Goal: Task Accomplishment & Management: Manage account settings

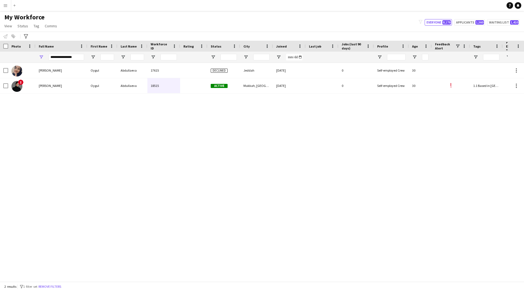
click at [13, 65] on div "Workforce Details Profile Data Photo" at bounding box center [262, 161] width 524 height 241
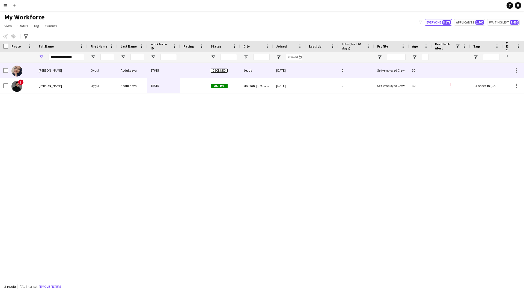
type input "**********"
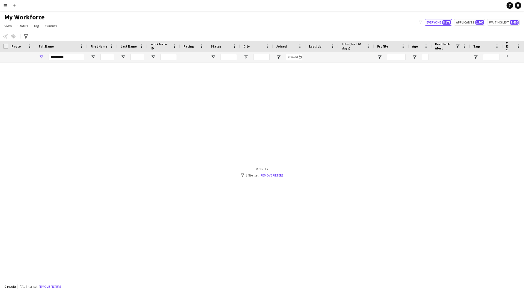
drag, startPoint x: 79, startPoint y: 59, endPoint x: 0, endPoint y: 64, distance: 78.8
click at [0, 64] on div "Workforce Details Profile Data Full Name First Name" at bounding box center [262, 161] width 524 height 241
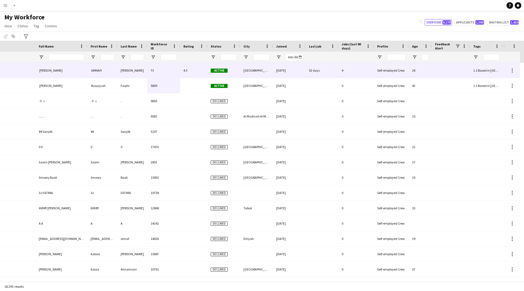
scroll to position [0, 108]
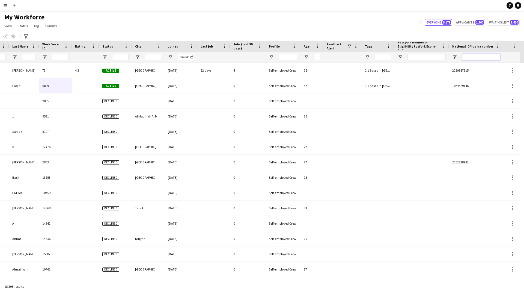
click at [486, 59] on input "National ID/ Iqama number Filter Input" at bounding box center [481, 57] width 38 height 7
paste input "**********"
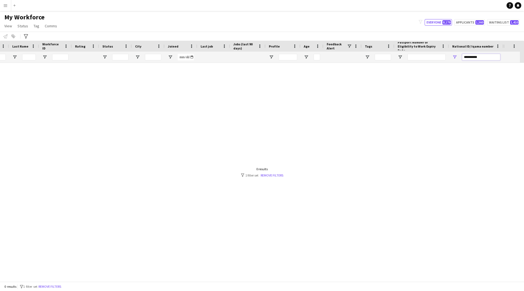
scroll to position [0, 104]
drag, startPoint x: 472, startPoint y: 57, endPoint x: 438, endPoint y: 61, distance: 33.8
click at [438, 61] on div at bounding box center [202, 57] width 612 height 11
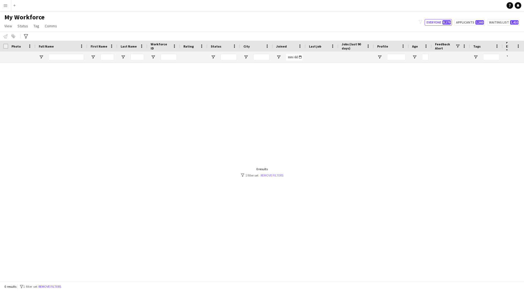
type input "********"
click at [270, 176] on link "Remove filters" at bounding box center [272, 175] width 23 height 4
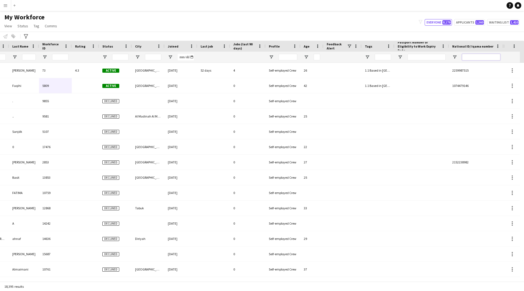
click at [491, 57] on input "National ID/ Iqama number Filter Input" at bounding box center [481, 57] width 38 height 7
paste input "**********"
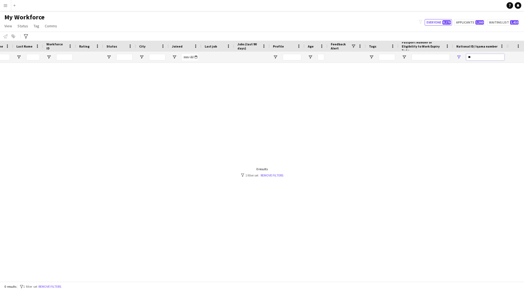
type input "*"
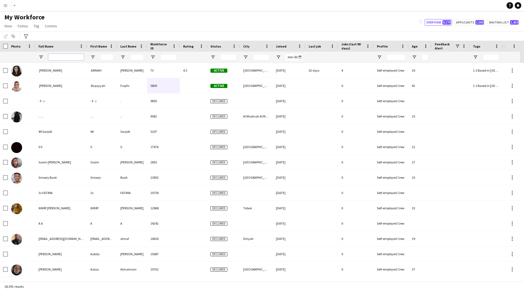
click at [76, 57] on input "Full Name Filter Input" at bounding box center [65, 57] width 35 height 7
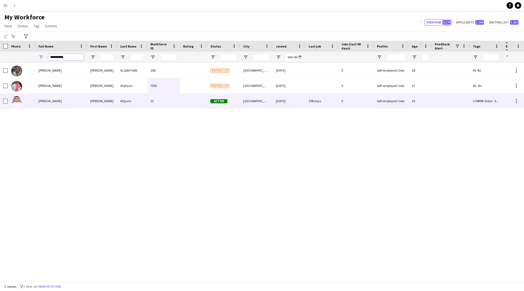
type input "**********"
click at [75, 96] on div "[PERSON_NAME]" at bounding box center [61, 100] width 52 height 15
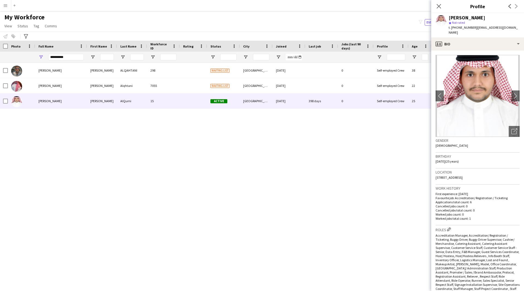
drag, startPoint x: 439, startPoint y: 7, endPoint x: 243, endPoint y: 64, distance: 204.4
click at [439, 7] on icon at bounding box center [439, 6] width 4 height 4
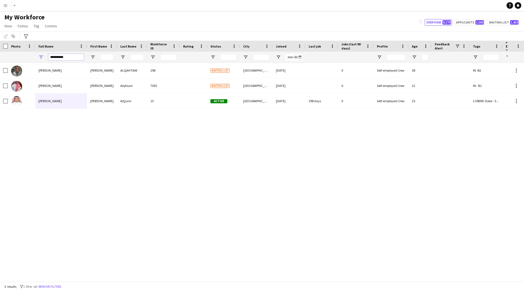
drag, startPoint x: 79, startPoint y: 58, endPoint x: 1, endPoint y: 57, distance: 78.4
click at [1, 57] on div "**********" at bounding box center [306, 57] width 612 height 11
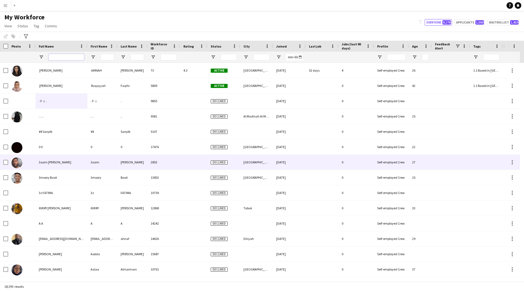
paste input "**********"
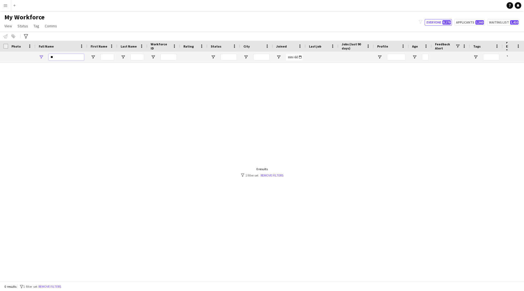
type input "*"
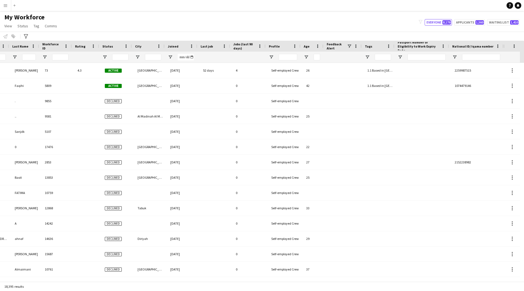
scroll to position [0, 108]
click at [466, 56] on input "National ID/ Iqama number Filter Input" at bounding box center [482, 57] width 38 height 7
paste input "********"
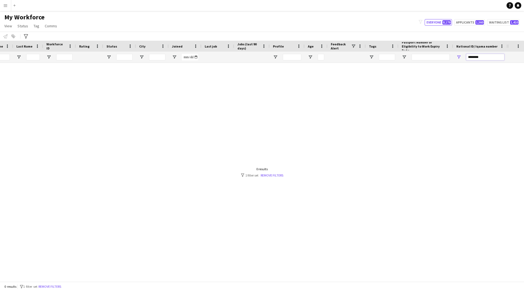
scroll to position [0, 104]
type input "********"
drag, startPoint x: 487, startPoint y: 57, endPoint x: 367, endPoint y: 72, distance: 121.6
click at [367, 72] on div "Workforce Details Profile Data Full Name First Name Last Name" at bounding box center [262, 161] width 524 height 241
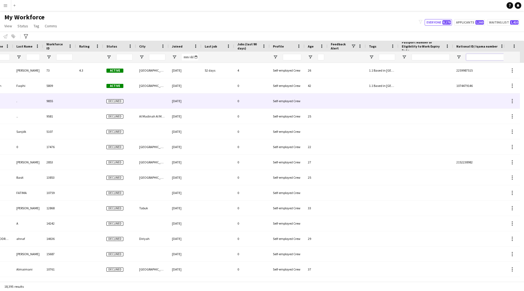
scroll to position [0, 0]
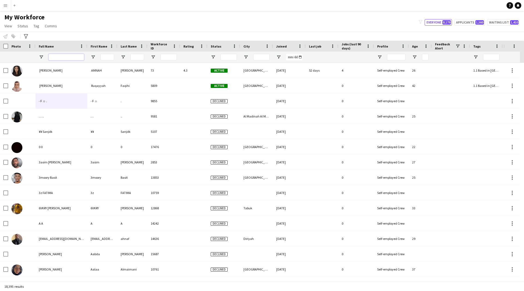
click at [72, 55] on input "Full Name Filter Input" at bounding box center [66, 57] width 35 height 7
paste input "**********"
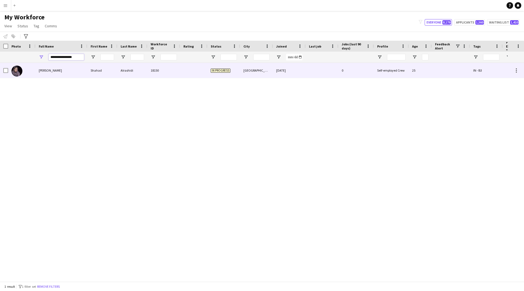
type input "**********"
click at [130, 76] on div "Alrashidi" at bounding box center [132, 70] width 30 height 15
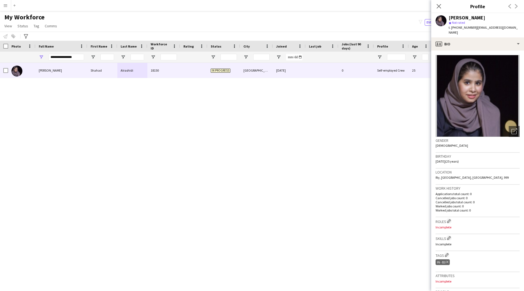
click at [489, 51] on app-crew-profile-bio "Open photos pop-in Gender [DEMOGRAPHIC_DATA] Birthday [DEMOGRAPHIC_DATA] (25 ye…" at bounding box center [477, 171] width 93 height 240
click at [486, 42] on div "profile Bio" at bounding box center [477, 43] width 93 height 13
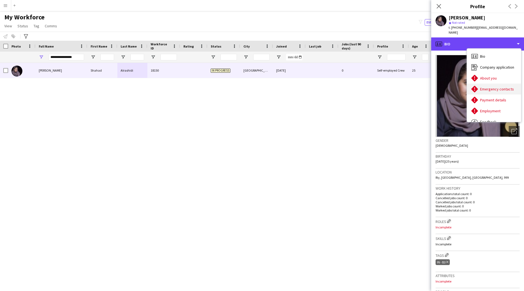
scroll to position [19, 0]
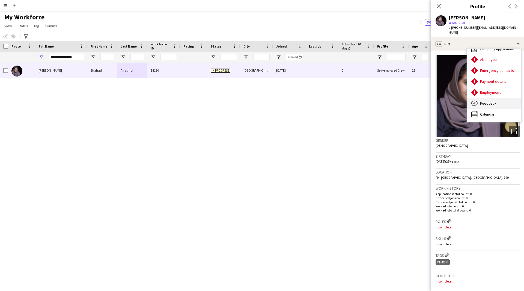
click at [493, 101] on div "Feedback Feedback" at bounding box center [494, 103] width 54 height 11
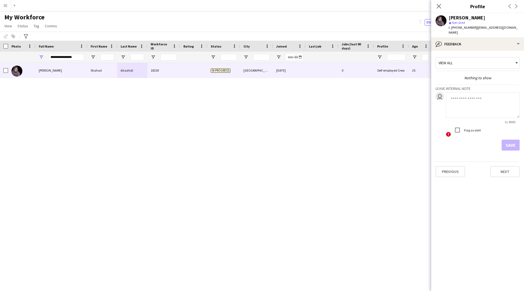
click at [460, 95] on textarea at bounding box center [483, 105] width 74 height 26
type textarea "*******"
click at [508, 140] on button "Save" at bounding box center [511, 145] width 18 height 11
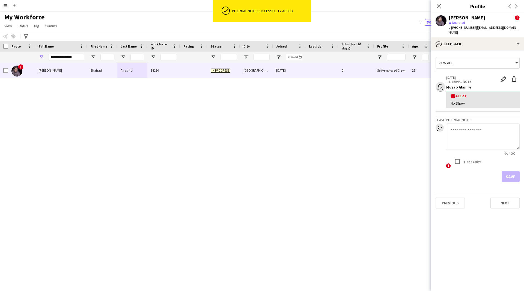
click at [363, 138] on div "! [PERSON_NAME] [PERSON_NAME] 18150 In progress [GEOGRAPHIC_DATA] [DATE] 0 Self…" at bounding box center [254, 170] width 508 height 214
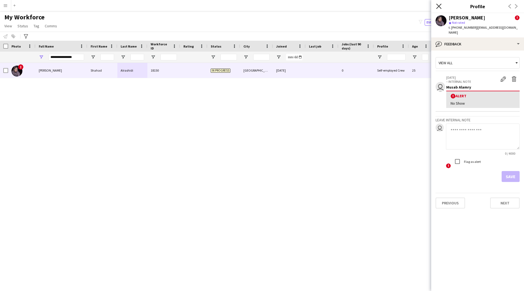
click at [437, 7] on icon "Close pop-in" at bounding box center [438, 6] width 5 height 5
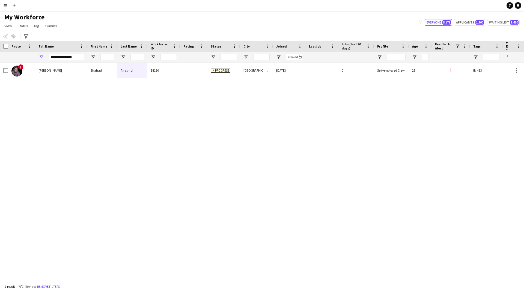
click at [67, 85] on div "! [PERSON_NAME] [PERSON_NAME] 18150 In progress [GEOGRAPHIC_DATA] [DATE] 0 Self…" at bounding box center [254, 170] width 508 height 214
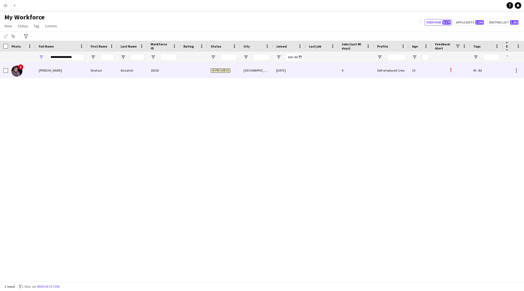
click at [72, 75] on div "[PERSON_NAME]" at bounding box center [61, 70] width 52 height 15
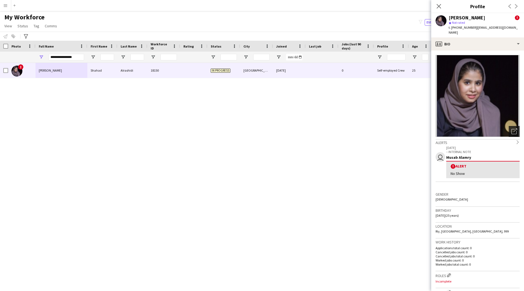
click at [512, 128] on icon "Open photos pop-in" at bounding box center [515, 131] width 6 height 6
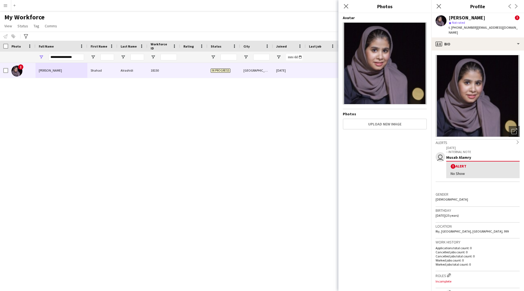
click at [467, 192] on h3 "Gender" at bounding box center [478, 194] width 84 height 5
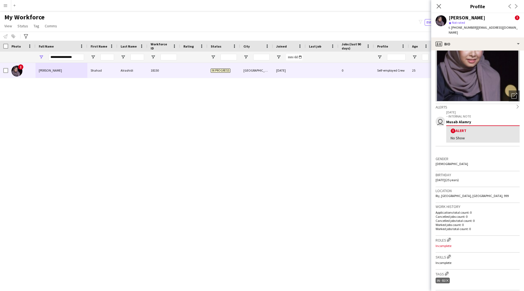
scroll to position [0, 0]
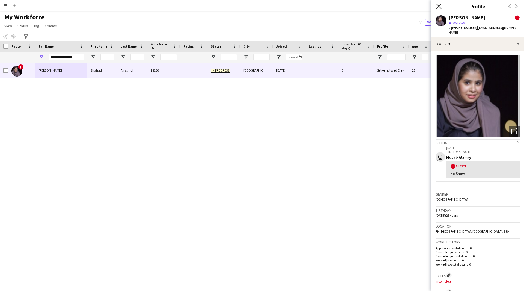
click at [438, 8] on icon at bounding box center [438, 6] width 5 height 5
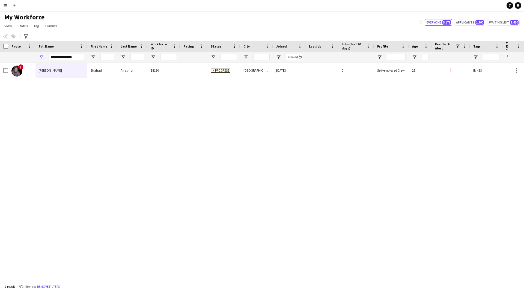
click at [75, 61] on div "**********" at bounding box center [66, 57] width 35 height 11
click at [75, 58] on input "**********" at bounding box center [66, 57] width 35 height 7
click at [77, 99] on div "! [PERSON_NAME] [PERSON_NAME] 18150 In progress [GEOGRAPHIC_DATA] [DATE] 0 Self…" at bounding box center [254, 170] width 508 height 214
click at [65, 31] on div "My Workforce View Views Default view [PERSON_NAME] [PERSON_NAME] [PERSON_NAME] …" at bounding box center [262, 22] width 524 height 19
drag, startPoint x: 65, startPoint y: 31, endPoint x: 0, endPoint y: 17, distance: 66.0
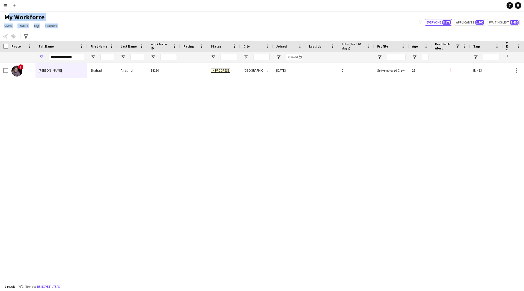
click at [0, 17] on div "My Workforce View Views Default view [PERSON_NAME] [PERSON_NAME] [PERSON_NAME] …" at bounding box center [262, 22] width 524 height 19
click at [0, 17] on h1 "My Workforce" at bounding box center [31, 17] width 63 height 8
drag, startPoint x: 0, startPoint y: 17, endPoint x: 78, endPoint y: 27, distance: 78.5
click at [78, 27] on div "My Workforce View Views Default view [PERSON_NAME] [PERSON_NAME] [PERSON_NAME] …" at bounding box center [262, 22] width 524 height 19
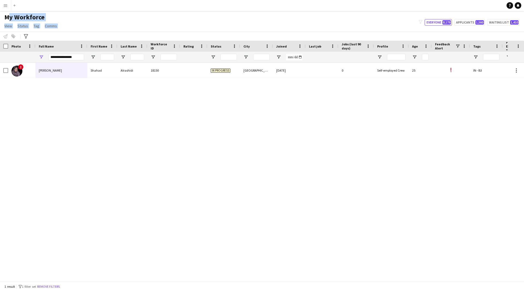
click at [78, 27] on div "My Workforce View Views Default view [PERSON_NAME] [PERSON_NAME] [PERSON_NAME] …" at bounding box center [262, 22] width 524 height 19
drag, startPoint x: 78, startPoint y: 27, endPoint x: 2, endPoint y: 18, distance: 76.7
click at [2, 18] on div "My Workforce View Views Default view [PERSON_NAME] [PERSON_NAME] [PERSON_NAME] …" at bounding box center [262, 22] width 524 height 19
click at [2, 18] on h1 "My Workforce" at bounding box center [31, 17] width 63 height 8
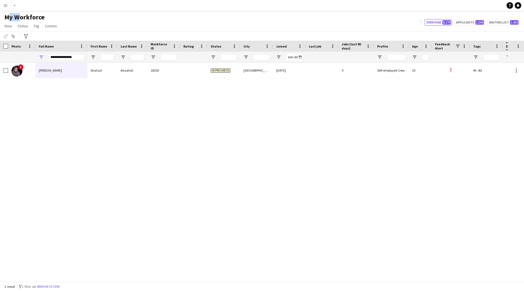
click at [2, 18] on h1 "My Workforce" at bounding box center [31, 17] width 63 height 8
drag, startPoint x: 2, startPoint y: 18, endPoint x: 67, endPoint y: 27, distance: 66.0
click at [67, 27] on div "My Workforce View Views Default view [PERSON_NAME] [PERSON_NAME] [PERSON_NAME] …" at bounding box center [262, 22] width 524 height 19
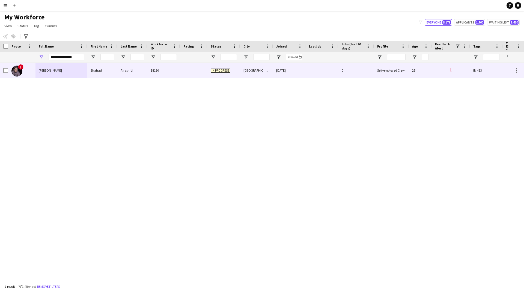
click at [172, 72] on div "18150" at bounding box center [163, 70] width 33 height 15
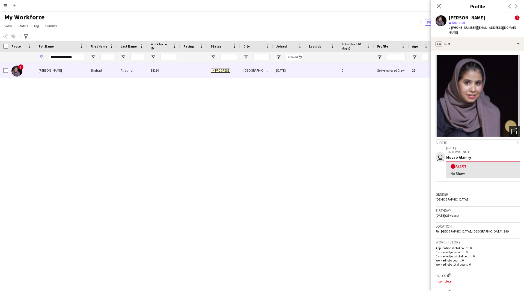
click at [512, 128] on icon "Open photos pop-in" at bounding box center [515, 131] width 6 height 6
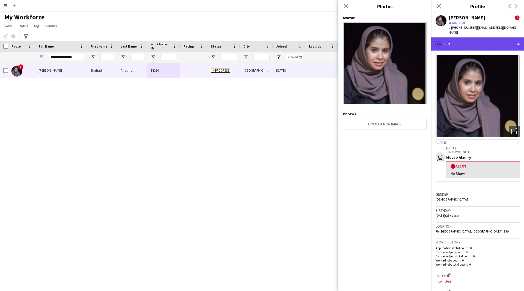
click at [458, 40] on div "profile Bio" at bounding box center [477, 43] width 93 height 13
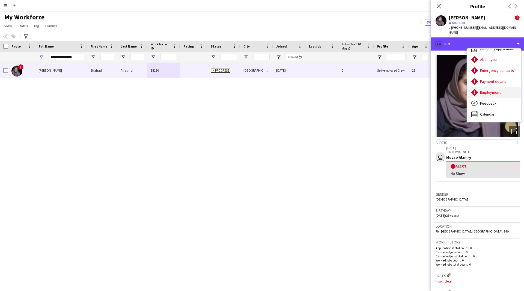
scroll to position [18, 0]
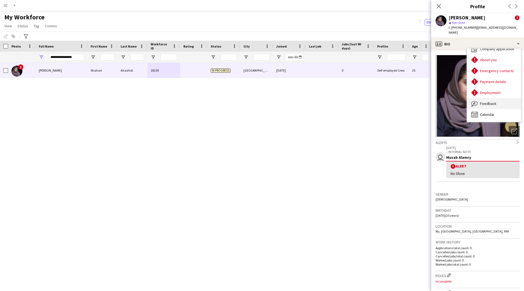
click at [488, 101] on span "Feedback" at bounding box center [488, 103] width 16 height 5
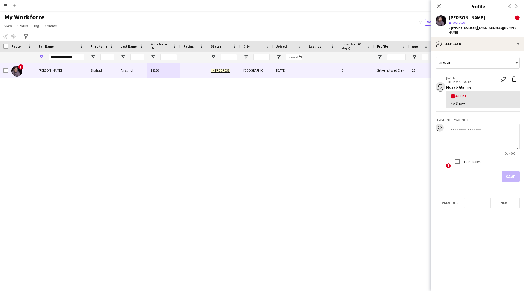
click at [477, 126] on textarea at bounding box center [483, 136] width 74 height 26
click at [441, 7] on icon "Close pop-in" at bounding box center [438, 6] width 5 height 5
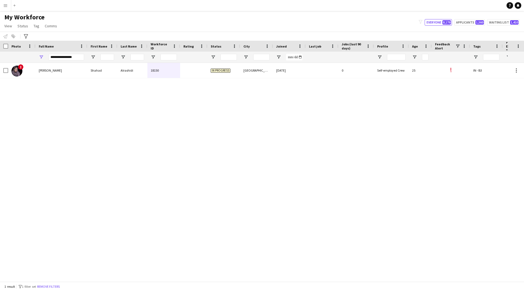
scroll to position [0, 104]
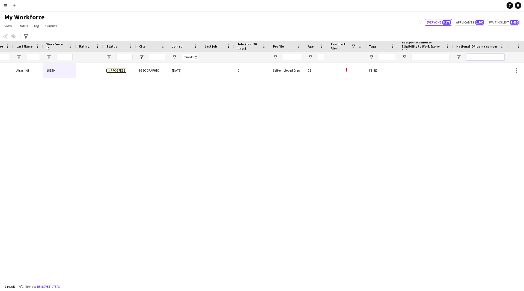
click at [484, 58] on input "National ID/ Iqama number Filter Input" at bounding box center [485, 57] width 38 height 7
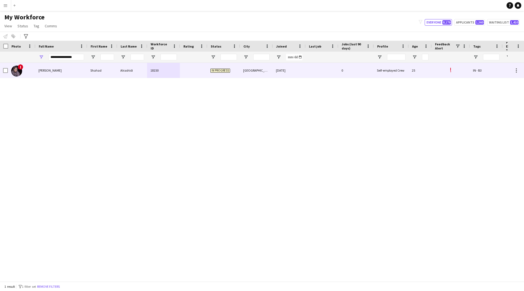
scroll to position [0, 0]
paste input "**********"
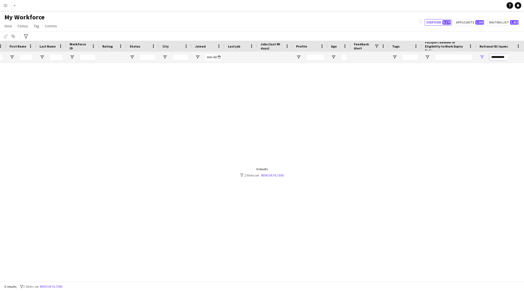
scroll to position [0, 0]
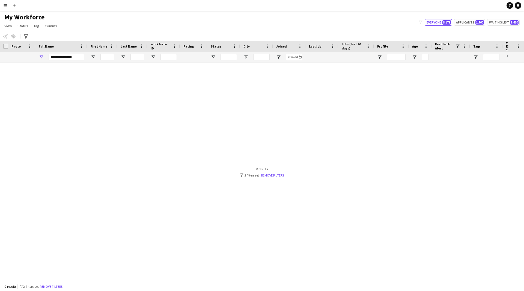
type input "**********"
drag, startPoint x: 74, startPoint y: 57, endPoint x: 5, endPoint y: 68, distance: 70.1
click at [5, 68] on div "Workforce Details Profile Data Full Name First Name" at bounding box center [262, 161] width 524 height 241
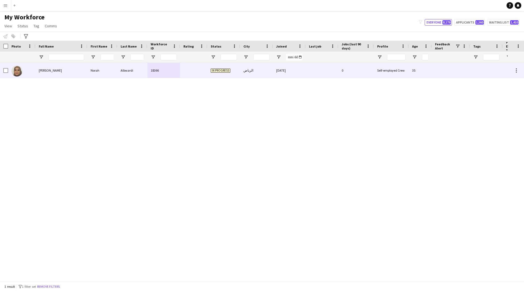
click at [205, 73] on div at bounding box center [193, 70] width 27 height 15
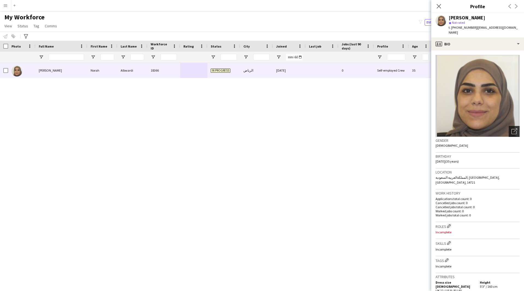
click at [512, 128] on icon "Open photos pop-in" at bounding box center [515, 131] width 6 height 6
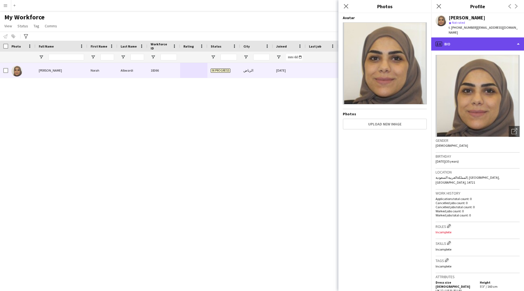
click at [482, 39] on div "profile Bio" at bounding box center [477, 43] width 93 height 13
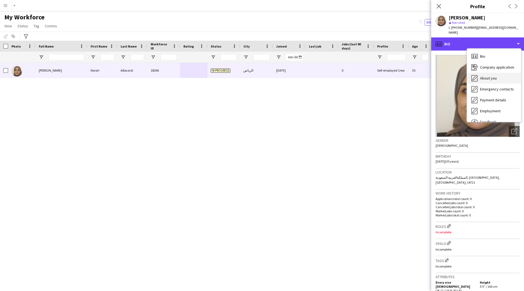
scroll to position [19, 0]
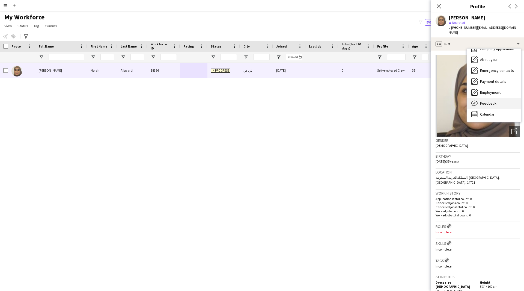
click at [489, 98] on div "Feedback Feedback" at bounding box center [494, 103] width 54 height 11
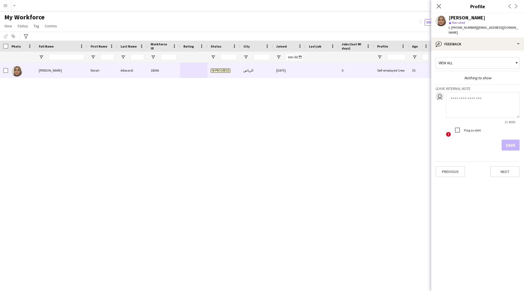
click at [479, 94] on textarea at bounding box center [483, 105] width 74 height 26
type textarea "*******"
click at [513, 140] on button "Save" at bounding box center [511, 145] width 18 height 11
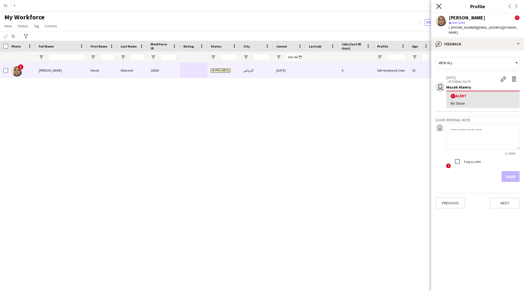
click at [441, 5] on icon "Close pop-in" at bounding box center [438, 6] width 5 height 5
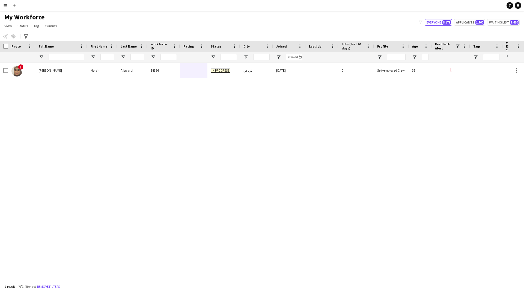
scroll to position [0, 104]
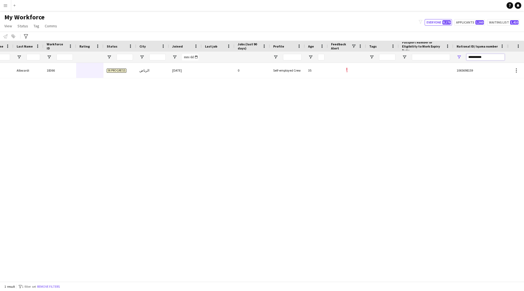
drag, startPoint x: 492, startPoint y: 55, endPoint x: 380, endPoint y: 83, distance: 115.3
click at [380, 83] on div "Workforce Details Profile Data Full Name First Name Last Name 0" at bounding box center [262, 161] width 524 height 241
paste input "National ID/ Iqama number Filter Input"
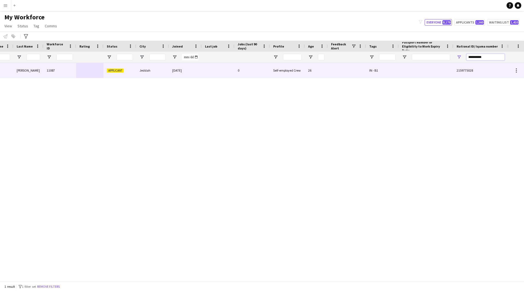
type input "**********"
click at [350, 75] on div at bounding box center [347, 70] width 38 height 15
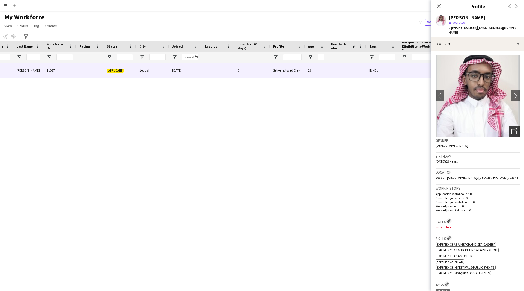
click at [512, 128] on icon "Open photos pop-in" at bounding box center [515, 131] width 6 height 6
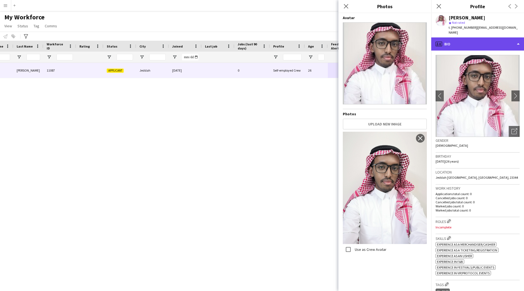
click at [473, 37] on div "profile Bio" at bounding box center [477, 43] width 93 height 13
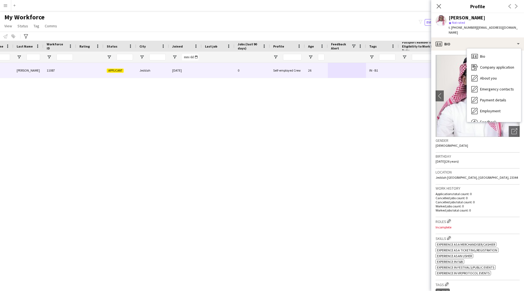
click at [466, 168] on div "Location [GEOGRAPHIC_DATA] [GEOGRAPHIC_DATA], [GEOGRAPHIC_DATA], 23344" at bounding box center [478, 176] width 84 height 16
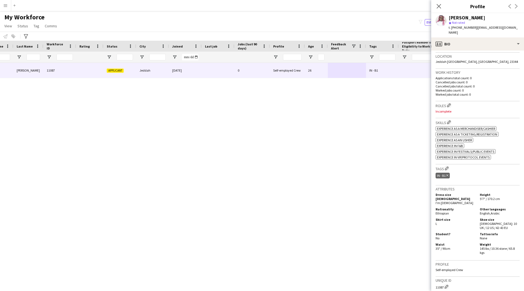
scroll to position [0, 0]
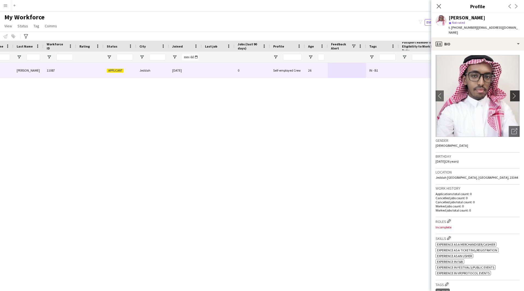
click at [512, 93] on app-icon "chevron-right" at bounding box center [516, 96] width 8 height 6
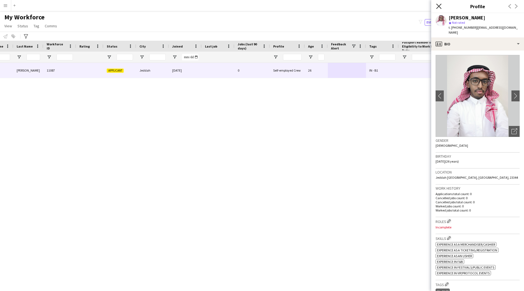
click at [438, 7] on icon "Close pop-in" at bounding box center [438, 6] width 5 height 5
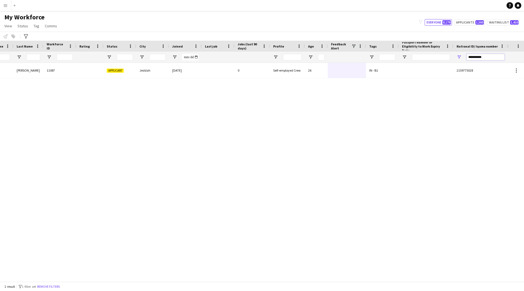
drag, startPoint x: 486, startPoint y: 56, endPoint x: 437, endPoint y: 66, distance: 49.7
click at [437, 66] on div "Workforce Details Profile Data Full Name First Name Last Name 0" at bounding box center [262, 161] width 524 height 241
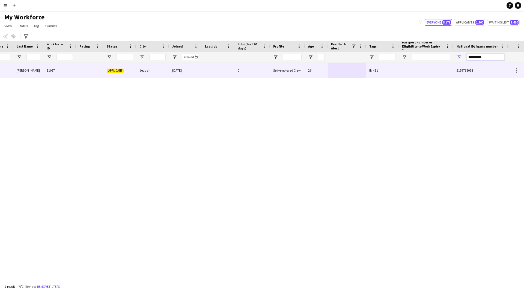
paste input "National ID/ Iqama number Filter Input"
type input "*********"
click at [416, 69] on div at bounding box center [426, 70] width 55 height 15
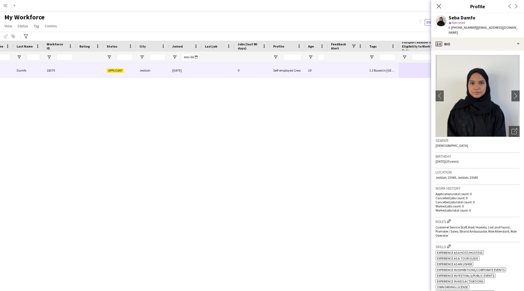
drag, startPoint x: 477, startPoint y: 18, endPoint x: 451, endPoint y: 19, distance: 26.8
click at [451, 19] on div "Seba Damfo" at bounding box center [484, 17] width 71 height 5
copy div "eba Damfo"
click at [464, 38] on div "profile Bio" at bounding box center [477, 43] width 93 height 13
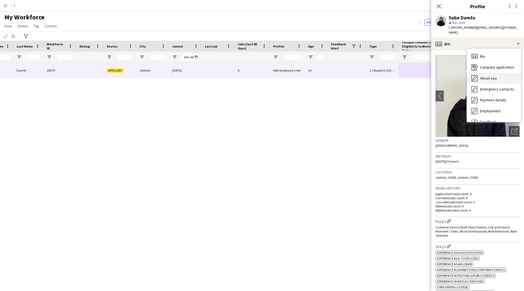
click at [494, 76] on span "About you" at bounding box center [488, 78] width 17 height 5
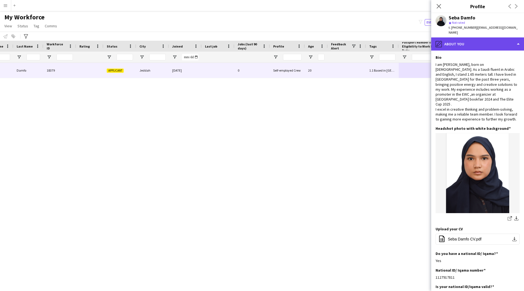
click at [471, 38] on div "pencil4 About you" at bounding box center [477, 43] width 93 height 13
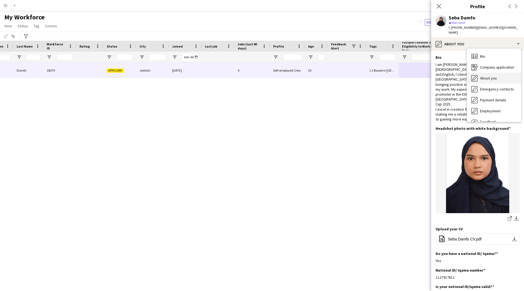
click at [482, 76] on span "About you" at bounding box center [488, 78] width 17 height 5
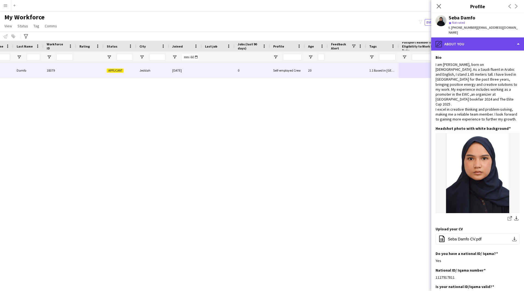
click at [466, 37] on div "pencil4 About you" at bounding box center [477, 43] width 93 height 13
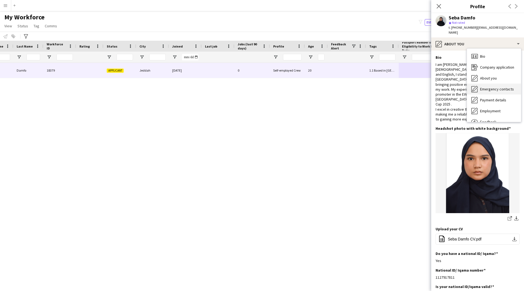
click at [487, 87] on span "Emergency contacts" at bounding box center [497, 89] width 34 height 5
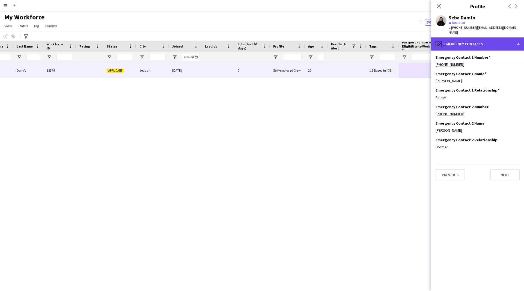
click at [475, 38] on div "pencil4 Emergency contacts" at bounding box center [477, 43] width 93 height 13
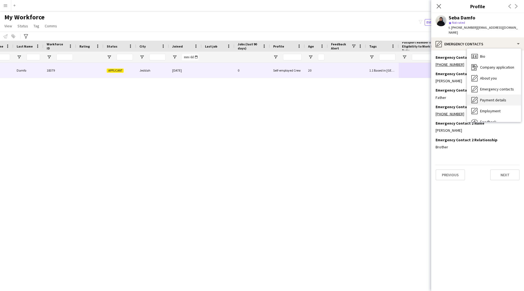
click at [502, 97] on span "Payment details" at bounding box center [493, 99] width 26 height 5
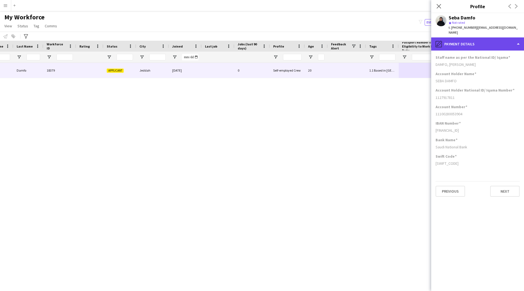
click at [468, 41] on div "pencil4 Payment details" at bounding box center [477, 43] width 93 height 13
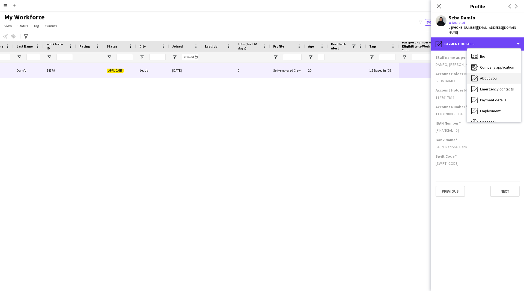
scroll to position [19, 0]
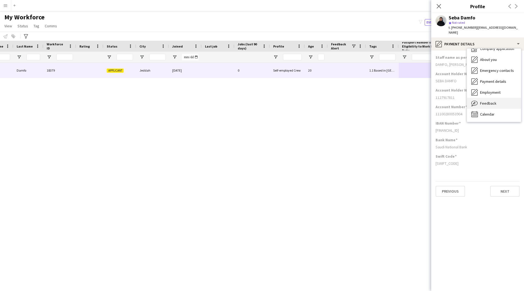
click at [490, 101] on span "Feedback" at bounding box center [488, 103] width 16 height 5
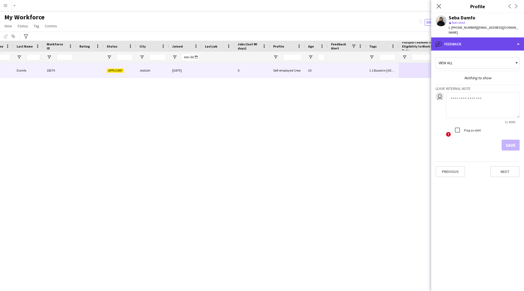
click at [461, 37] on div "bubble-pencil Feedback" at bounding box center [477, 43] width 93 height 13
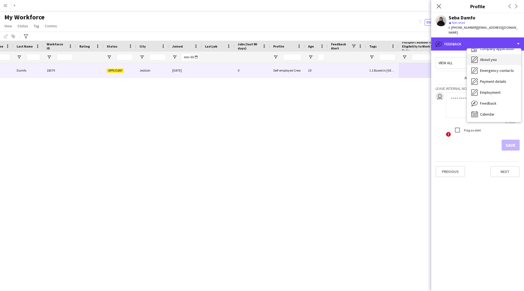
scroll to position [0, 0]
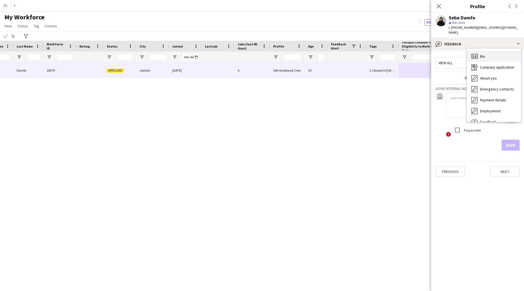
click at [492, 55] on div "Bio Bio" at bounding box center [494, 56] width 54 height 11
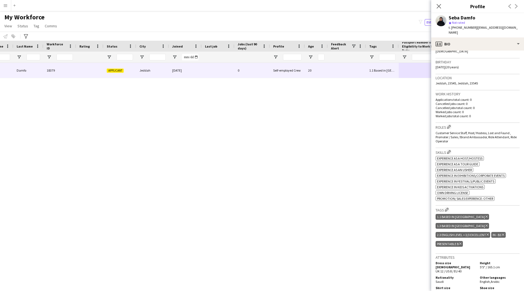
scroll to position [94, 0]
click at [479, 39] on div "profile Bio" at bounding box center [477, 43] width 93 height 13
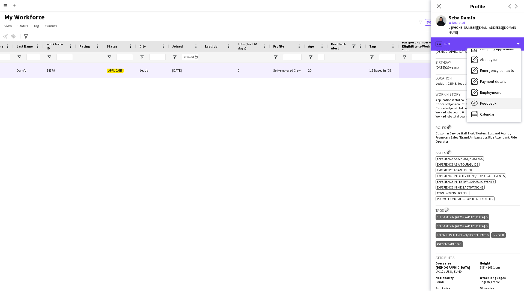
scroll to position [18, 0]
click at [492, 101] on span "Feedback" at bounding box center [488, 103] width 16 height 5
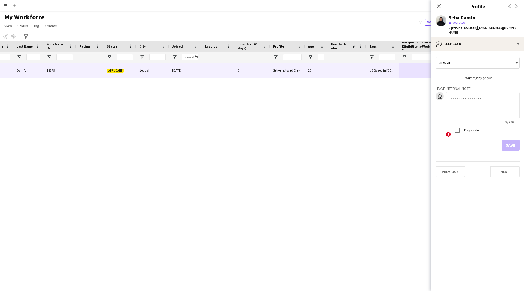
click at [470, 98] on textarea at bounding box center [483, 105] width 74 height 26
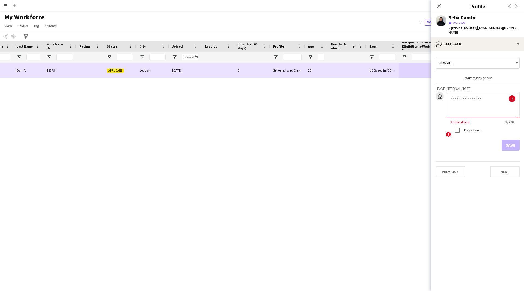
paste textarea "**********"
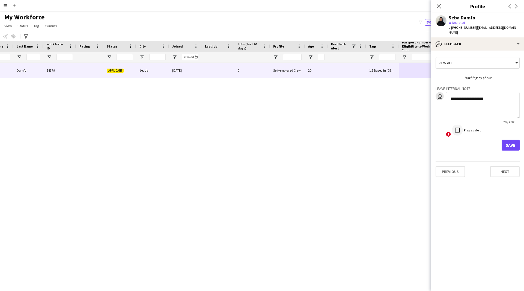
type textarea "**********"
click at [506, 140] on button "Save" at bounding box center [511, 145] width 18 height 11
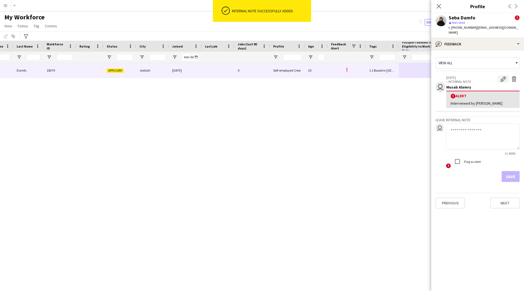
click at [505, 76] on app-icon "Edit alert" at bounding box center [503, 78] width 5 height 5
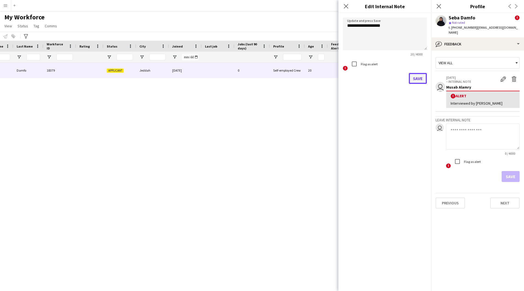
click at [413, 76] on button "Save" at bounding box center [418, 78] width 18 height 11
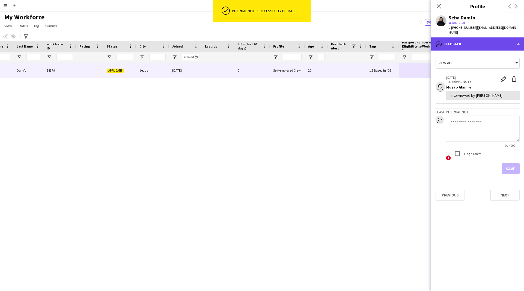
click at [472, 45] on div "bubble-pencil Feedback" at bounding box center [477, 43] width 93 height 13
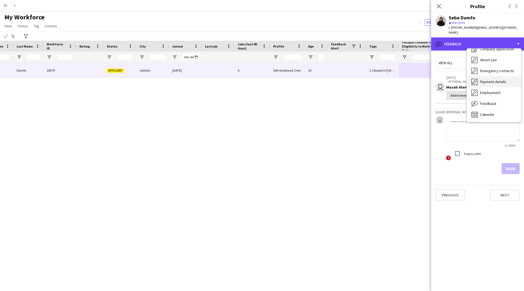
scroll to position [0, 0]
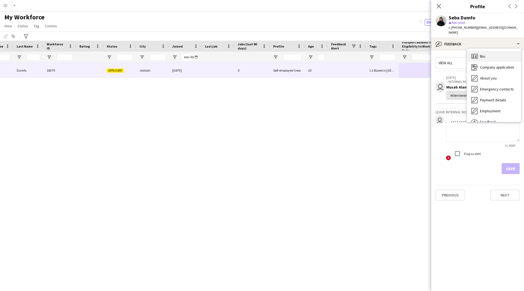
click at [488, 51] on div "Bio Bio" at bounding box center [494, 56] width 54 height 11
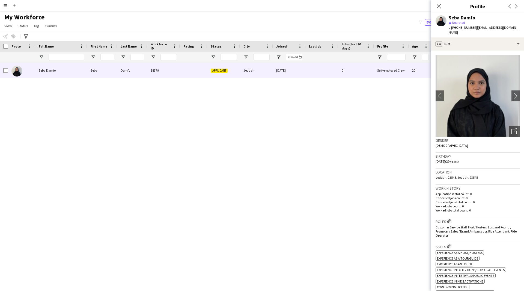
drag, startPoint x: 177, startPoint y: 110, endPoint x: 45, endPoint y: 88, distance: 133.8
click at [45, 88] on div "Seba Damfo Seba Damfo 18379 Applicant Jeddah [DATE] 0 Self-employed Crew 20 1.1…" at bounding box center [254, 170] width 508 height 214
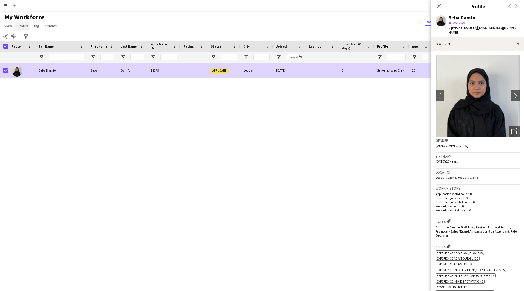
click at [28, 28] on link "Status" at bounding box center [22, 25] width 15 height 7
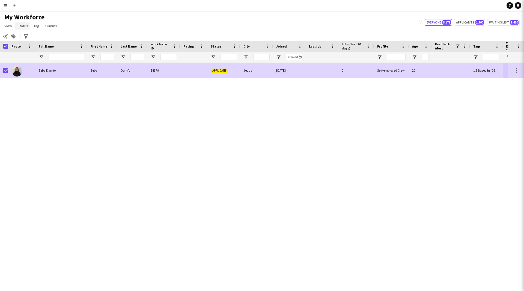
click at [28, 28] on link "Status" at bounding box center [22, 25] width 15 height 7
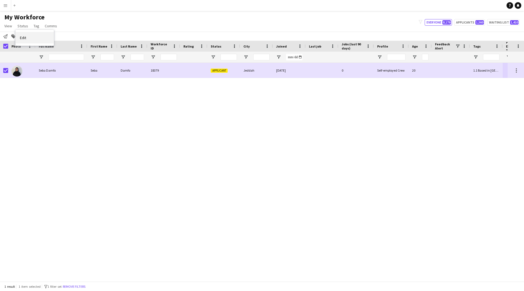
click at [32, 41] on link "Edit" at bounding box center [35, 37] width 38 height 11
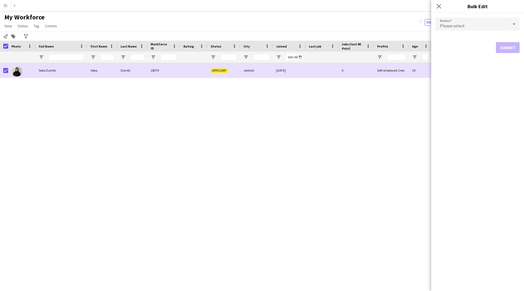
click at [446, 26] on span "Please select" at bounding box center [452, 25] width 25 height 5
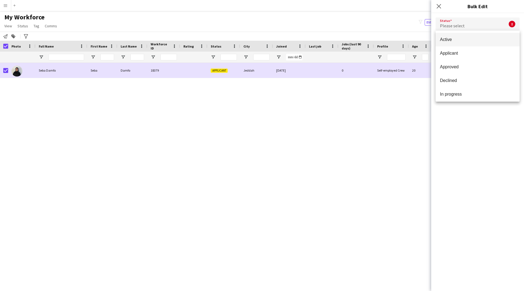
drag, startPoint x: 470, startPoint y: 47, endPoint x: 464, endPoint y: 44, distance: 5.9
click at [464, 44] on div "Active Applicant Approved Declined In progress Invited Paused Suspended Waiting…" at bounding box center [478, 66] width 84 height 71
click at [465, 44] on mat-option "Active" at bounding box center [478, 40] width 84 height 14
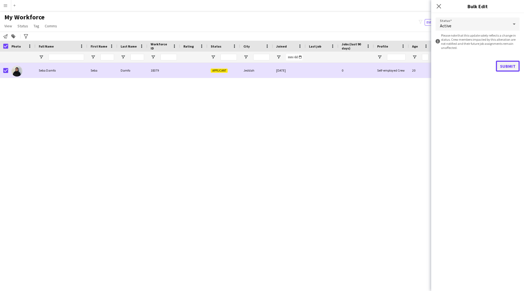
click at [513, 64] on button "Submit" at bounding box center [508, 66] width 24 height 11
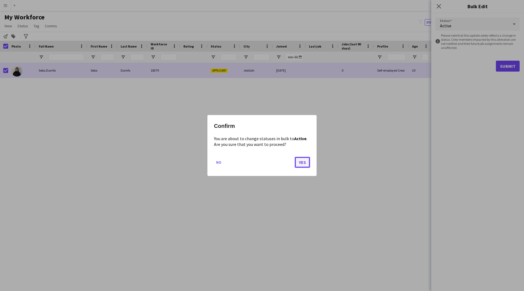
click at [300, 162] on button "Yes" at bounding box center [302, 162] width 15 height 11
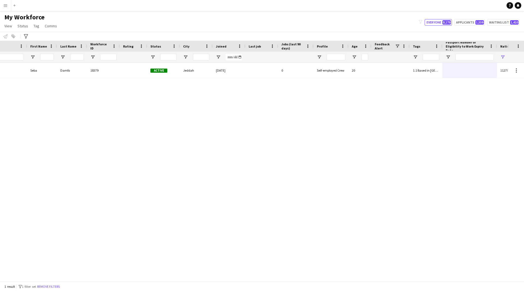
scroll to position [0, 104]
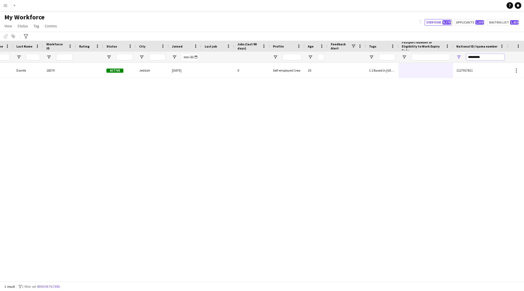
drag, startPoint x: 491, startPoint y: 57, endPoint x: 400, endPoint y: 64, distance: 91.0
click at [400, 64] on div "Workforce Details Profile Data Full Name First Name Last Name 0" at bounding box center [262, 161] width 524 height 241
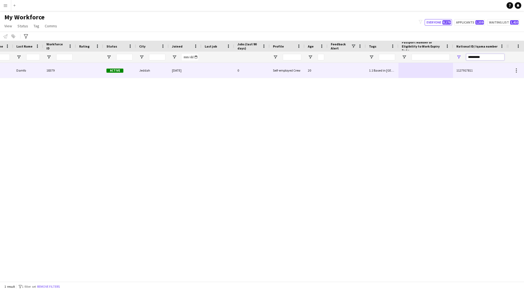
paste input "*"
type input "**********"
click at [354, 66] on div "!" at bounding box center [347, 70] width 38 height 15
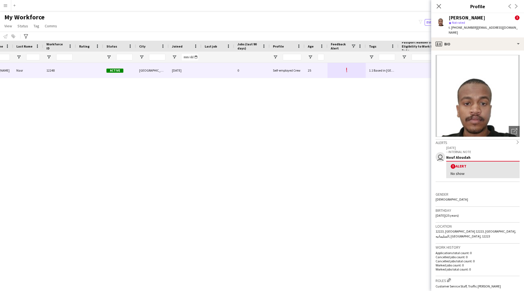
drag, startPoint x: 493, startPoint y: 18, endPoint x: 450, endPoint y: 19, distance: 43.1
click at [450, 19] on div "[PERSON_NAME] !" at bounding box center [484, 17] width 71 height 5
copy div "[PERSON_NAME]"
click at [473, 39] on div "profile Bio" at bounding box center [477, 43] width 93 height 13
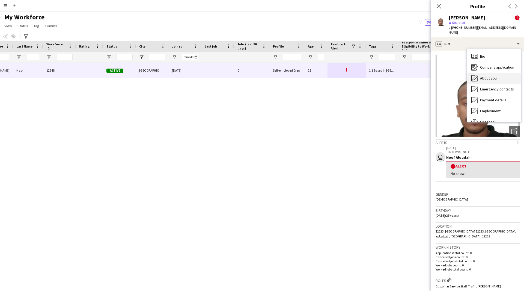
click at [488, 76] on span "About you" at bounding box center [488, 78] width 17 height 5
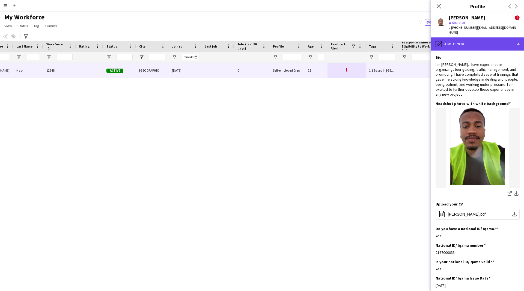
click at [456, 38] on div "pencil4 About you" at bounding box center [477, 43] width 93 height 13
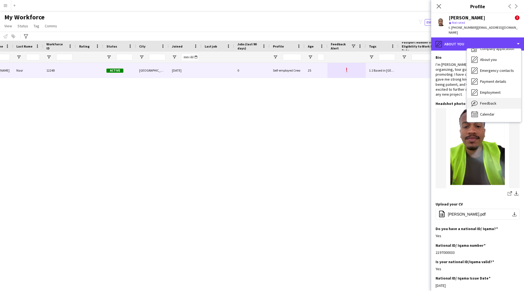
scroll to position [18, 0]
click at [492, 101] on span "Feedback" at bounding box center [488, 103] width 16 height 5
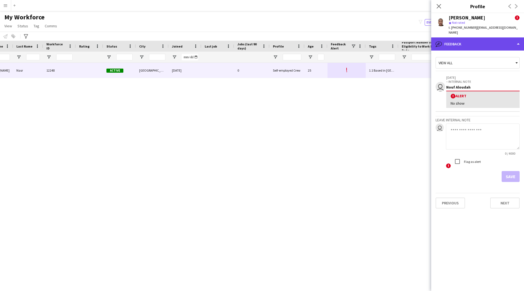
click at [493, 43] on div "bubble-pencil Feedback" at bounding box center [477, 43] width 93 height 13
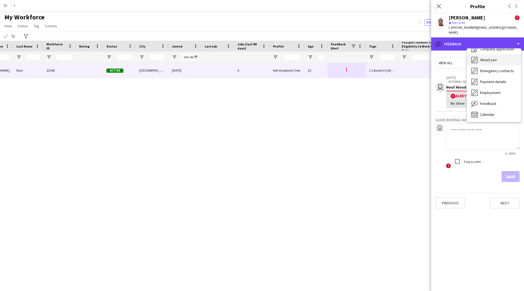
scroll to position [0, 0]
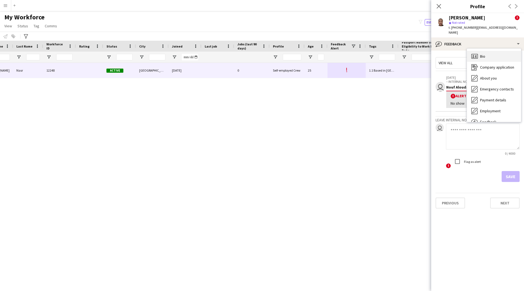
click at [494, 54] on div "Bio Bio" at bounding box center [494, 56] width 54 height 11
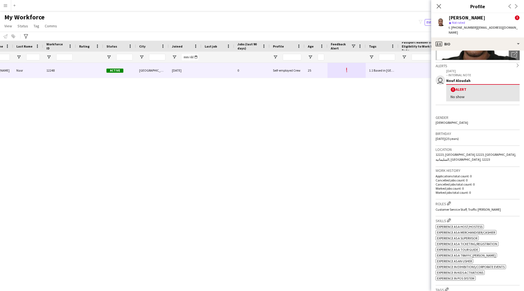
scroll to position [81, 0]
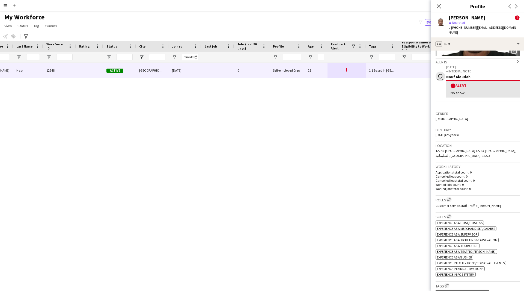
click at [503, 143] on h3 "Location" at bounding box center [478, 145] width 84 height 5
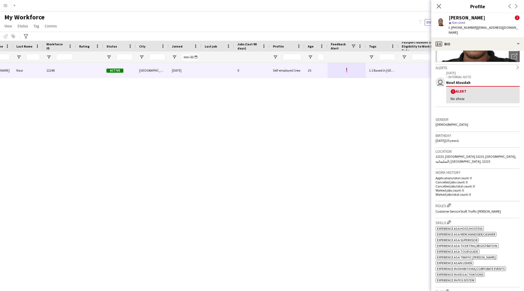
scroll to position [75, 0]
click at [476, 37] on div "profile Bio" at bounding box center [477, 43] width 93 height 13
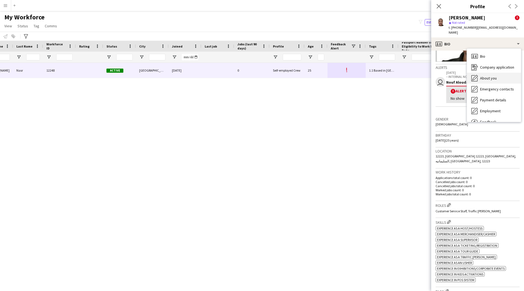
click at [479, 73] on div "About you About you" at bounding box center [494, 78] width 54 height 11
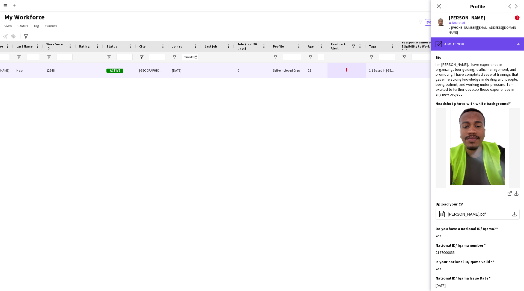
click at [471, 38] on div "pencil4 About you" at bounding box center [477, 43] width 93 height 13
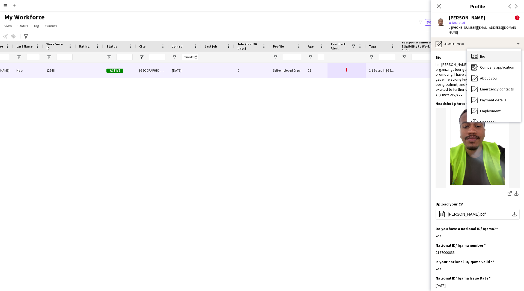
click at [476, 53] on icon "Bio" at bounding box center [475, 56] width 7 height 7
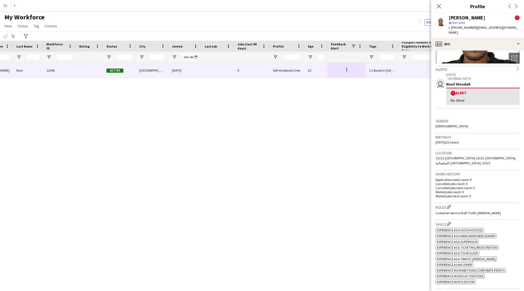
scroll to position [73, 0]
click at [463, 41] on div "profile Bio" at bounding box center [477, 43] width 93 height 13
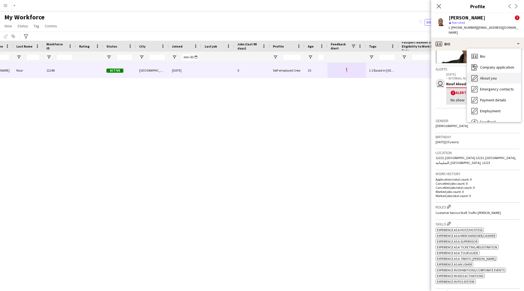
click at [486, 76] on span "About you" at bounding box center [488, 78] width 17 height 5
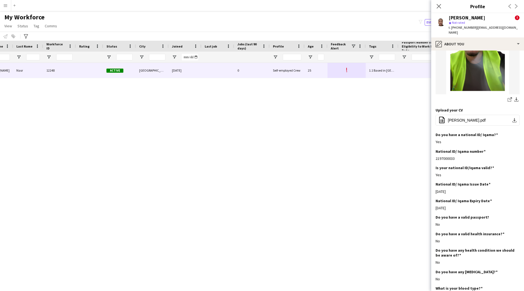
scroll to position [150, 0]
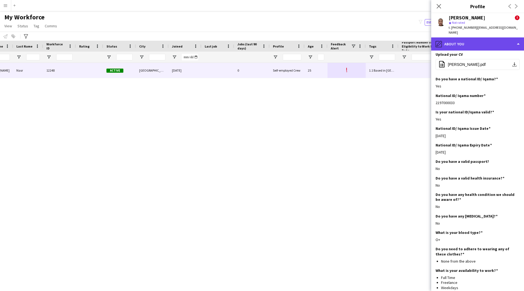
click at [473, 43] on div "pencil4 About you" at bounding box center [477, 43] width 93 height 13
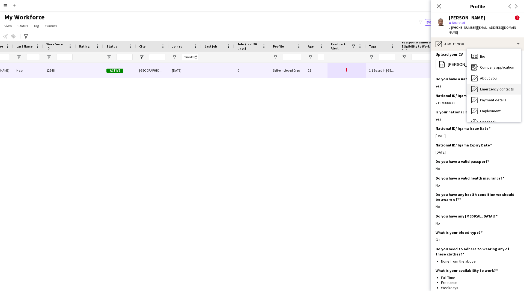
click at [492, 87] on span "Emergency contacts" at bounding box center [497, 89] width 34 height 5
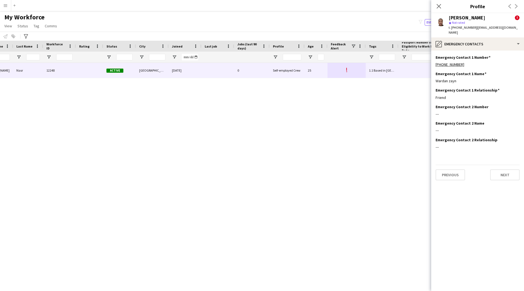
scroll to position [0, 0]
click at [473, 31] on div "[PERSON_NAME] ! star Not rated t. [PHONE_NUMBER] | [EMAIL_ADDRESS][DOMAIN_NAME]" at bounding box center [477, 25] width 93 height 24
click at [472, 38] on div "pencil4 Emergency contacts" at bounding box center [477, 43] width 93 height 13
click at [398, 131] on div "[PERSON_NAME] [PERSON_NAME] 12248 Active [GEOGRAPHIC_DATA] [DATE] 0 Self-employ…" at bounding box center [254, 170] width 508 height 214
click at [461, 44] on div "pencil4 Emergency contacts" at bounding box center [477, 43] width 93 height 13
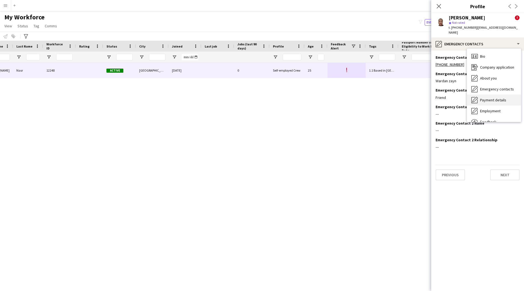
click at [485, 99] on div "Payment details Payment details" at bounding box center [494, 99] width 54 height 11
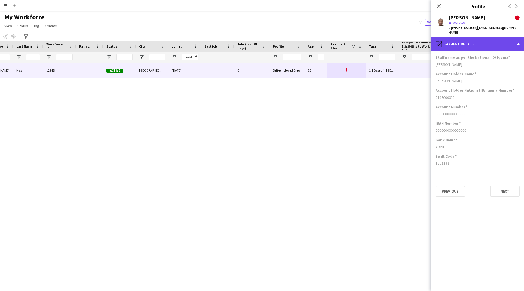
click at [469, 42] on div "pencil4 Payment details" at bounding box center [477, 43] width 93 height 13
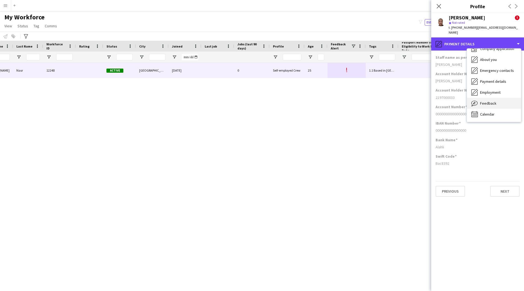
scroll to position [18, 0]
click at [487, 101] on span "Feedback" at bounding box center [488, 103] width 16 height 5
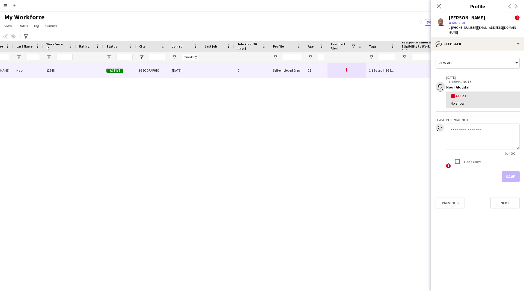
click at [473, 124] on textarea at bounding box center [483, 136] width 74 height 26
click at [453, 132] on textarea at bounding box center [483, 136] width 74 height 26
paste textarea "**********"
type textarea "**********"
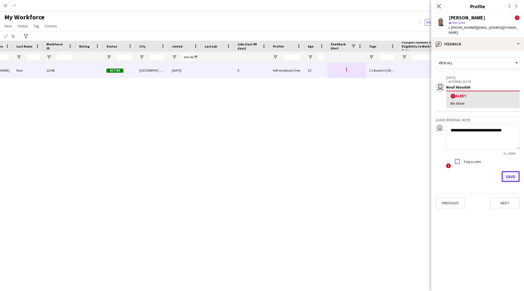
click at [511, 171] on button "Save" at bounding box center [511, 176] width 18 height 11
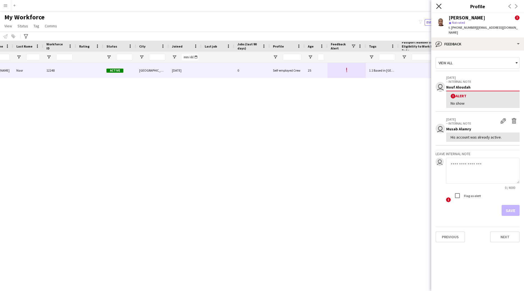
click at [437, 4] on icon at bounding box center [438, 6] width 5 height 5
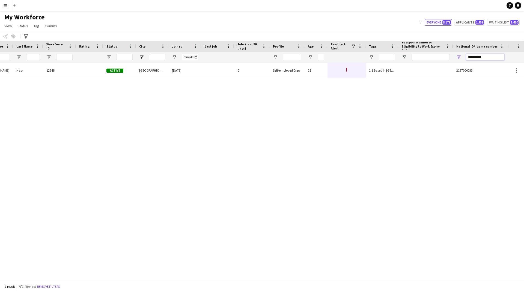
drag, startPoint x: 490, startPoint y: 55, endPoint x: 427, endPoint y: 57, distance: 62.8
click at [427, 57] on div at bounding box center [202, 57] width 612 height 11
paste input "National ID/ Iqama number Filter Input"
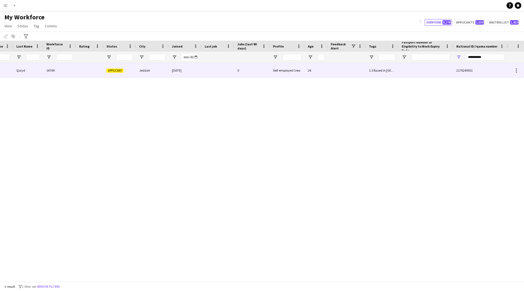
click at [376, 77] on div "1.3 Based in [GEOGRAPHIC_DATA], 2.2 English Level = 2/3 Good, IN - B1, Presenta…" at bounding box center [382, 70] width 33 height 15
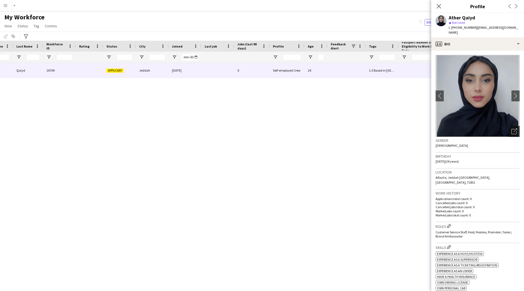
click at [512, 128] on icon "Open photos pop-in" at bounding box center [515, 131] width 6 height 6
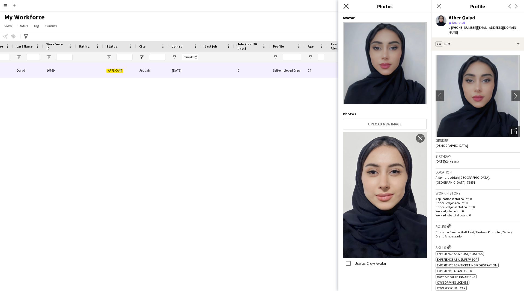
click at [345, 6] on icon "Close pop-in" at bounding box center [345, 6] width 5 height 5
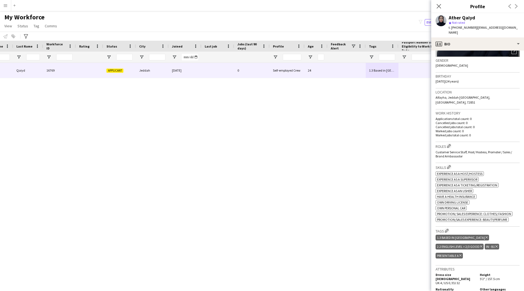
scroll to position [128, 0]
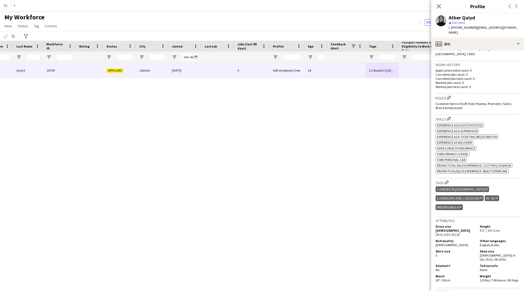
click at [357, 221] on div "Ather Qaiyd Ather Qaiyd 16769 Applicant Jeddah [DATE] 0 Self-employed Crew 24 1…" at bounding box center [254, 170] width 508 height 214
click at [451, 42] on div "profile Bio" at bounding box center [477, 43] width 93 height 13
click at [483, 76] on span "About you" at bounding box center [488, 78] width 17 height 5
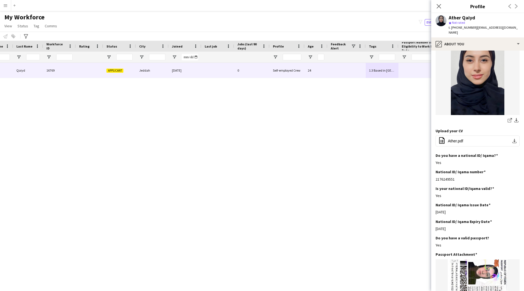
scroll to position [0, 0]
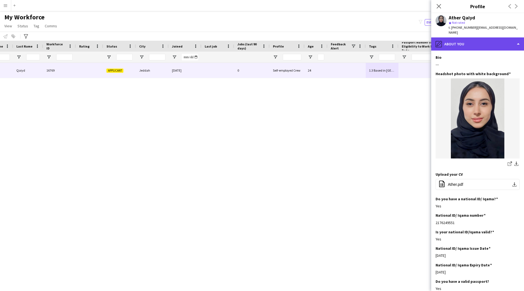
click at [462, 41] on div "pencil4 About you" at bounding box center [477, 43] width 93 height 13
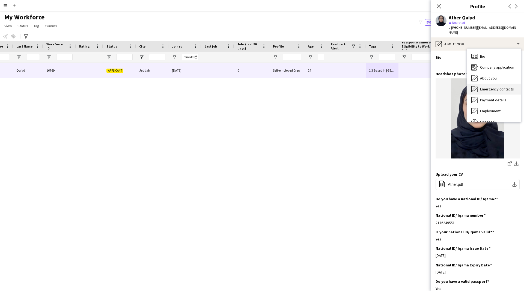
click at [495, 87] on span "Emergency contacts" at bounding box center [497, 89] width 34 height 5
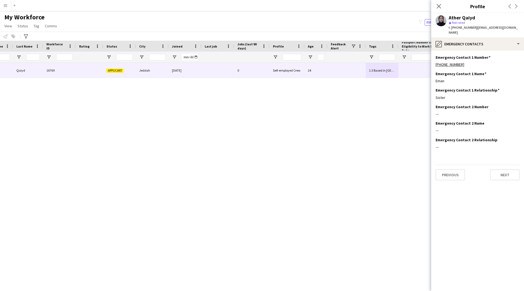
click at [479, 51] on app-section-data-types "Emergency Contact 1 Number Edit this field [PHONE_NUMBER] Emergency Contact 1 N…" at bounding box center [477, 171] width 93 height 240
drag, startPoint x: 477, startPoint y: 20, endPoint x: 448, endPoint y: 19, distance: 29.2
click at [448, 19] on div "Ather Qaiyd star Not rated t. [PHONE_NUMBER] | [EMAIL_ADDRESS][DOMAIN_NAME]" at bounding box center [477, 25] width 93 height 24
copy div "Ather Qaiyd"
click at [454, 40] on div "pencil4 Emergency contacts" at bounding box center [477, 43] width 93 height 13
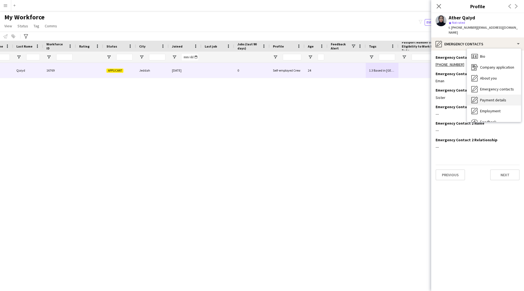
click at [493, 99] on div "Payment details Payment details" at bounding box center [494, 99] width 54 height 11
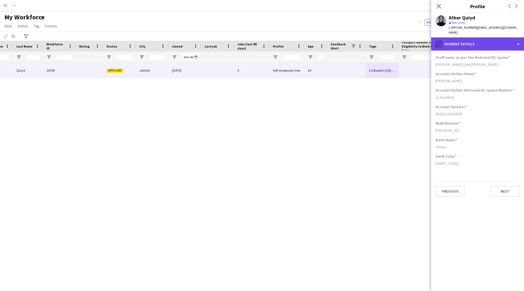
click at [486, 39] on div "pencil4 Payment details" at bounding box center [477, 43] width 93 height 13
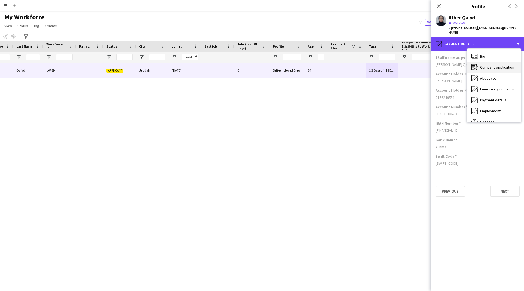
scroll to position [0, 0]
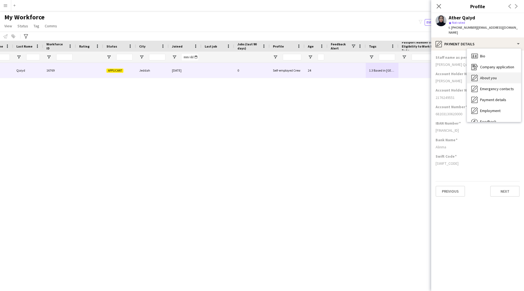
click at [487, 72] on div "About you About you" at bounding box center [494, 77] width 54 height 11
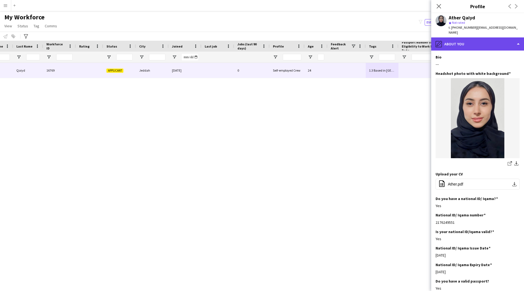
click at [472, 41] on div "pencil4 About you" at bounding box center [477, 43] width 93 height 13
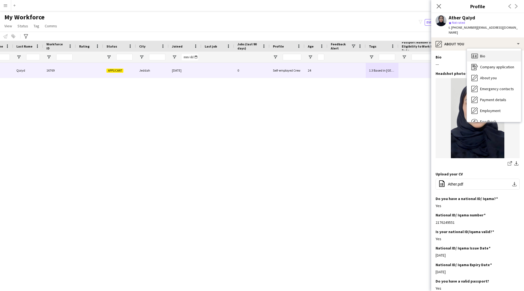
click at [480, 51] on div "Bio Bio" at bounding box center [494, 56] width 54 height 11
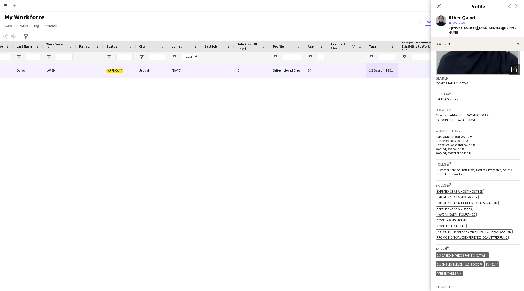
scroll to position [63, 0]
drag, startPoint x: 463, startPoint y: 163, endPoint x: 435, endPoint y: 160, distance: 27.8
click at [435, 160] on app-crew-profile-bio "chevron-left chevron-right Open photos pop-in Gender [DEMOGRAPHIC_DATA] Birthda…" at bounding box center [477, 171] width 93 height 240
click at [384, 177] on div "Ather Qaiyd Ather Qaiyd 16769 Applicant Jeddah [DATE] 0 Self-employed Crew 24 1…" at bounding box center [254, 170] width 508 height 214
click at [485, 160] on h3 "Roles Edit crew company roles" at bounding box center [478, 163] width 84 height 6
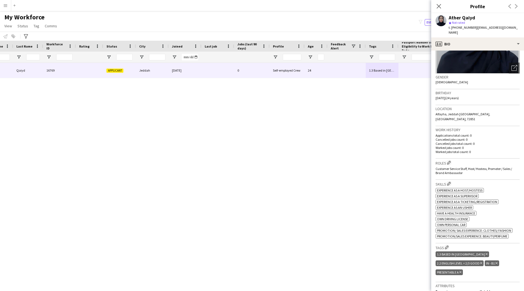
drag, startPoint x: 470, startPoint y: 139, endPoint x: 450, endPoint y: 123, distance: 25.8
click at [450, 126] on div "Work history Applications total count: 0 Cancelled jobs count: 0 Cancelled jobs…" at bounding box center [478, 142] width 84 height 32
click at [407, 139] on div "Ather Qaiyd Ather Qaiyd 16769 Applicant Jeddah [DATE] 0 Self-employed Crew 24 1…" at bounding box center [254, 170] width 508 height 214
click at [481, 141] on p "Cancelled jobs total count: 0" at bounding box center [478, 143] width 84 height 4
click at [438, 6] on icon at bounding box center [438, 6] width 5 height 5
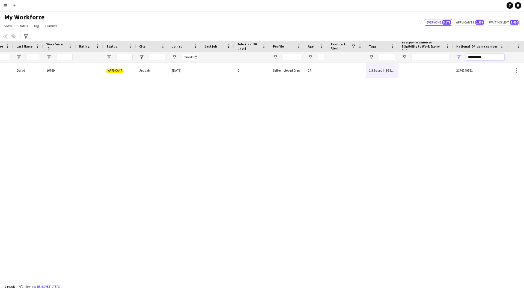
drag, startPoint x: 488, startPoint y: 58, endPoint x: 423, endPoint y: 64, distance: 64.7
click at [423, 64] on div "Workforce Details Profile Data Full Name First Name Last Name 0" at bounding box center [262, 161] width 524 height 241
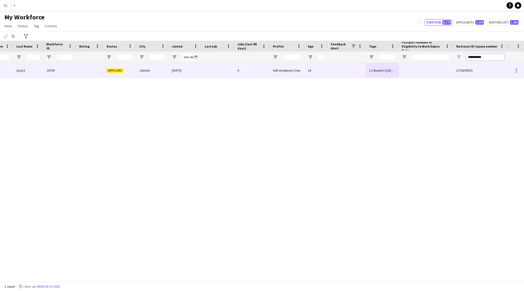
paste input "National ID/ Iqama number Filter Input"
click at [423, 64] on div at bounding box center [426, 70] width 55 height 15
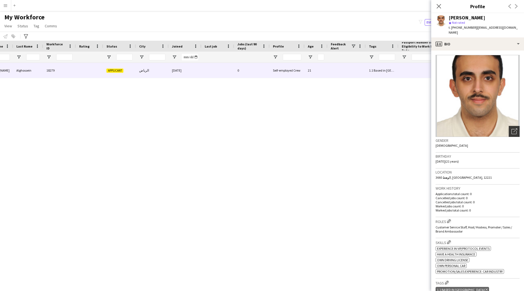
click at [512, 128] on icon "Open photos pop-in" at bounding box center [515, 131] width 6 height 6
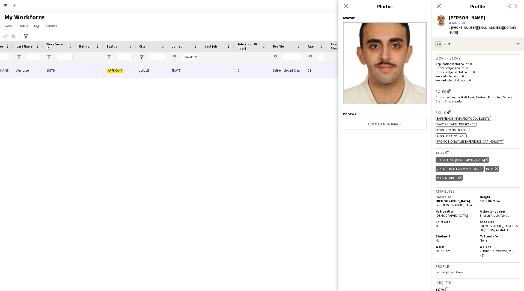
scroll to position [130, 0]
click at [349, 5] on app-icon "Close pop-in" at bounding box center [346, 6] width 8 height 8
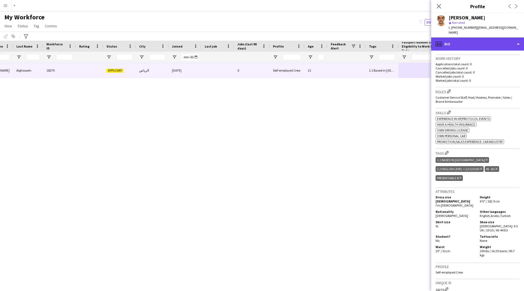
click at [499, 40] on div "profile Bio" at bounding box center [477, 43] width 93 height 13
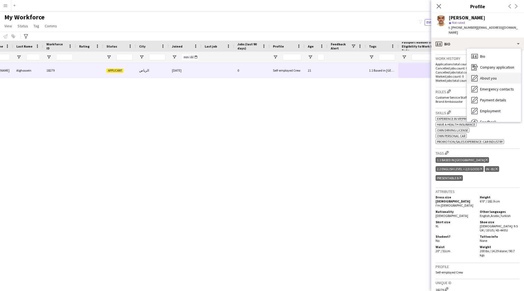
click at [493, 76] on span "About you" at bounding box center [488, 78] width 17 height 5
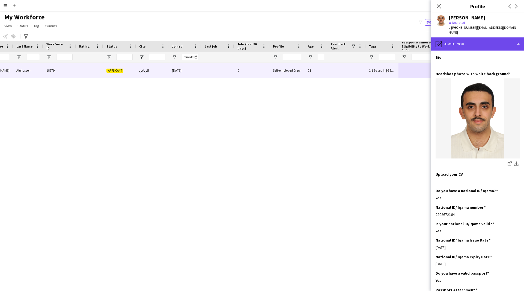
click at [464, 38] on div "pencil4 About you" at bounding box center [477, 43] width 93 height 13
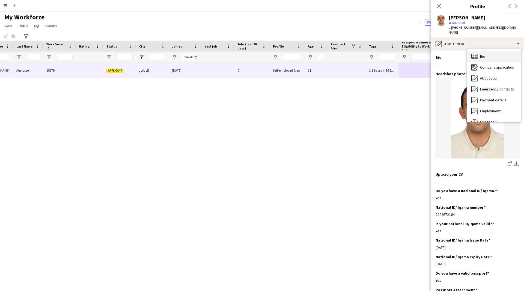
click at [482, 55] on div "Bio Bio" at bounding box center [494, 56] width 54 height 11
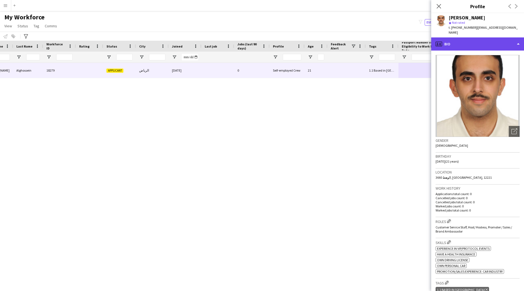
click at [475, 39] on div "profile Bio" at bounding box center [477, 43] width 93 height 13
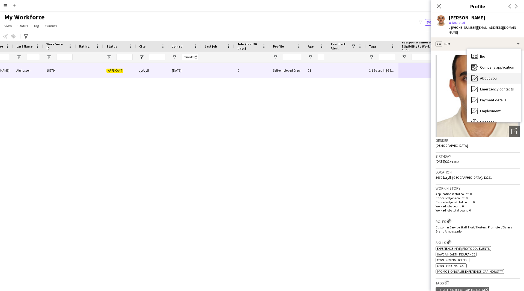
click at [485, 73] on div "About you About you" at bounding box center [494, 78] width 54 height 11
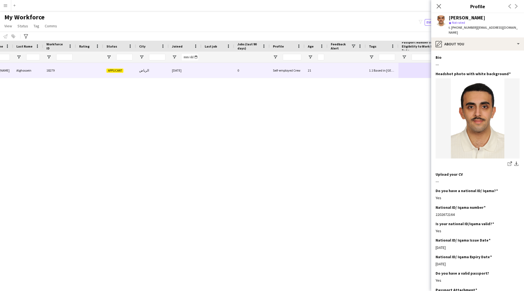
drag, startPoint x: 492, startPoint y: 19, endPoint x: 450, endPoint y: 19, distance: 41.5
click at [450, 19] on div "[PERSON_NAME]" at bounding box center [484, 17] width 71 height 5
copy div "[PERSON_NAME]"
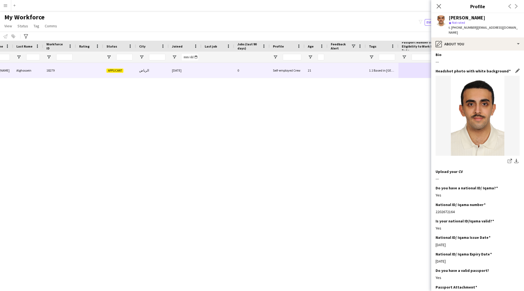
scroll to position [3, 0]
click at [463, 37] on div "pencil4 About you" at bounding box center [477, 43] width 93 height 13
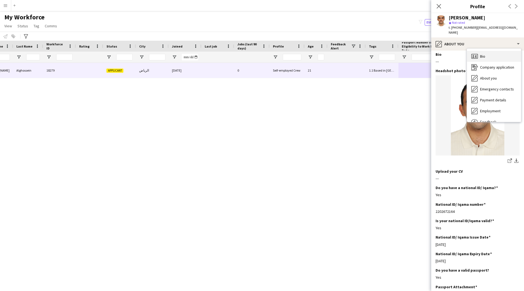
click at [483, 51] on div "Bio Bio" at bounding box center [494, 56] width 54 height 11
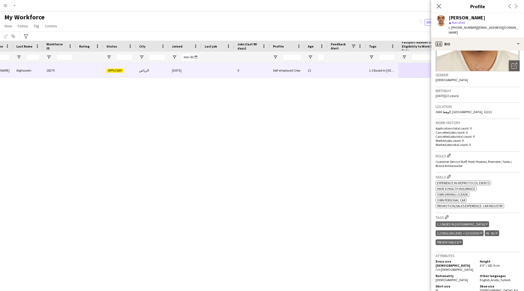
scroll to position [0, 0]
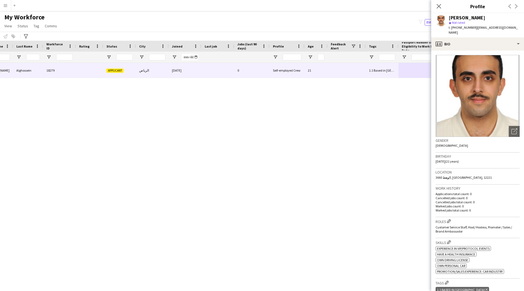
drag, startPoint x: 486, startPoint y: 18, endPoint x: 450, endPoint y: 18, distance: 35.8
click at [450, 18] on div "[PERSON_NAME]" at bounding box center [484, 17] width 71 height 5
copy div "[PERSON_NAME]"
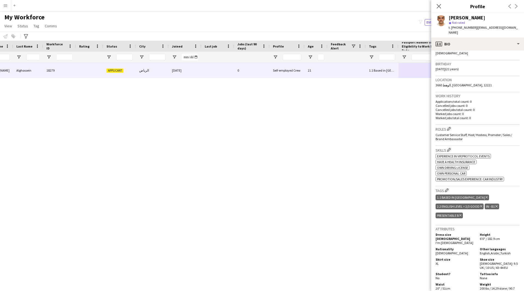
scroll to position [93, 0]
click at [440, 7] on icon "Close pop-in" at bounding box center [438, 6] width 5 height 5
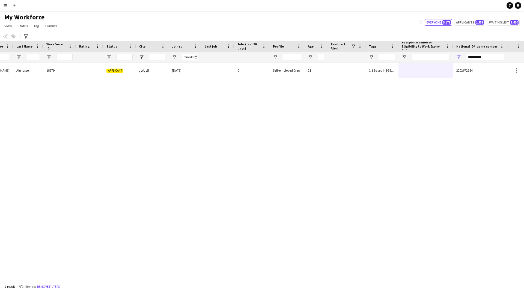
click at [488, 52] on div "**********" at bounding box center [485, 57] width 38 height 11
drag, startPoint x: 488, startPoint y: 57, endPoint x: 438, endPoint y: 61, distance: 50.3
click at [438, 61] on div at bounding box center [202, 57] width 612 height 11
paste input "National ID/ Iqama number Filter Input"
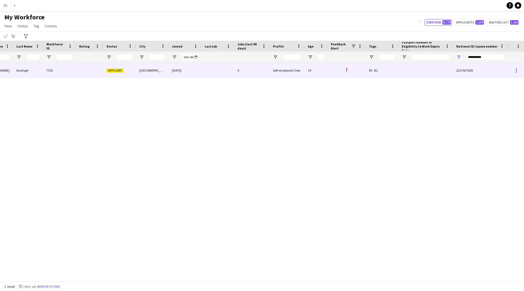
click at [310, 64] on div "19" at bounding box center [316, 70] width 23 height 15
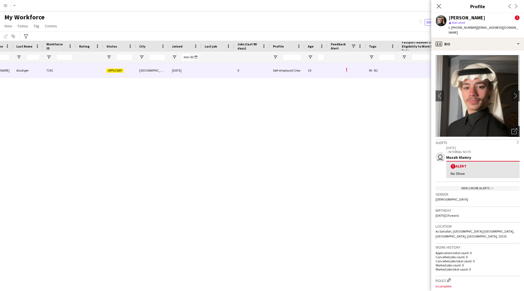
click at [512, 128] on icon "Open photos pop-in" at bounding box center [515, 131] width 6 height 6
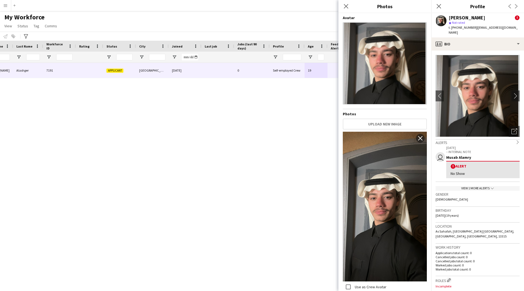
drag, startPoint x: 490, startPoint y: 18, endPoint x: 450, endPoint y: 19, distance: 40.1
click at [450, 19] on div "[PERSON_NAME] !" at bounding box center [484, 17] width 71 height 5
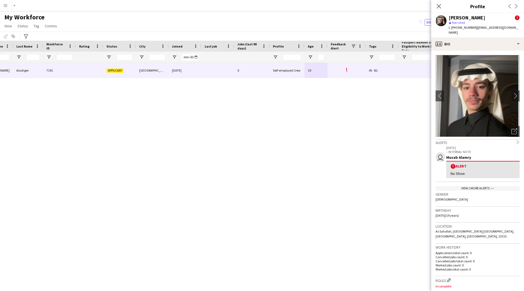
copy div "[PERSON_NAME]"
click at [439, 7] on icon at bounding box center [438, 6] width 5 height 5
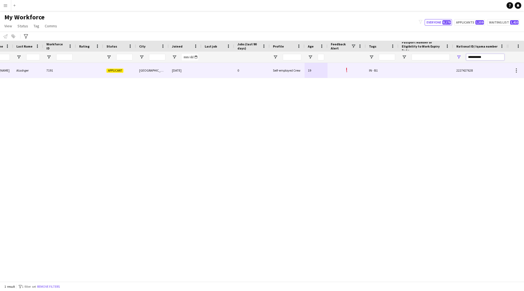
drag, startPoint x: 494, startPoint y: 57, endPoint x: 428, endPoint y: 63, distance: 67.0
click at [428, 63] on div "Workforce Details Profile Data Full Name First Name Last Name 0" at bounding box center [262, 161] width 524 height 241
paste input "National ID/ Iqama number Filter Input"
type input "**********"
click at [292, 74] on div "Self-employed Crew" at bounding box center [287, 70] width 35 height 15
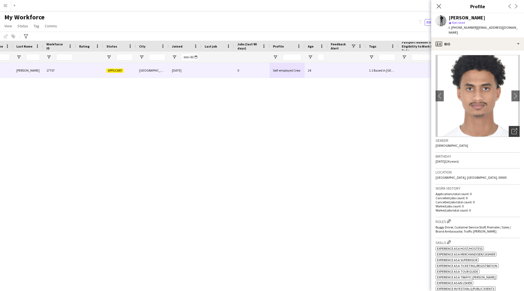
click at [512, 129] on icon at bounding box center [514, 131] width 5 height 5
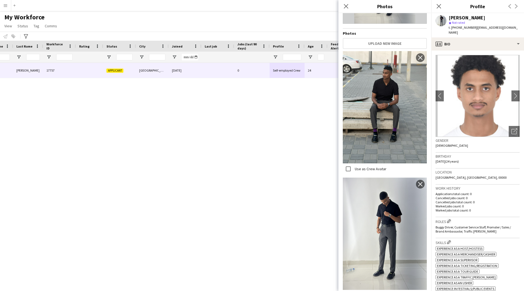
scroll to position [0, 0]
click at [450, 41] on div "profile Bio" at bounding box center [477, 43] width 93 height 13
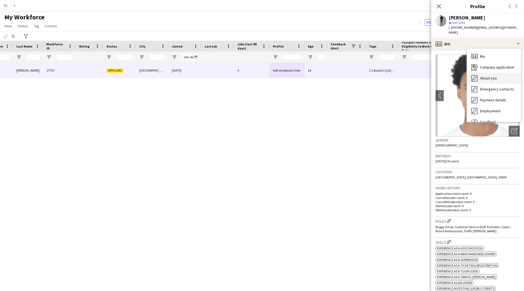
click at [481, 73] on div "About you About you" at bounding box center [494, 78] width 54 height 11
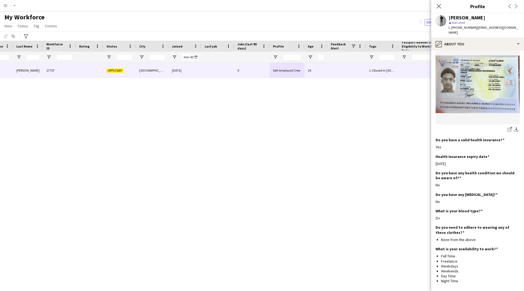
scroll to position [245, 0]
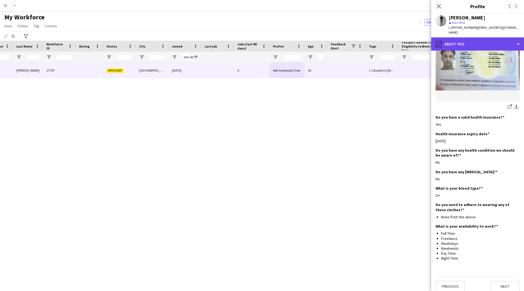
click at [446, 37] on div "pencil4 About you" at bounding box center [477, 43] width 93 height 13
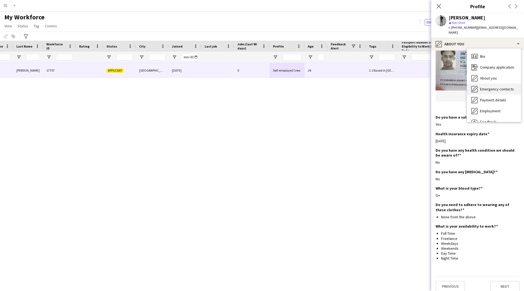
click at [496, 87] on span "Emergency contacts" at bounding box center [497, 89] width 34 height 5
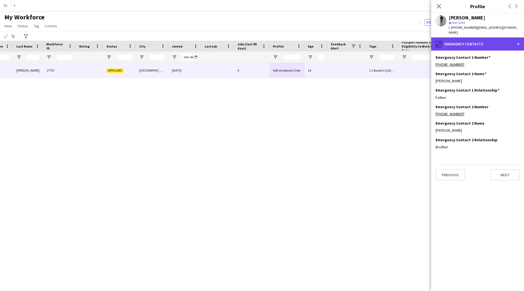
click at [462, 37] on div "pencil4 Emergency contacts" at bounding box center [477, 43] width 93 height 13
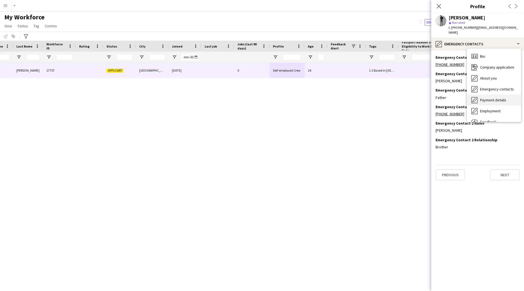
click at [492, 97] on div "Payment details Payment details" at bounding box center [494, 99] width 54 height 11
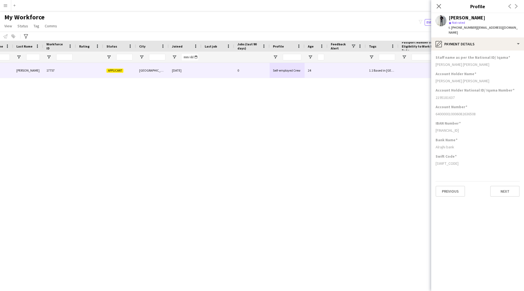
drag, startPoint x: 491, startPoint y: 16, endPoint x: 449, endPoint y: 19, distance: 41.9
click at [449, 19] on div "[PERSON_NAME]" at bounding box center [484, 17] width 71 height 5
copy div "[PERSON_NAME]"
click at [449, 37] on div "pencil4 Payment details" at bounding box center [477, 43] width 93 height 13
click at [482, 54] on span "Bio" at bounding box center [482, 56] width 5 height 5
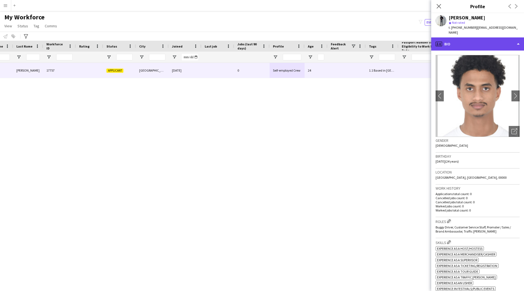
click at [469, 42] on div "profile Bio" at bounding box center [477, 43] width 93 height 13
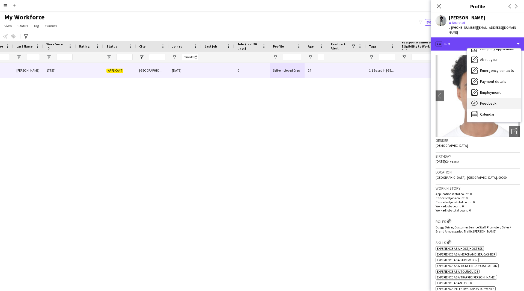
scroll to position [18, 0]
click at [487, 101] on span "Feedback" at bounding box center [488, 103] width 16 height 5
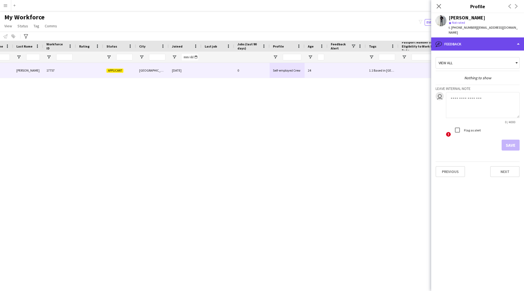
click at [449, 41] on div "bubble-pencil Feedback" at bounding box center [477, 43] width 93 height 13
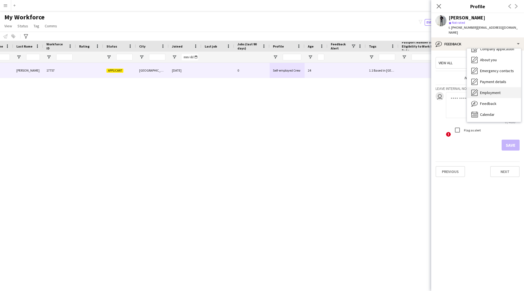
click at [485, 90] on span "Employment" at bounding box center [490, 92] width 20 height 5
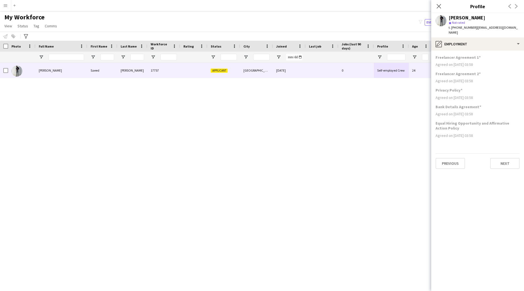
scroll to position [0, 0]
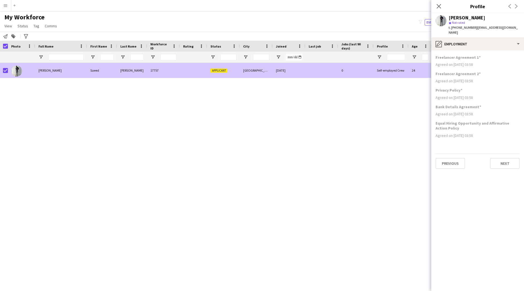
click at [97, 76] on div "Saeed" at bounding box center [102, 70] width 30 height 15
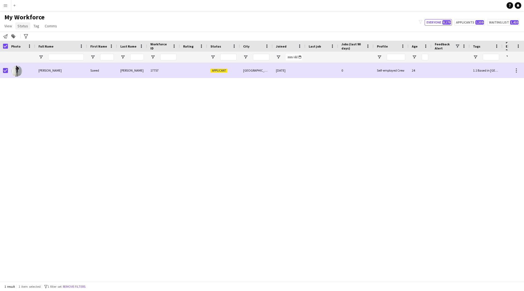
click at [26, 26] on span "Status" at bounding box center [22, 25] width 11 height 5
click at [40, 37] on link "Edit" at bounding box center [35, 37] width 38 height 11
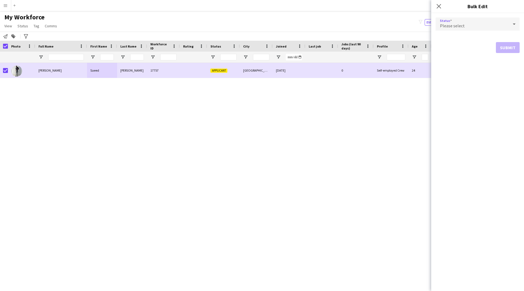
click at [462, 29] on div "Please select" at bounding box center [472, 23] width 73 height 13
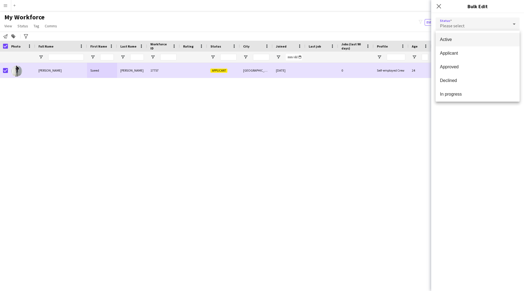
click at [466, 43] on mat-option "Active" at bounding box center [478, 40] width 84 height 14
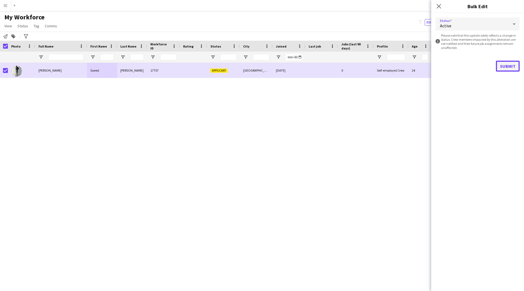
click at [511, 63] on button "Submit" at bounding box center [508, 66] width 24 height 11
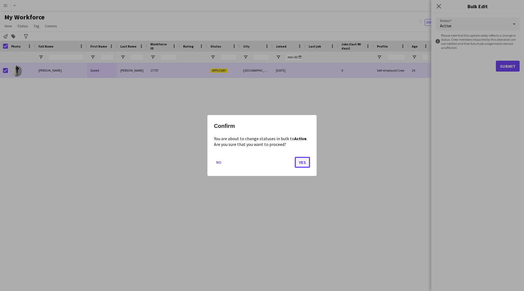
click at [304, 161] on button "Yes" at bounding box center [302, 162] width 15 height 11
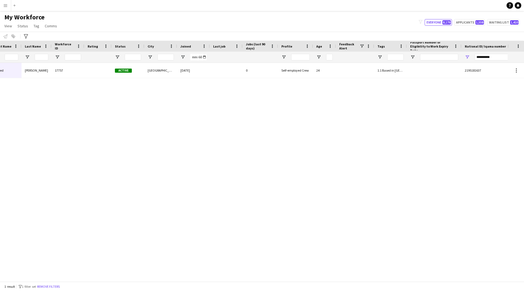
scroll to position [0, 104]
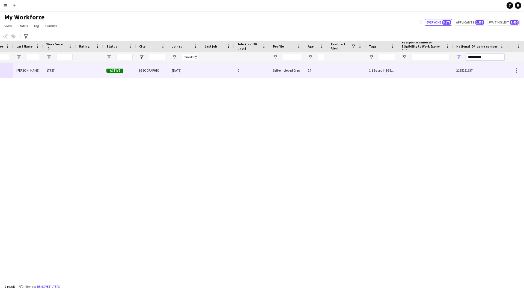
drag, startPoint x: 491, startPoint y: 57, endPoint x: 442, endPoint y: 65, distance: 49.3
click at [442, 65] on div "Workforce Details Profile Data Full Name First Name Last Name 0" at bounding box center [262, 161] width 524 height 241
paste input "National ID/ Iqama number Filter Input"
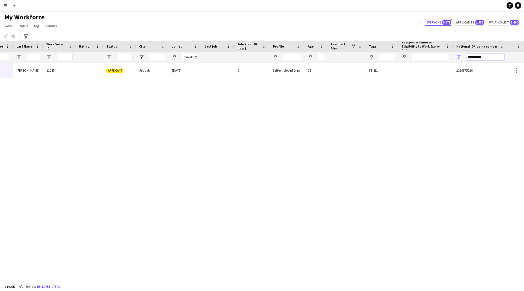
type input "**********"
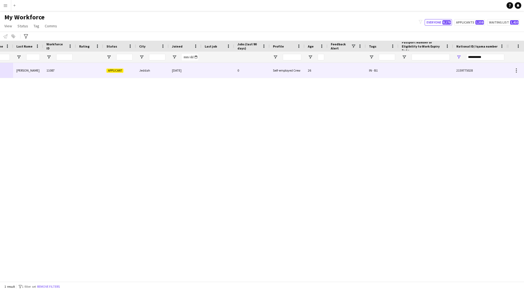
click at [318, 71] on div "26" at bounding box center [316, 70] width 23 height 15
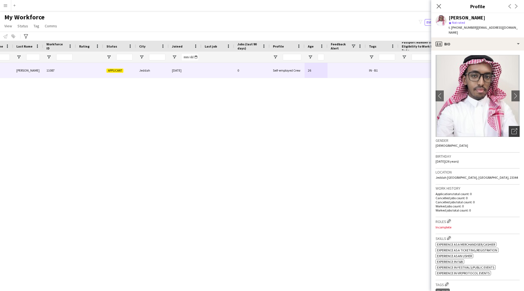
click at [512, 131] on div "Open photos pop-in" at bounding box center [514, 131] width 11 height 11
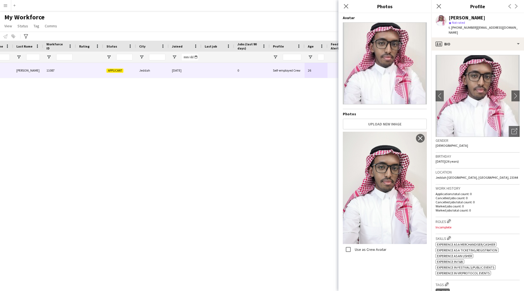
scroll to position [91, 0]
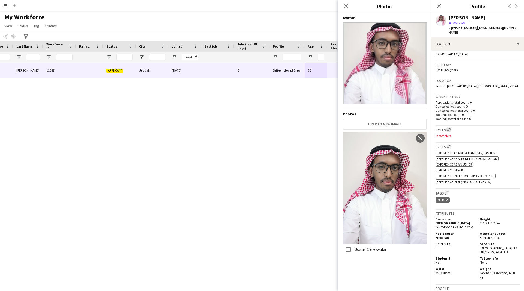
click at [449, 128] on app-icon "Edit crew company roles" at bounding box center [449, 130] width 4 height 4
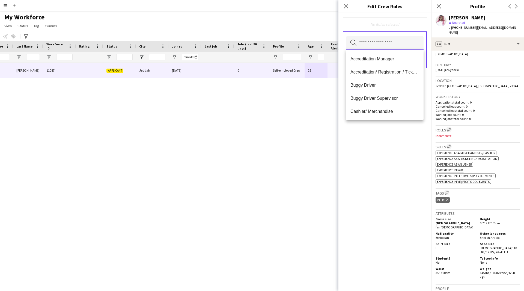
click at [379, 48] on input "text" at bounding box center [385, 43] width 78 height 14
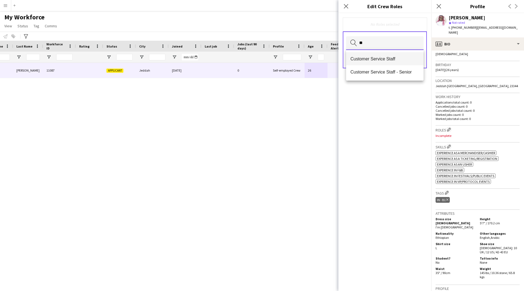
type input "**"
click at [378, 54] on mat-option "Customer Service Staff" at bounding box center [385, 58] width 78 height 13
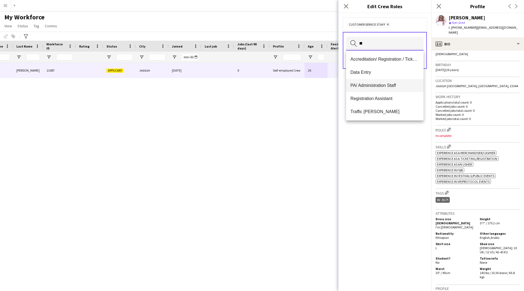
type input "*"
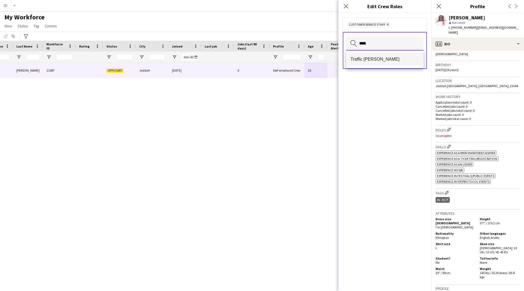
type input "****"
click at [371, 62] on mat-option "Traffic [PERSON_NAME]" at bounding box center [385, 59] width 78 height 13
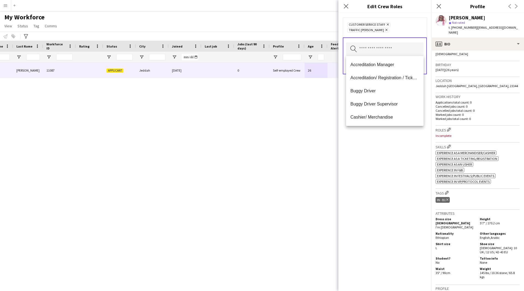
click at [379, 193] on div "Customer Service Staff Remove Traffic [PERSON_NAME] Remove Search by role type …" at bounding box center [385, 152] width 93 height 278
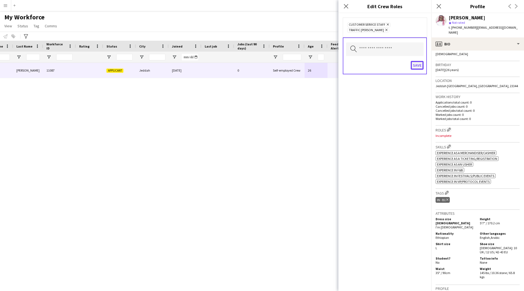
click at [417, 67] on button "Save" at bounding box center [417, 65] width 13 height 9
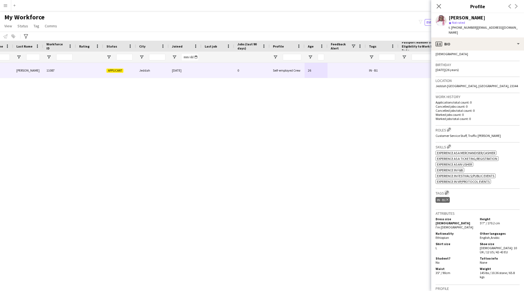
click at [449, 191] on app-icon "Edit crew company tags" at bounding box center [447, 193] width 4 height 4
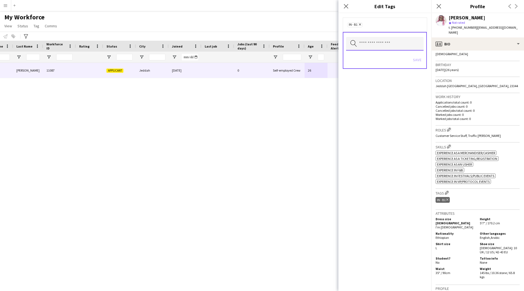
click at [368, 40] on input "text" at bounding box center [385, 44] width 78 height 14
type input "****"
click at [375, 60] on span "2.2 English Level = 2/3 Good" at bounding box center [385, 59] width 69 height 5
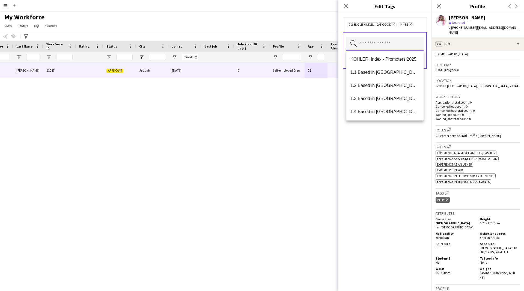
type input "*"
type input "***"
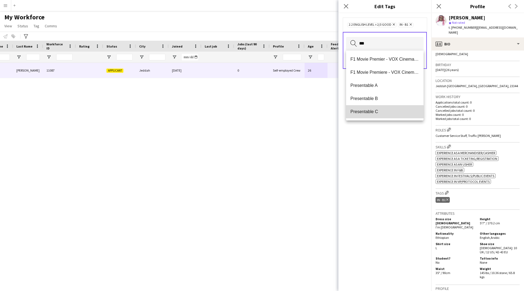
click at [385, 116] on mat-option "Presentable C" at bounding box center [385, 111] width 78 height 13
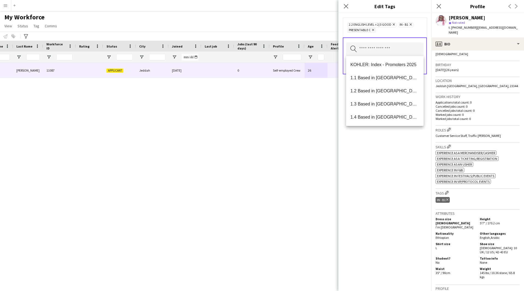
click at [399, 227] on div "2.2 English Level = 2/3 Good Remove IN - B1 Remove Presentable C Remove Search …" at bounding box center [385, 152] width 93 height 278
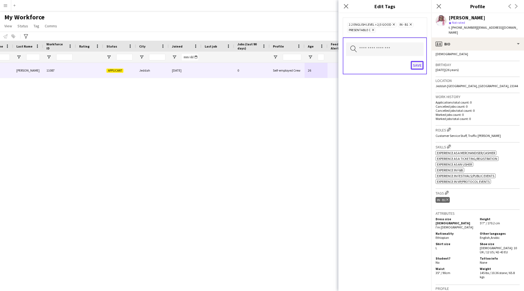
click at [416, 66] on button "Save" at bounding box center [417, 65] width 13 height 9
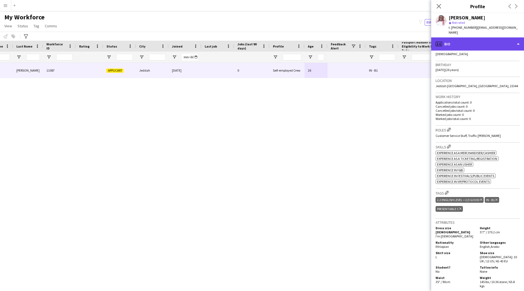
drag, startPoint x: 499, startPoint y: 38, endPoint x: 511, endPoint y: 40, distance: 12.3
drag, startPoint x: 511, startPoint y: 40, endPoint x: 516, endPoint y: 36, distance: 6.4
click at [516, 37] on div "profile Bio" at bounding box center [477, 43] width 93 height 13
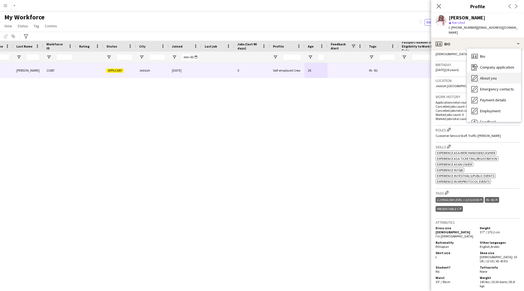
click at [493, 73] on div "About you About you" at bounding box center [494, 78] width 54 height 11
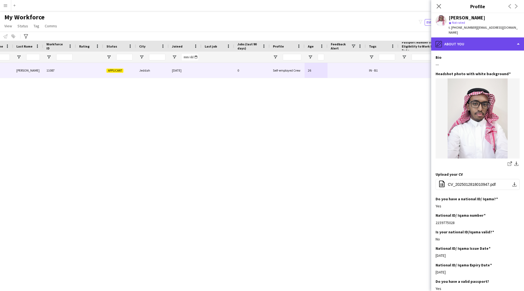
click at [497, 38] on div "pencil4 About you" at bounding box center [477, 43] width 93 height 13
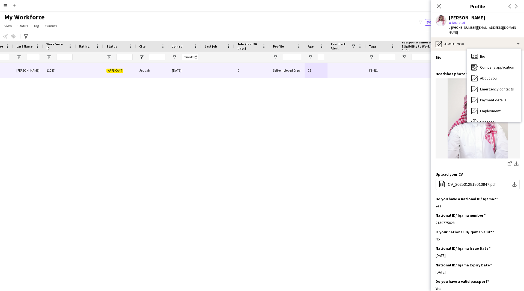
click at [393, 98] on div "[PERSON_NAME] [PERSON_NAME] 11087 Applicant Jeddah [DATE] 0 Self-employed Crew …" at bounding box center [254, 170] width 508 height 214
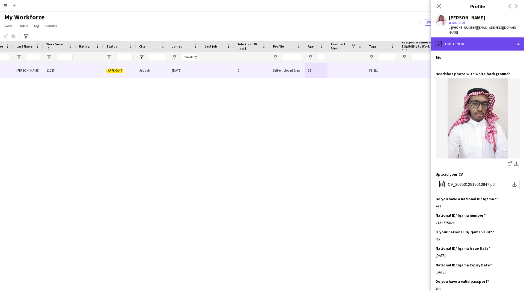
click at [485, 42] on div "pencil4 About you" at bounding box center [477, 43] width 93 height 13
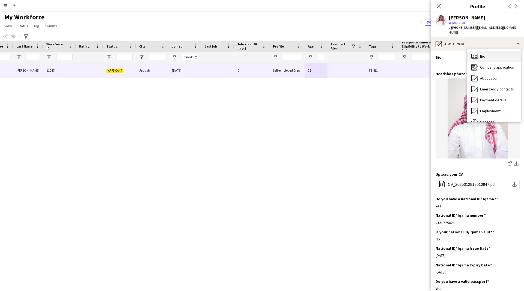
click at [490, 53] on div "Bio Bio" at bounding box center [494, 56] width 54 height 11
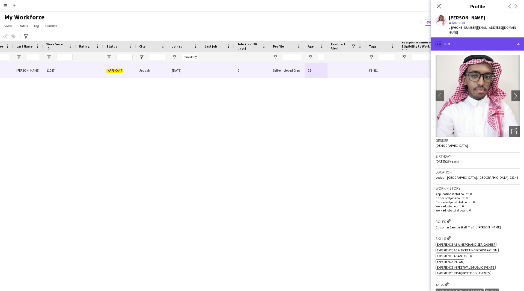
drag, startPoint x: 466, startPoint y: 43, endPoint x: 482, endPoint y: 42, distance: 16.4
click at [482, 42] on div "profile Bio" at bounding box center [477, 43] width 93 height 13
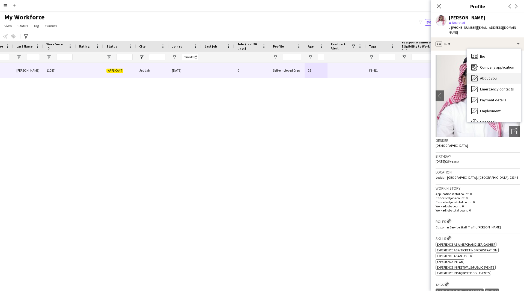
click at [492, 76] on span "About you" at bounding box center [488, 78] width 17 height 5
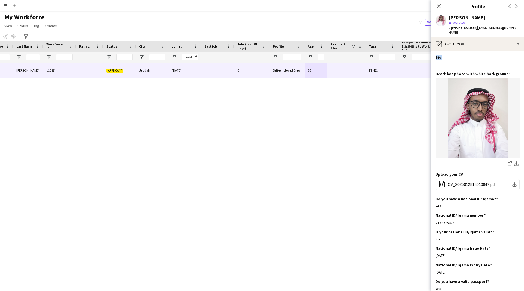
drag, startPoint x: 444, startPoint y: 52, endPoint x: 432, endPoint y: 52, distance: 12.0
click at [432, 52] on app-section-data-types "Bio Edit this field --- Headshot photo with white background Edit this field sh…" at bounding box center [477, 171] width 93 height 240
click at [475, 43] on div "pencil4 About you" at bounding box center [477, 43] width 93 height 13
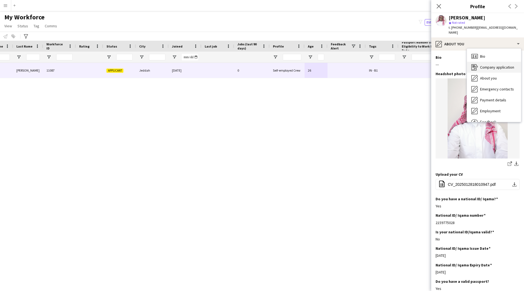
click at [484, 65] on span "Company application" at bounding box center [497, 67] width 34 height 5
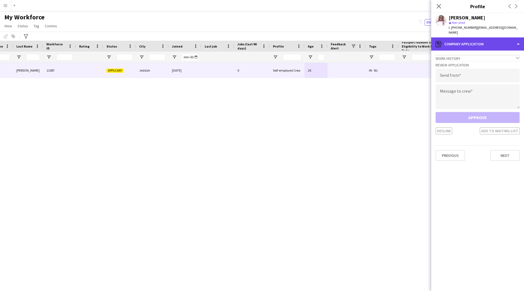
click at [478, 43] on div "register Company application" at bounding box center [477, 43] width 93 height 13
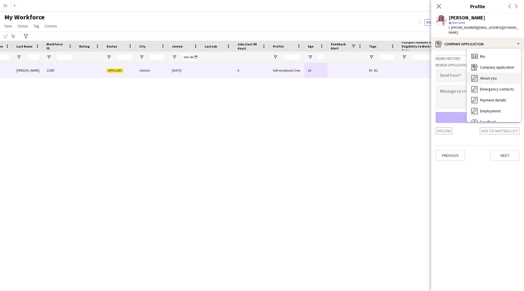
click at [496, 76] on span "About you" at bounding box center [488, 78] width 17 height 5
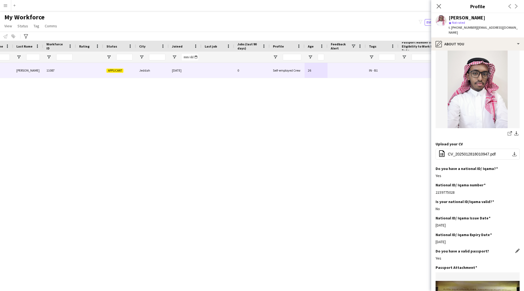
scroll to position [26, 0]
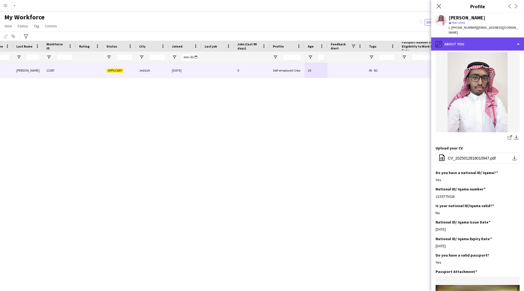
click at [473, 44] on div "pencil4 About you" at bounding box center [477, 43] width 93 height 13
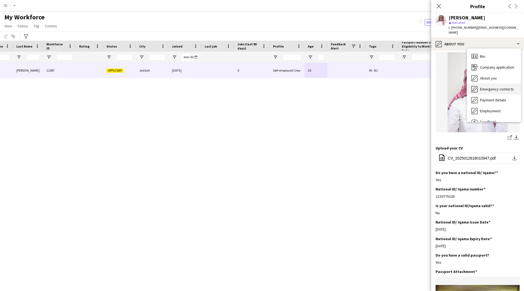
click at [492, 87] on span "Emergency contacts" at bounding box center [497, 89] width 34 height 5
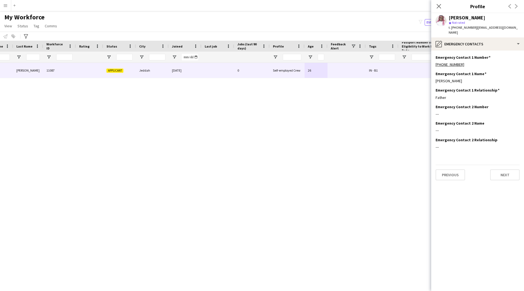
scroll to position [0, 0]
click at [484, 37] on div "pencil4 Emergency contacts" at bounding box center [477, 43] width 93 height 13
click at [497, 105] on div "Employment Employment" at bounding box center [494, 110] width 54 height 11
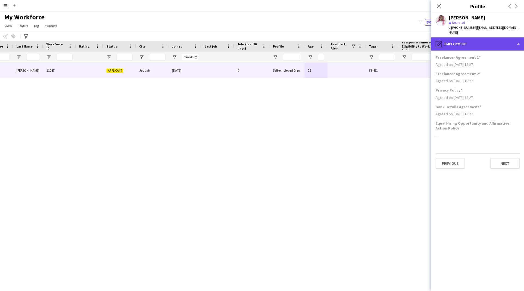
click at [470, 43] on div "pencil4 Employment" at bounding box center [477, 43] width 93 height 13
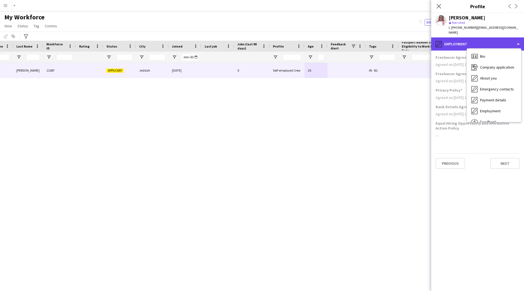
click at [457, 40] on div "pencil4 Employment" at bounding box center [477, 43] width 93 height 13
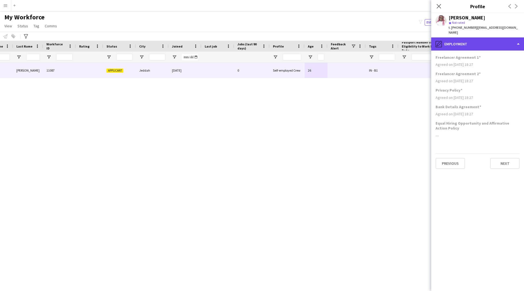
click at [478, 37] on div "pencil4 Employment" at bounding box center [477, 43] width 93 height 13
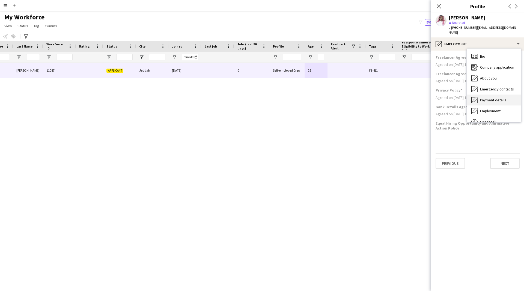
click at [494, 94] on div "Payment details Payment details" at bounding box center [494, 99] width 54 height 11
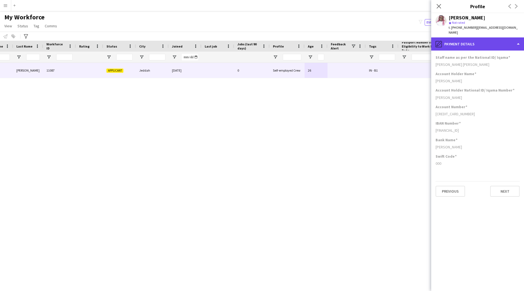
click at [476, 41] on div "pencil4 Payment details" at bounding box center [477, 43] width 93 height 13
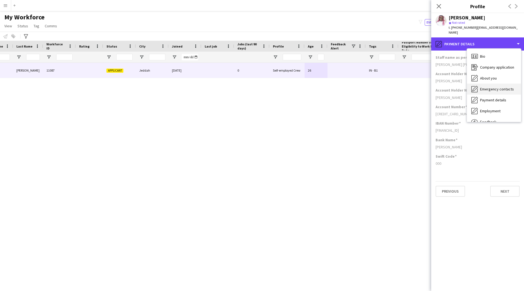
scroll to position [19, 0]
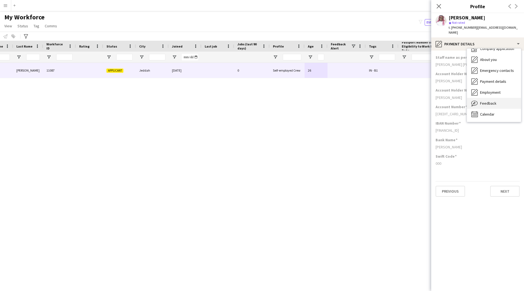
click at [489, 101] on span "Feedback" at bounding box center [488, 103] width 16 height 5
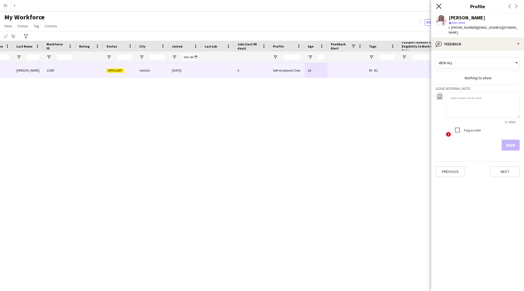
click at [440, 6] on icon "Close pop-in" at bounding box center [438, 6] width 5 height 5
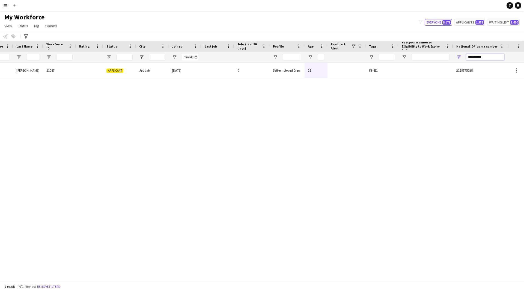
drag, startPoint x: 500, startPoint y: 59, endPoint x: 439, endPoint y: 70, distance: 62.4
click at [439, 70] on div "Workforce Details Profile Data Full Name First Name Last Name 0" at bounding box center [262, 161] width 524 height 241
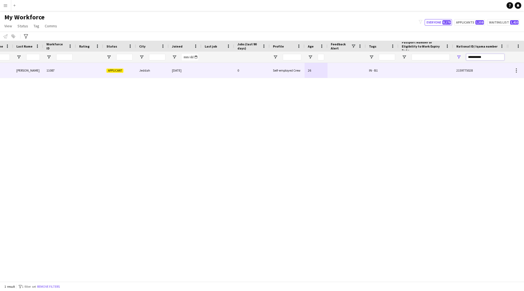
paste input "National ID/ Iqama number Filter Input"
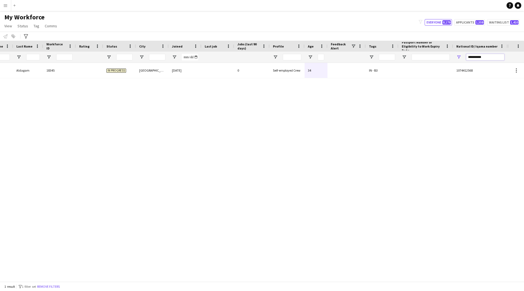
type input "**********"
click at [238, 77] on div "0" at bounding box center [251, 70] width 35 height 15
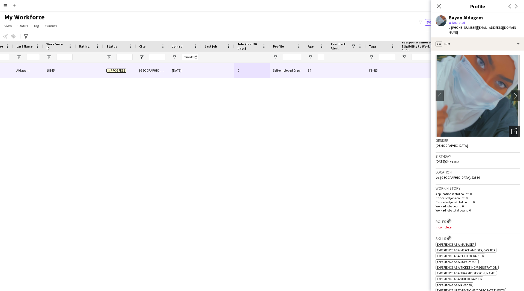
click at [509, 126] on div "Open photos pop-in" at bounding box center [514, 131] width 11 height 11
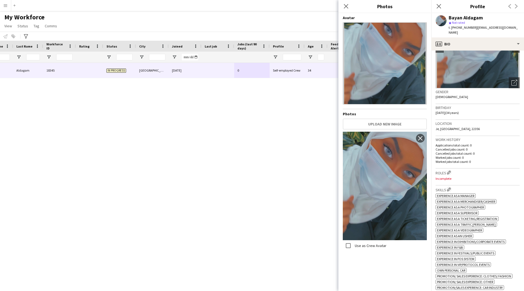
scroll to position [0, 0]
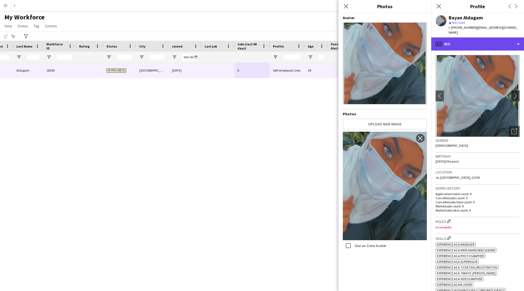
click at [469, 37] on div "profile Bio" at bounding box center [477, 43] width 93 height 13
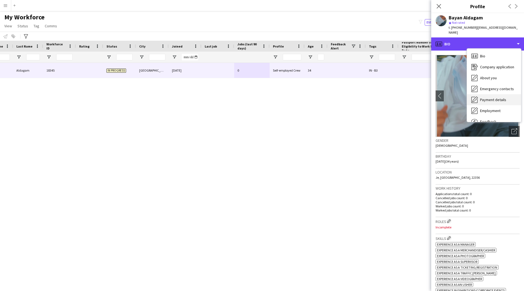
scroll to position [9, 0]
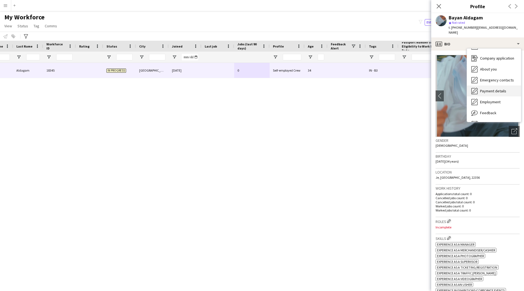
click at [489, 88] on span "Payment details" at bounding box center [493, 90] width 26 height 5
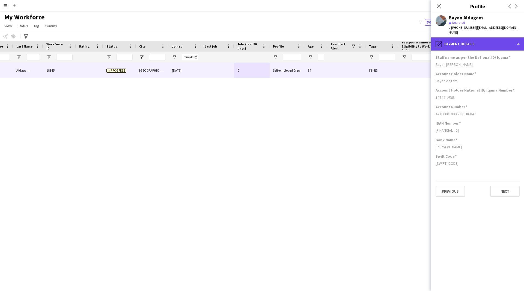
click at [468, 42] on div "pencil4 Payment details" at bounding box center [477, 43] width 93 height 13
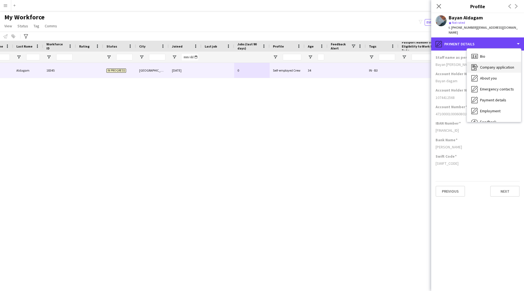
scroll to position [0, 0]
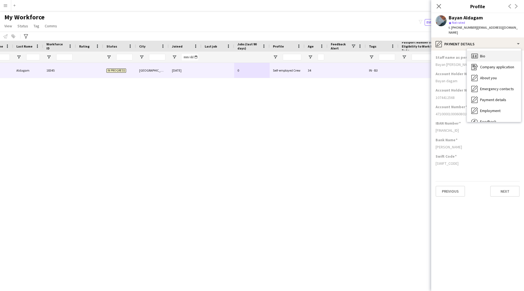
click at [485, 54] on span "Bio" at bounding box center [482, 56] width 5 height 5
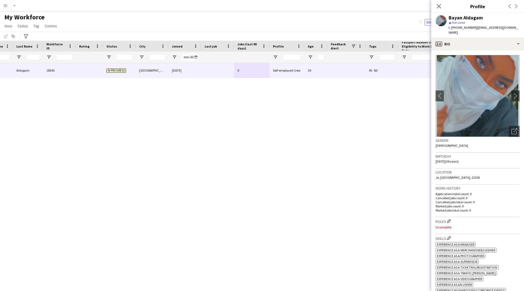
click at [188, 111] on div "Bayan Aldagam Bayan Aldagam 18345 In progress [GEOGRAPHIC_DATA] [DATE] 0 Self-e…" at bounding box center [254, 170] width 508 height 214
click at [437, 6] on icon "Close pop-in" at bounding box center [438, 6] width 5 height 5
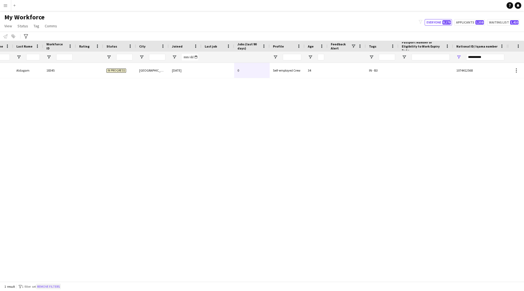
click at [61, 286] on button "Remove filters" at bounding box center [48, 286] width 25 height 6
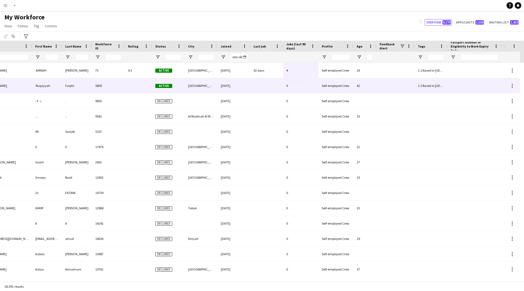
scroll to position [0, 26]
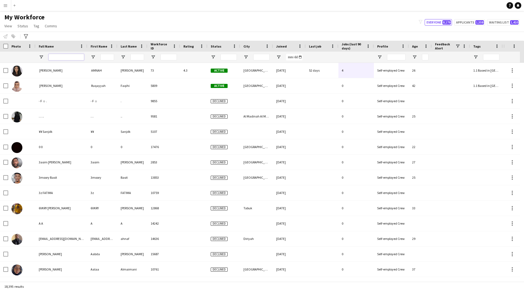
click at [72, 59] on input "Full Name Filter Input" at bounding box center [66, 57] width 35 height 7
type input "****"
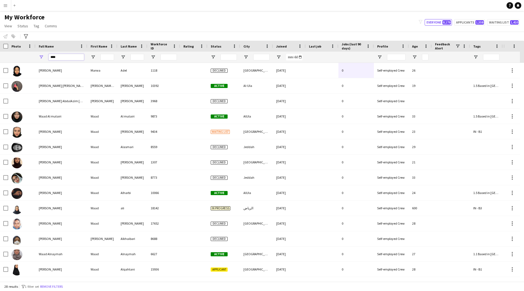
click at [60, 60] on input "****" at bounding box center [66, 57] width 35 height 7
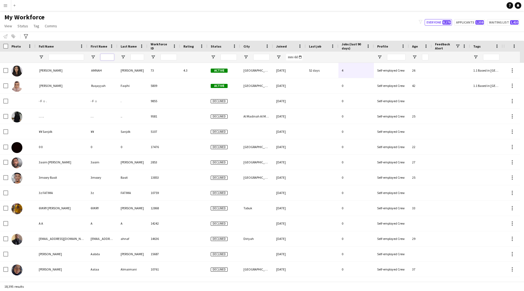
click at [105, 57] on input "First Name Filter Input" at bounding box center [107, 57] width 14 height 7
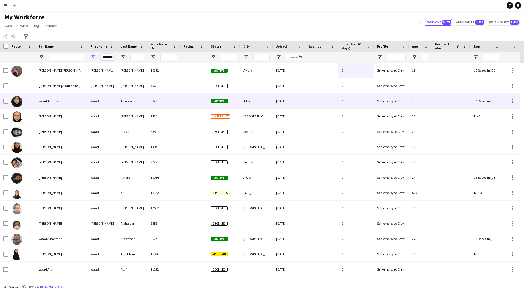
scroll to position [0, 1]
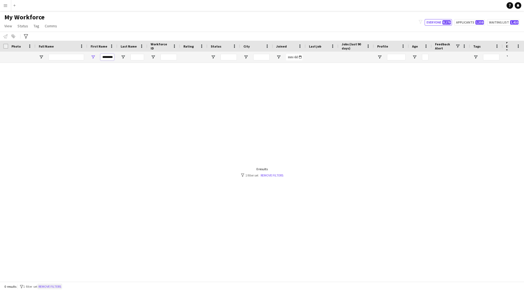
type input "********"
click at [58, 286] on button "Remove filters" at bounding box center [49, 286] width 25 height 6
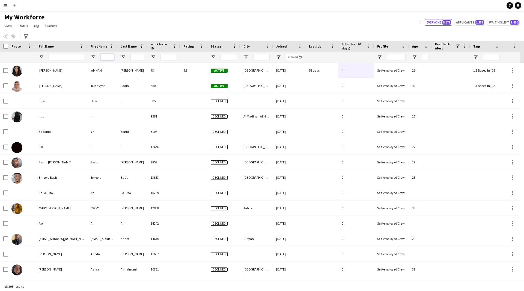
click at [109, 55] on input "First Name Filter Input" at bounding box center [107, 57] width 14 height 7
click at [72, 55] on input "Full Name Filter Input" at bounding box center [66, 57] width 35 height 7
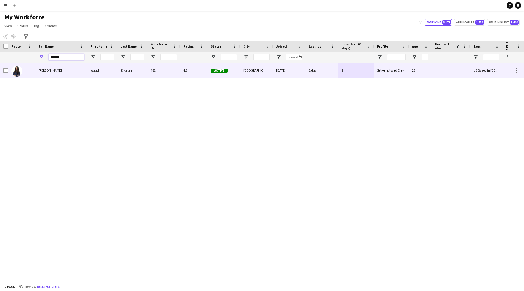
type input "*******"
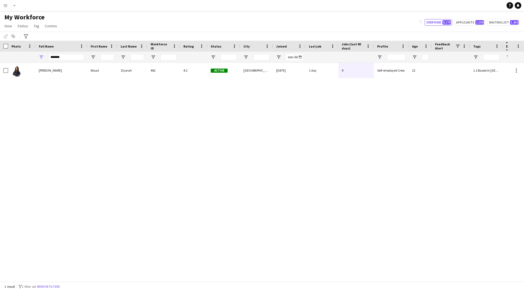
click at [73, 82] on div "[PERSON_NAME] [PERSON_NAME] Ziyarah 462 4.2 Active [GEOGRAPHIC_DATA] [DATE] 1 d…" at bounding box center [254, 170] width 508 height 214
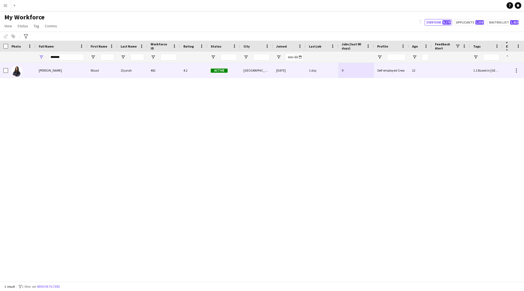
click at [81, 78] on div "[PERSON_NAME]" at bounding box center [61, 70] width 52 height 15
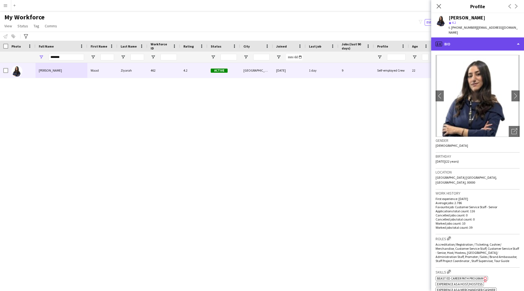
click at [466, 37] on div "profile Bio" at bounding box center [477, 43] width 93 height 13
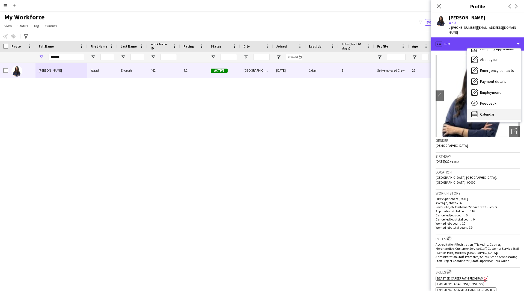
scroll to position [18, 0]
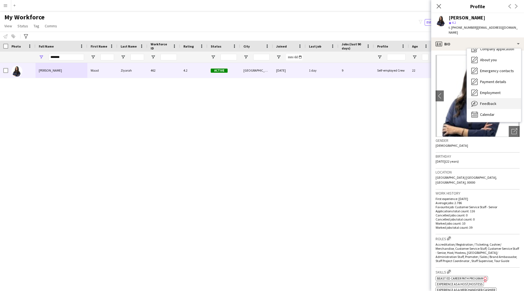
click at [486, 101] on span "Feedback" at bounding box center [488, 103] width 16 height 5
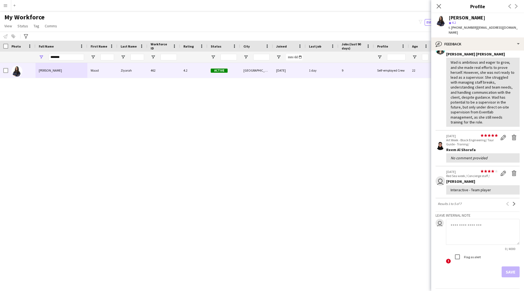
scroll to position [125, 0]
click at [463, 173] on div "star star star star star star star star star star [DATE] Red Sea week / Concier…" at bounding box center [482, 181] width 73 height 25
click at [485, 187] on div "Interactive - Team player" at bounding box center [482, 189] width 73 height 9
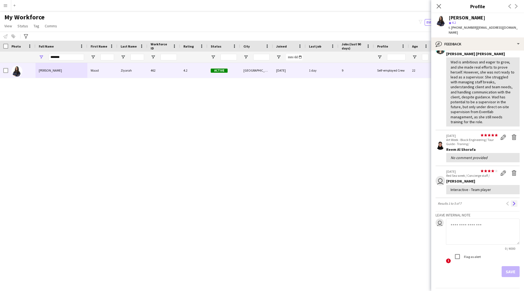
click at [513, 202] on app-icon "Next" at bounding box center [515, 204] width 4 height 4
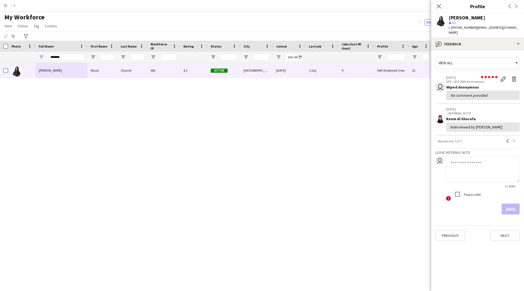
click at [494, 93] on div "No comment provided" at bounding box center [483, 95] width 65 height 5
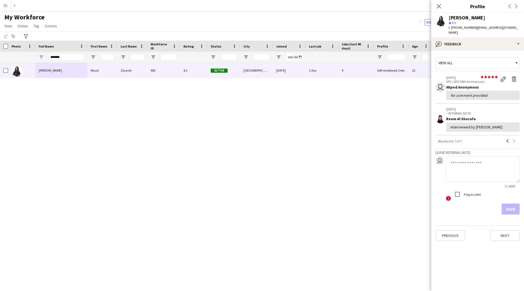
click at [490, 111] on p "– INTERNAL NOTE" at bounding box center [482, 113] width 73 height 4
click at [507, 139] on button "Previous" at bounding box center [508, 141] width 7 height 7
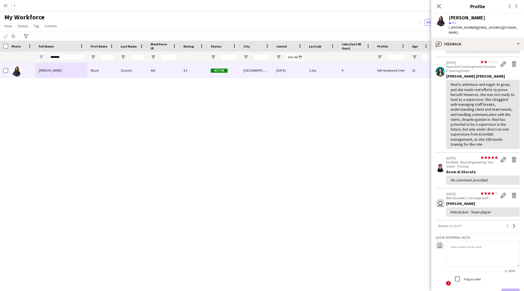
scroll to position [103, 0]
click at [479, 209] on div "Interactive - Team player" at bounding box center [482, 211] width 73 height 9
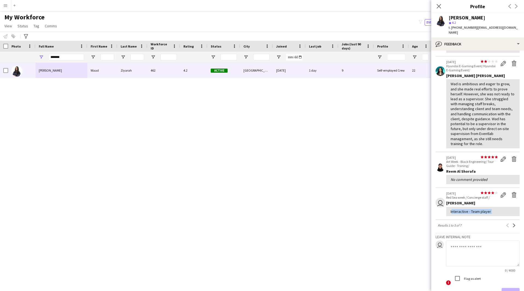
click at [479, 209] on div "Interactive - Team player" at bounding box center [482, 211] width 73 height 9
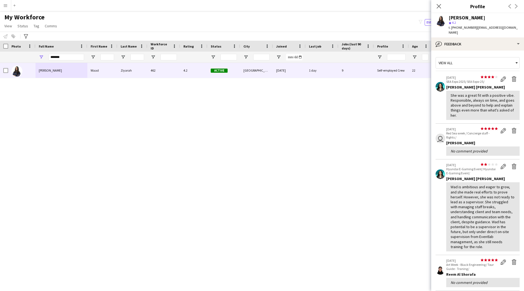
scroll to position [0, 0]
click at [484, 148] on div "No comment provided" at bounding box center [483, 150] width 65 height 5
click at [493, 146] on div "No comment provided" at bounding box center [482, 150] width 73 height 9
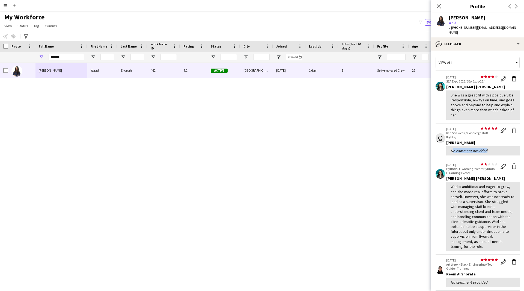
click at [493, 141] on div "star star star star star star star star star star [DATE] Red Sea week / Concier…" at bounding box center [482, 141] width 73 height 29
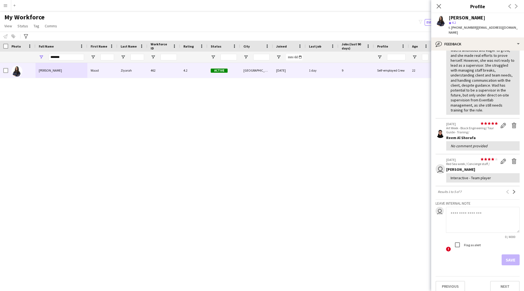
scroll to position [136, 0]
click at [513, 190] on button "Next" at bounding box center [514, 192] width 7 height 7
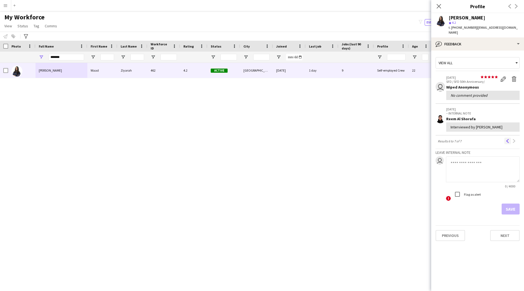
click at [508, 139] on app-icon "Previous" at bounding box center [508, 141] width 4 height 4
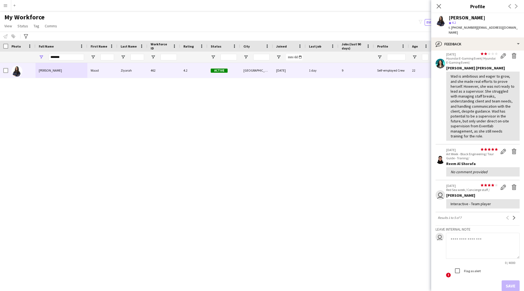
scroll to position [120, 0]
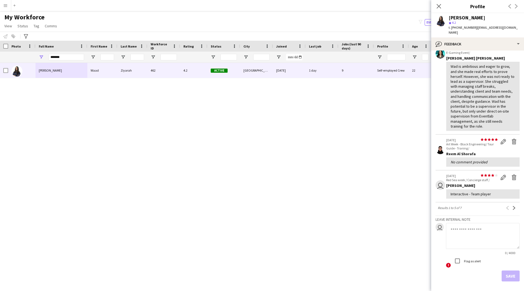
click at [472, 193] on div "Interactive - Team player" at bounding box center [482, 193] width 73 height 9
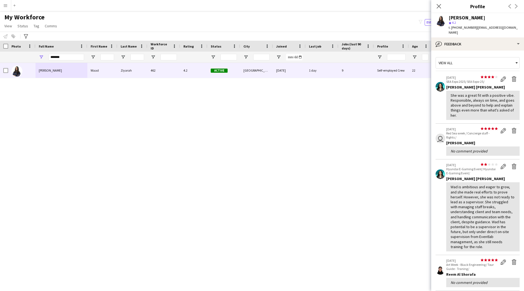
click at [469, 105] on div "She was a great fit with a positive vibe. Responsible, always on time, and goes…" at bounding box center [483, 105] width 65 height 25
click at [470, 149] on div "No comment provided" at bounding box center [482, 150] width 73 height 9
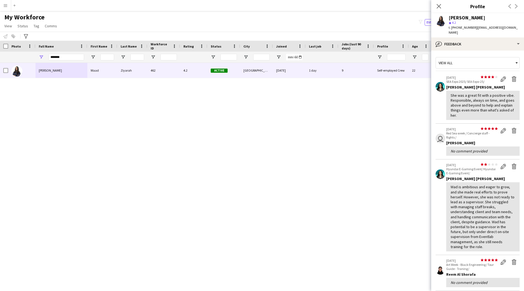
click at [465, 140] on div "star star star star star star star star star star [DATE] Red Sea week / Concier…" at bounding box center [482, 141] width 73 height 29
click at [469, 134] on p "Red Sea week / Concierge staff - flights /" at bounding box center [472, 135] width 52 height 8
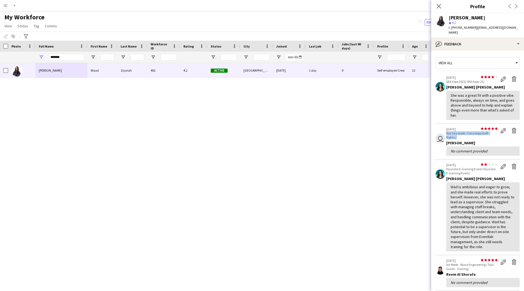
click at [469, 134] on p "Red Sea week / Concierge staff - flights /" at bounding box center [472, 135] width 52 height 8
click at [476, 146] on div "No comment provided" at bounding box center [482, 150] width 73 height 9
click at [514, 128] on button "Delete feedback" at bounding box center [514, 130] width 11 height 7
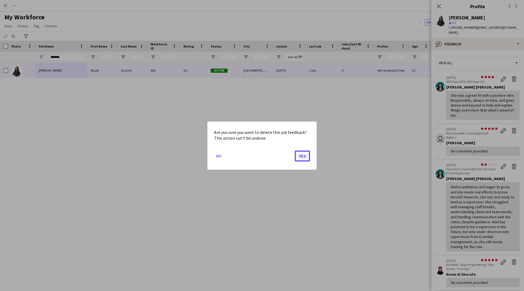
click at [306, 160] on button "Yes" at bounding box center [302, 155] width 15 height 11
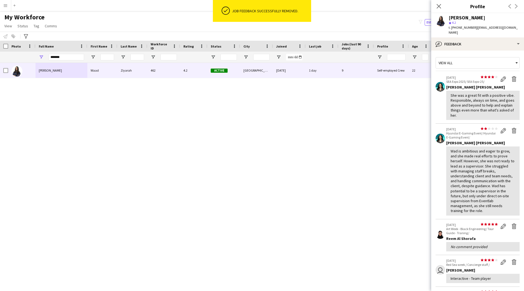
scroll to position [132, 0]
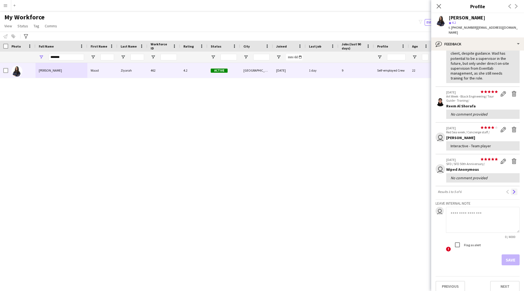
click at [513, 190] on app-icon "Next" at bounding box center [515, 192] width 4 height 4
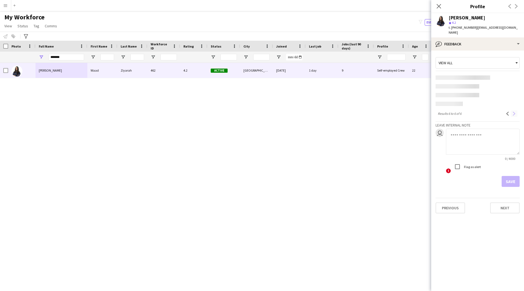
scroll to position [0, 0]
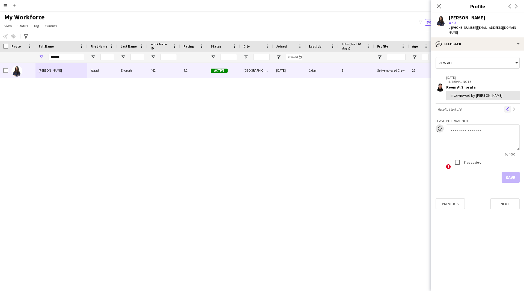
click at [511, 106] on button "Previous" at bounding box center [508, 109] width 7 height 7
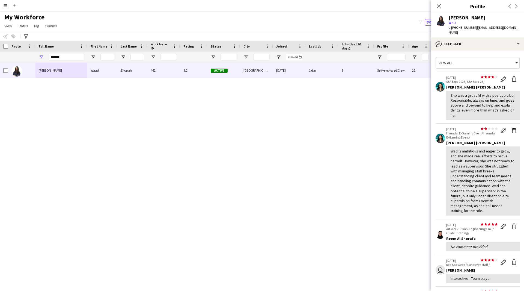
click at [484, 146] on div "Wad is ambitious and eager to grow, and she made real efforts to prove herself.…" at bounding box center [482, 180] width 73 height 69
click at [470, 163] on div "Wad is ambitious and eager to grow, and she made real efforts to prove herself.…" at bounding box center [483, 181] width 65 height 65
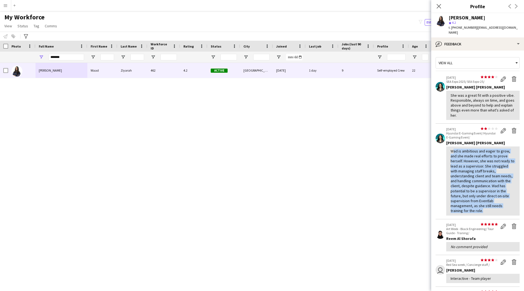
click at [470, 163] on div "Wad is ambitious and eager to grow, and she made real efforts to prove herself.…" at bounding box center [483, 181] width 65 height 65
click at [475, 176] on div "Wad is ambitious and eager to grow, and she made real efforts to prove herself.…" at bounding box center [483, 181] width 65 height 65
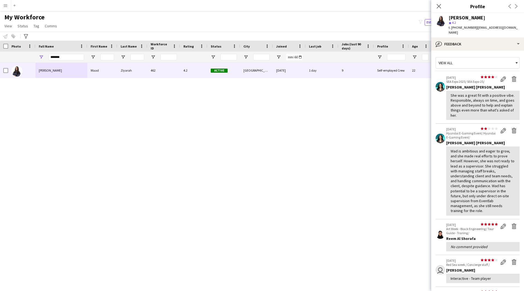
click at [463, 171] on div "Wad is ambitious and eager to grow, and she made real efforts to prove herself.…" at bounding box center [483, 181] width 65 height 65
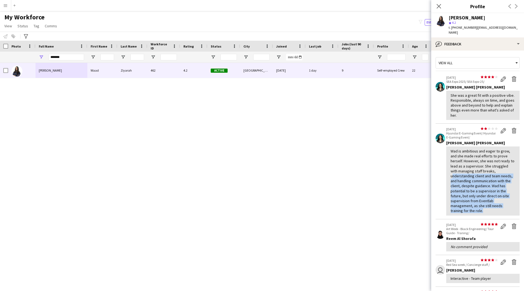
drag, startPoint x: 463, startPoint y: 171, endPoint x: 494, endPoint y: 204, distance: 45.6
click at [494, 204] on div "Wad is ambitious and eager to grow, and she made real efforts to prove herself.…" at bounding box center [483, 181] width 65 height 65
click at [496, 206] on div "Wad is ambitious and eager to grow, and she made real efforts to prove herself.…" at bounding box center [483, 181] width 65 height 65
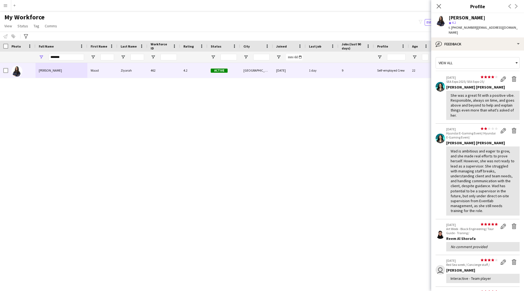
drag, startPoint x: 495, startPoint y: 206, endPoint x: 493, endPoint y: 171, distance: 34.8
click at [493, 171] on div "Wad is ambitious and eager to grow, and she made real efforts to prove herself.…" at bounding box center [483, 181] width 65 height 65
click at [493, 170] on div "Wad is ambitious and eager to grow, and she made real efforts to prove herself.…" at bounding box center [483, 181] width 65 height 65
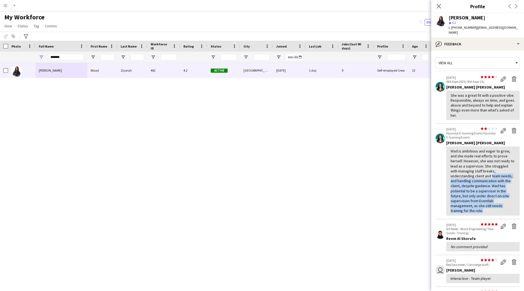
drag, startPoint x: 493, startPoint y: 170, endPoint x: 492, endPoint y: 208, distance: 38.0
click at [492, 208] on div "Wad is ambitious and eager to grow, and she made real efforts to prove herself.…" at bounding box center [483, 181] width 65 height 65
drag, startPoint x: 492, startPoint y: 208, endPoint x: 489, endPoint y: 174, distance: 34.3
click at [489, 174] on div "Wad is ambitious and eager to grow, and she made real efforts to prove herself.…" at bounding box center [483, 181] width 65 height 65
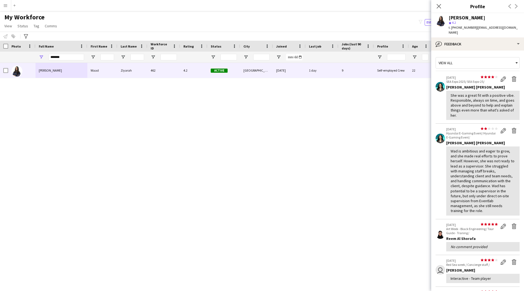
click at [488, 173] on div "Wad is ambitious and eager to grow, and she made real efforts to prove herself.…" at bounding box center [483, 181] width 65 height 65
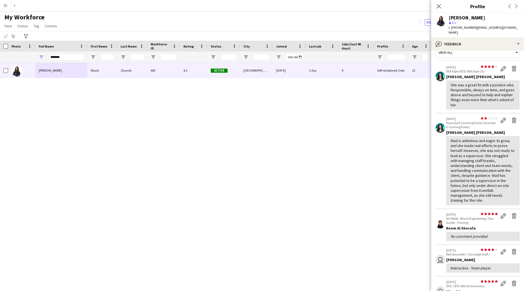
scroll to position [13, 0]
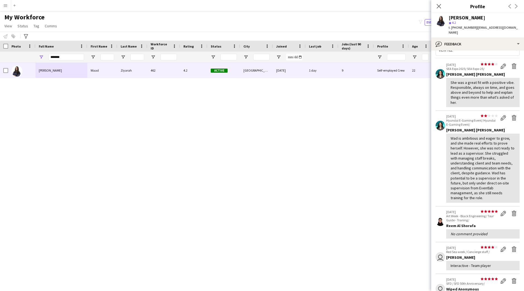
click at [485, 189] on div "Wad is ambitious and eager to grow, and she made real efforts to prove herself.…" at bounding box center [483, 168] width 65 height 65
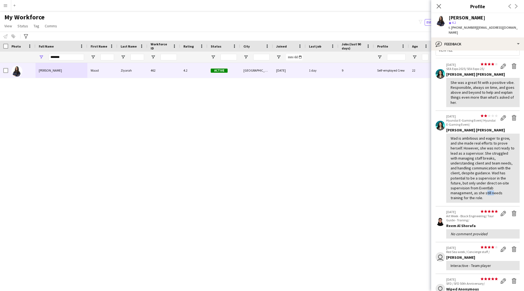
click at [485, 189] on div "Wad is ambitious and eager to grow, and she made real efforts to prove herself.…" at bounding box center [483, 168] width 65 height 65
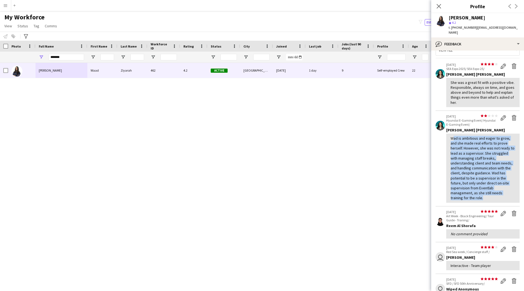
click at [485, 189] on div "Wad is ambitious and eager to grow, and she made real efforts to prove herself.…" at bounding box center [483, 168] width 65 height 65
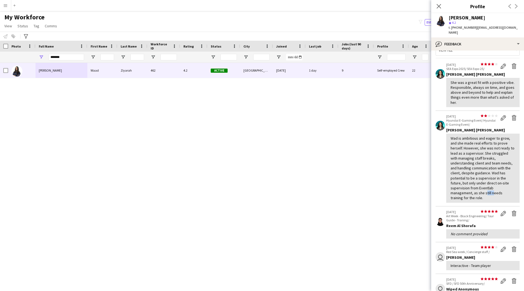
click at [485, 189] on div "Wad is ambitious and eager to grow, and she made real efforts to prove herself.…" at bounding box center [483, 168] width 65 height 65
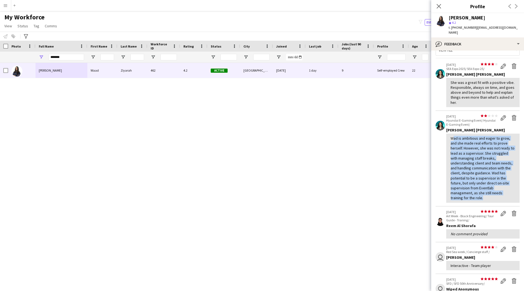
click at [485, 189] on div "Wad is ambitious and eager to grow, and she made real efforts to prove herself.…" at bounding box center [483, 168] width 65 height 65
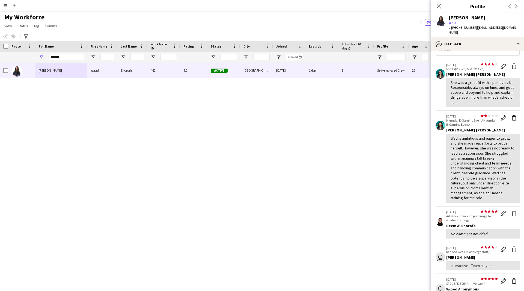
scroll to position [0, 0]
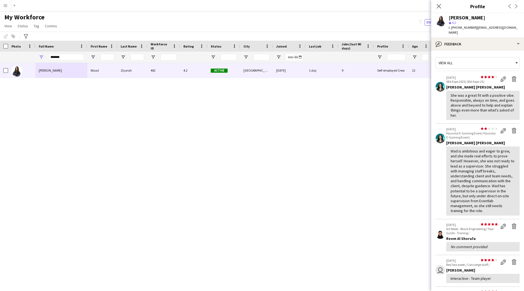
click at [480, 149] on div "Wad is ambitious and eager to grow, and she made real efforts to prove herself.…" at bounding box center [483, 181] width 65 height 65
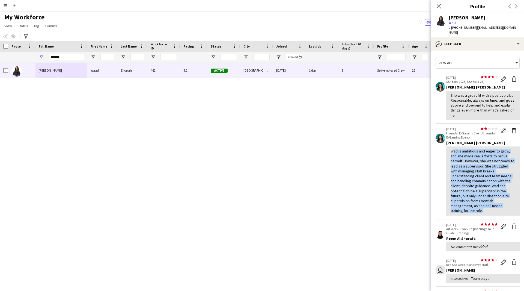
click at [480, 149] on div "Wad is ambitious and eager to grow, and she made real efforts to prove herself.…" at bounding box center [483, 181] width 65 height 65
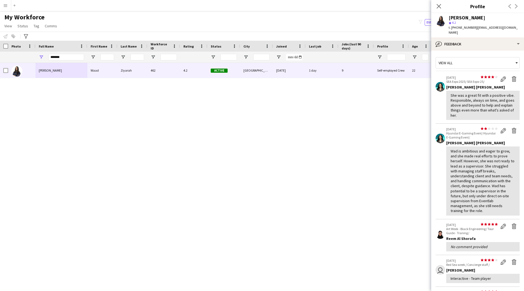
click at [480, 149] on div "Wad is ambitious and eager to grow, and she made real efforts to prove herself.…" at bounding box center [483, 181] width 65 height 65
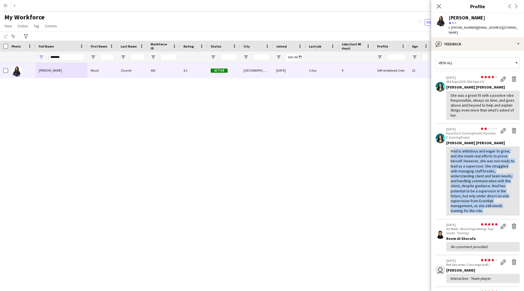
click at [480, 149] on div "Wad is ambitious and eager to grow, and she made real efforts to prove herself.…" at bounding box center [483, 181] width 65 height 65
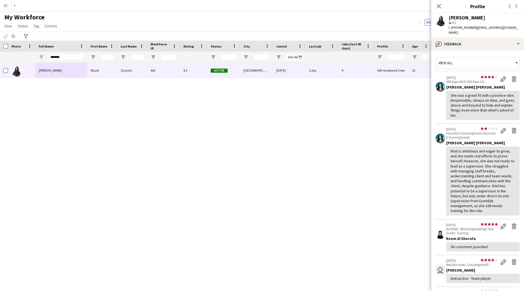
click at [464, 97] on div "She was a great fit with a positive vibe. Responsible, always on time, and goes…" at bounding box center [483, 105] width 65 height 25
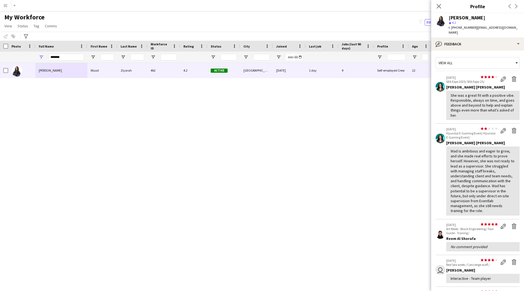
click at [464, 97] on div "She was a great fit with a positive vibe. Responsible, always on time, and goes…" at bounding box center [483, 105] width 65 height 25
drag, startPoint x: 438, startPoint y: 6, endPoint x: 249, endPoint y: 36, distance: 191.4
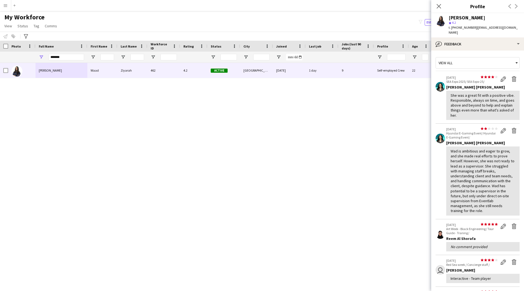
click at [438, 6] on icon "Close pop-in" at bounding box center [439, 6] width 4 height 4
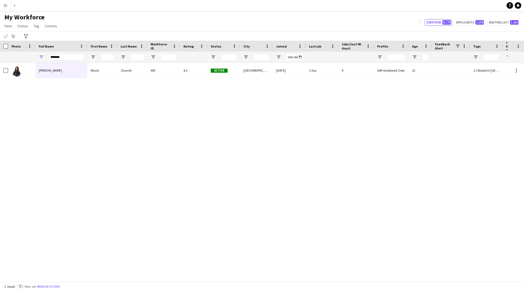
click at [199, 44] on div "Rating" at bounding box center [193, 46] width 21 height 11
click at [66, 56] on input "*******" at bounding box center [66, 57] width 35 height 7
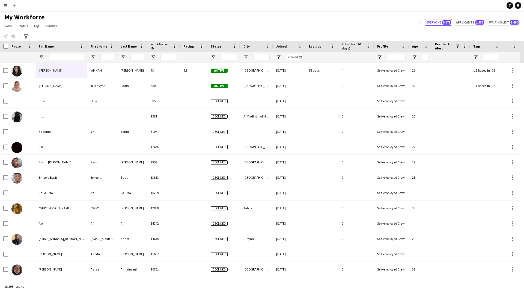
click at [197, 47] on div "Rating" at bounding box center [190, 46] width 14 height 8
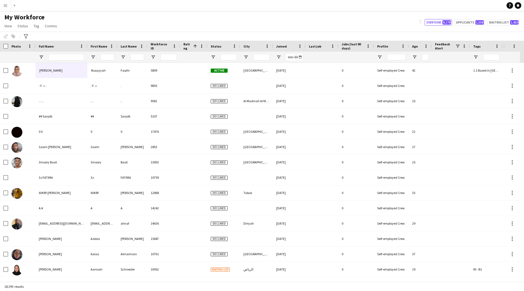
click at [198, 47] on div "Rating 1" at bounding box center [193, 46] width 21 height 11
click at [194, 46] on span at bounding box center [195, 46] width 5 height 5
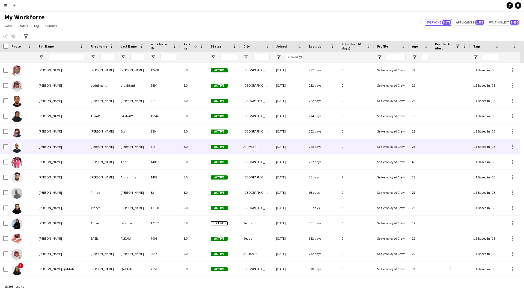
scroll to position [17, 0]
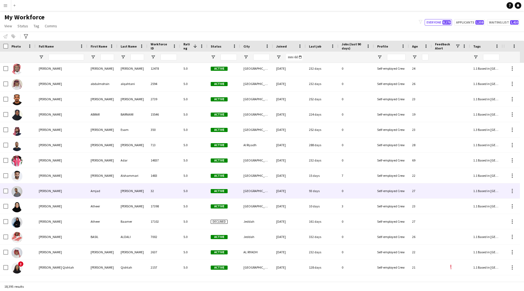
click at [192, 192] on div "5.0" at bounding box center [193, 190] width 27 height 15
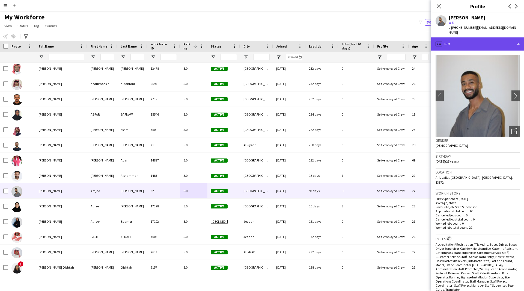
click at [470, 42] on div "profile Bio" at bounding box center [477, 43] width 93 height 13
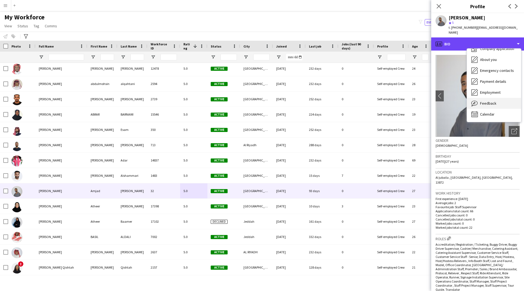
scroll to position [18, 0]
click at [488, 103] on div "Feedback Feedback" at bounding box center [494, 103] width 54 height 11
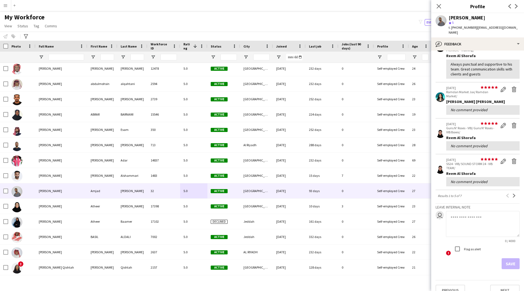
scroll to position [0, 0]
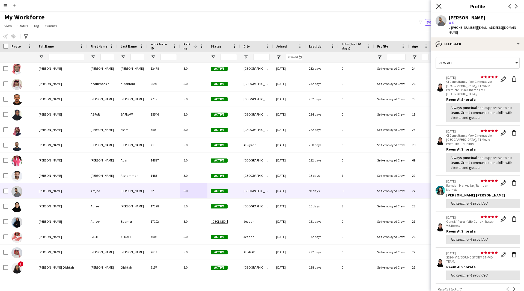
click at [437, 7] on icon "Close pop-in" at bounding box center [438, 6] width 5 height 5
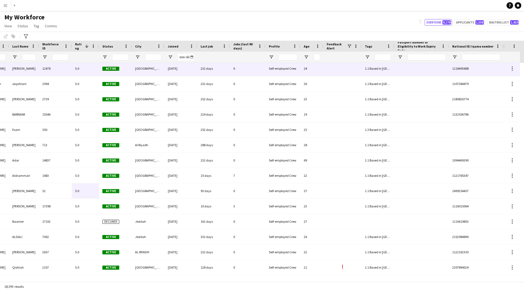
scroll to position [0, 108]
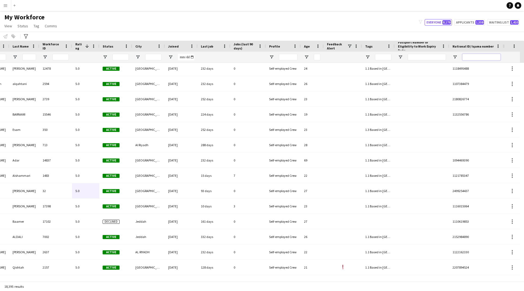
click at [467, 57] on input "National ID/ Iqama number Filter Input" at bounding box center [482, 57] width 38 height 7
paste input "**********"
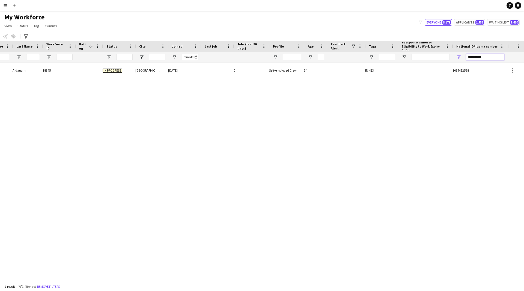
scroll to position [0, 104]
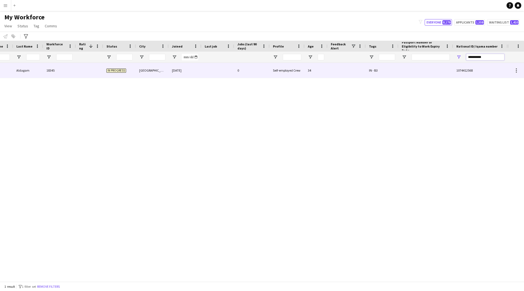
type input "**********"
click at [352, 78] on div at bounding box center [347, 70] width 38 height 15
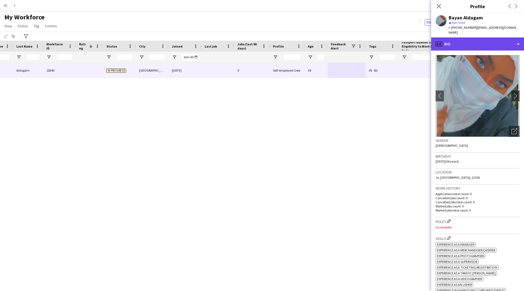
click at [502, 37] on div "profile Bio" at bounding box center [477, 43] width 93 height 13
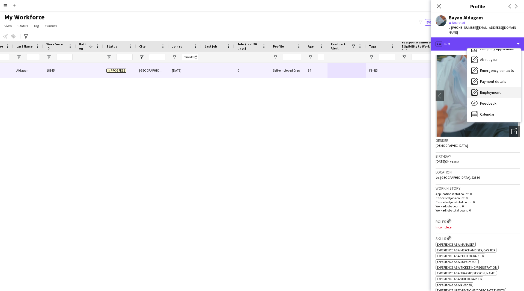
scroll to position [18, 0]
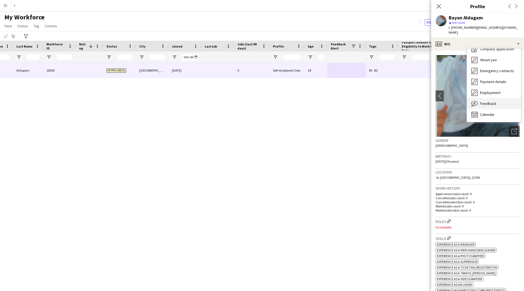
click at [490, 101] on span "Feedback" at bounding box center [488, 103] width 16 height 5
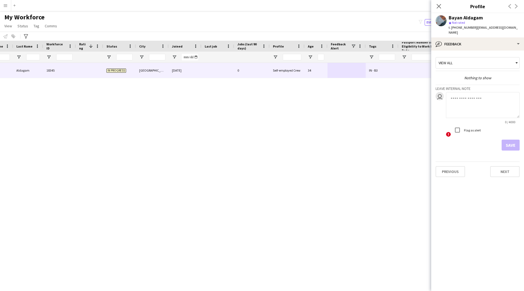
click at [458, 100] on textarea at bounding box center [483, 105] width 74 height 26
type textarea "*******"
click at [509, 140] on button "Save" at bounding box center [511, 145] width 18 height 11
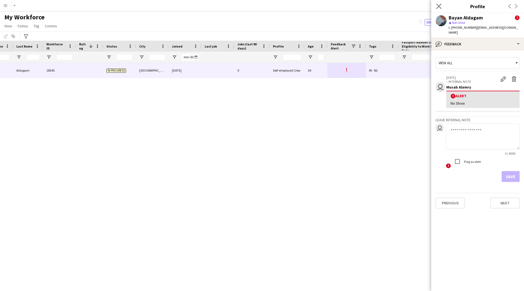
click at [442, 5] on app-icon "Close pop-in" at bounding box center [439, 6] width 8 height 8
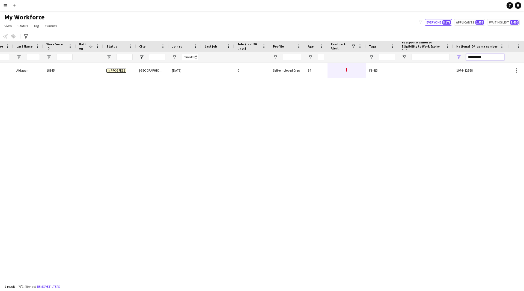
drag, startPoint x: 488, startPoint y: 57, endPoint x: 426, endPoint y: 57, distance: 61.2
click at [426, 57] on div at bounding box center [202, 57] width 612 height 11
paste input "National ID/ Iqama number Filter Input"
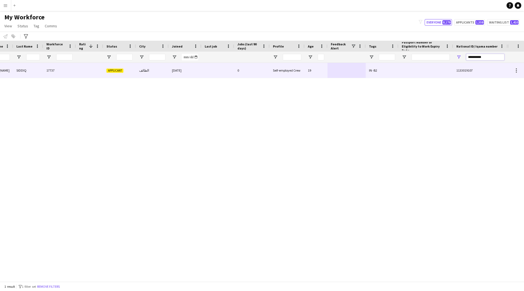
type input "**********"
click at [371, 73] on div "IN -B2" at bounding box center [382, 70] width 33 height 15
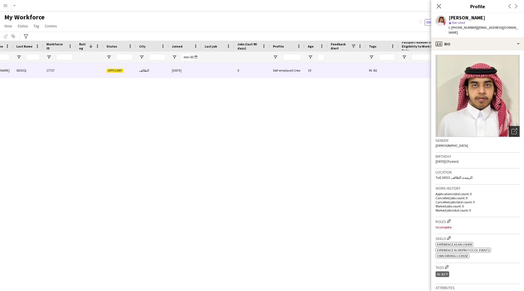
click at [514, 128] on icon at bounding box center [516, 130] width 4 height 4
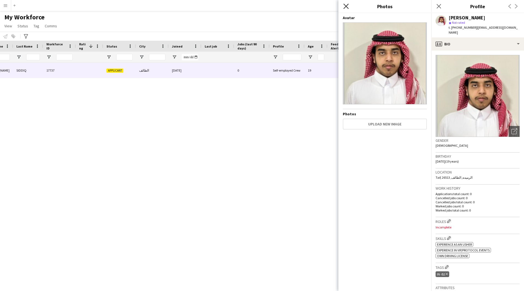
click at [347, 8] on icon "Close pop-in" at bounding box center [345, 6] width 5 height 5
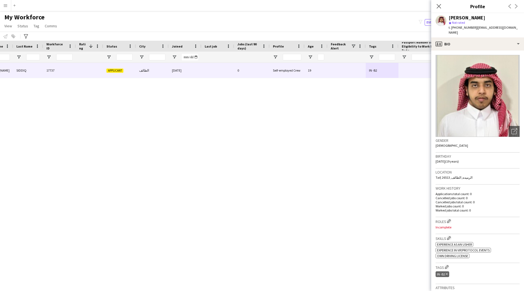
scroll to position [0, 0]
click at [460, 42] on div "profile Bio" at bounding box center [477, 43] width 93 height 13
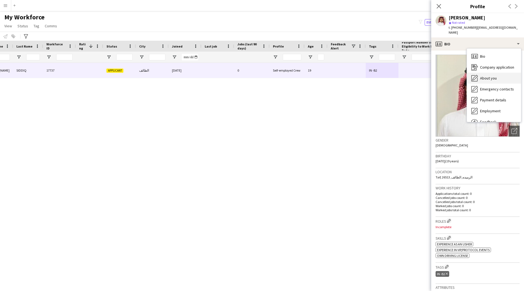
click at [482, 76] on span "About you" at bounding box center [488, 78] width 17 height 5
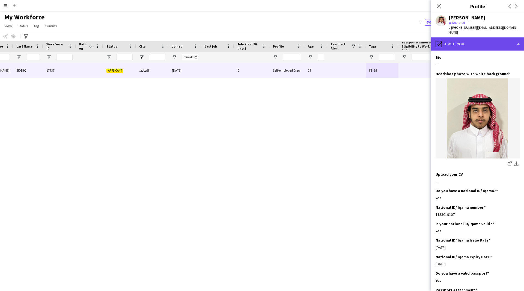
click at [467, 44] on div "pencil4 About you" at bounding box center [477, 43] width 93 height 13
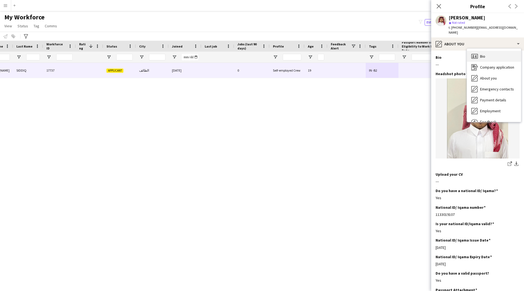
click at [488, 56] on div "Bio Bio" at bounding box center [494, 56] width 54 height 11
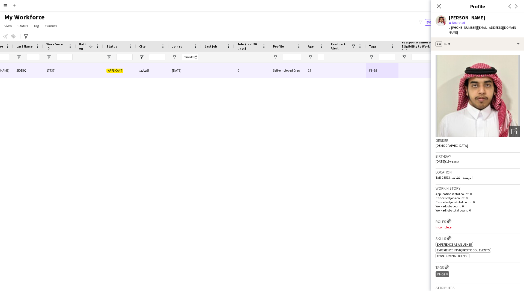
scroll to position [25, 0]
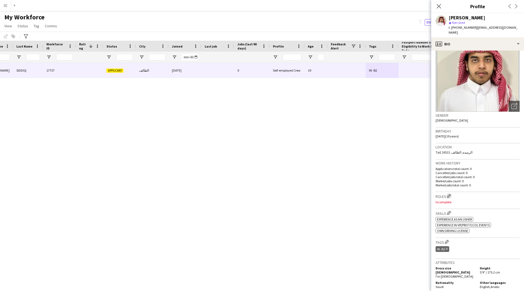
click at [448, 194] on app-icon "Edit crew company roles" at bounding box center [449, 196] width 4 height 4
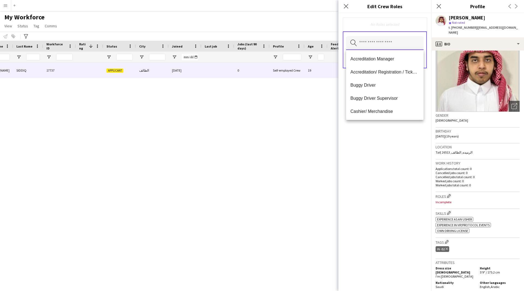
click at [377, 48] on input "text" at bounding box center [385, 43] width 78 height 14
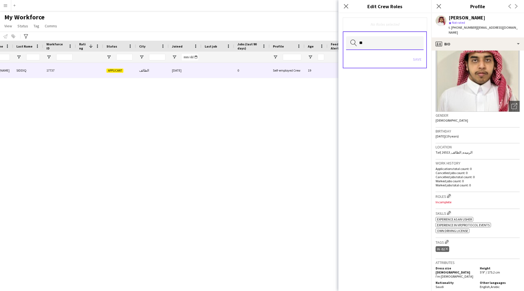
type input "*"
type input "****"
click at [362, 54] on mat-option "Traffic [PERSON_NAME]" at bounding box center [385, 58] width 78 height 13
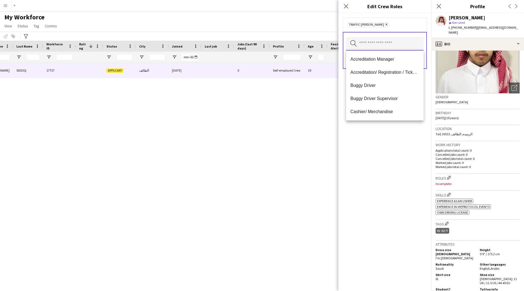
scroll to position [0, 0]
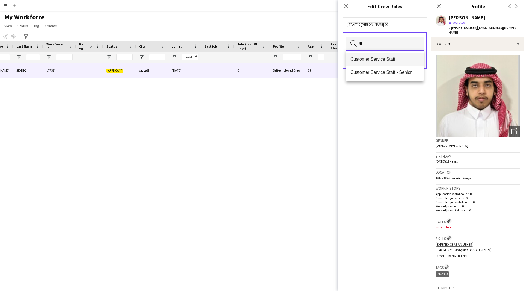
type input "**"
click at [374, 59] on span "Customer Service Staff" at bounding box center [385, 59] width 69 height 5
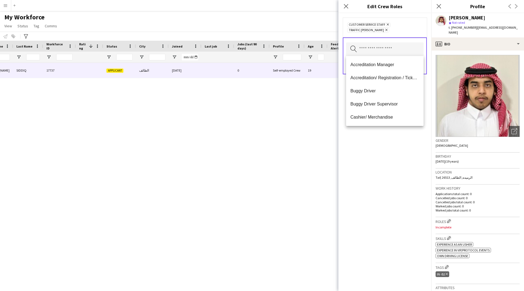
click at [382, 189] on div "Customer Service Staff Remove Traffic [PERSON_NAME] Remove Search by role type …" at bounding box center [385, 152] width 93 height 278
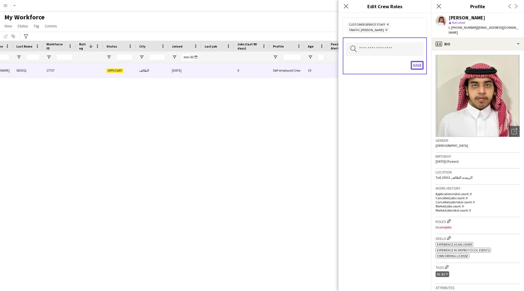
click at [418, 66] on button "Save" at bounding box center [417, 65] width 13 height 9
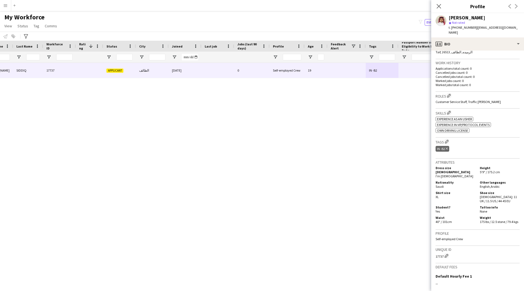
scroll to position [126, 0]
click at [449, 138] on app-icon "Edit crew company tags" at bounding box center [447, 140] width 4 height 4
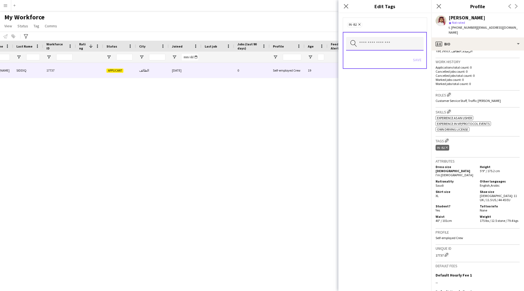
click at [377, 47] on input "text" at bounding box center [385, 44] width 78 height 14
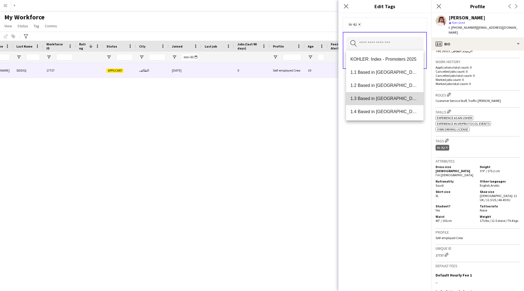
click at [393, 101] on mat-option "1.3 Based in [GEOGRAPHIC_DATA]" at bounding box center [385, 98] width 78 height 13
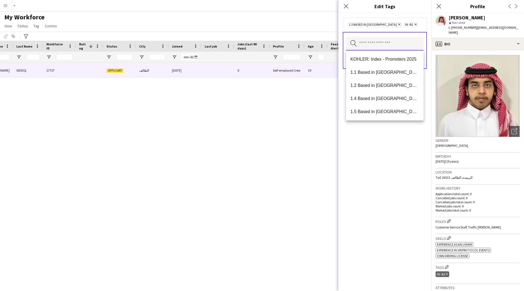
scroll to position [72, 0]
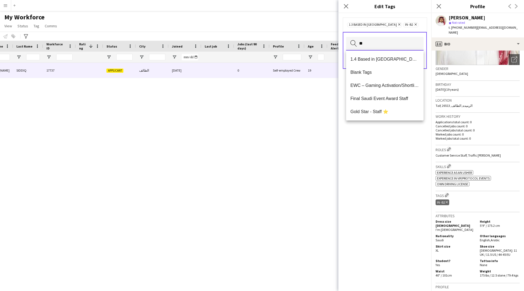
type input "*"
type input "***"
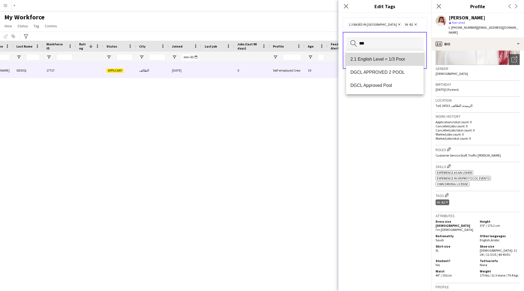
click at [394, 56] on mat-option "2.1 English Level = 1/3 Poor" at bounding box center [385, 59] width 78 height 13
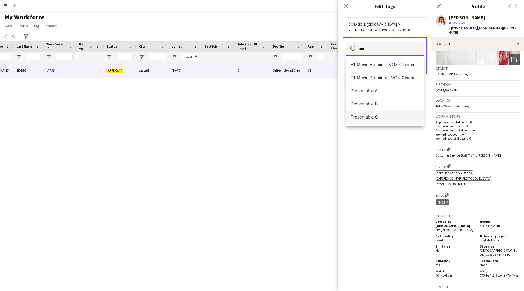
type input "***"
click at [388, 120] on mat-option "Presentable C" at bounding box center [385, 117] width 78 height 13
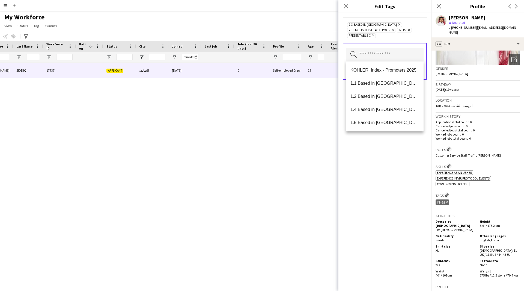
click at [415, 200] on div "1.3 Based in [GEOGRAPHIC_DATA] Remove 2.1 English Level = 1/3 Poor Remove IN -B…" at bounding box center [385, 152] width 93 height 278
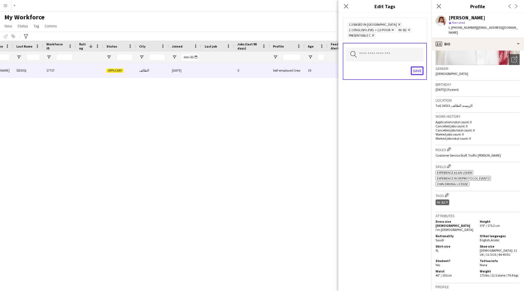
click at [419, 74] on button "Save" at bounding box center [417, 70] width 13 height 9
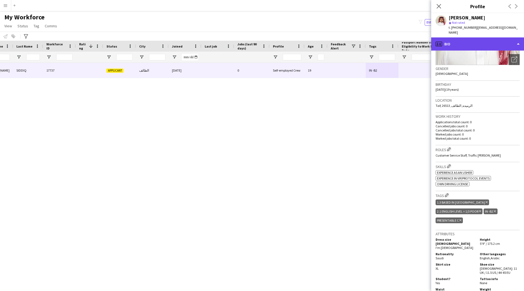
click at [465, 37] on div "profile Bio" at bounding box center [477, 43] width 93 height 13
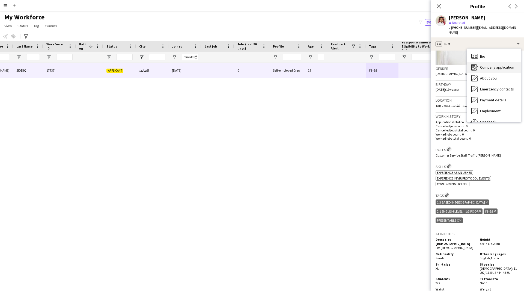
click at [490, 65] on span "Company application" at bounding box center [497, 67] width 34 height 5
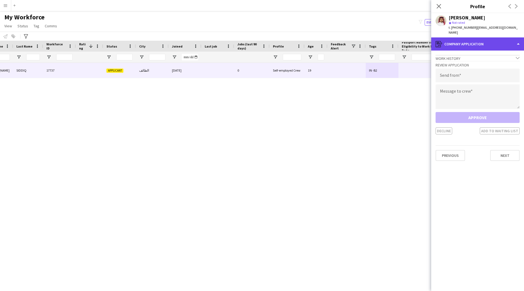
click at [478, 37] on div "register Company application" at bounding box center [477, 43] width 93 height 13
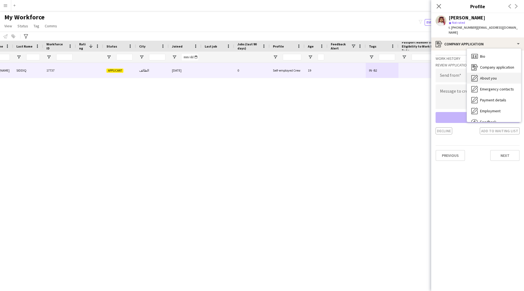
click at [488, 76] on span "About you" at bounding box center [488, 78] width 17 height 5
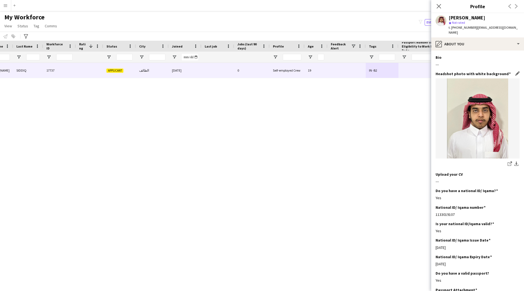
scroll to position [0, 0]
click at [452, 51] on app-section-data-types "Bio Edit this field --- Headshot photo with white background Edit this field sh…" at bounding box center [477, 171] width 93 height 240
click at [460, 41] on div "pencil4 About you" at bounding box center [477, 43] width 93 height 13
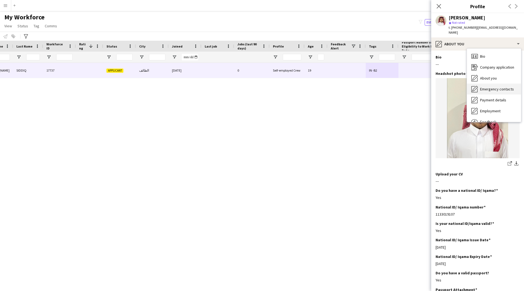
click at [493, 87] on span "Emergency contacts" at bounding box center [497, 89] width 34 height 5
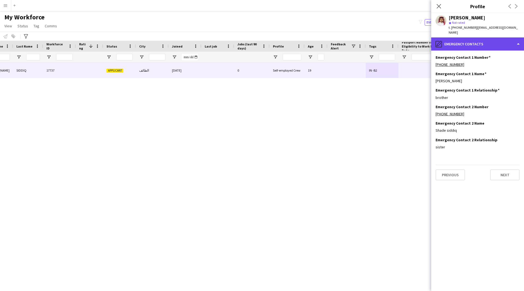
click at [467, 39] on div "pencil4 Emergency contacts" at bounding box center [477, 43] width 93 height 13
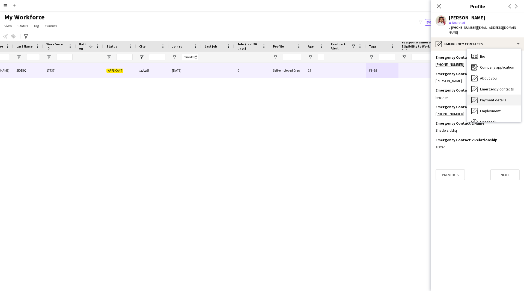
click at [501, 97] on span "Payment details" at bounding box center [493, 99] width 26 height 5
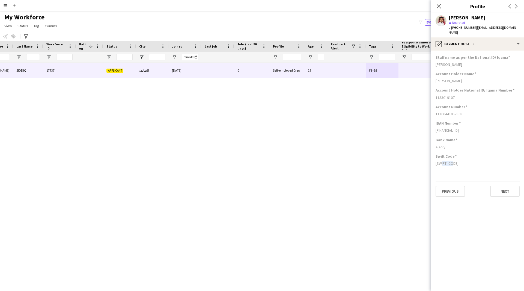
drag, startPoint x: 456, startPoint y: 159, endPoint x: 441, endPoint y: 161, distance: 15.4
click at [441, 161] on div "[SWIFT_CODE]" at bounding box center [478, 163] width 84 height 5
click at [446, 168] on app-section-data-types "Staff name as per the National ID/ [PERSON_NAME] Account Holder Name [PERSON_NA…" at bounding box center [477, 171] width 93 height 240
click at [460, 39] on div "pencil4 Payment details" at bounding box center [477, 43] width 93 height 13
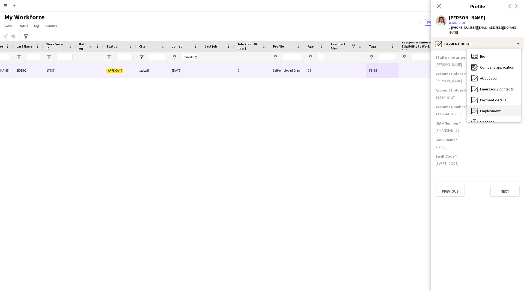
click at [483, 105] on div "Employment Employment" at bounding box center [494, 110] width 54 height 11
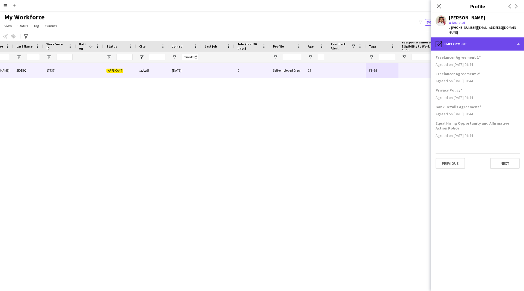
click at [474, 43] on div "pencil4 Employment" at bounding box center [477, 43] width 93 height 13
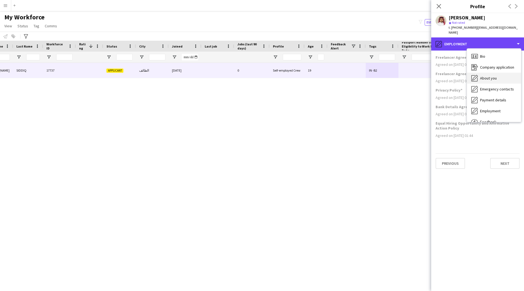
scroll to position [19, 0]
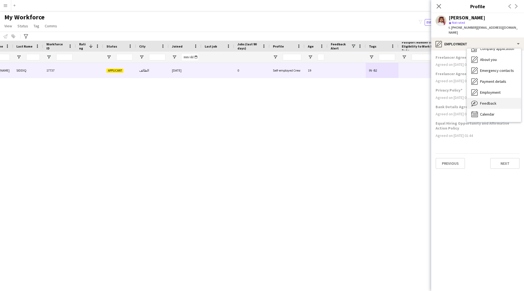
click at [485, 102] on div "Feedback Feedback" at bounding box center [494, 103] width 54 height 11
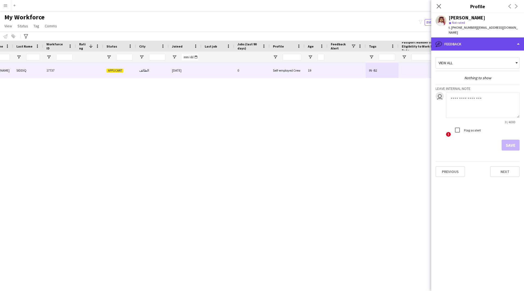
click at [470, 45] on div "bubble-pencil Feedback" at bounding box center [477, 43] width 93 height 13
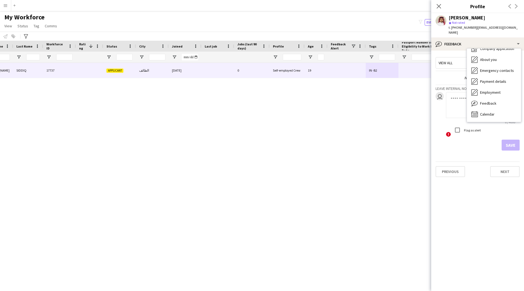
click at [452, 95] on textarea at bounding box center [483, 105] width 74 height 26
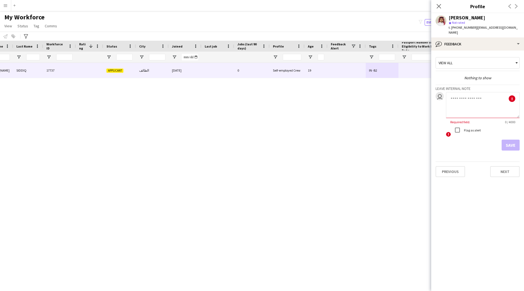
click at [456, 102] on textarea at bounding box center [483, 105] width 74 height 26
paste textarea "**********"
type textarea "**********"
click at [507, 140] on button "Save" at bounding box center [511, 145] width 18 height 11
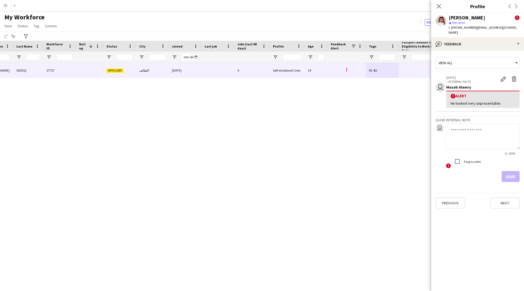
click at [439, 8] on icon "Close pop-in" at bounding box center [439, 6] width 4 height 4
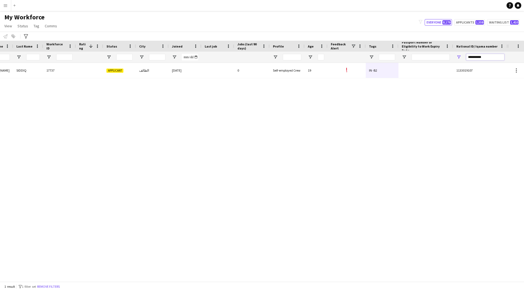
drag, startPoint x: 491, startPoint y: 58, endPoint x: 400, endPoint y: 69, distance: 91.8
click at [400, 69] on div "Workforce Details Profile Data Full Name First Name Last Name 1" at bounding box center [262, 161] width 524 height 241
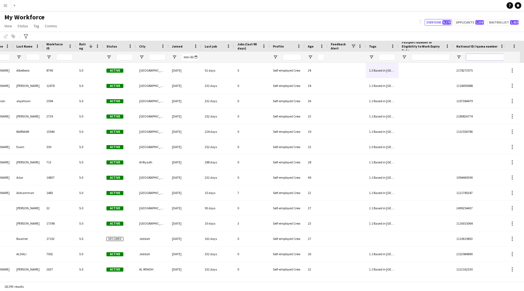
paste input "**********"
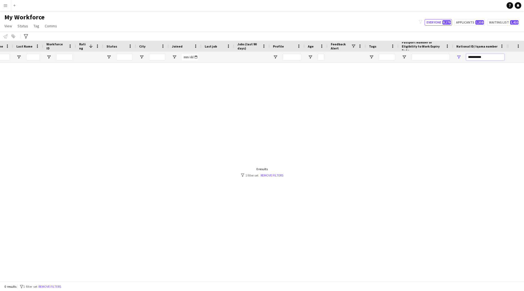
drag, startPoint x: 473, startPoint y: 57, endPoint x: 458, endPoint y: 61, distance: 15.8
click at [458, 61] on div "**********" at bounding box center [480, 57] width 55 height 11
click at [496, 55] on input "*******" at bounding box center [485, 57] width 38 height 7
drag, startPoint x: 488, startPoint y: 58, endPoint x: 420, endPoint y: 61, distance: 68.0
click at [420, 61] on div at bounding box center [202, 57] width 612 height 11
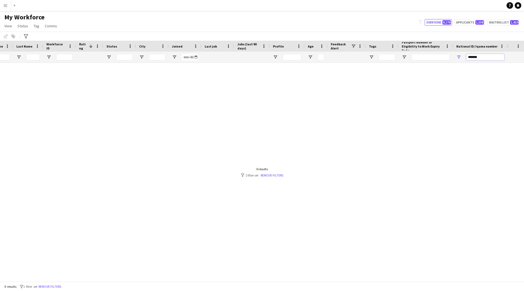
paste input "***"
type input "**********"
drag, startPoint x: 488, startPoint y: 58, endPoint x: 418, endPoint y: 68, distance: 70.6
click at [418, 68] on div "Workforce Details Profile Data Full Name First Name Last Name 1" at bounding box center [262, 161] width 524 height 241
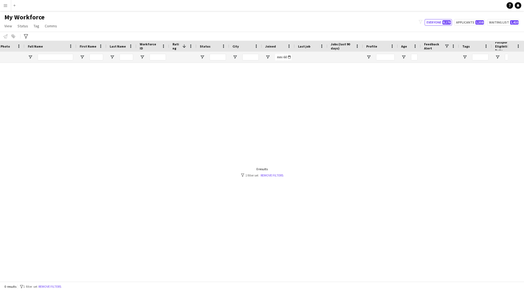
scroll to position [0, 2]
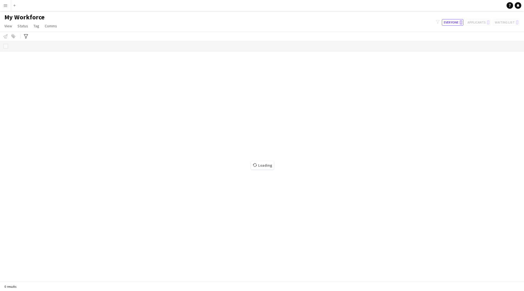
click at [5, 7] on app-icon "Menu" at bounding box center [5, 5] width 4 height 4
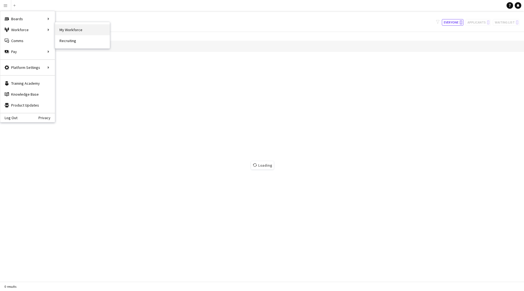
click at [76, 32] on link "My Workforce" at bounding box center [82, 29] width 55 height 11
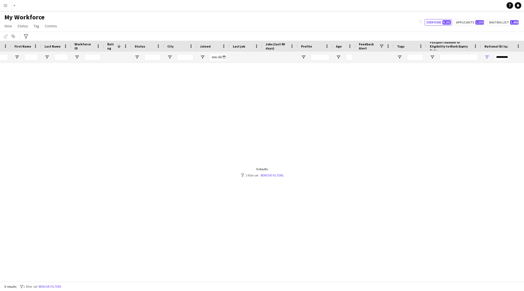
scroll to position [0, 77]
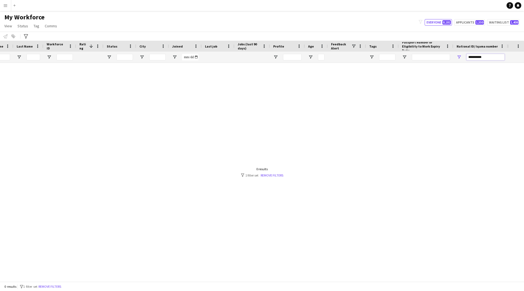
drag, startPoint x: 485, startPoint y: 58, endPoint x: 409, endPoint y: 69, distance: 77.0
click at [409, 69] on div "Workforce Details Profile Data Full Name First Name Last Name 1" at bounding box center [262, 161] width 524 height 241
paste input "National ID/ Iqama number Filter Input"
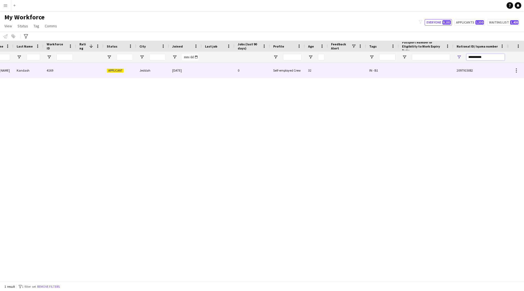
type input "**********"
click at [332, 73] on div at bounding box center [347, 70] width 38 height 15
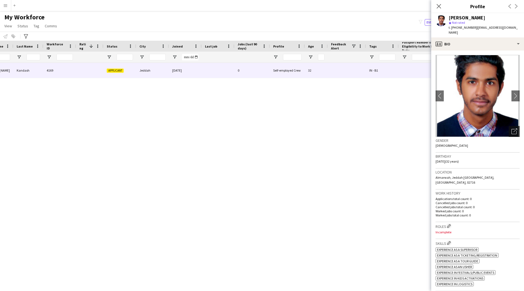
click at [512, 128] on icon "Open photos pop-in" at bounding box center [515, 131] width 6 height 6
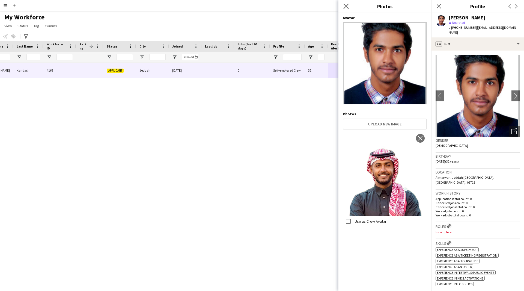
click at [349, 3] on app-icon "Close pop-in" at bounding box center [346, 6] width 8 height 8
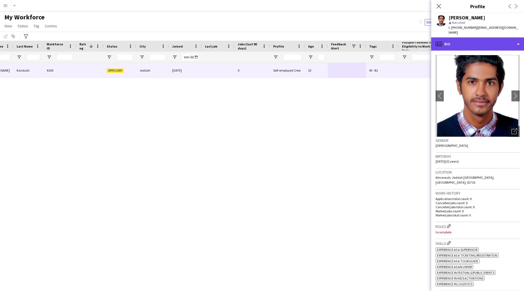
click at [494, 37] on div "profile Bio" at bounding box center [477, 43] width 93 height 13
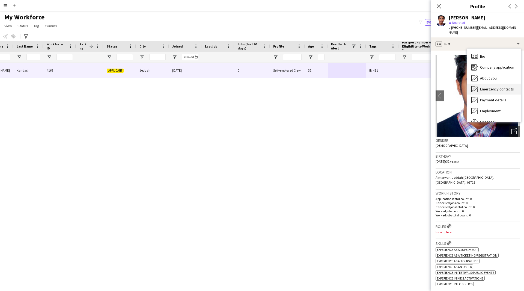
click at [502, 87] on span "Emergency contacts" at bounding box center [497, 89] width 34 height 5
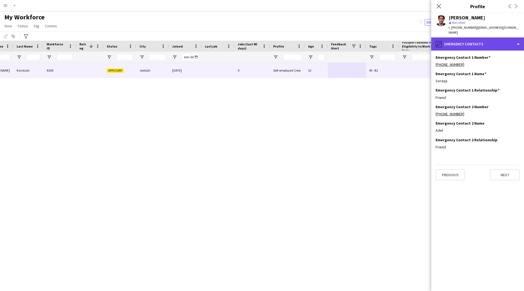
click at [487, 37] on div "pencil4 Emergency contacts" at bounding box center [477, 43] width 93 height 13
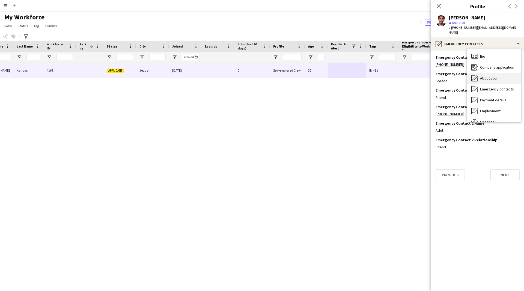
click at [494, 76] on span "About you" at bounding box center [488, 78] width 17 height 5
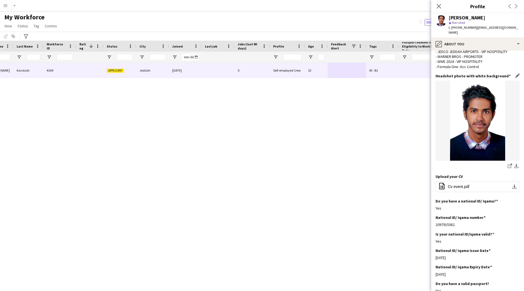
scroll to position [112, 0]
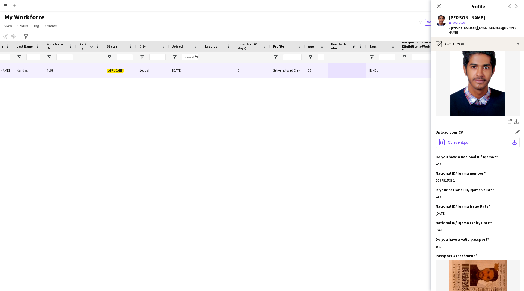
click at [465, 140] on span "Cv event.pdf" at bounding box center [459, 142] width 22 height 4
click at [318, 249] on div "[PERSON_NAME] [PERSON_NAME] 4169 Applicant Jeddah [DATE] 0 Self-employed Crew 3…" at bounding box center [254, 170] width 508 height 214
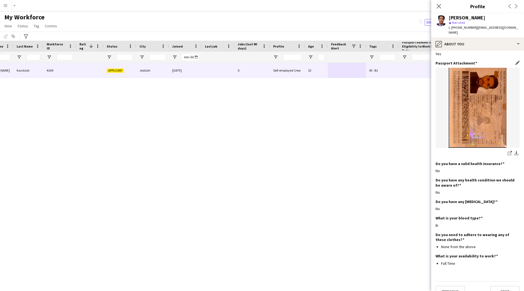
scroll to position [0, 0]
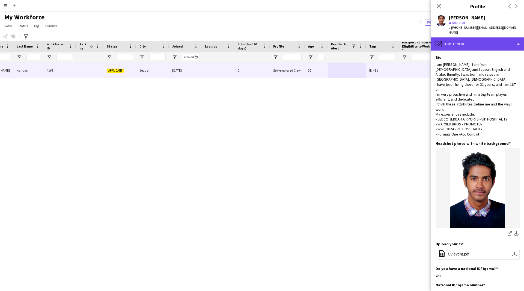
click at [478, 40] on div "pencil4 About you" at bounding box center [477, 43] width 93 height 13
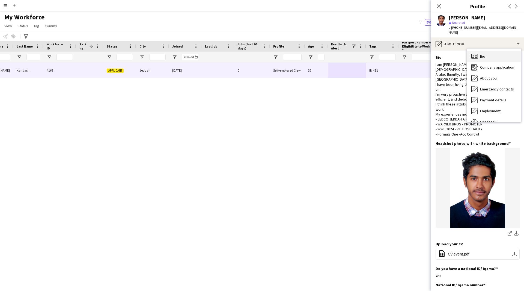
click at [486, 54] on div "Bio Bio" at bounding box center [494, 56] width 54 height 11
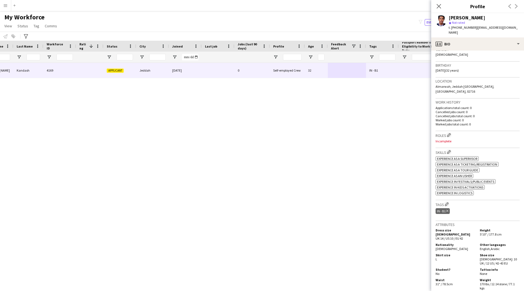
scroll to position [97, 0]
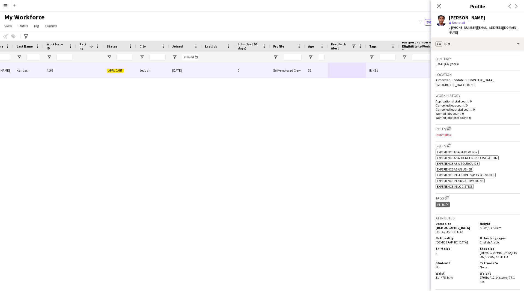
click at [449, 126] on app-icon "Edit crew company roles" at bounding box center [449, 128] width 4 height 4
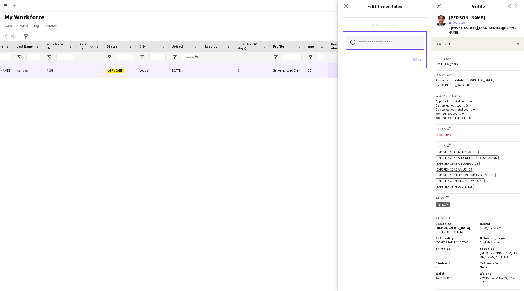
click at [366, 46] on input "text" at bounding box center [385, 43] width 78 height 14
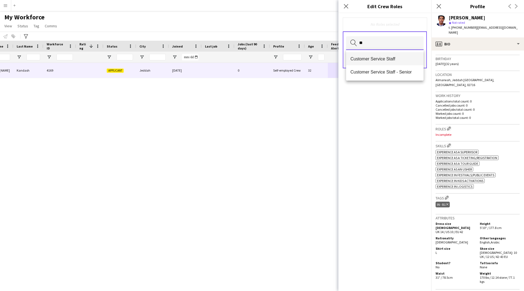
type input "**"
click at [362, 62] on mat-option "Customer Service Staff" at bounding box center [385, 58] width 78 height 13
type input "****"
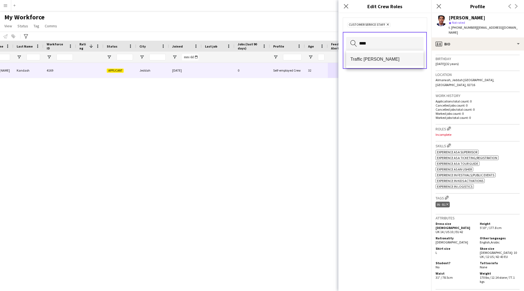
click at [401, 57] on span "Traffic [PERSON_NAME]" at bounding box center [385, 59] width 69 height 5
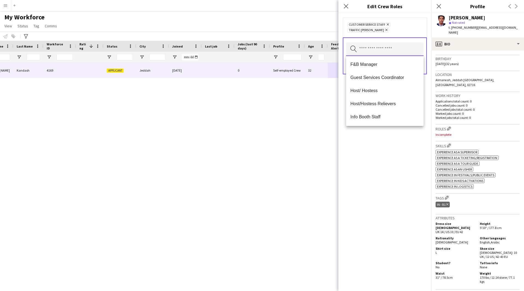
scroll to position [0, 0]
click at [392, 212] on div "Customer Service Staff Remove Traffic [PERSON_NAME] Remove Search by role type …" at bounding box center [385, 152] width 93 height 278
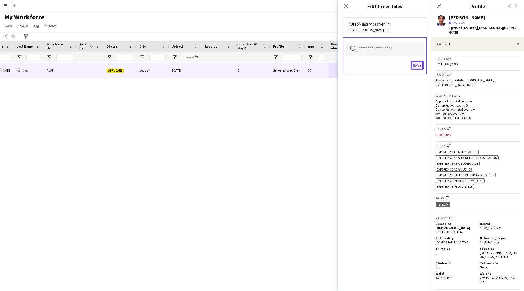
click at [417, 69] on button "Save" at bounding box center [417, 65] width 13 height 9
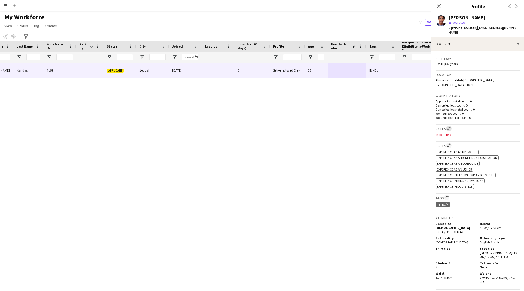
click at [450, 126] on app-icon "Edit crew company roles" at bounding box center [449, 128] width 4 height 4
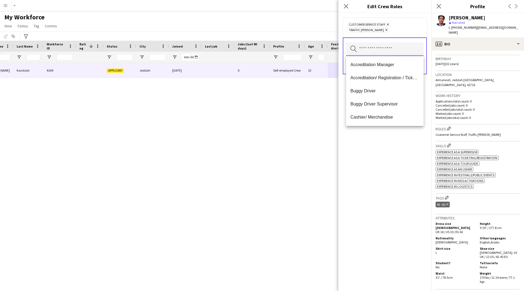
click at [381, 54] on input "text" at bounding box center [385, 49] width 78 height 14
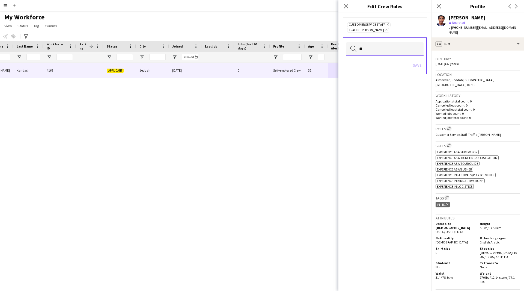
type input "*"
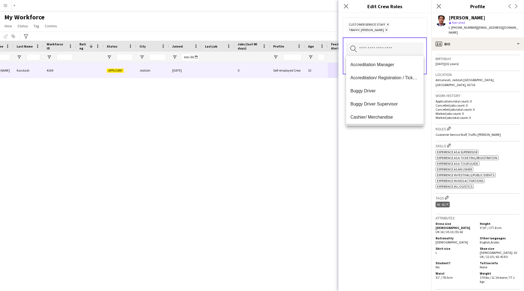
click at [395, 126] on mat-option "Catering Assistant" at bounding box center [385, 130] width 78 height 13
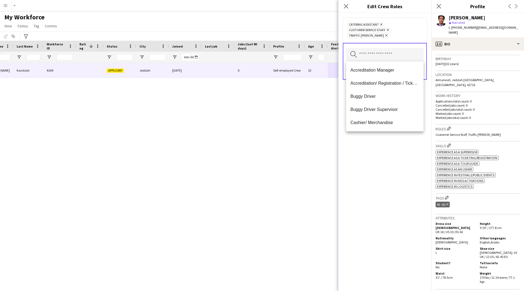
click at [421, 188] on div "Catering Assistant Remove Customer Service Staff Remove Traffic [PERSON_NAME] R…" at bounding box center [385, 152] width 93 height 278
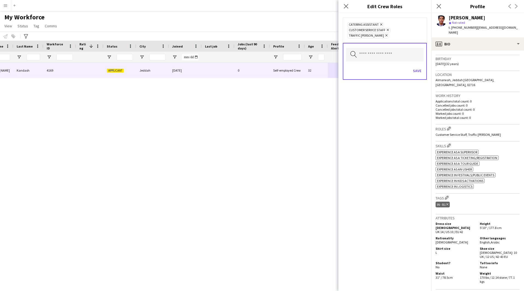
click at [380, 26] on icon "Remove" at bounding box center [381, 25] width 4 height 4
click at [414, 67] on button "Save" at bounding box center [417, 65] width 13 height 9
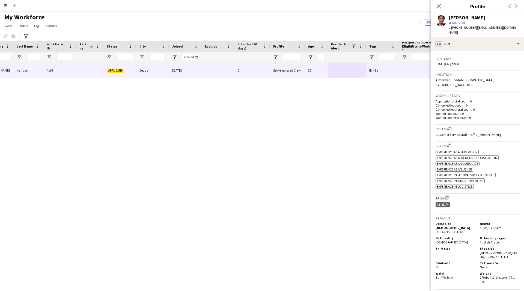
click at [449, 195] on app-icon "Edit crew company tags" at bounding box center [447, 197] width 4 height 4
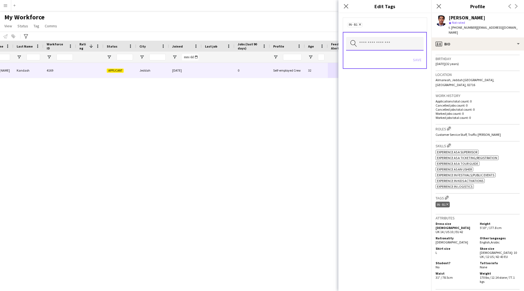
click at [378, 39] on input "text" at bounding box center [385, 44] width 78 height 14
type input "***"
click at [378, 57] on span "2.2 English Level = 2/3 Good" at bounding box center [385, 59] width 69 height 5
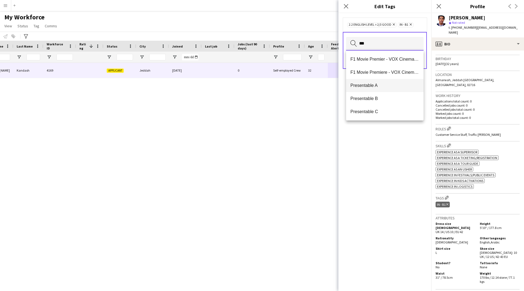
type input "***"
click at [390, 86] on span "Presentable A" at bounding box center [385, 85] width 69 height 5
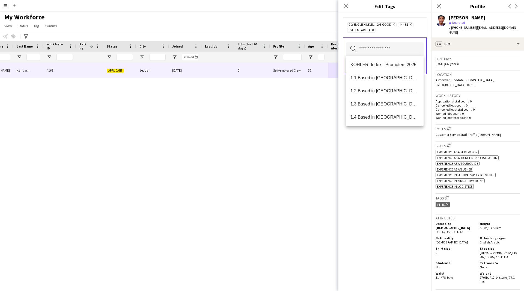
click at [405, 158] on div "2.2 English Level = 2/3 Good Remove IN - B1 Remove Presentable A Remove Search …" at bounding box center [385, 152] width 93 height 278
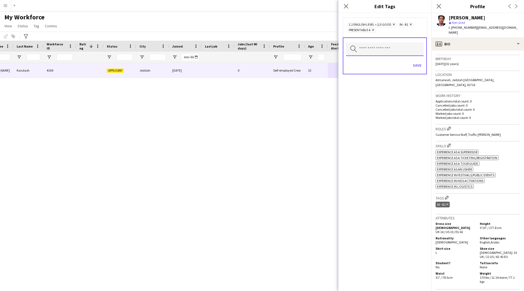
click at [390, 54] on input "text" at bounding box center [385, 49] width 78 height 14
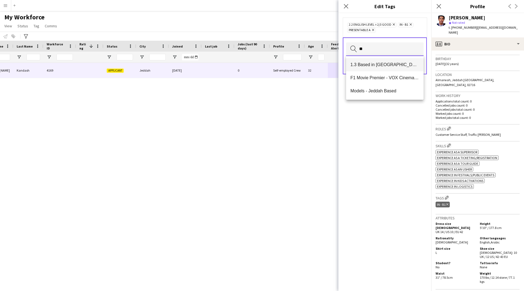
type input "**"
click at [396, 58] on mat-option "1.3 Based in [GEOGRAPHIC_DATA]" at bounding box center [385, 64] width 78 height 13
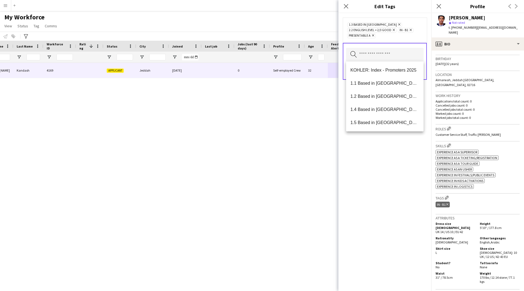
click at [372, 203] on div "1.3 Based in [GEOGRAPHIC_DATA] Remove 2.2 English Level = 2/3 Good Remove IN - …" at bounding box center [385, 152] width 93 height 278
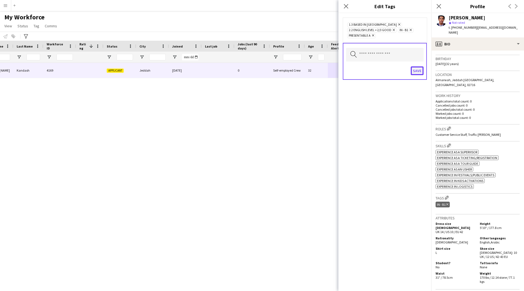
click at [416, 73] on button "Save" at bounding box center [417, 70] width 13 height 9
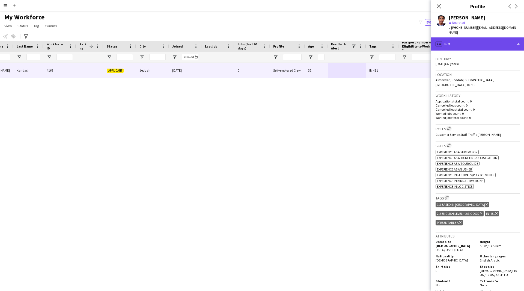
click at [470, 42] on div "profile Bio" at bounding box center [477, 43] width 93 height 13
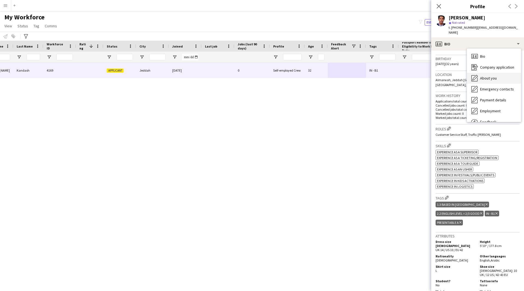
click at [490, 76] on span "About you" at bounding box center [488, 78] width 17 height 5
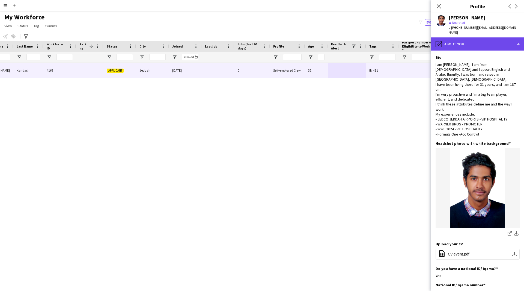
click at [485, 44] on div "pencil4 About you" at bounding box center [477, 43] width 93 height 13
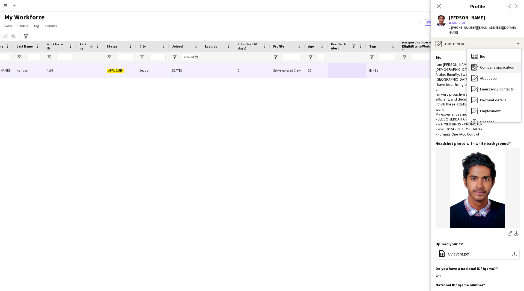
click at [497, 62] on div "Company application Company application" at bounding box center [494, 67] width 54 height 11
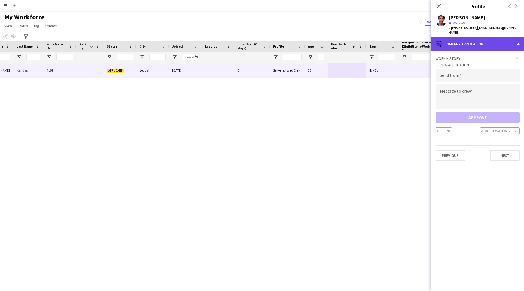
click at [485, 41] on div "register Company application" at bounding box center [477, 43] width 93 height 13
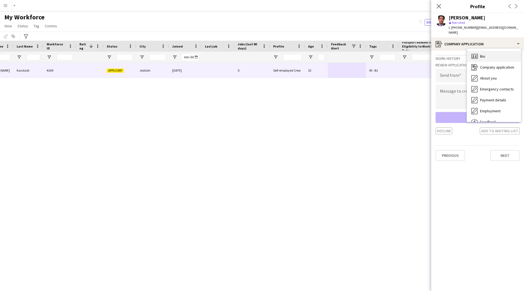
click at [491, 51] on div "Bio Bio" at bounding box center [494, 56] width 54 height 11
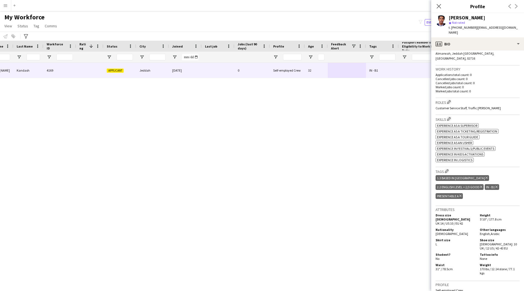
scroll to position [125, 0]
click at [479, 184] on div "1.3 Based in [GEOGRAPHIC_DATA] Delete tag 2.2 English Level = 2/3 Good Delete t…" at bounding box center [478, 186] width 84 height 27
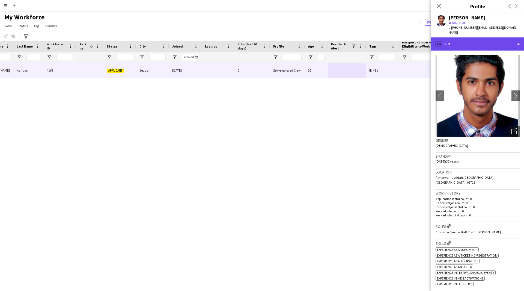
click at [472, 43] on div "profile Bio" at bounding box center [477, 43] width 93 height 13
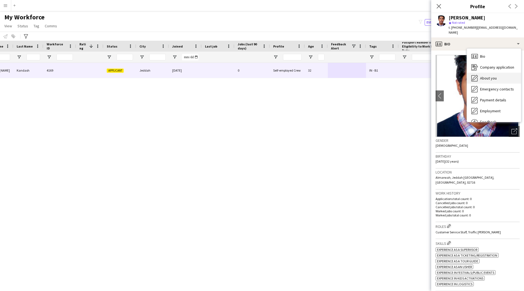
click at [493, 76] on span "About you" at bounding box center [488, 78] width 17 height 5
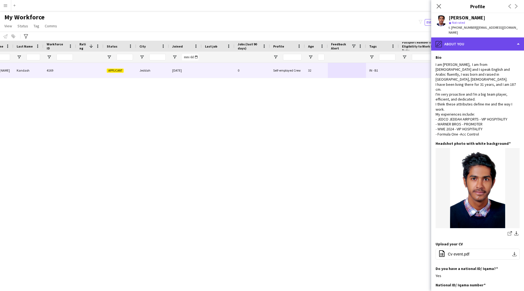
click at [463, 43] on div "pencil4 About you" at bounding box center [477, 43] width 93 height 13
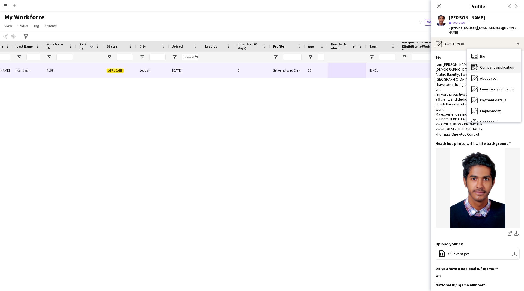
click at [492, 65] on span "Company application" at bounding box center [497, 67] width 34 height 5
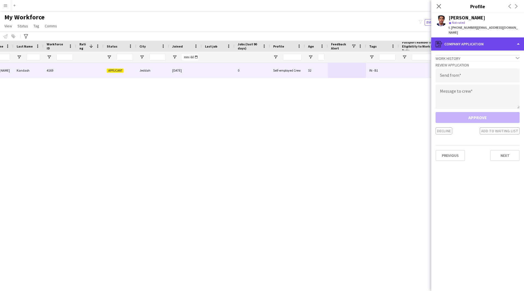
click at [480, 40] on div "register Company application" at bounding box center [477, 43] width 93 height 13
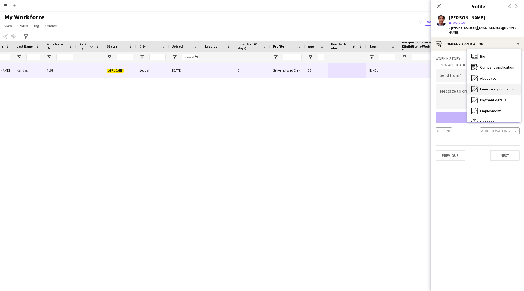
click at [490, 84] on div "Emergency contacts Emergency contacts" at bounding box center [494, 89] width 54 height 11
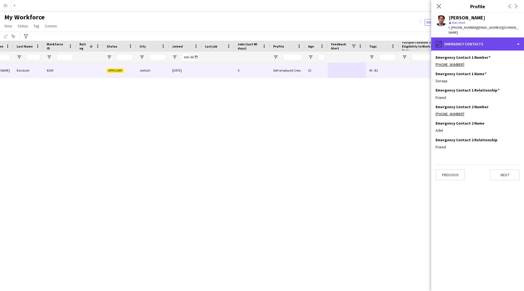
click at [470, 43] on div "pencil4 Emergency contacts" at bounding box center [477, 43] width 93 height 13
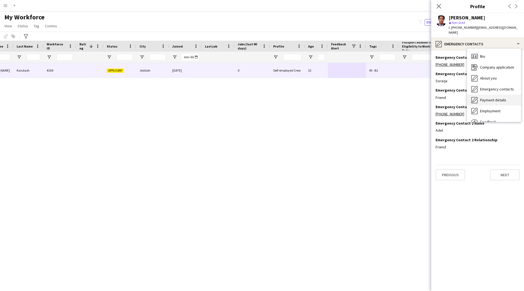
click at [484, 97] on span "Payment details" at bounding box center [493, 99] width 26 height 5
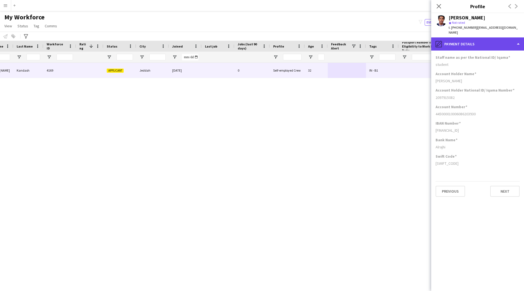
click at [458, 42] on div "pencil4 Payment details" at bounding box center [477, 43] width 93 height 13
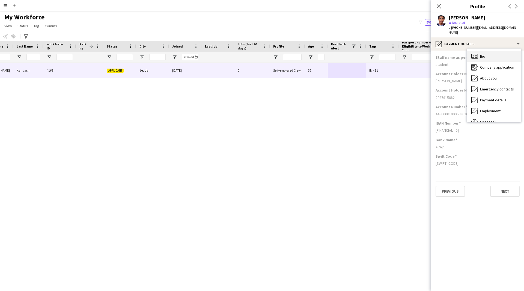
click at [476, 54] on icon "Bio" at bounding box center [475, 56] width 7 height 7
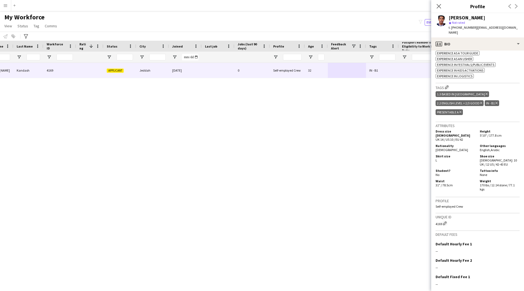
scroll to position [230, 0]
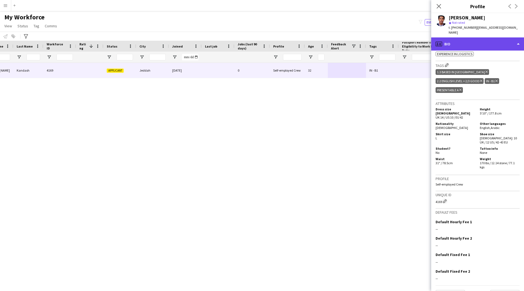
click at [462, 40] on div "profile Bio" at bounding box center [477, 43] width 93 height 13
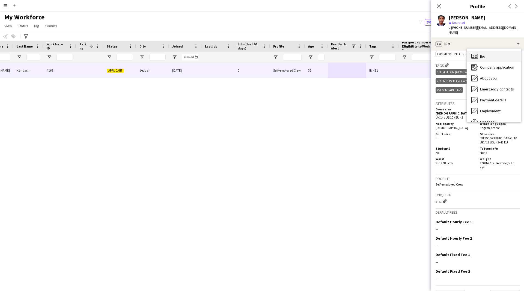
click at [489, 51] on div "Bio Bio" at bounding box center [494, 56] width 54 height 11
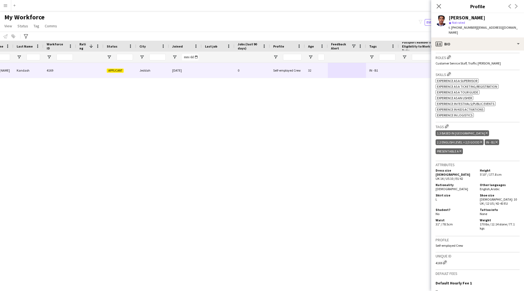
scroll to position [168, 0]
click at [446, 125] on app-icon "Edit crew company tags" at bounding box center [447, 127] width 4 height 4
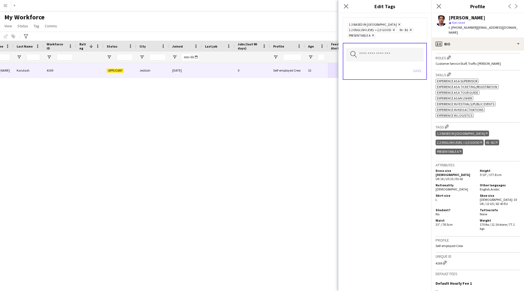
click at [357, 56] on icon "Search by tag name" at bounding box center [354, 54] width 7 height 7
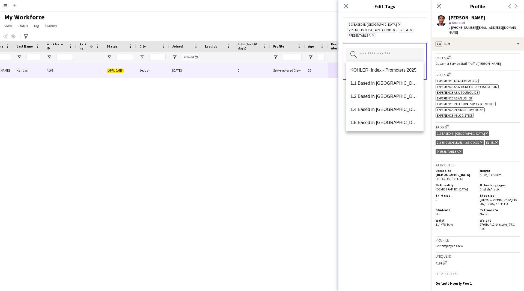
scroll to position [133, 0]
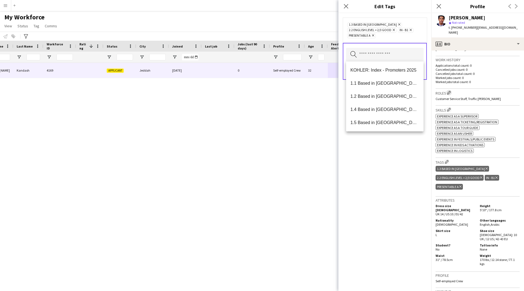
click at [448, 91] on app-icon "Edit crew company roles" at bounding box center [449, 93] width 4 height 4
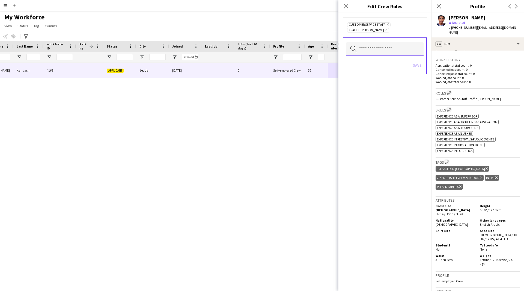
click at [392, 47] on input "text" at bounding box center [385, 49] width 78 height 14
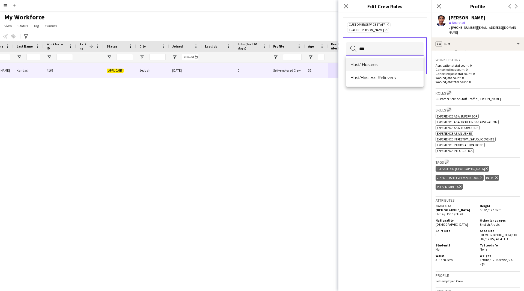
type input "***"
click at [379, 63] on span "Host/ Hostess" at bounding box center [385, 64] width 69 height 5
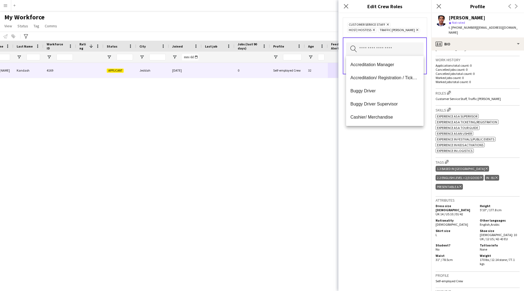
click at [390, 182] on div "Customer Service Staff Remove Host/ Hostess Remove Traffic [PERSON_NAME] Remove…" at bounding box center [385, 152] width 93 height 278
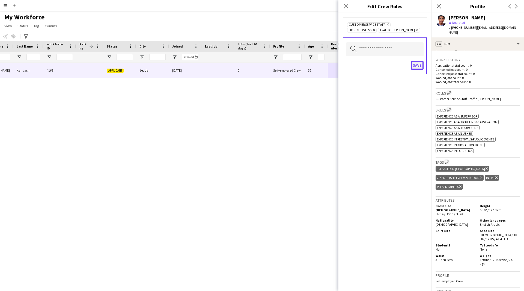
click at [419, 61] on button "Save" at bounding box center [417, 65] width 13 height 9
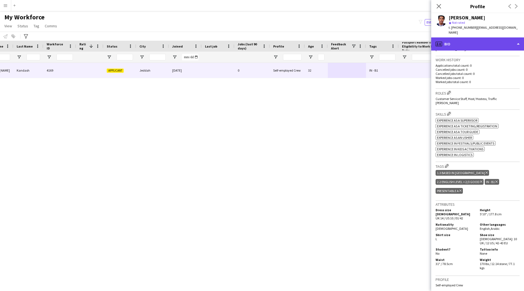
click at [476, 40] on div "profile Bio" at bounding box center [477, 43] width 93 height 13
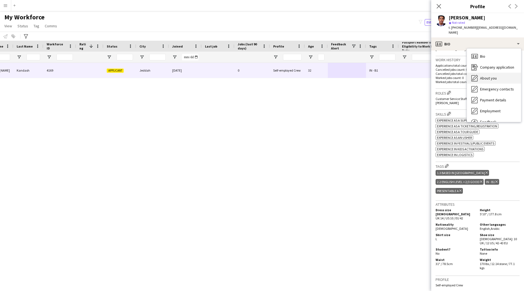
click at [493, 76] on span "About you" at bounding box center [488, 78] width 17 height 5
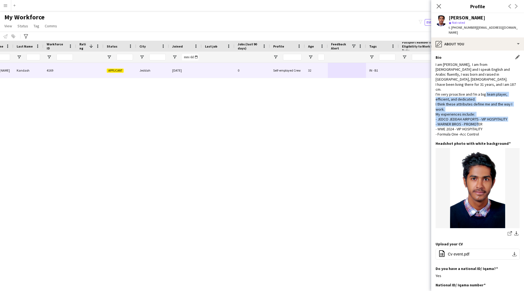
drag, startPoint x: 484, startPoint y: 121, endPoint x: 461, endPoint y: 92, distance: 37.5
click at [461, 92] on div "I am [PERSON_NAME], I am from [DEMOGRAPHIC_DATA] and I speak English and Arabic…" at bounding box center [478, 99] width 84 height 75
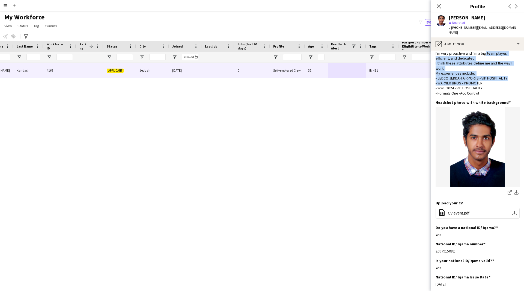
scroll to position [6, 0]
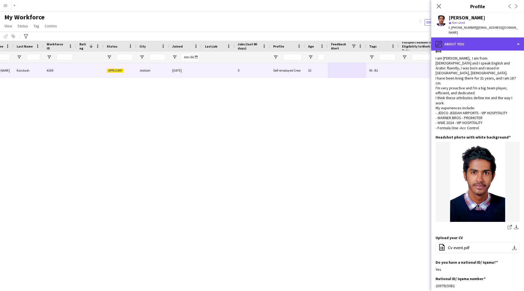
click at [466, 39] on div "pencil4 About you" at bounding box center [477, 43] width 93 height 13
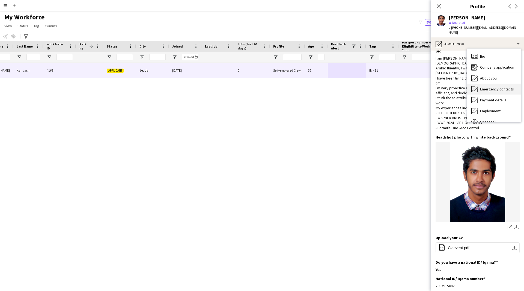
click at [492, 87] on span "Emergency contacts" at bounding box center [497, 89] width 34 height 5
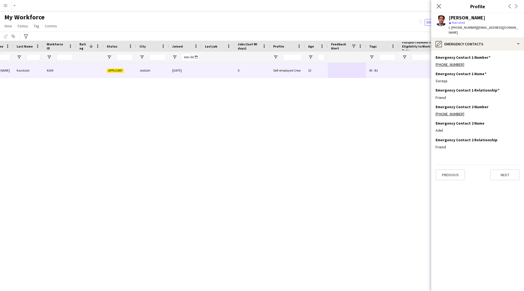
scroll to position [0, 0]
click at [493, 37] on div "pencil4 Emergency contacts" at bounding box center [477, 43] width 93 height 13
click at [497, 97] on span "Payment details" at bounding box center [493, 99] width 26 height 5
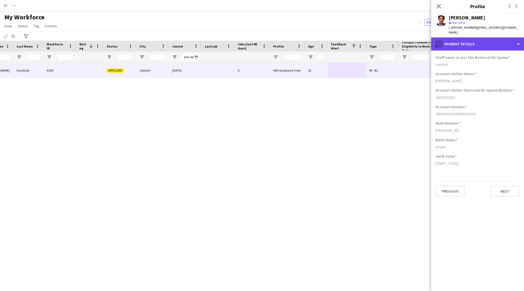
click at [487, 39] on div "pencil4 Payment details" at bounding box center [477, 43] width 93 height 13
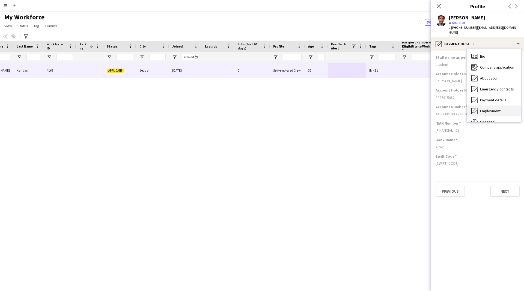
click at [484, 108] on div "Employment Employment" at bounding box center [494, 110] width 54 height 11
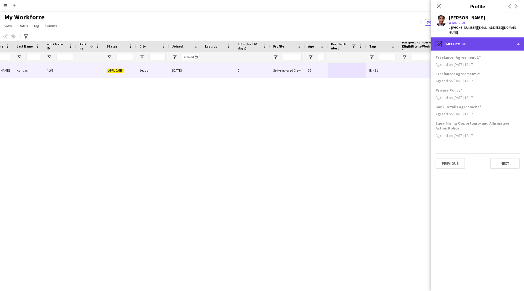
click at [474, 45] on div "pencil4 Employment" at bounding box center [477, 43] width 93 height 13
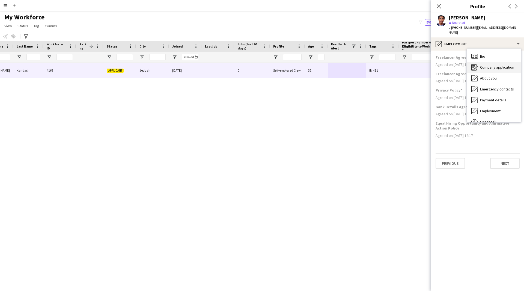
click at [487, 65] on span "Company application" at bounding box center [497, 67] width 34 height 5
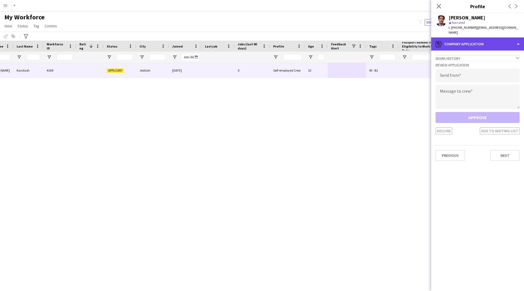
click at [479, 41] on div "register Company application" at bounding box center [477, 43] width 93 height 13
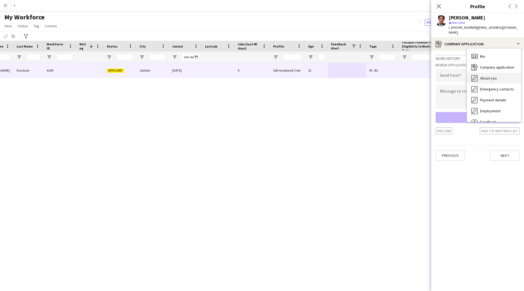
click at [486, 76] on span "About you" at bounding box center [488, 78] width 17 height 5
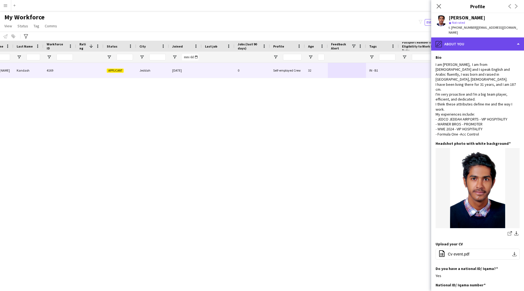
click at [475, 43] on div "pencil4 About you" at bounding box center [477, 43] width 93 height 13
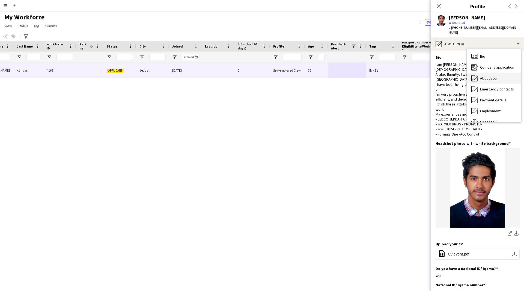
click at [492, 73] on div "About you About you" at bounding box center [494, 78] width 54 height 11
click at [449, 29] on span "t. [PHONE_NUMBER]" at bounding box center [463, 27] width 28 height 4
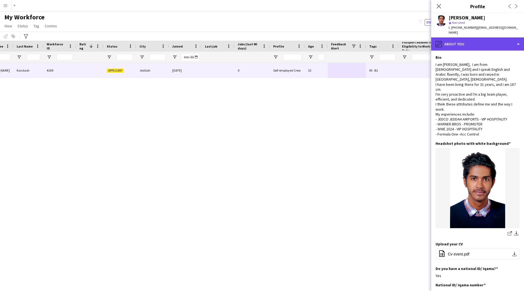
click at [458, 40] on div "pencil4 About you" at bounding box center [477, 43] width 93 height 13
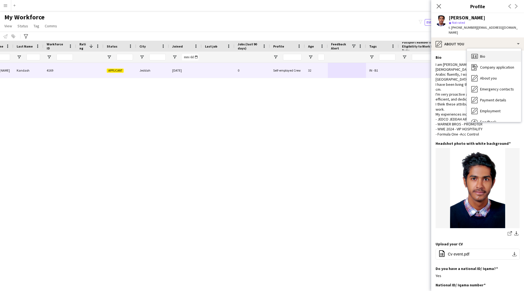
drag, startPoint x: 491, startPoint y: 58, endPoint x: 485, endPoint y: 54, distance: 7.4
click at [485, 54] on div "Bio Bio Company application Company application About you About you Emergency c…" at bounding box center [494, 85] width 54 height 73
click at [485, 54] on div "Bio Bio" at bounding box center [494, 56] width 54 height 11
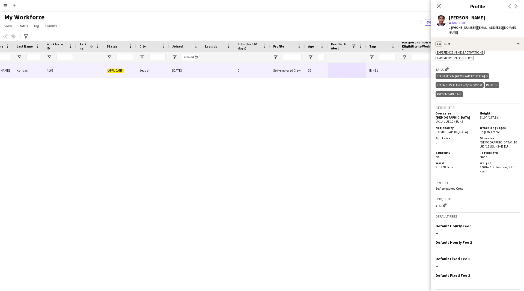
scroll to position [113, 0]
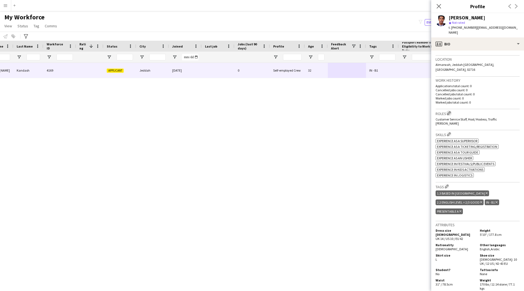
click at [450, 111] on app-icon "Edit crew company roles" at bounding box center [449, 113] width 4 height 4
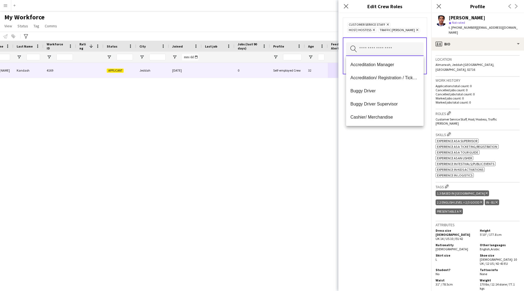
click at [381, 50] on input "text" at bounding box center [385, 49] width 78 height 14
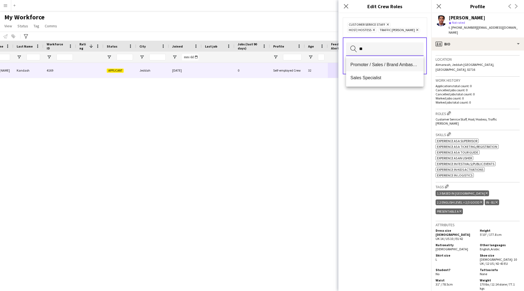
type input "**"
click at [377, 65] on span "Promoter / Sales / Brand Ambassador" at bounding box center [385, 64] width 69 height 5
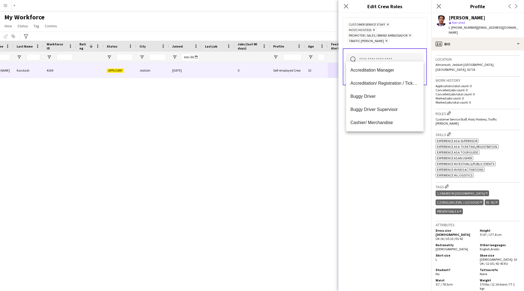
scroll to position [0, 0]
click at [381, 173] on div "Customer Service Staff Remove Host/ Hostess Remove Promoter / Sales / Brand Amb…" at bounding box center [385, 152] width 93 height 278
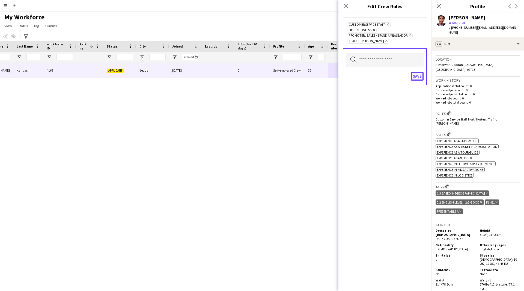
click at [418, 72] on button "Save" at bounding box center [417, 76] width 13 height 9
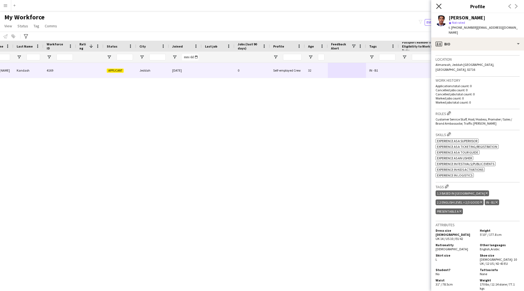
click at [439, 5] on icon "Close pop-in" at bounding box center [438, 6] width 5 height 5
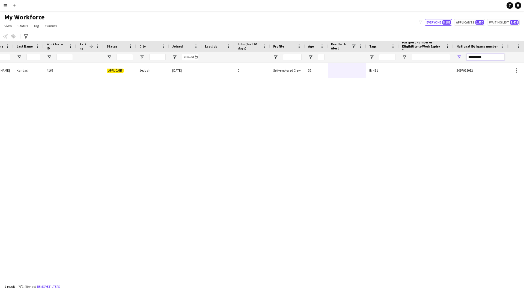
drag, startPoint x: 487, startPoint y: 57, endPoint x: 452, endPoint y: 58, distance: 35.5
click at [452, 58] on div at bounding box center [202, 57] width 612 height 11
paste input "National ID/ Iqama number Filter Input"
click at [490, 58] on input "**********" at bounding box center [485, 57] width 38 height 7
type input "*"
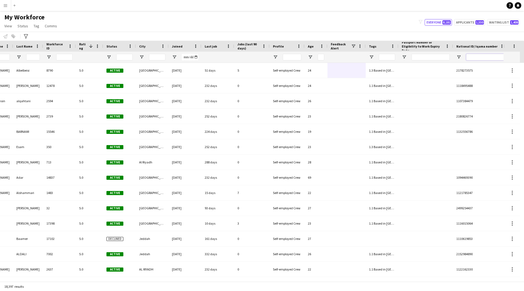
paste input "**********"
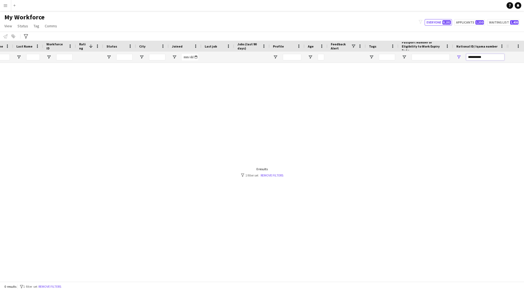
click at [470, 58] on input "**********" at bounding box center [485, 57] width 38 height 7
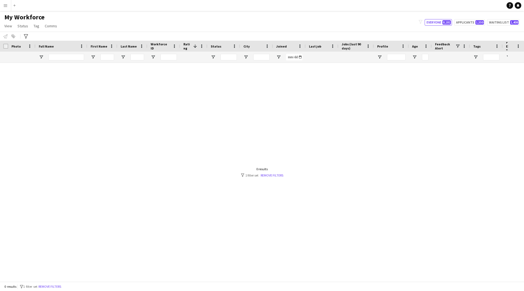
scroll to position [0, 104]
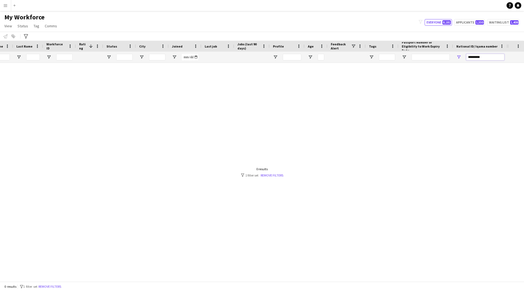
click at [472, 57] on input "*********" at bounding box center [485, 57] width 38 height 7
type input "*******"
drag, startPoint x: 485, startPoint y: 57, endPoint x: 377, endPoint y: 64, distance: 108.1
click at [377, 64] on div "Workforce Details Profile Data Full Name First Name Last Name 1" at bounding box center [262, 161] width 524 height 241
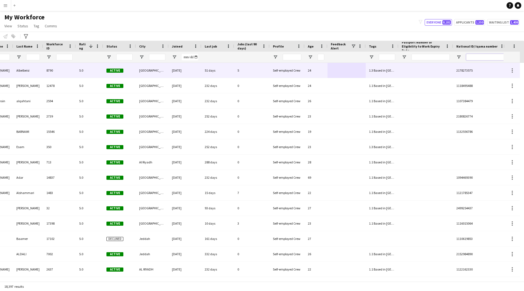
scroll to position [0, 0]
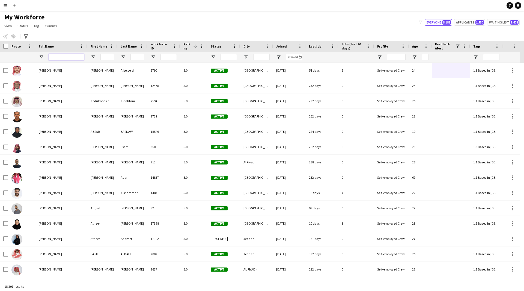
click at [81, 58] on input "Full Name Filter Input" at bounding box center [66, 57] width 35 height 7
paste input "**********"
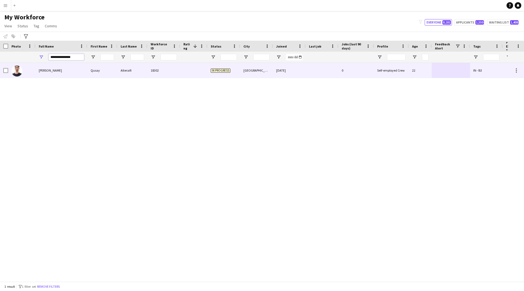
type input "**********"
click at [99, 74] on div "Qusay" at bounding box center [102, 70] width 30 height 15
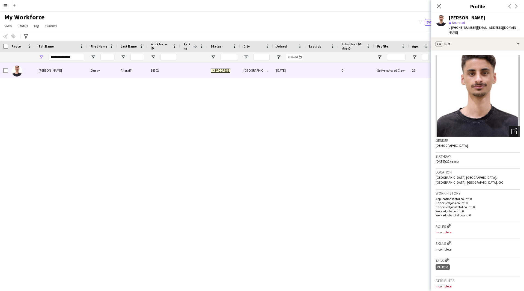
click at [512, 128] on icon "Open photos pop-in" at bounding box center [515, 131] width 6 height 6
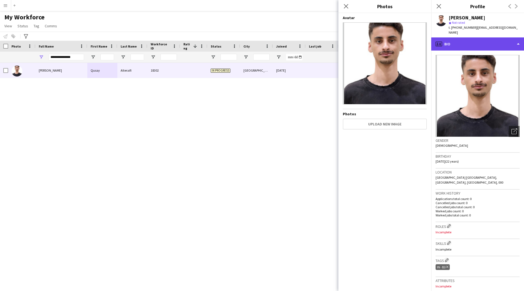
click at [471, 41] on div "profile Bio" at bounding box center [477, 43] width 93 height 13
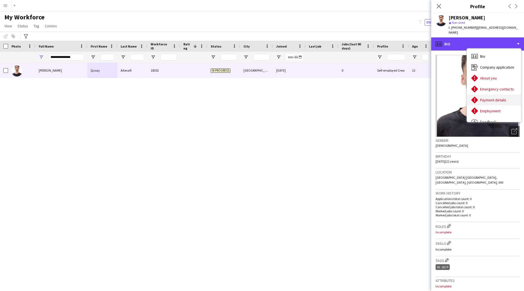
scroll to position [19, 0]
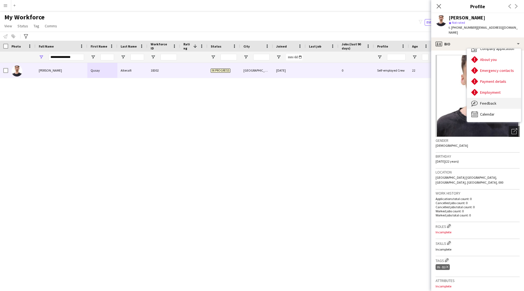
click at [499, 99] on div "Feedback Feedback" at bounding box center [494, 103] width 54 height 11
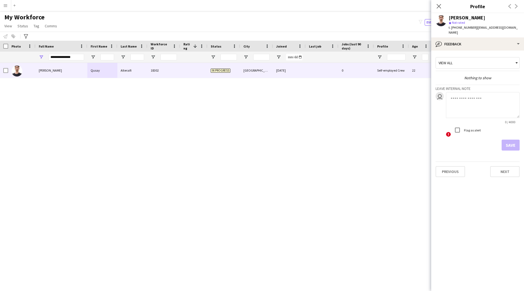
click at [470, 108] on textarea at bounding box center [483, 105] width 74 height 26
type textarea "*******"
click at [505, 140] on button "Save" at bounding box center [511, 145] width 18 height 11
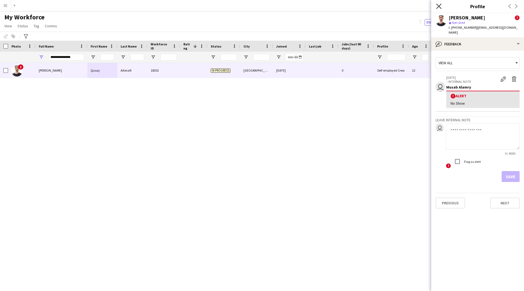
click at [441, 7] on icon "Close pop-in" at bounding box center [438, 6] width 5 height 5
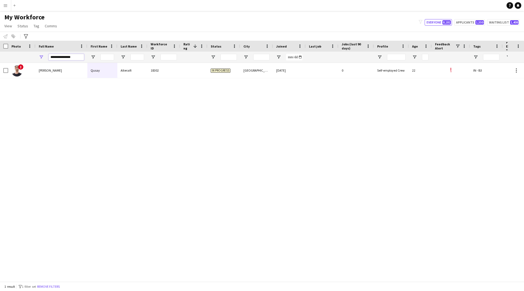
click at [66, 57] on input "**********" at bounding box center [66, 57] width 35 height 7
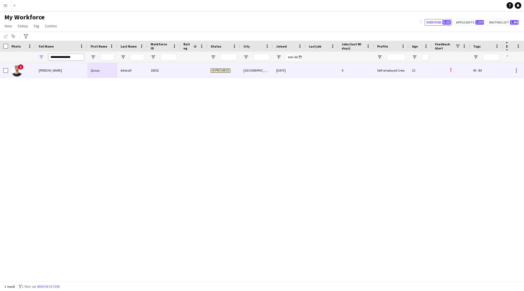
click at [3, 68] on div "Workforce Details Profile Data Full Name First Name" at bounding box center [262, 161] width 524 height 241
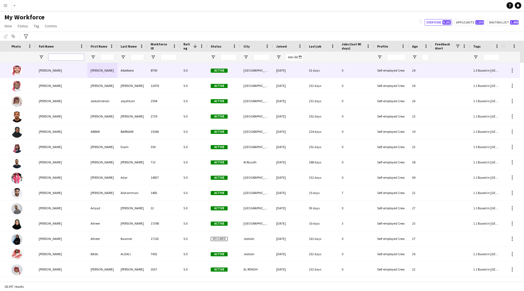
scroll to position [0, 108]
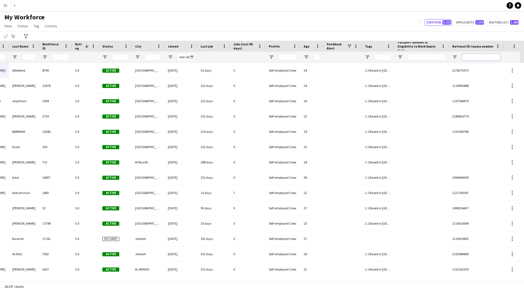
click at [482, 57] on input "National ID/ Iqama number Filter Input" at bounding box center [481, 57] width 38 height 7
paste input "**********"
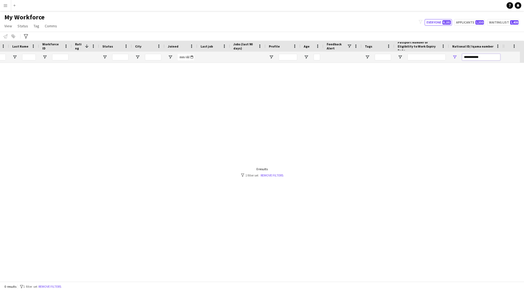
scroll to position [0, 104]
drag, startPoint x: 475, startPoint y: 57, endPoint x: 439, endPoint y: 65, distance: 36.2
click at [439, 65] on div "Workforce Details Profile Data Full Name First Name Last Name 1" at bounding box center [262, 161] width 524 height 241
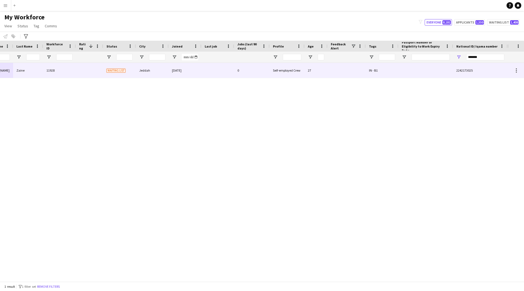
click at [423, 69] on div at bounding box center [426, 70] width 55 height 15
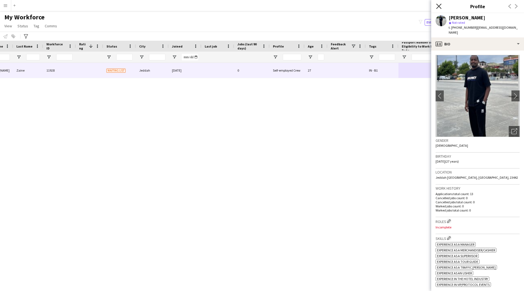
click at [440, 8] on icon "Close pop-in" at bounding box center [438, 6] width 5 height 5
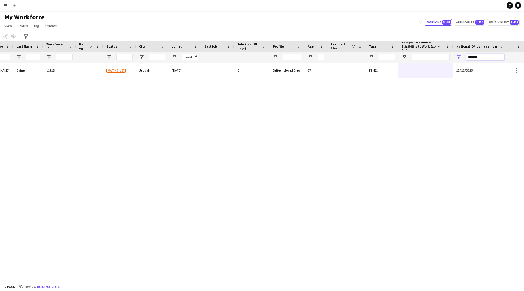
drag, startPoint x: 484, startPoint y: 55, endPoint x: 412, endPoint y: 71, distance: 74.1
click at [412, 71] on div "Workforce Details Profile Data Full Name First Name Last Name 1" at bounding box center [262, 161] width 524 height 241
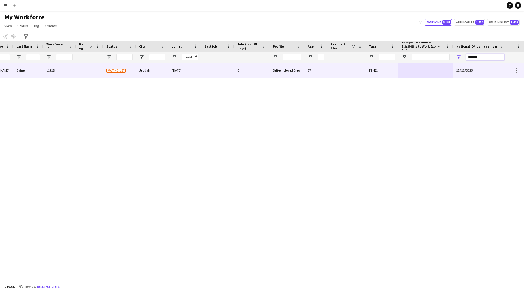
paste input "***"
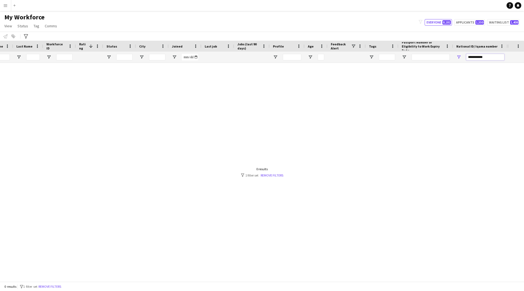
drag, startPoint x: 475, startPoint y: 57, endPoint x: 448, endPoint y: 63, distance: 27.8
click at [448, 63] on div at bounding box center [202, 57] width 612 height 11
type input "******"
drag, startPoint x: 492, startPoint y: 56, endPoint x: 389, endPoint y: 68, distance: 104.2
click at [389, 68] on div "Workforce Details Profile Data Full Name First Name Last Name 1" at bounding box center [262, 161] width 524 height 241
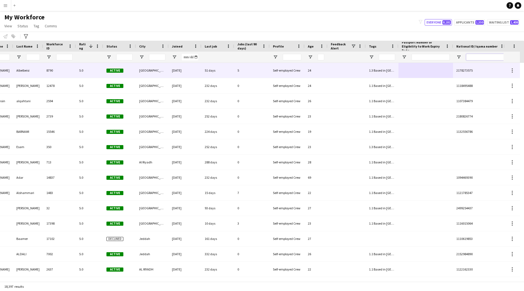
scroll to position [0, 0]
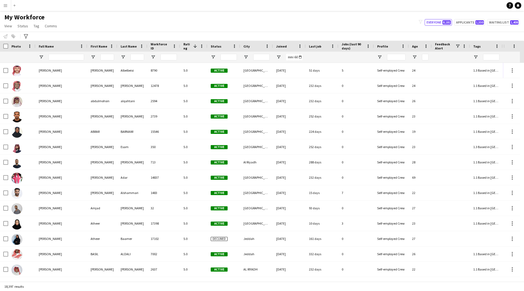
click at [74, 53] on div at bounding box center [66, 57] width 35 height 11
click at [74, 54] on input "Full Name Filter Input" at bounding box center [66, 57] width 35 height 7
paste input "**********"
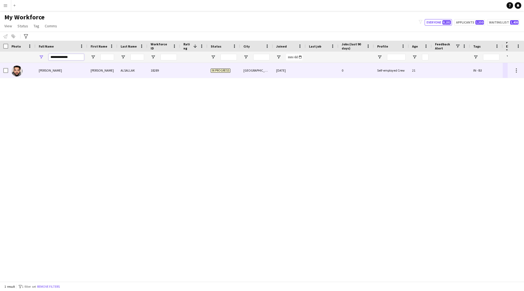
type input "**********"
click at [79, 73] on div "[PERSON_NAME]" at bounding box center [61, 70] width 52 height 15
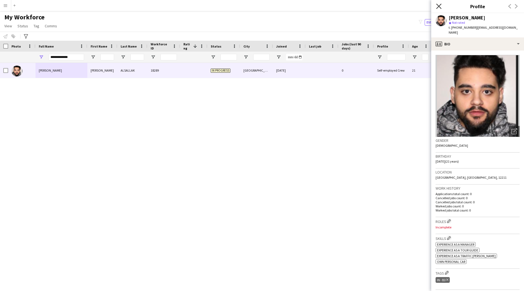
click at [440, 6] on icon "Close pop-in" at bounding box center [438, 6] width 5 height 5
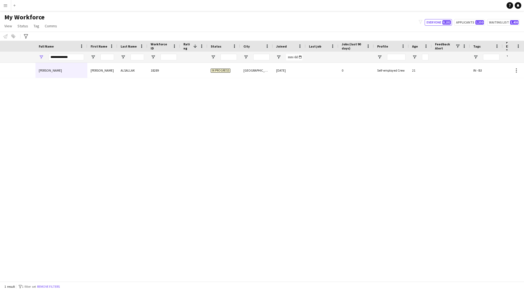
scroll to position [0, 104]
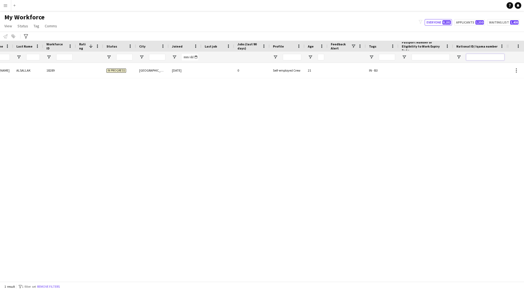
click at [485, 54] on input "National ID/ Iqama number Filter Input" at bounding box center [485, 57] width 38 height 7
paste input "*********"
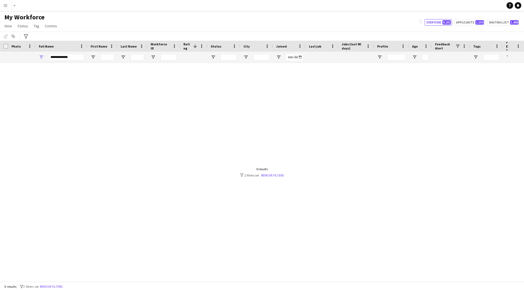
type input "*********"
drag, startPoint x: 74, startPoint y: 57, endPoint x: 18, endPoint y: 80, distance: 59.9
click at [18, 80] on div "Workforce Details Profile Data Full Name First Name" at bounding box center [262, 161] width 524 height 241
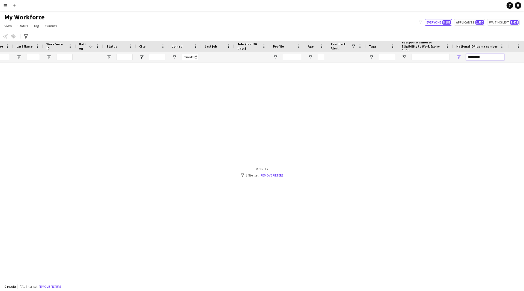
drag, startPoint x: 494, startPoint y: 59, endPoint x: 362, endPoint y: 70, distance: 132.6
click at [362, 70] on div "Workforce Details Profile Data Full Name First Name Last Name 1" at bounding box center [262, 161] width 524 height 241
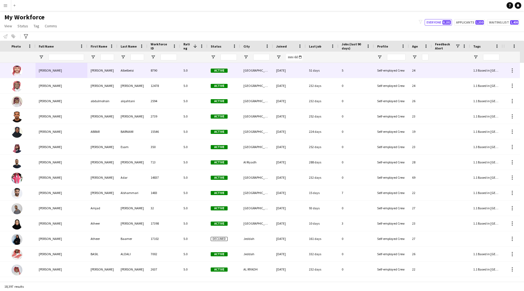
scroll to position [0, 108]
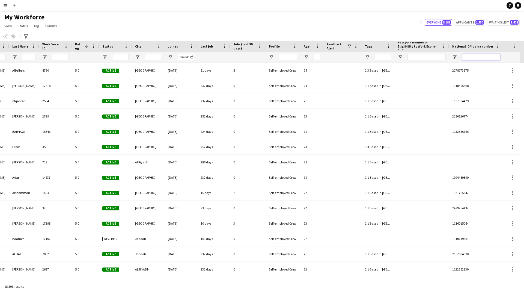
paste input "**********"
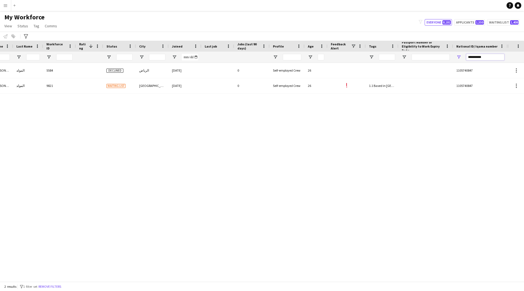
scroll to position [0, 0]
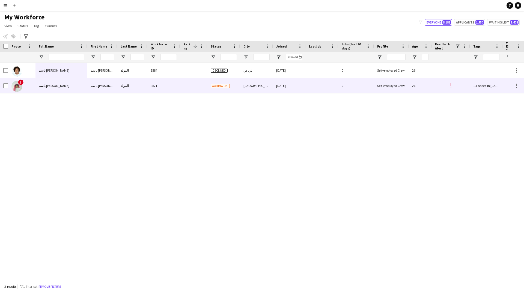
type input "**********"
click at [267, 90] on div "[GEOGRAPHIC_DATA]" at bounding box center [256, 85] width 33 height 15
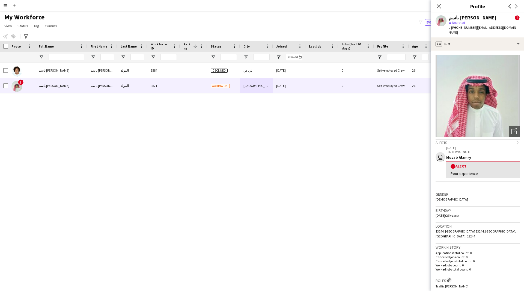
drag, startPoint x: 493, startPoint y: 17, endPoint x: 448, endPoint y: 18, distance: 45.6
click at [448, 18] on div "باسم [PERSON_NAME] المولد ! star Not rated t. [PHONE_NUMBER] | [EMAIL_ADDRESS][…" at bounding box center [477, 25] width 93 height 24
copy div "باسم [PERSON_NAME]"
drag, startPoint x: 482, startPoint y: 168, endPoint x: 445, endPoint y: 171, distance: 37.6
click at [445, 171] on app-crew-profile-feedback-alert "user [DATE] – INTERNAL NOTE [PERSON_NAME] ! Alert Poor experience" at bounding box center [478, 163] width 84 height 37
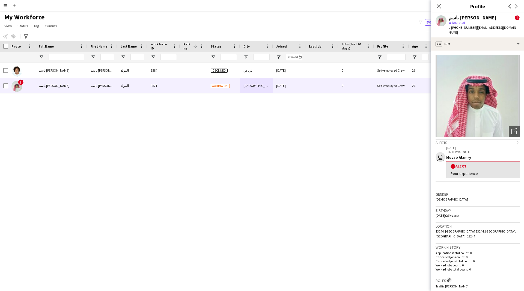
copy div "Poor experience"
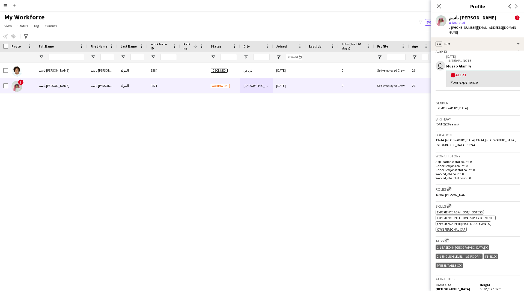
scroll to position [93, 0]
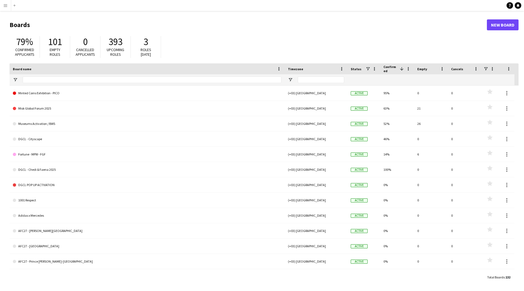
click at [4, 6] on app-icon "Menu" at bounding box center [5, 5] width 4 height 4
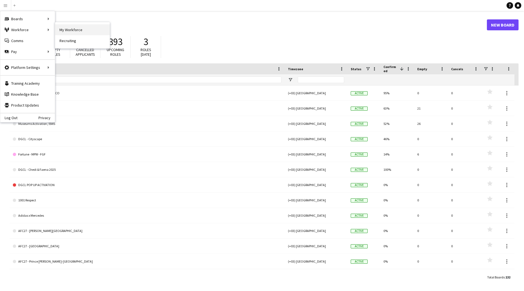
click at [72, 33] on link "My Workforce" at bounding box center [82, 29] width 55 height 11
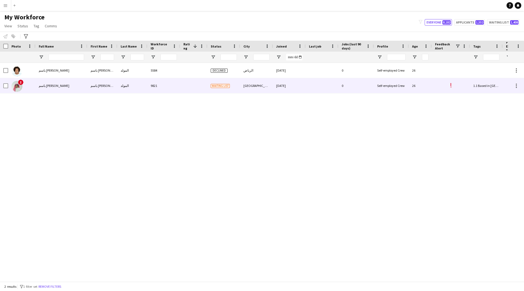
click at [228, 89] on div "Waiting list" at bounding box center [224, 85] width 33 height 15
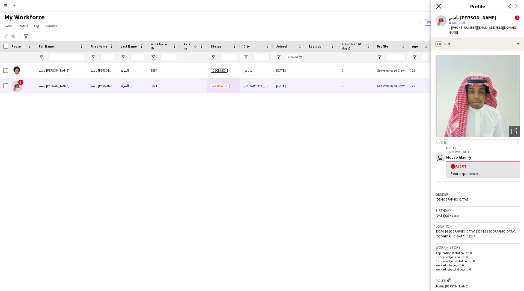
click at [438, 5] on icon at bounding box center [438, 6] width 5 height 5
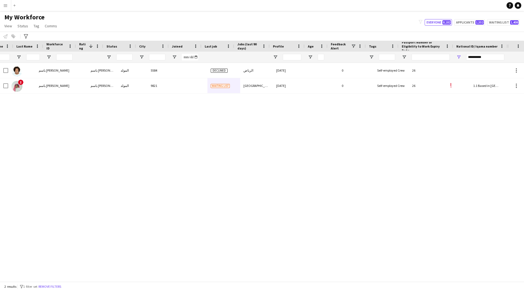
scroll to position [0, 104]
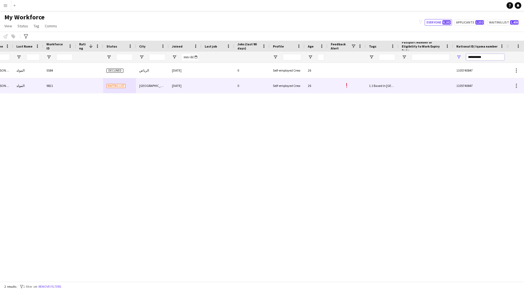
drag, startPoint x: 485, startPoint y: 58, endPoint x: 411, endPoint y: 82, distance: 77.3
click at [411, 82] on div "Workforce Details Profile Data Full Name First Name Last Name 1" at bounding box center [262, 161] width 524 height 241
paste input "National ID/ Iqama number Filter Input"
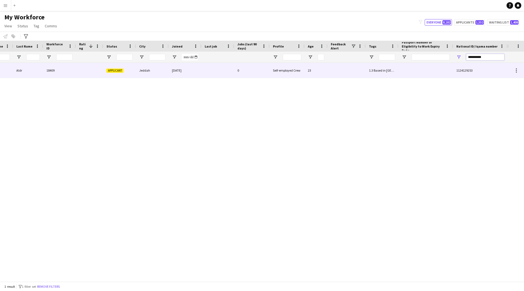
type input "**********"
click at [323, 69] on div "23" at bounding box center [316, 70] width 23 height 15
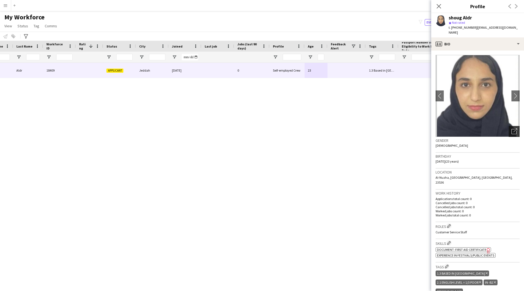
click at [512, 128] on icon "Open photos pop-in" at bounding box center [515, 131] width 6 height 6
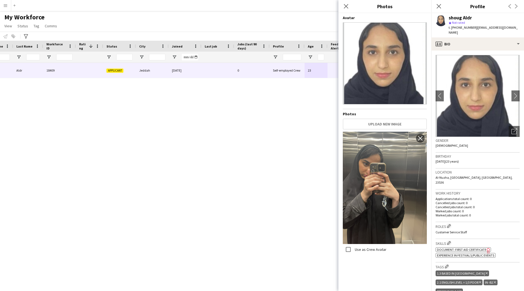
drag, startPoint x: 473, startPoint y: 16, endPoint x: 448, endPoint y: 18, distance: 26.1
click at [448, 18] on div "shoug Aldr star Not rated t. +966564700821 | shougaldour@gmail.com" at bounding box center [477, 25] width 93 height 24
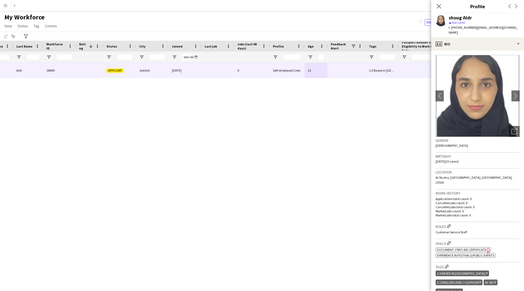
copy div "shoug Aldr"
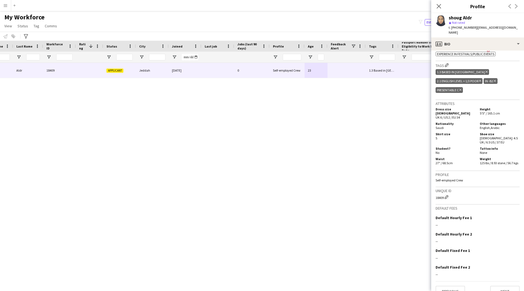
scroll to position [0, 0]
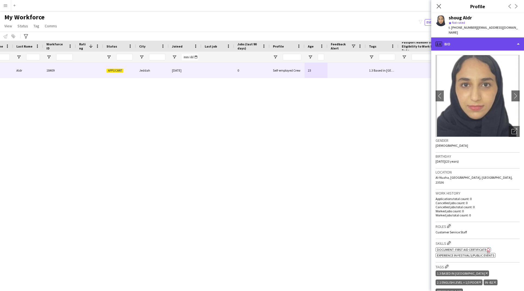
click at [474, 41] on div "profile Bio" at bounding box center [477, 43] width 93 height 13
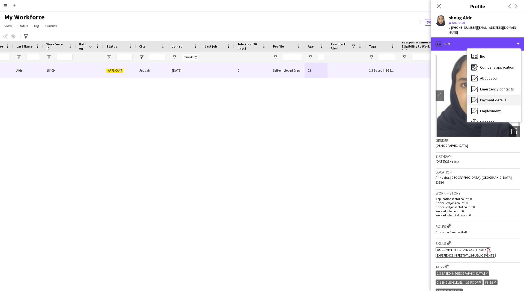
scroll to position [19, 0]
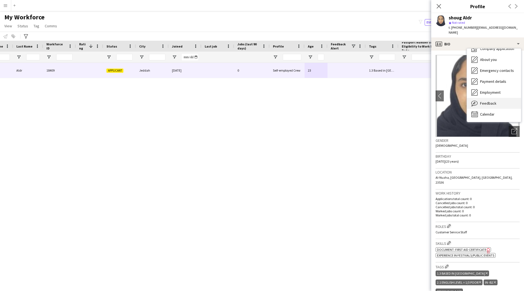
click at [497, 98] on div "Feedback Feedback" at bounding box center [494, 103] width 54 height 11
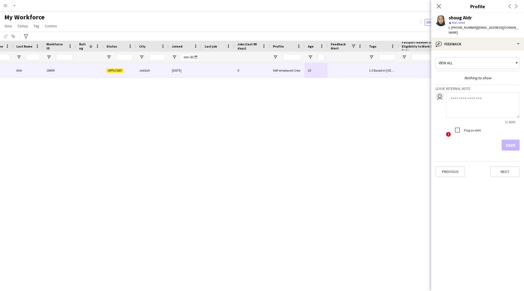
click at [466, 109] on textarea at bounding box center [483, 105] width 74 height 26
paste textarea "**********"
type textarea "**********"
click at [516, 141] on button "Save" at bounding box center [511, 145] width 18 height 11
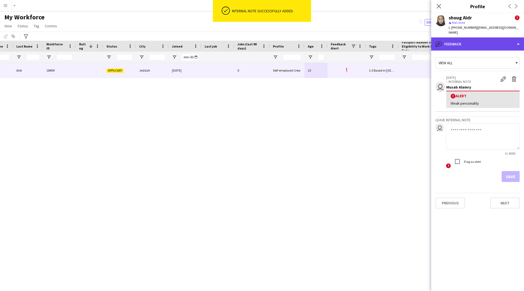
click at [474, 37] on div "bubble-pencil Feedback" at bounding box center [477, 43] width 93 height 13
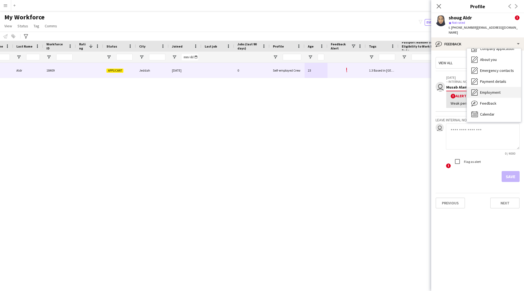
click at [486, 90] on span "Employment" at bounding box center [490, 92] width 20 height 5
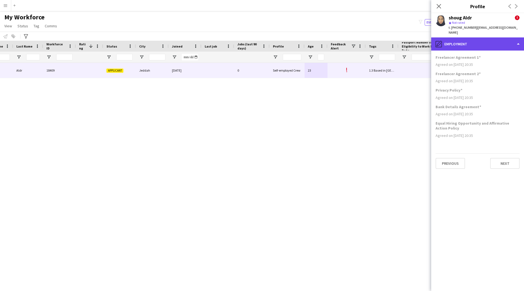
click at [464, 45] on div "pencil4 Employment" at bounding box center [477, 43] width 93 height 13
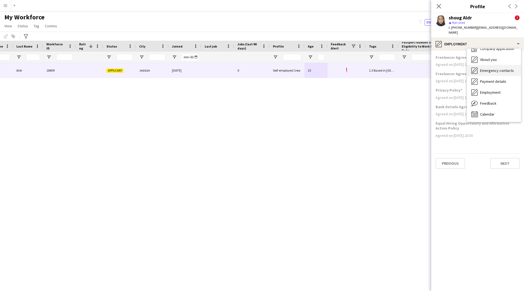
click at [487, 68] on span "Emergency contacts" at bounding box center [497, 70] width 34 height 5
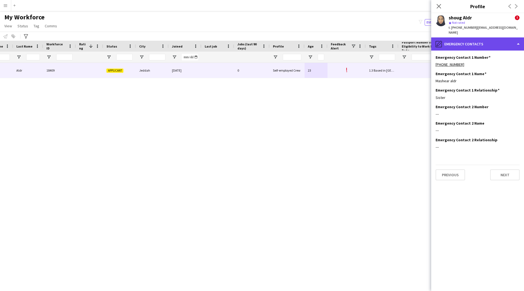
click at [483, 44] on div "pencil4 Emergency contacts" at bounding box center [477, 43] width 93 height 13
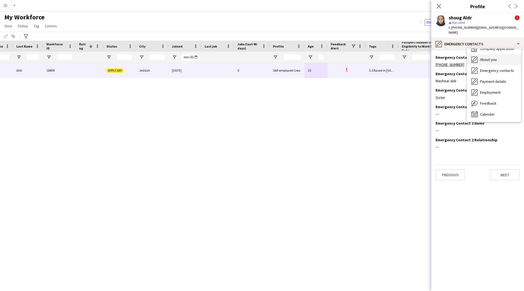
click at [492, 59] on div "About you About you" at bounding box center [494, 59] width 54 height 11
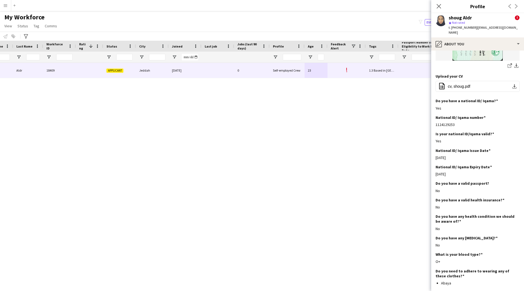
scroll to position [0, 0]
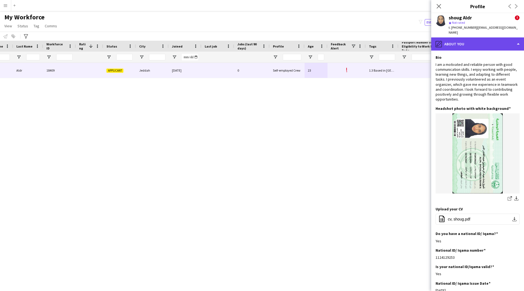
click at [463, 40] on div "pencil4 About you" at bounding box center [477, 43] width 93 height 13
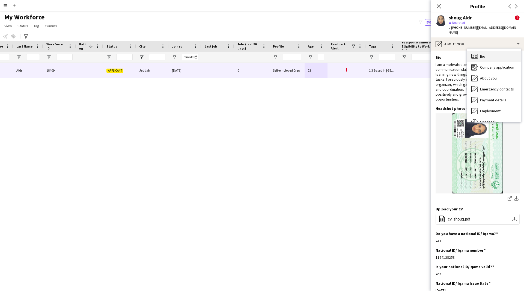
click at [488, 51] on div "Bio Bio" at bounding box center [494, 56] width 54 height 11
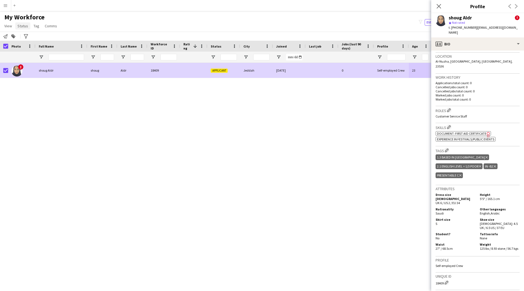
click at [19, 29] on link "Status" at bounding box center [22, 25] width 15 height 7
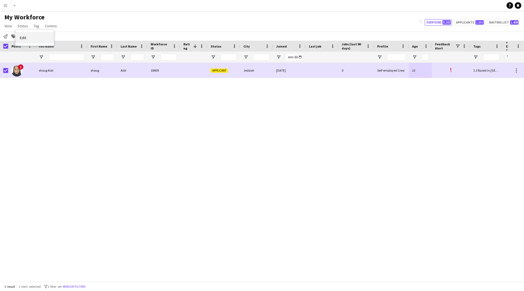
click at [32, 38] on link "Edit" at bounding box center [35, 37] width 38 height 11
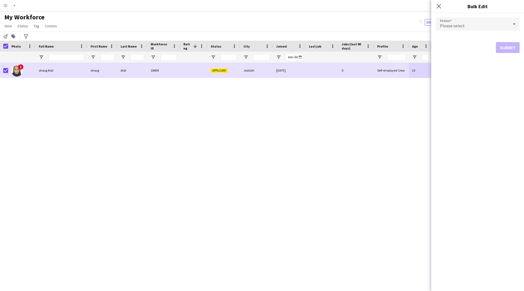
click at [503, 22] on div "Please select" at bounding box center [472, 23] width 73 height 13
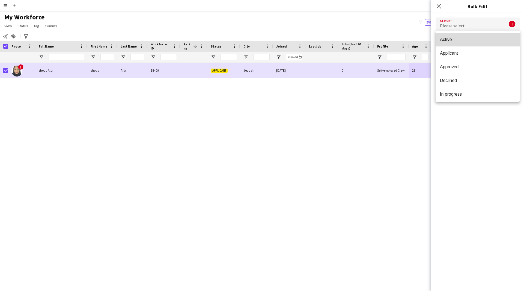
click at [486, 41] on span "Active" at bounding box center [477, 39] width 75 height 5
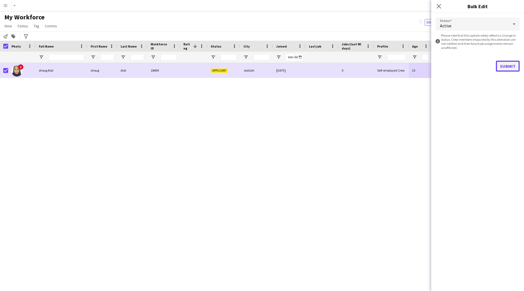
click at [509, 66] on button "Submit" at bounding box center [508, 66] width 24 height 11
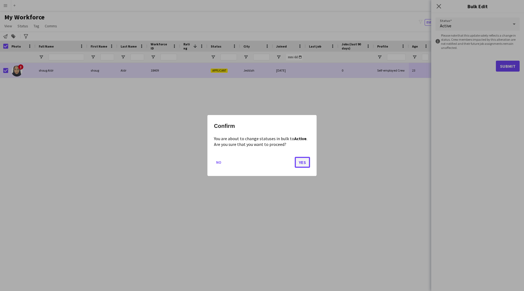
click at [308, 166] on button "Yes" at bounding box center [302, 162] width 15 height 11
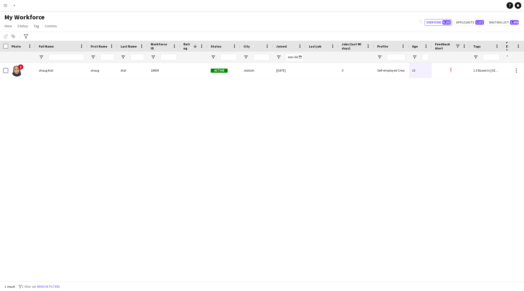
scroll to position [0, 104]
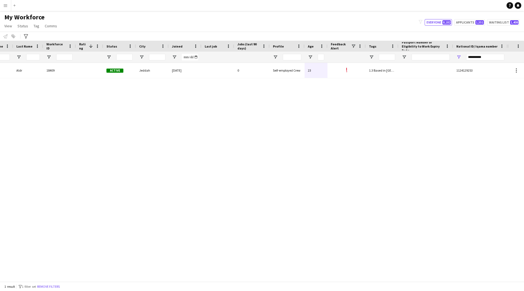
click at [493, 61] on div "**********" at bounding box center [485, 57] width 38 height 11
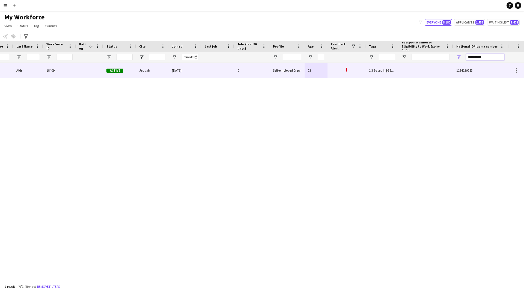
drag, startPoint x: 490, startPoint y: 57, endPoint x: 431, endPoint y: 67, distance: 59.6
click at [431, 67] on div "Workforce Details Profile Data Full Name First Name Last Name 1" at bounding box center [262, 161] width 524 height 241
paste input "National ID/ Iqama number Filter Input"
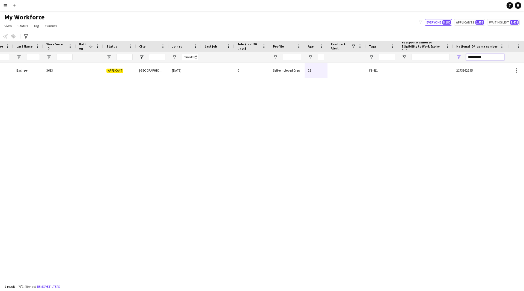
scroll to position [0, 0]
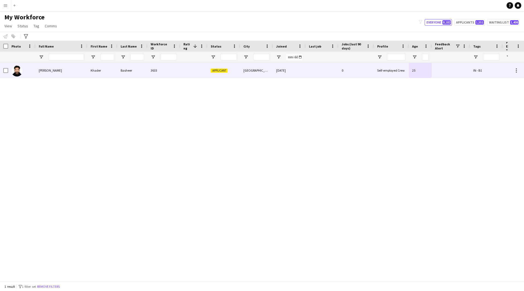
type input "**********"
click at [321, 65] on div at bounding box center [322, 70] width 33 height 15
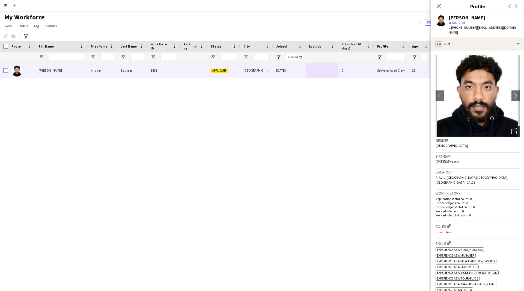
click at [512, 128] on icon "Open photos pop-in" at bounding box center [515, 131] width 6 height 6
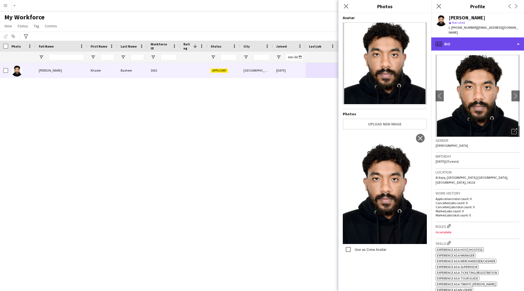
click at [453, 44] on div "profile Bio" at bounding box center [477, 43] width 93 height 13
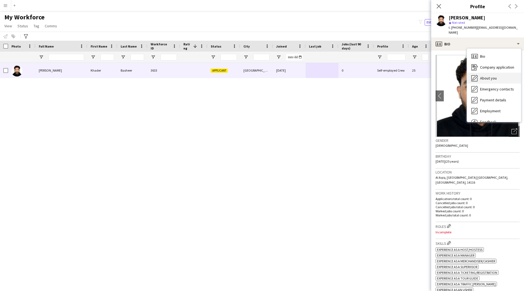
click at [486, 76] on span "About you" at bounding box center [488, 78] width 17 height 5
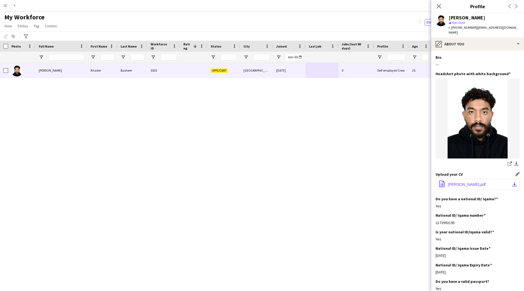
click at [466, 182] on span "khader basheer.pdf" at bounding box center [467, 184] width 38 height 4
click at [328, 141] on div "Khader Basheer Khader Basheer 3633 Applicant Riyadh 09-08-2024 0 Self-employed …" at bounding box center [254, 170] width 508 height 214
click at [346, 255] on div "Khader Basheer Khader Basheer 3633 Applicant Riyadh 09-08-2024 0 Self-employed …" at bounding box center [254, 170] width 508 height 214
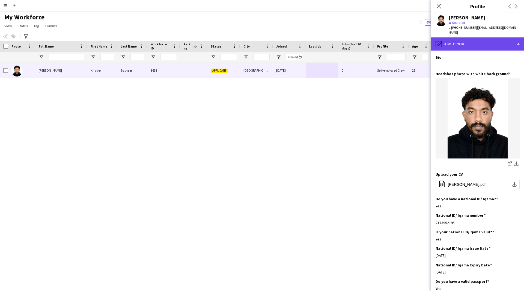
click at [481, 37] on div "pencil4 About you" at bounding box center [477, 43] width 93 height 13
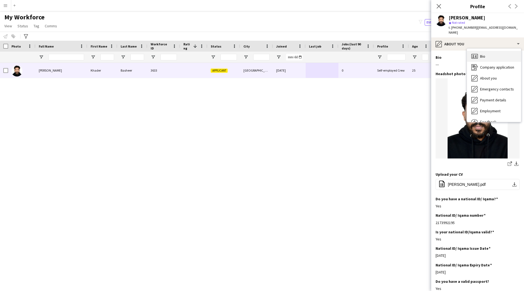
click at [490, 53] on div "Bio Bio" at bounding box center [494, 56] width 54 height 11
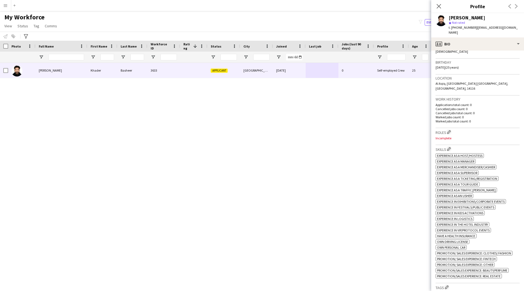
scroll to position [94, 0]
click at [449, 130] on app-icon "Edit crew company roles" at bounding box center [449, 132] width 4 height 4
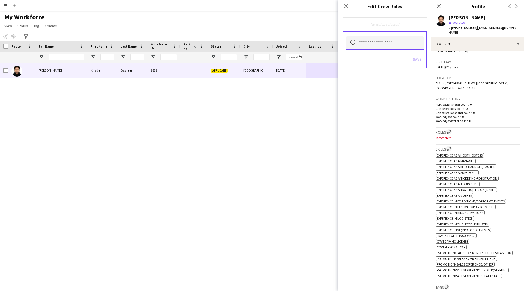
click at [371, 40] on input "text" at bounding box center [385, 43] width 78 height 14
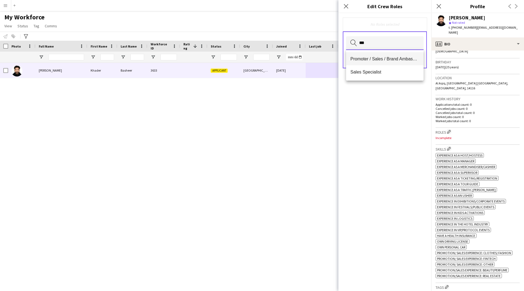
type input "***"
click at [380, 59] on span "Promoter / Sales / Brand Ambassador" at bounding box center [385, 58] width 69 height 5
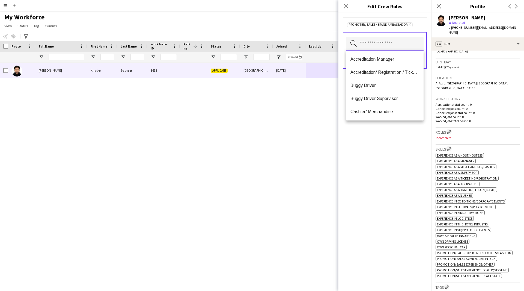
scroll to position [0, 0]
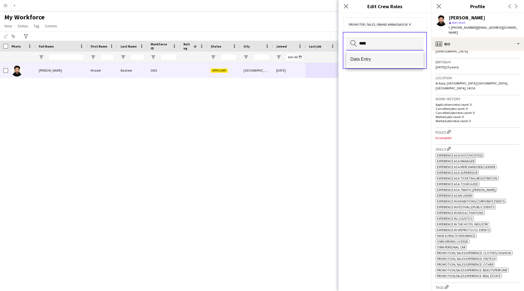
type input "****"
click at [380, 57] on span "Data Entry" at bounding box center [385, 59] width 69 height 5
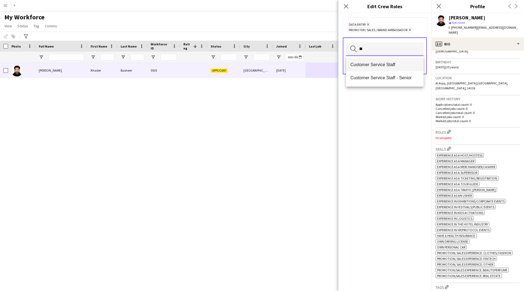
type input "**"
click at [384, 67] on span "Customer Service Staff" at bounding box center [385, 64] width 69 height 5
type input "***"
click at [384, 61] on mat-option "Accreditation/ Registration / Ticketing" at bounding box center [385, 64] width 78 height 13
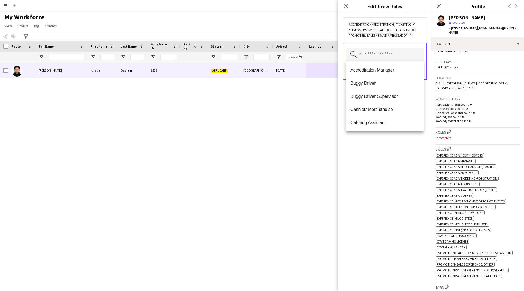
click at [374, 214] on div "Accreditation/ Registration / Ticketing Remove Customer Service Staff Remove Da…" at bounding box center [385, 152] width 93 height 278
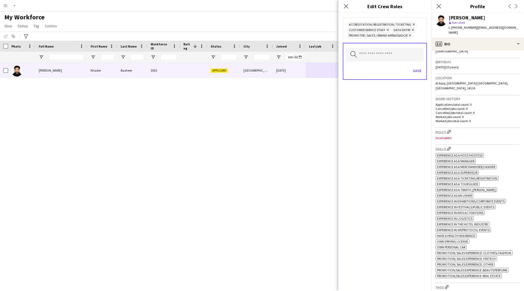
drag, startPoint x: 400, startPoint y: 168, endPoint x: 383, endPoint y: 174, distance: 18.1
click at [383, 174] on div "Accreditation/ Registration / Ticketing Remove Customer Service Staff Remove Da…" at bounding box center [385, 152] width 93 height 278
click at [418, 74] on button "Save" at bounding box center [417, 70] width 13 height 9
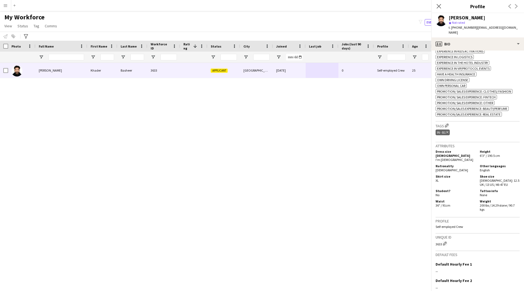
scroll to position [268, 0]
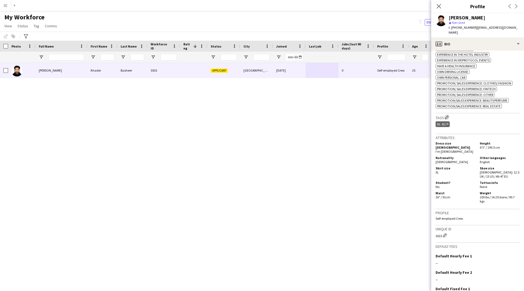
click at [449, 115] on app-icon "Edit crew company tags" at bounding box center [447, 117] width 4 height 4
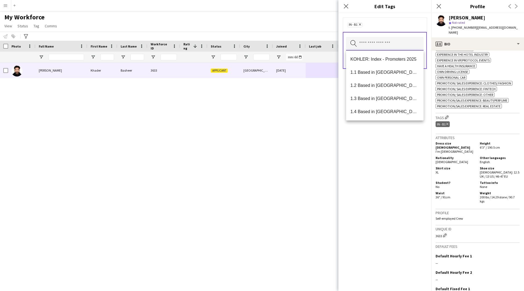
click at [379, 46] on input "text" at bounding box center [385, 44] width 78 height 14
type input "**"
click at [389, 72] on span "2.3 English Level = 3/3 Excellent" at bounding box center [385, 72] width 69 height 5
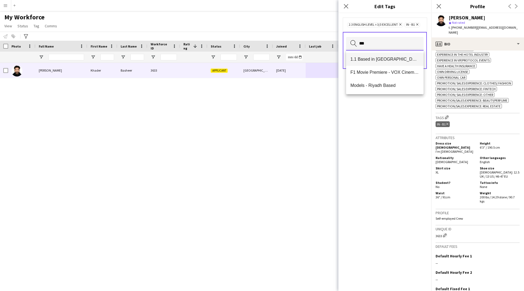
type input "***"
click at [396, 61] on span "1.1 Based in [GEOGRAPHIC_DATA]" at bounding box center [385, 59] width 69 height 5
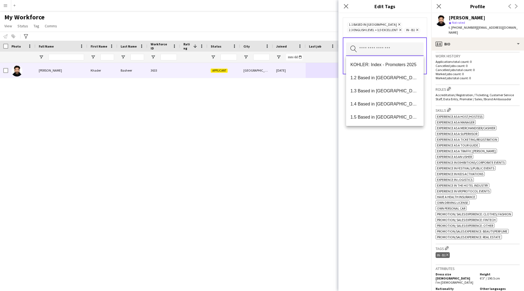
scroll to position [137, 0]
type input "***"
click at [373, 108] on mat-option "Presentable B" at bounding box center [385, 103] width 78 height 13
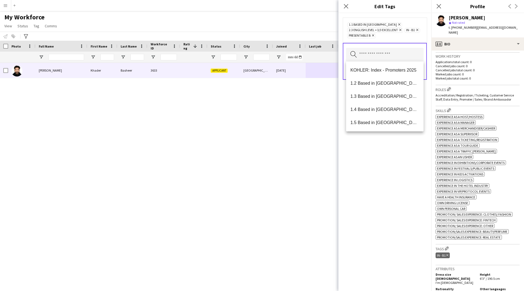
click at [369, 197] on div "1.1 Based in Riyadh Remove 2.3 English Level = 3/3 Excellent Remove IN - B1 Rem…" at bounding box center [385, 152] width 93 height 278
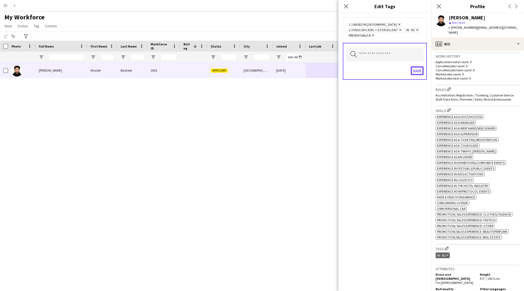
click at [415, 69] on button "Save" at bounding box center [417, 70] width 13 height 9
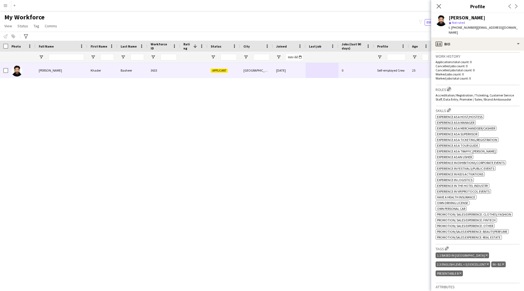
click at [451, 87] on app-icon "Edit crew company roles" at bounding box center [449, 89] width 4 height 4
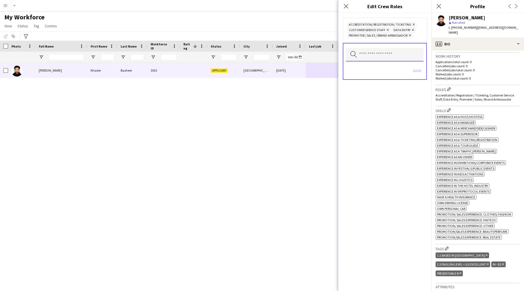
click at [392, 58] on input "text" at bounding box center [385, 55] width 78 height 14
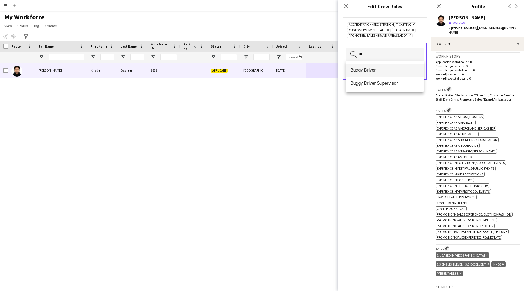
type input "**"
click at [381, 65] on mat-option "Buggy Driver" at bounding box center [385, 70] width 78 height 13
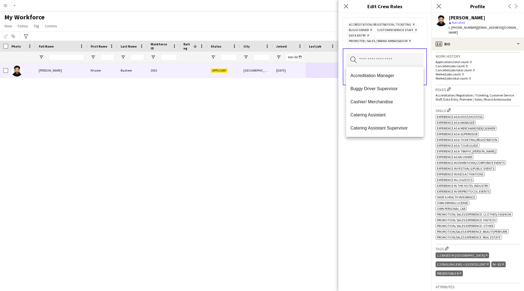
click at [394, 141] on div "Accreditation/ Registration / Ticketing Remove Buggy Driver Remove Customer Ser…" at bounding box center [385, 152] width 93 height 278
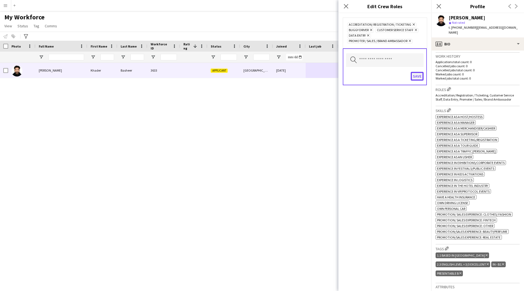
click at [415, 80] on button "Save" at bounding box center [417, 76] width 13 height 9
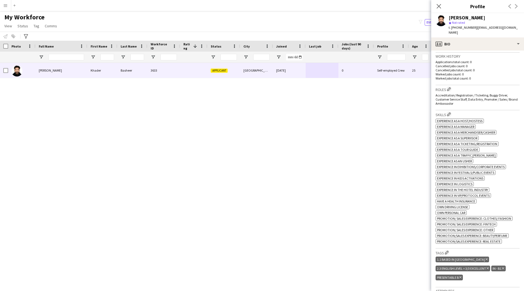
scroll to position [0, 0]
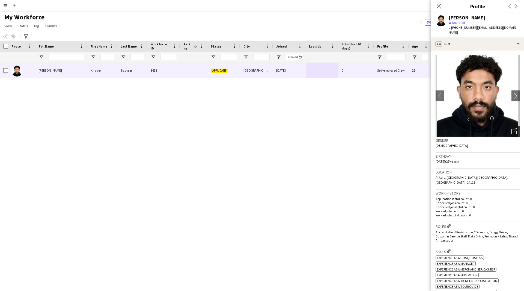
click at [513, 128] on icon "Open photos pop-in" at bounding box center [515, 131] width 6 height 6
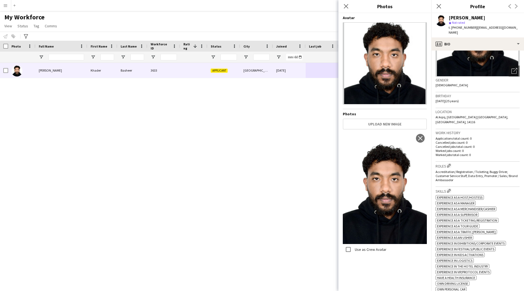
scroll to position [58, 0]
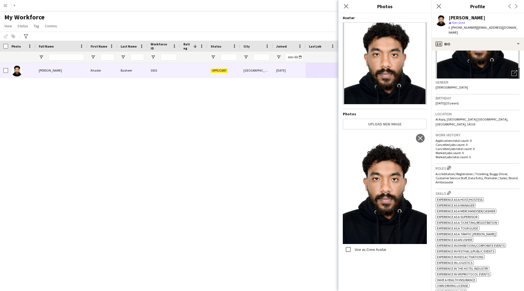
click at [450, 166] on app-icon "Edit crew company roles" at bounding box center [449, 168] width 4 height 4
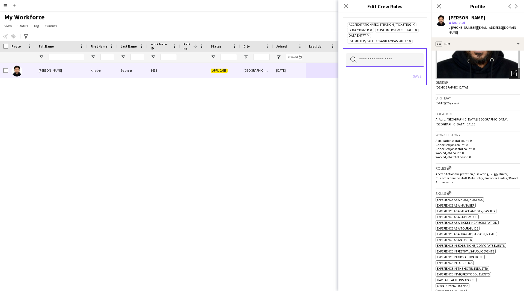
click at [382, 58] on input "text" at bounding box center [385, 60] width 78 height 14
type input "**"
click at [371, 79] on mat-option "Runner" at bounding box center [385, 75] width 78 height 13
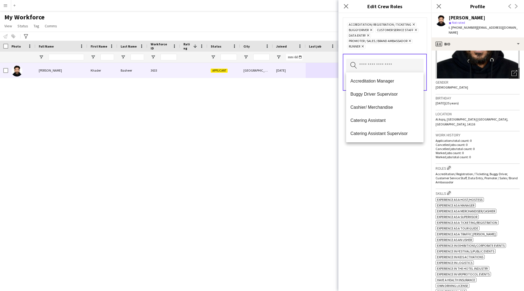
click at [383, 202] on div "Accreditation/ Registration / Ticketing Remove Buggy Driver Remove Customer Ser…" at bounding box center [385, 152] width 93 height 278
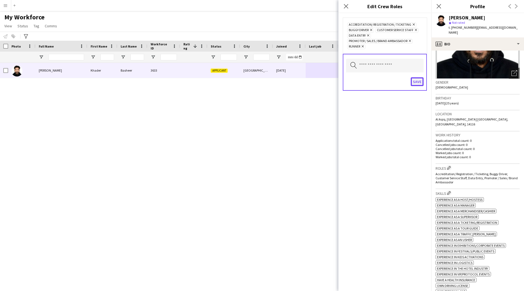
click at [419, 80] on button "Save" at bounding box center [417, 81] width 13 height 9
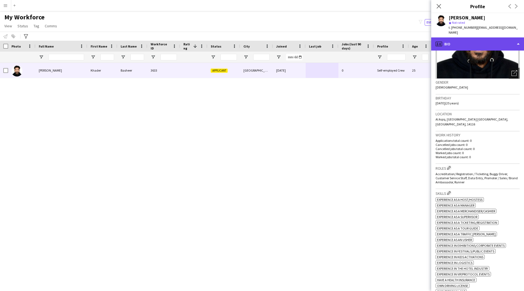
click at [478, 40] on div "profile Bio" at bounding box center [477, 43] width 93 height 13
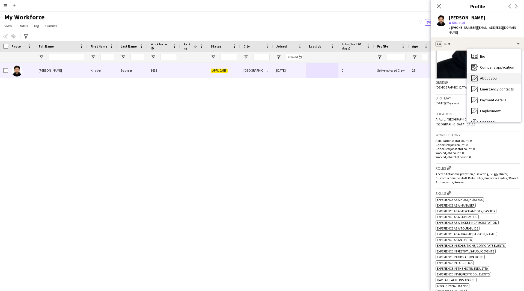
click at [485, 73] on div "About you About you" at bounding box center [494, 78] width 54 height 11
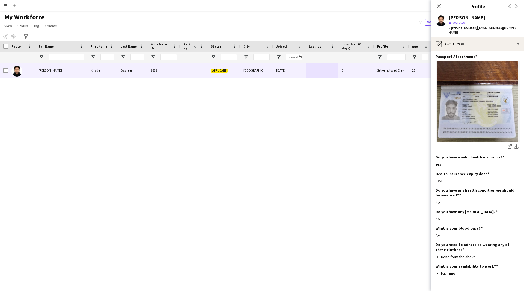
scroll to position [256, 0]
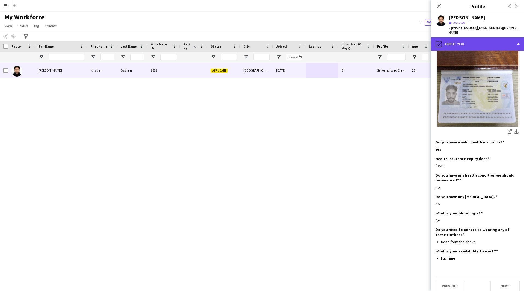
click at [479, 42] on div "pencil4 About you" at bounding box center [477, 43] width 93 height 13
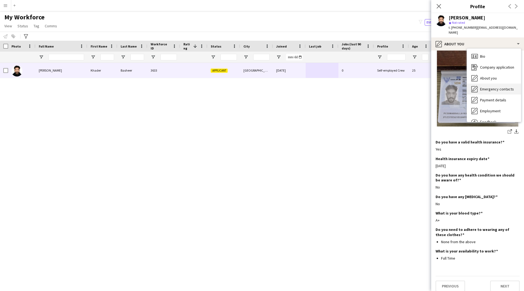
click at [499, 87] on span "Emergency contacts" at bounding box center [497, 89] width 34 height 5
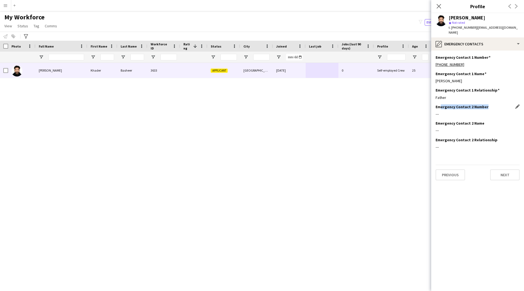
drag, startPoint x: 490, startPoint y: 101, endPoint x: 442, endPoint y: 101, distance: 48.6
click at [442, 104] on div "Emergency Contact 2 Number Edit this field" at bounding box center [478, 106] width 84 height 5
click at [444, 111] on div "---" at bounding box center [478, 113] width 84 height 5
drag, startPoint x: 447, startPoint y: 93, endPoint x: 436, endPoint y: 93, distance: 11.7
click at [436, 93] on app-section-data-types "Emergency Contact 1 Number Edit this field +966504280257 Emergency Contact 1 Na…" at bounding box center [477, 171] width 93 height 240
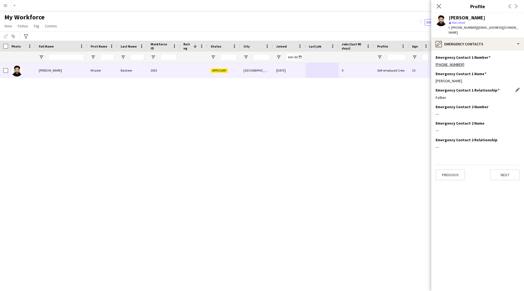
click at [454, 95] on div "Father" at bounding box center [478, 97] width 84 height 5
click at [471, 51] on app-section-data-types "Emergency Contact 1 Number Edit this field +966504280257 Emergency Contact 1 Na…" at bounding box center [477, 171] width 93 height 240
click at [464, 38] on div "pencil4 Emergency contacts" at bounding box center [477, 43] width 93 height 13
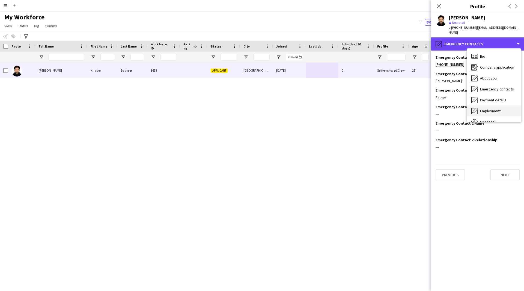
scroll to position [19, 0]
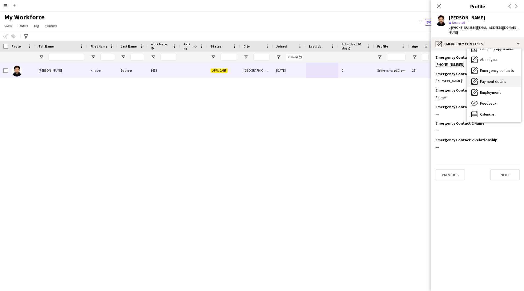
click at [489, 79] on div "Payment details Payment details" at bounding box center [494, 81] width 54 height 11
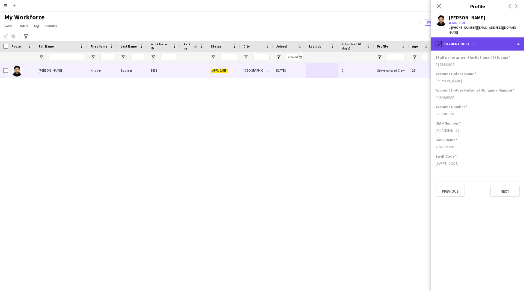
click at [493, 40] on div "pencil4 Payment details" at bounding box center [477, 43] width 93 height 13
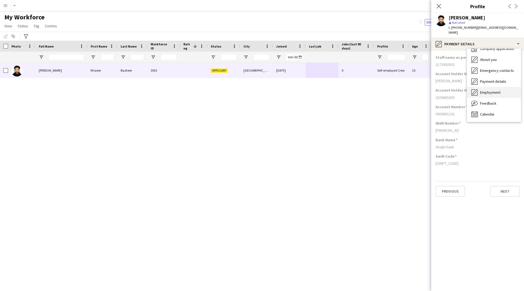
click at [496, 90] on span "Employment" at bounding box center [490, 92] width 20 height 5
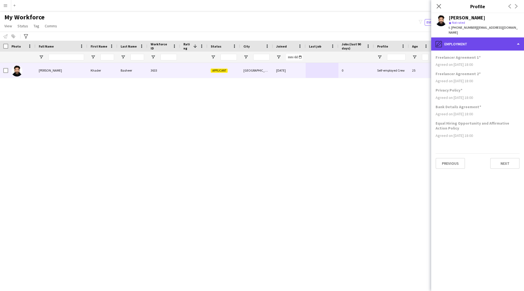
click at [469, 40] on div "pencil4 Employment" at bounding box center [477, 43] width 93 height 13
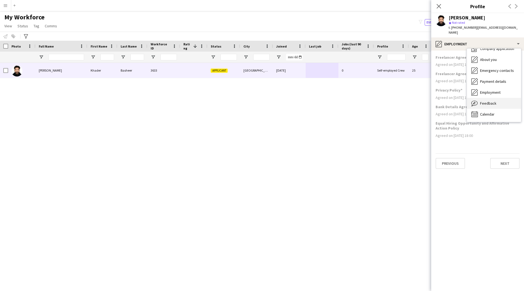
click at [495, 101] on span "Feedback" at bounding box center [488, 103] width 16 height 5
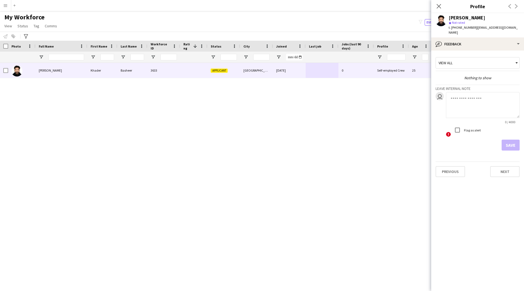
click at [439, 10] on div "Close pop-in" at bounding box center [438, 6] width 15 height 13
click at [439, 7] on icon at bounding box center [438, 6] width 5 height 5
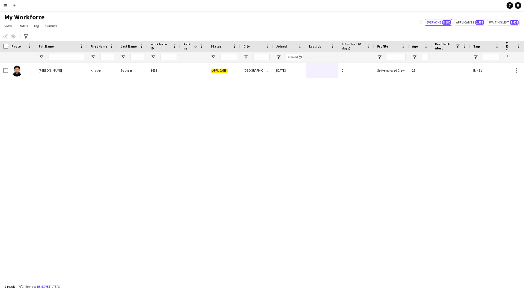
scroll to position [0, 104]
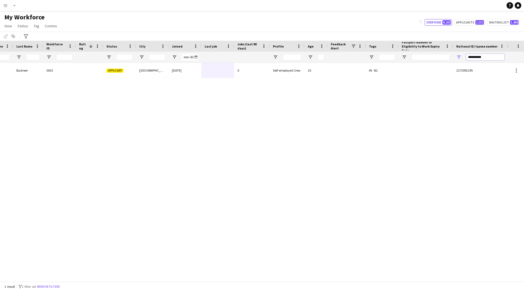
drag, startPoint x: 493, startPoint y: 55, endPoint x: 333, endPoint y: 89, distance: 162.9
click at [333, 89] on div "Workforce Details Profile Data Full Name First Name Last Name 1" at bounding box center [262, 161] width 524 height 241
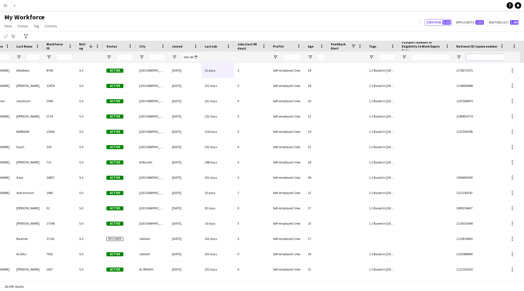
scroll to position [0, 0]
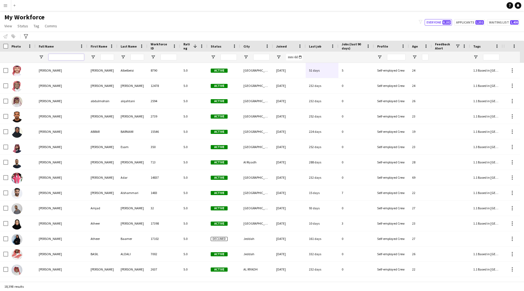
click at [75, 58] on input "Full Name Filter Input" at bounding box center [66, 57] width 35 height 7
paste input "**********"
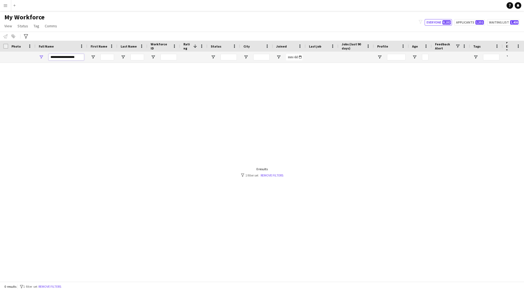
type input "**********"
drag, startPoint x: 83, startPoint y: 58, endPoint x: 0, endPoint y: 63, distance: 82.8
click at [0, 63] on div "**********" at bounding box center [306, 57] width 612 height 11
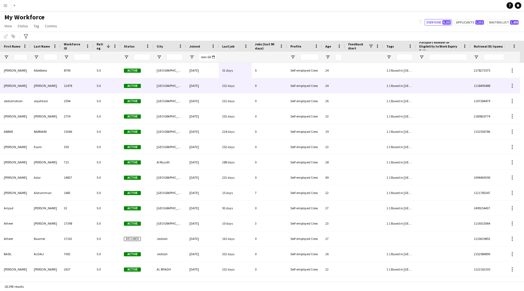
scroll to position [0, 108]
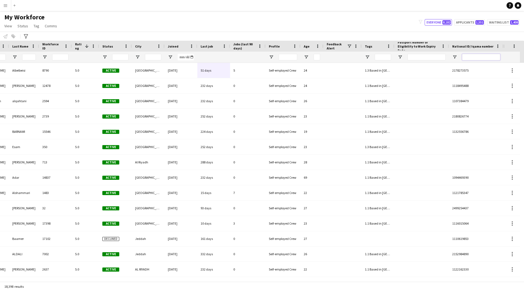
click at [474, 57] on input "National ID/ Iqama number Filter Input" at bounding box center [481, 57] width 38 height 7
paste input "**********"
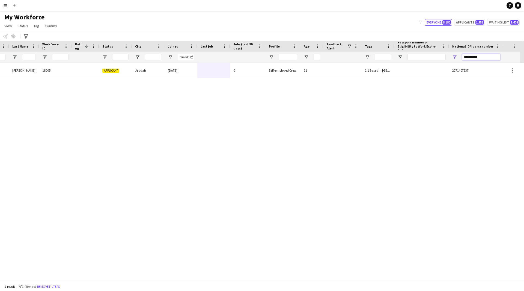
scroll to position [0, 104]
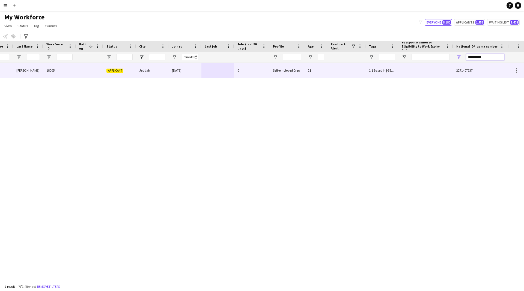
drag, startPoint x: 487, startPoint y: 58, endPoint x: 395, endPoint y: 63, distance: 92.7
click at [395, 63] on div "Workforce Details Profile Data Full Name First Name Last Name 1" at bounding box center [262, 161] width 524 height 241
paste input "National ID/ Iqama number Filter Input"
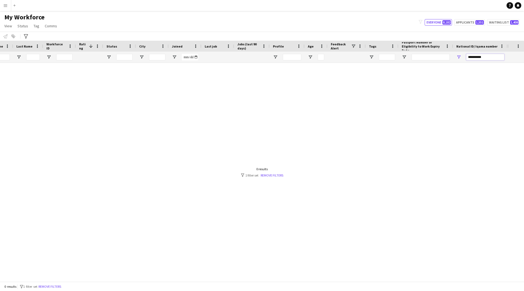
drag, startPoint x: 474, startPoint y: 58, endPoint x: 419, endPoint y: 64, distance: 55.3
click at [419, 64] on div "Workforce Details Profile Data Full Name First Name Last Name 1" at bounding box center [262, 161] width 524 height 241
drag, startPoint x: 465, startPoint y: 59, endPoint x: 404, endPoint y: 63, distance: 61.2
click at [404, 63] on div at bounding box center [202, 57] width 612 height 11
paste input "***"
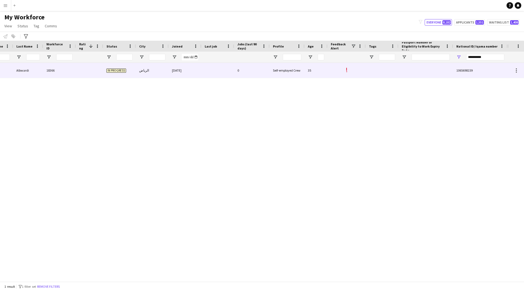
click at [392, 77] on div at bounding box center [382, 70] width 33 height 15
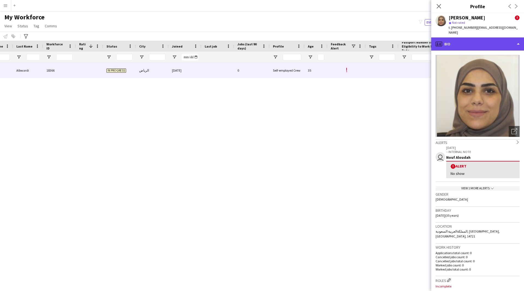
click at [476, 40] on div "profile Bio" at bounding box center [477, 43] width 93 height 13
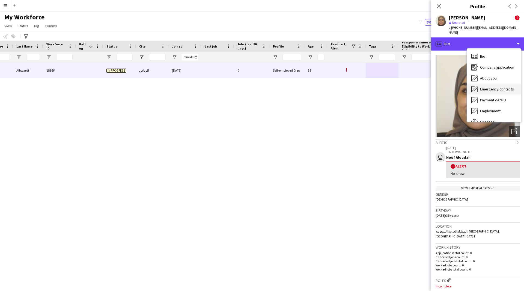
scroll to position [19, 0]
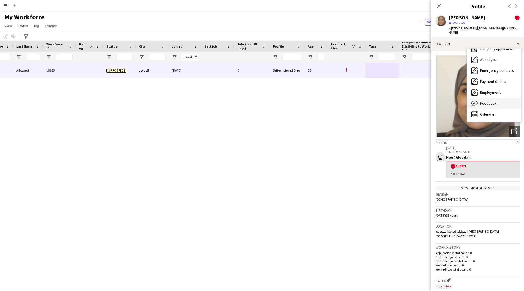
click at [493, 101] on span "Feedback" at bounding box center [488, 103] width 16 height 5
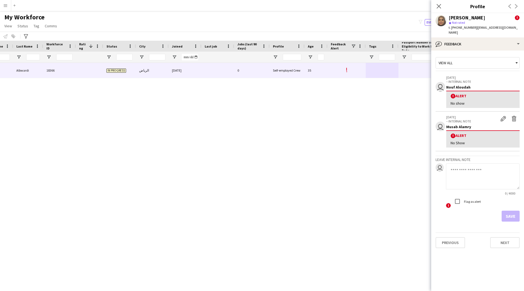
drag, startPoint x: 485, startPoint y: 16, endPoint x: 443, endPoint y: 18, distance: 42.1
click at [443, 18] on div "Norah Albwardi ! star Not rated t. +966534821225 | norahalbwardi@gmail.com" at bounding box center [477, 25] width 93 height 24
copy div "[PERSON_NAME]"
click at [436, 5] on app-icon "Close pop-in" at bounding box center [439, 6] width 8 height 8
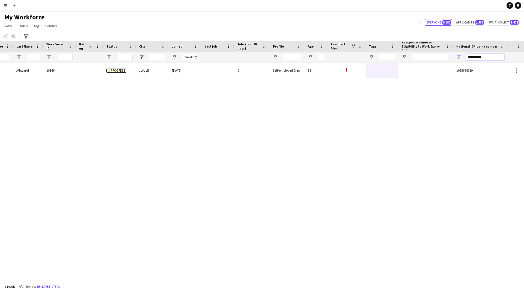
drag, startPoint x: 493, startPoint y: 57, endPoint x: 403, endPoint y: 70, distance: 91.4
click at [403, 70] on div "Workforce Details Profile Data Full Name First Name Last Name 1" at bounding box center [262, 161] width 524 height 241
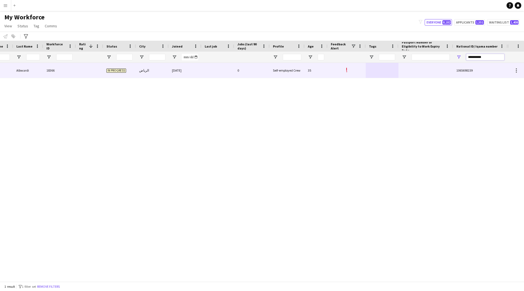
paste input "National ID/ Iqama number Filter Input"
type input "**********"
click at [403, 70] on div at bounding box center [426, 70] width 55 height 15
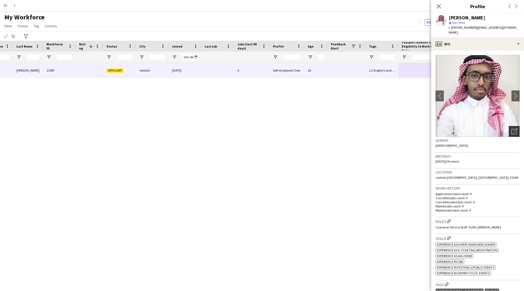
click at [512, 128] on icon "Open photos pop-in" at bounding box center [515, 131] width 6 height 6
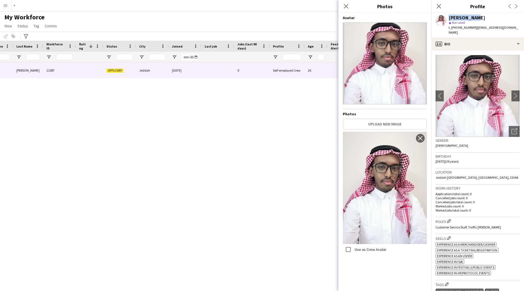
drag, startPoint x: 477, startPoint y: 16, endPoint x: 444, endPoint y: 19, distance: 32.6
click at [444, 19] on div "Haidar Ali star Not rated t. +966509195499 | hydr29892@gmail.com" at bounding box center [477, 25] width 93 height 24
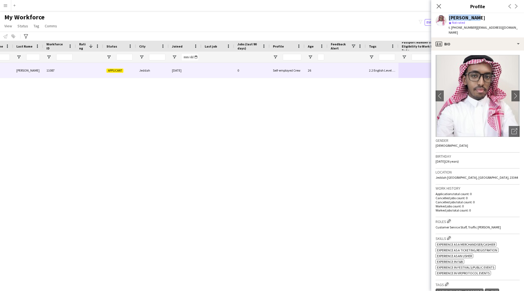
copy div "[PERSON_NAME]"
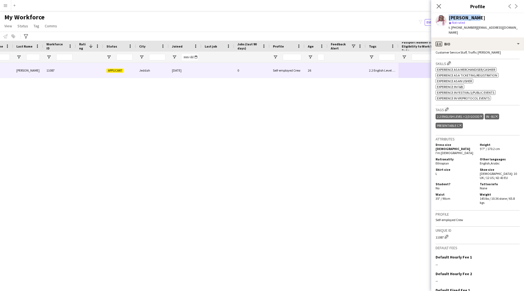
scroll to position [0, 0]
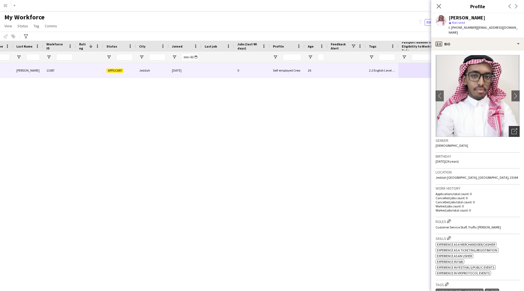
click at [512, 128] on icon "Open photos pop-in" at bounding box center [515, 131] width 6 height 6
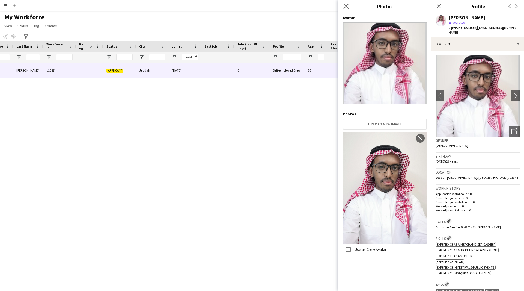
click at [345, 9] on app-icon "Close pop-in" at bounding box center [346, 6] width 8 height 8
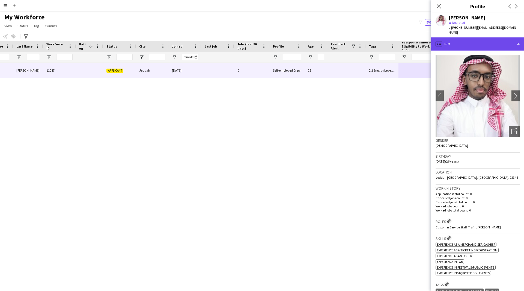
drag, startPoint x: 465, startPoint y: 33, endPoint x: 482, endPoint y: 41, distance: 18.6
click at [482, 41] on div "profile Bio" at bounding box center [477, 43] width 93 height 13
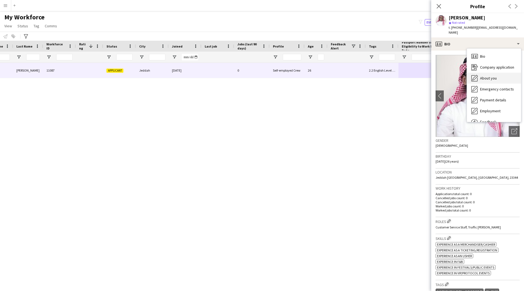
click at [496, 73] on div "About you About you" at bounding box center [494, 78] width 54 height 11
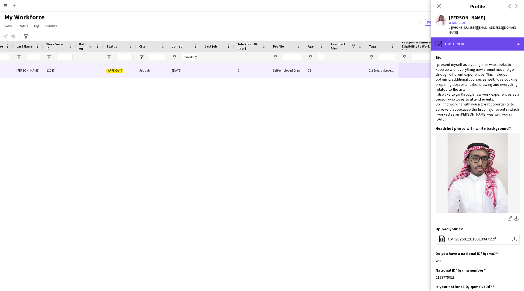
click at [458, 37] on div "pencil4 About you" at bounding box center [477, 43] width 93 height 13
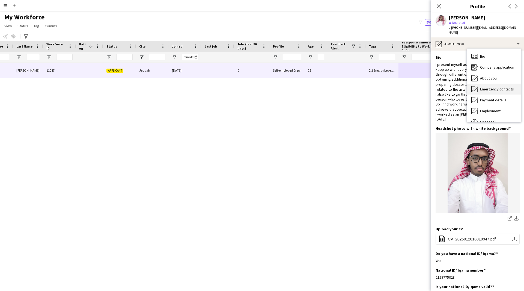
click at [479, 84] on div "Emergency contacts Emergency contacts" at bounding box center [494, 89] width 54 height 11
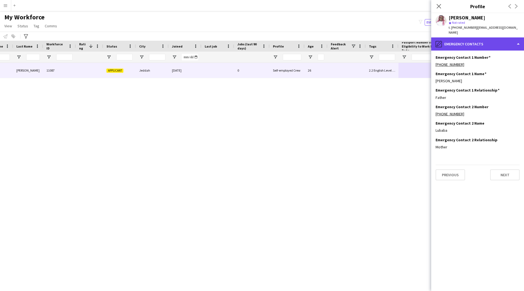
click at [476, 38] on div "pencil4 Emergency contacts" at bounding box center [477, 43] width 93 height 13
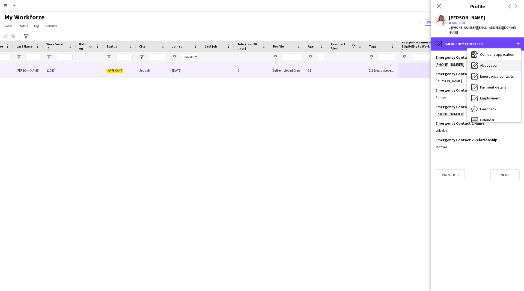
scroll to position [13, 0]
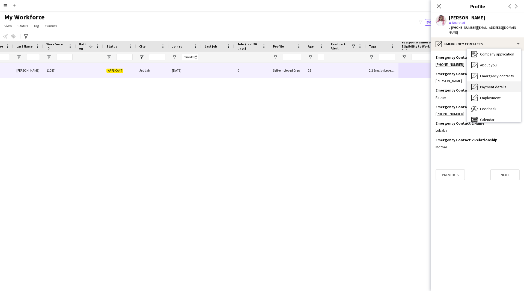
click at [489, 84] on span "Payment details" at bounding box center [493, 86] width 26 height 5
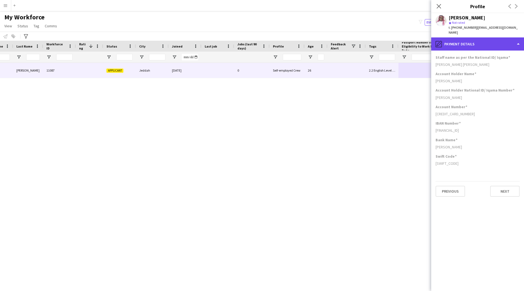
click at [477, 45] on div "pencil4 Payment details" at bounding box center [477, 43] width 93 height 13
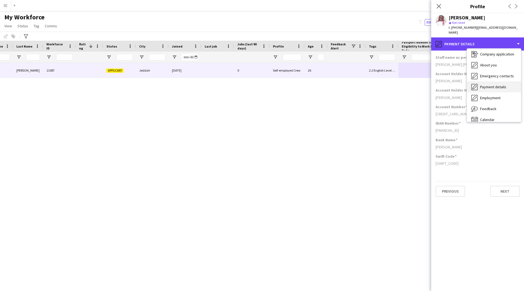
scroll to position [19, 0]
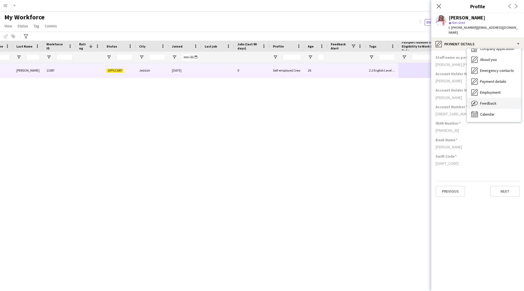
click at [489, 101] on span "Feedback" at bounding box center [488, 103] width 16 height 5
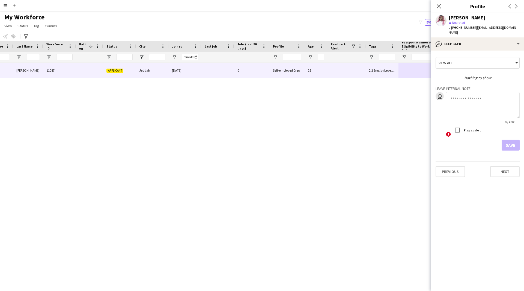
click at [468, 97] on textarea at bounding box center [483, 105] width 74 height 26
type textarea "*"
type textarea "****"
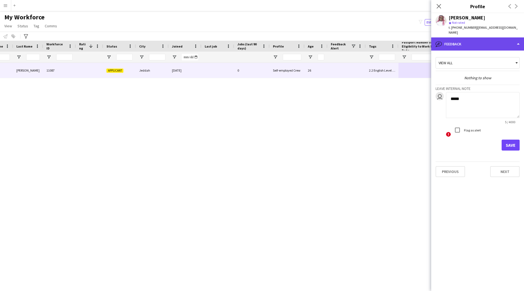
click at [494, 38] on div "bubble-pencil Feedback" at bounding box center [477, 43] width 93 height 13
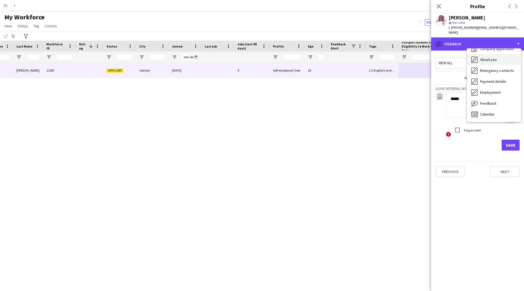
scroll to position [0, 0]
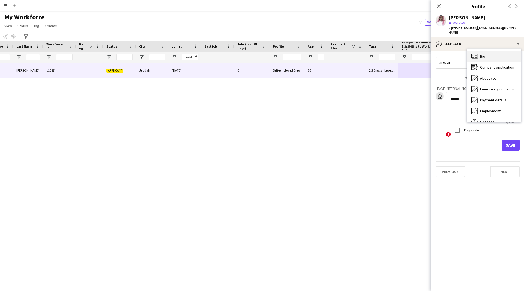
click at [492, 54] on div "Bio Bio" at bounding box center [494, 56] width 54 height 11
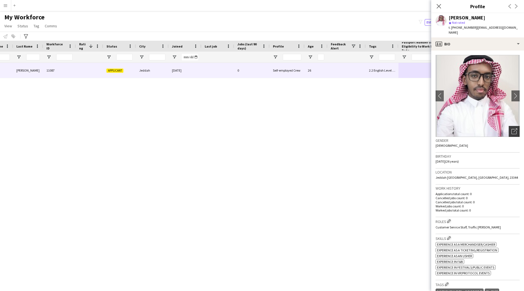
click at [512, 128] on icon "Open photos pop-in" at bounding box center [515, 131] width 6 height 6
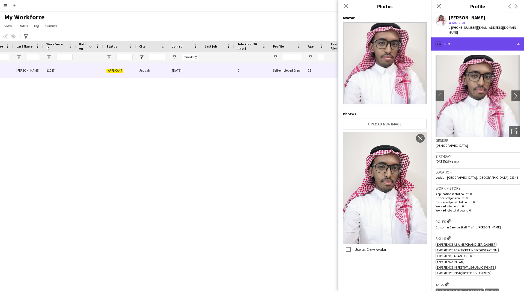
click at [467, 42] on div "profile Bio" at bounding box center [477, 43] width 93 height 13
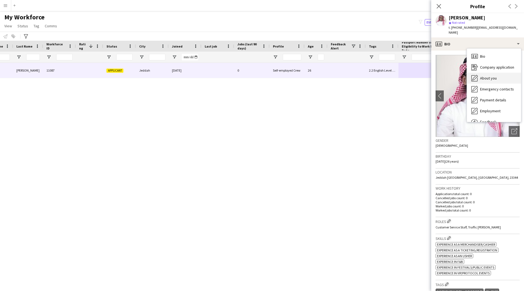
click at [503, 74] on div "About you About you" at bounding box center [494, 78] width 54 height 11
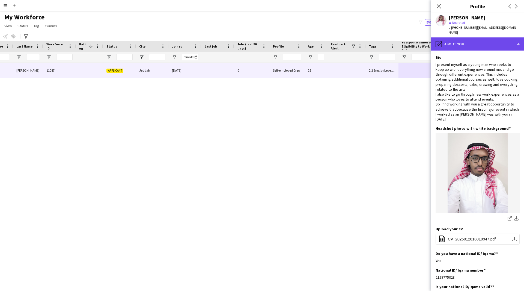
click at [474, 43] on div "pencil4 About you" at bounding box center [477, 43] width 93 height 13
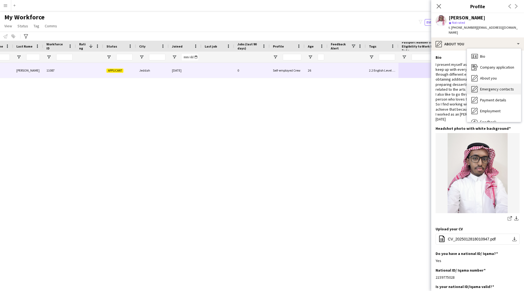
click at [497, 87] on span "Emergency contacts" at bounding box center [497, 89] width 34 height 5
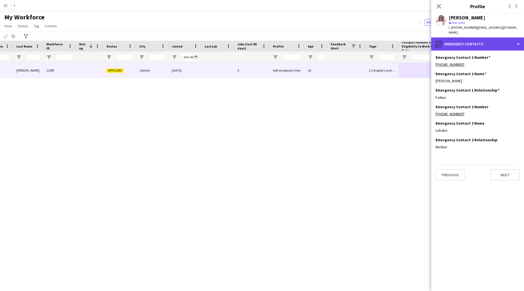
click at [481, 40] on div "pencil4 Emergency contacts" at bounding box center [477, 43] width 93 height 13
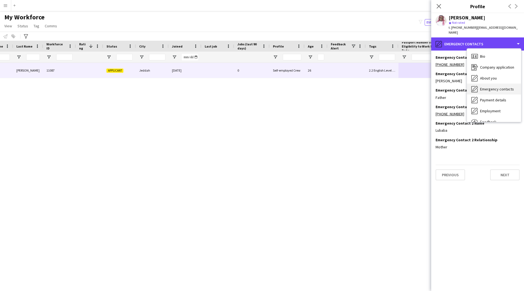
scroll to position [19, 0]
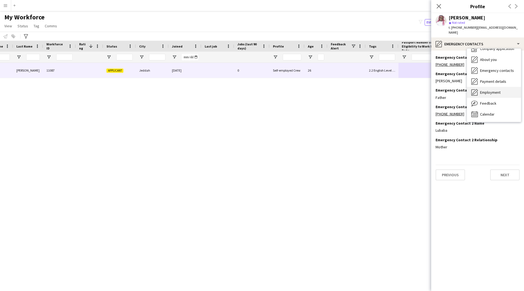
click at [487, 90] on div "Employment Employment" at bounding box center [494, 92] width 54 height 11
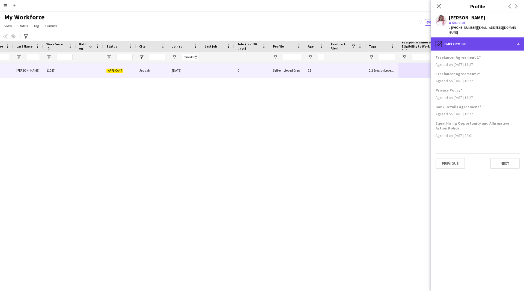
click at [472, 37] on div "pencil4 Employment" at bounding box center [477, 43] width 93 height 13
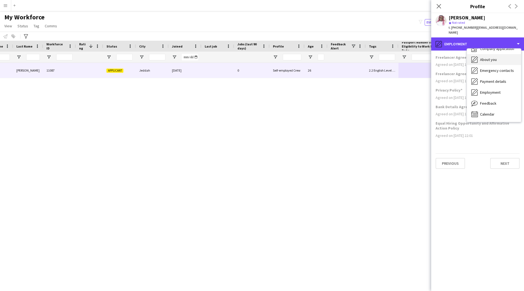
scroll to position [0, 0]
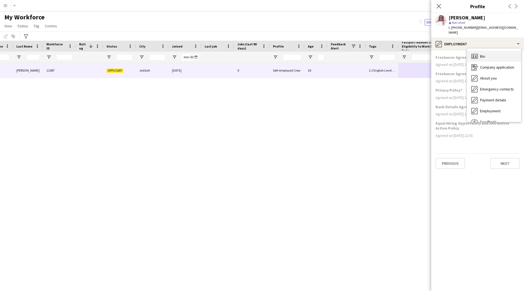
drag, startPoint x: 480, startPoint y: 50, endPoint x: 494, endPoint y: 54, distance: 14.8
click at [494, 54] on div "Bio Bio" at bounding box center [494, 56] width 54 height 11
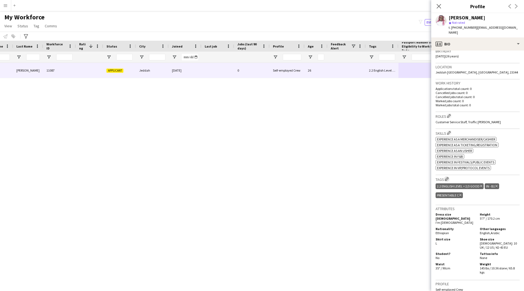
scroll to position [105, 0]
click at [447, 177] on app-icon "Edit crew company tags" at bounding box center [447, 179] width 4 height 4
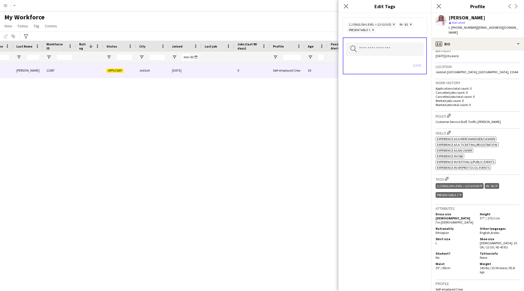
click at [382, 42] on div "Search by tag name Save" at bounding box center [385, 55] width 84 height 37
click at [382, 45] on input "text" at bounding box center [385, 49] width 78 height 14
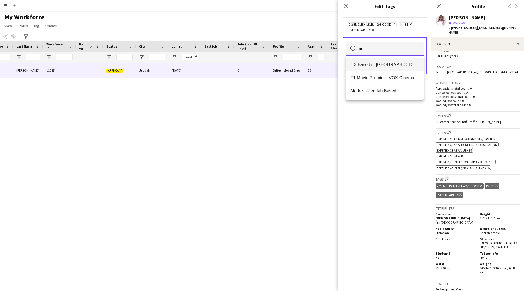
type input "**"
click at [384, 67] on span "1.3 Based in [GEOGRAPHIC_DATA]" at bounding box center [385, 64] width 69 height 5
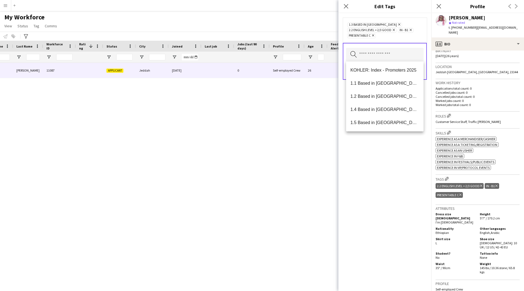
click at [383, 170] on div "1.3 Based in Jeddah Remove 2.2 English Level = 2/3 Good Remove IN - B1 Remove P…" at bounding box center [385, 152] width 93 height 278
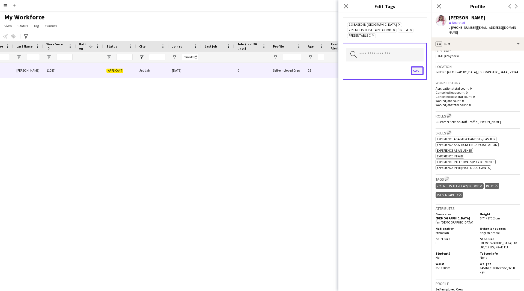
click at [415, 71] on button "Save" at bounding box center [417, 70] width 13 height 9
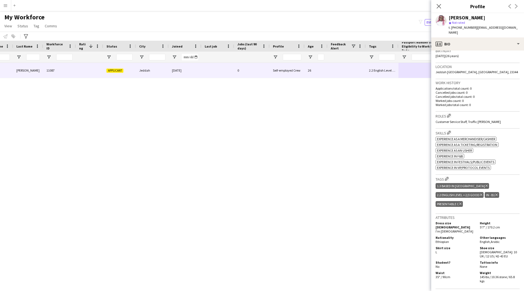
scroll to position [224, 0]
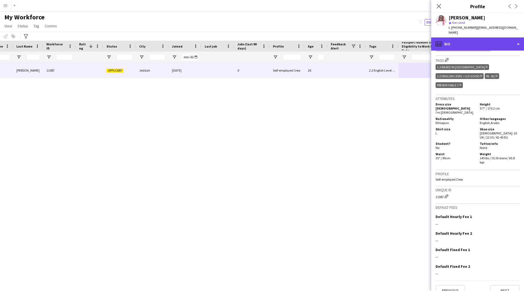
click at [466, 43] on div "profile Bio" at bounding box center [477, 43] width 93 height 13
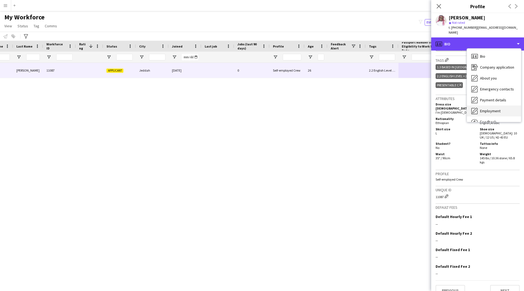
scroll to position [19, 0]
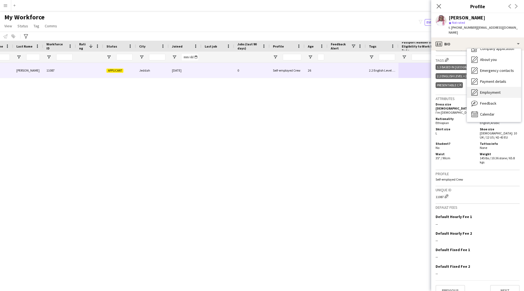
click at [489, 101] on div "Feedback Feedback" at bounding box center [494, 103] width 54 height 11
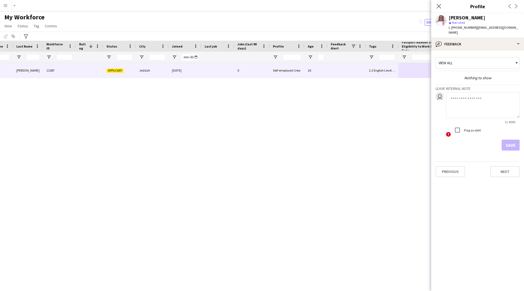
click at [468, 94] on textarea at bounding box center [483, 105] width 74 height 26
click at [466, 101] on textarea at bounding box center [483, 105] width 74 height 26
paste textarea "**********"
type textarea "**********"
click at [514, 140] on button "Save" at bounding box center [511, 145] width 18 height 11
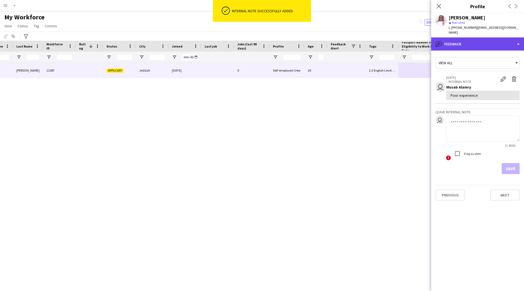
click at [493, 37] on div "bubble-pencil Feedback" at bounding box center [477, 43] width 93 height 13
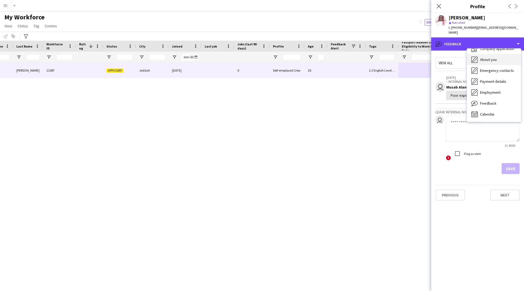
scroll to position [0, 0]
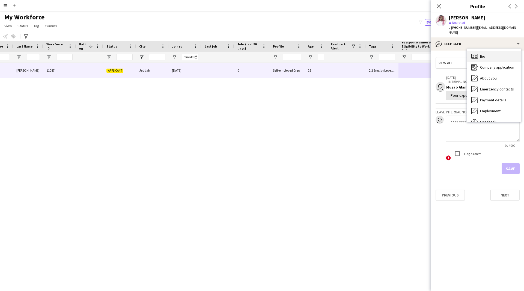
click at [487, 51] on div "Bio Bio" at bounding box center [494, 56] width 54 height 11
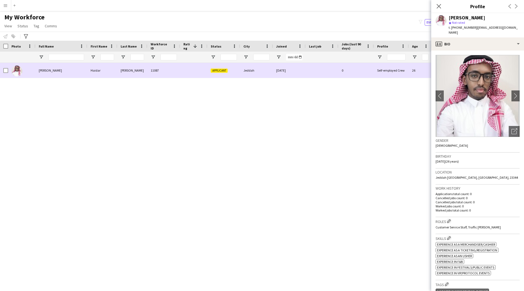
click at [7, 73] on div at bounding box center [5, 70] width 5 height 15
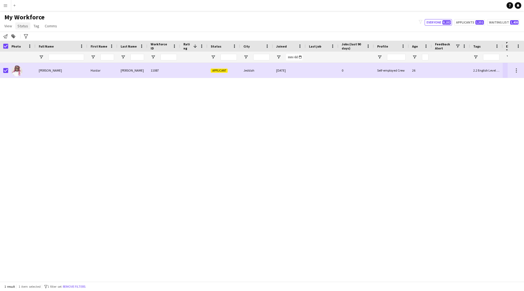
click at [21, 27] on span "Status" at bounding box center [22, 25] width 11 height 5
click at [33, 36] on link "Edit" at bounding box center [35, 37] width 38 height 11
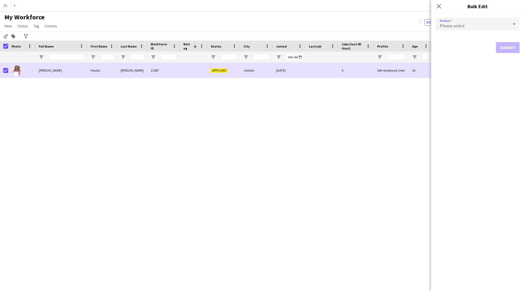
click at [444, 28] on span "Please select" at bounding box center [452, 25] width 25 height 5
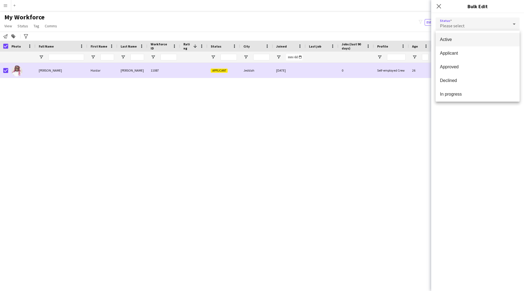
click at [456, 40] on span "Active" at bounding box center [477, 39] width 75 height 5
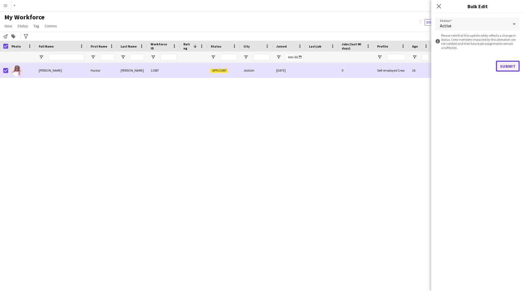
click at [506, 62] on button "Submit" at bounding box center [508, 66] width 24 height 11
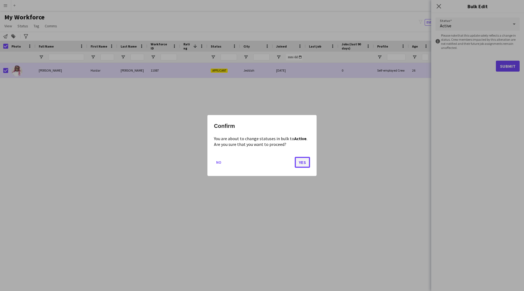
click at [308, 163] on button "Yes" at bounding box center [302, 162] width 15 height 11
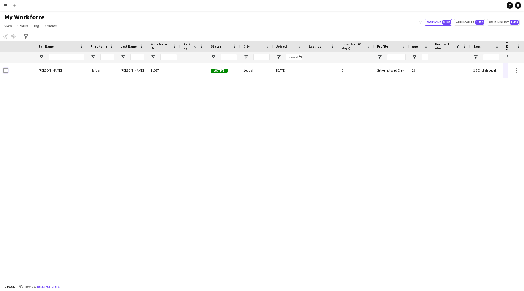
scroll to position [0, 104]
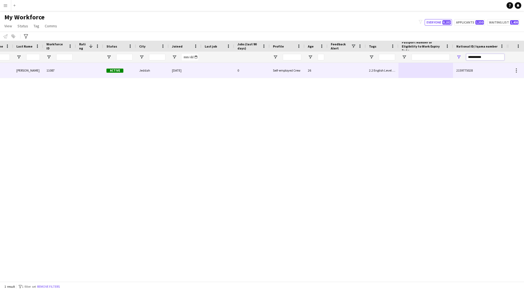
drag, startPoint x: 490, startPoint y: 59, endPoint x: 416, endPoint y: 68, distance: 73.8
click at [416, 68] on div "Workforce Details Profile Data Full Name First Name Last Name 1" at bounding box center [262, 161] width 524 height 241
paste input "National ID/ Iqama number Filter Input"
click at [352, 73] on div "!" at bounding box center [347, 70] width 38 height 15
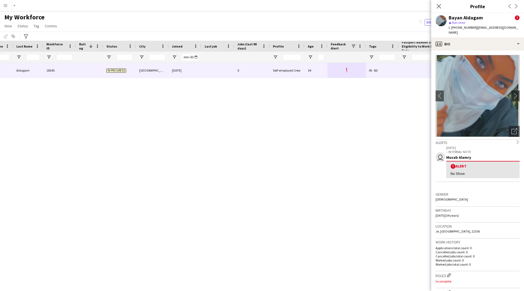
drag, startPoint x: 482, startPoint y: 17, endPoint x: 448, endPoint y: 20, distance: 34.2
click at [448, 20] on div "Bayan Aldagam ! star Not rated t. +966508814001 | b3boqas@gmail.com" at bounding box center [477, 25] width 93 height 24
copy div "Bayan Aldagam"
click at [439, 7] on icon "Close pop-in" at bounding box center [438, 6] width 5 height 5
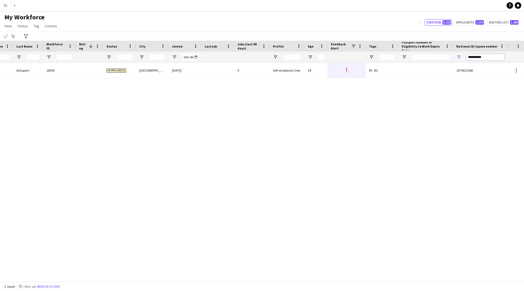
drag, startPoint x: 486, startPoint y: 59, endPoint x: 405, endPoint y: 67, distance: 81.5
click at [405, 67] on div "Workforce Details Profile Data Full Name First Name Last Name 1" at bounding box center [262, 161] width 524 height 241
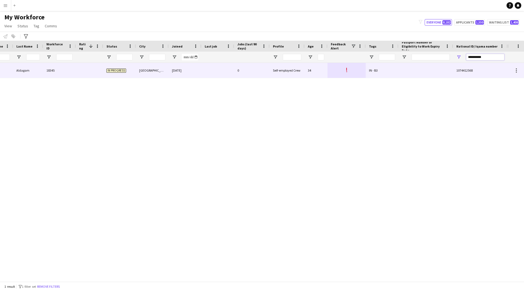
paste input "National ID/ Iqama number Filter Input"
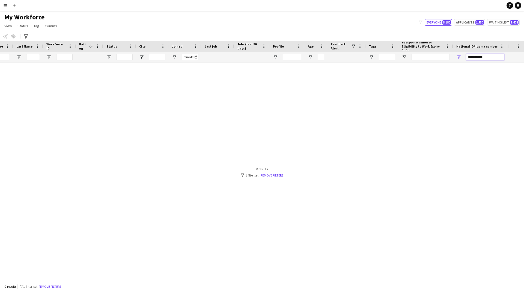
drag, startPoint x: 476, startPoint y: 57, endPoint x: 437, endPoint y: 60, distance: 38.9
click at [437, 60] on div at bounding box center [202, 57] width 612 height 11
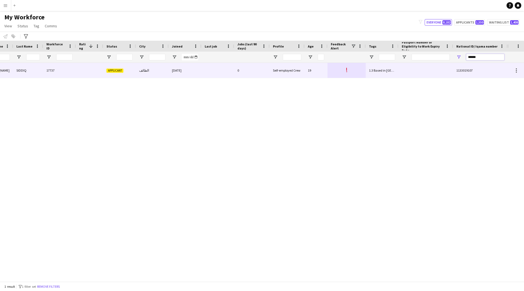
type input "******"
click at [319, 68] on div "19" at bounding box center [316, 70] width 23 height 15
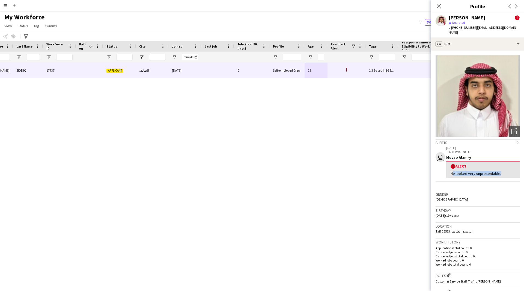
drag, startPoint x: 499, startPoint y: 167, endPoint x: 443, endPoint y: 166, distance: 55.4
click at [443, 166] on app-crew-profile-feedback-alert "user 28-09-2025 – INTERNAL NOTE Musab Alamry ! Alert He looked very unpresentab…" at bounding box center [478, 163] width 84 height 37
click at [506, 165] on div "! Alert He looked very unpresentable." at bounding box center [482, 169] width 73 height 17
drag, startPoint x: 506, startPoint y: 165, endPoint x: 445, endPoint y: 167, distance: 61.5
click at [445, 167] on app-crew-profile-feedback-alert "user 28-09-2025 – INTERNAL NOTE Musab Alamry ! Alert He looked very unpresentab…" at bounding box center [478, 163] width 84 height 37
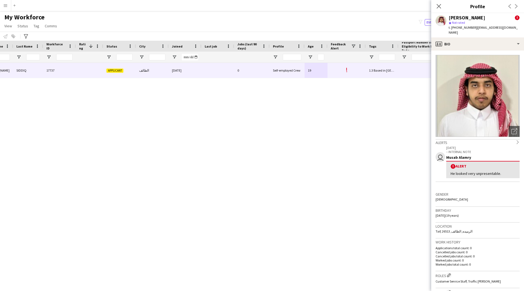
copy div "He looked very unpresentable."
click at [472, 44] on div "profile Bio" at bounding box center [477, 43] width 93 height 13
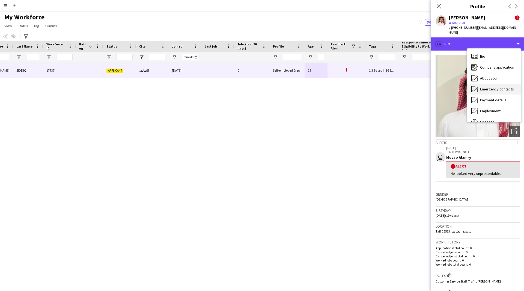
scroll to position [19, 0]
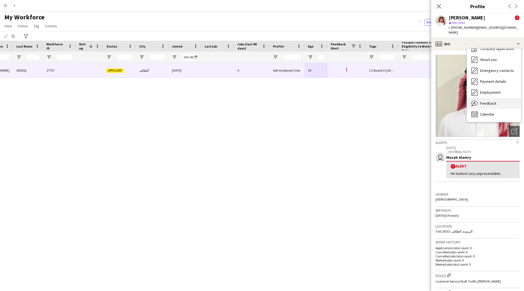
click at [488, 101] on span "Feedback" at bounding box center [488, 103] width 16 height 5
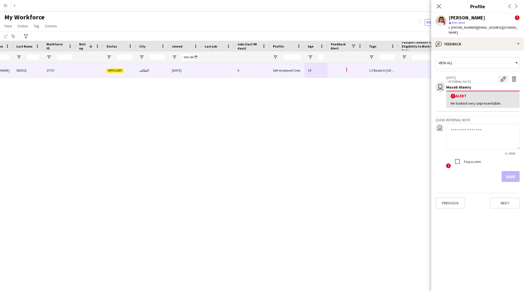
click at [502, 76] on app-icon "Edit alert" at bounding box center [503, 78] width 5 height 5
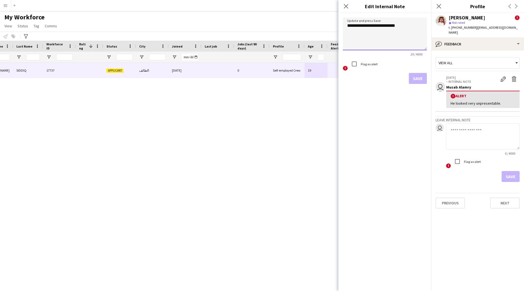
click at [401, 24] on textarea "**********" at bounding box center [385, 33] width 84 height 33
paste textarea "**********"
type textarea "**********"
click at [415, 77] on button "Save" at bounding box center [418, 78] width 18 height 11
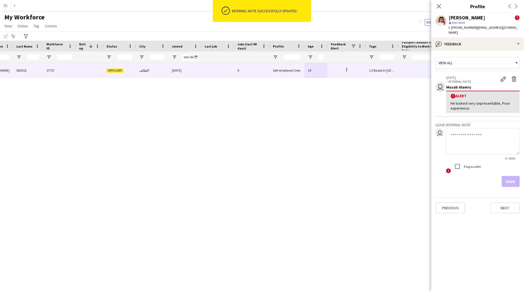
click at [469, 101] on div "He looked very unpresentable, Poor experience." at bounding box center [483, 106] width 65 height 10
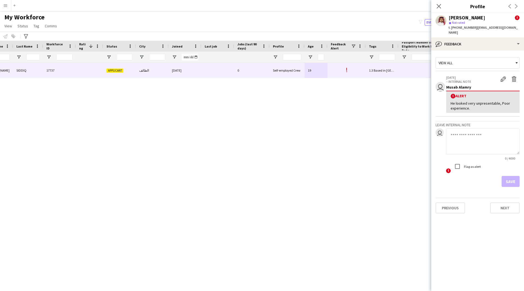
drag, startPoint x: 470, startPoint y: 103, endPoint x: 446, endPoint y: 99, distance: 24.6
click at [446, 99] on app-crew-profile-feedback-alert "user 28-09-2025 – INTERNAL NOTE Edit alert Delete alert Musab Alamry ! Alert He…" at bounding box center [478, 94] width 84 height 45
copy div "He looked very unpresentable, Poor experience."
drag, startPoint x: 499, startPoint y: 19, endPoint x: 448, endPoint y: 18, distance: 51.3
click at [448, 18] on div "ABDULRAHMAN SIDDIQ ! star Not rated t. +966508870597 | amq05505@gmail.com" at bounding box center [477, 25] width 93 height 24
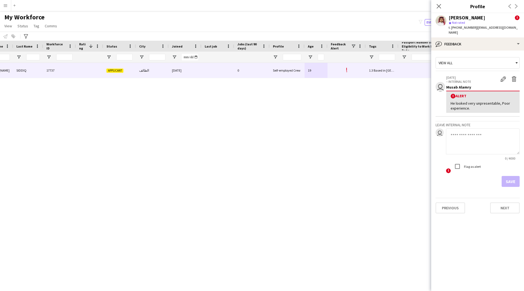
copy div "[PERSON_NAME]"
click at [445, 37] on div "bubble-pencil Feedback" at bounding box center [477, 43] width 93 height 13
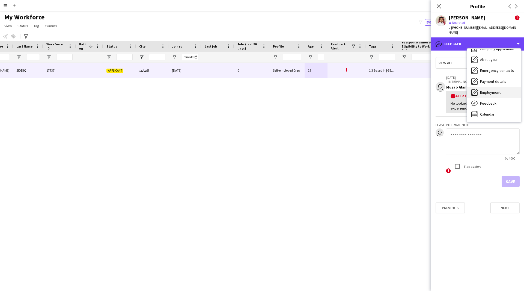
scroll to position [0, 0]
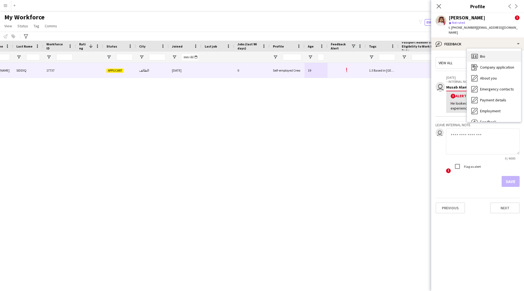
click at [484, 54] on div "Bio Bio" at bounding box center [494, 56] width 54 height 11
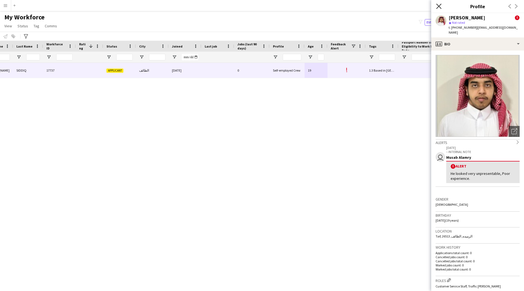
click at [441, 8] on icon "Close pop-in" at bounding box center [438, 6] width 5 height 5
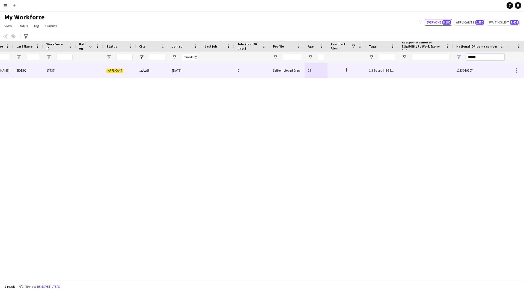
drag, startPoint x: 487, startPoint y: 58, endPoint x: 431, endPoint y: 69, distance: 57.1
click at [431, 69] on div "Workforce Details Profile Data Full Name First Name Last Name 1" at bounding box center [262, 161] width 524 height 241
paste input "****"
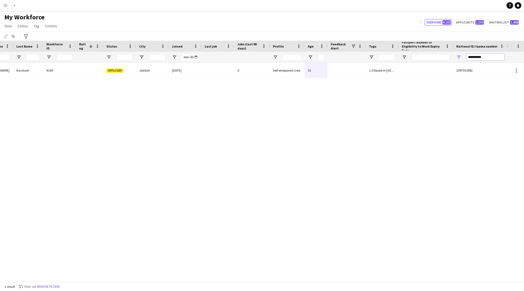
type input "**********"
click at [413, 59] on input "Passport Number or Eligibility to Work Expiry Date Filter Input" at bounding box center [431, 57] width 38 height 7
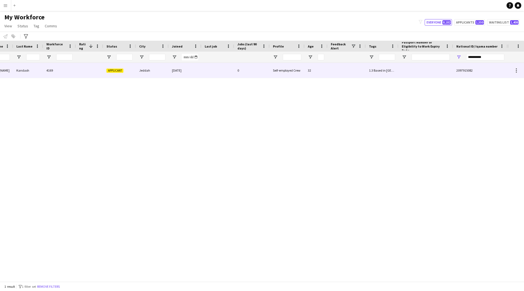
click at [411, 75] on div at bounding box center [426, 70] width 55 height 15
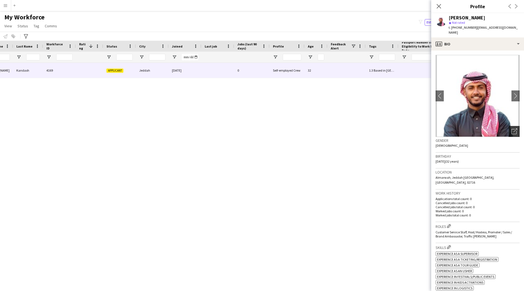
click at [512, 128] on icon "Open photos pop-in" at bounding box center [515, 131] width 6 height 6
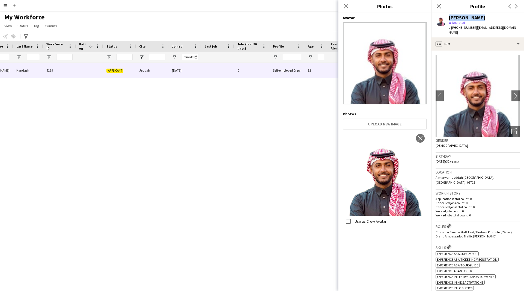
drag, startPoint x: 480, startPoint y: 18, endPoint x: 439, endPoint y: 19, distance: 41.2
click at [439, 19] on div "Omar Kandash star Not rated t. +966540306044 | omar18801@hotmail.com" at bounding box center [477, 25] width 93 height 24
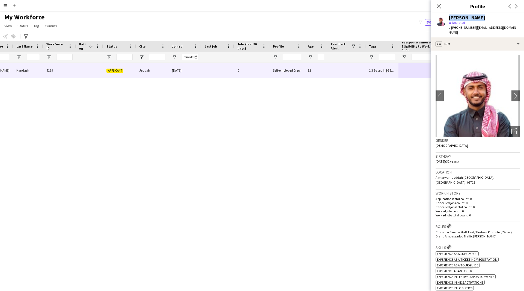
copy div "[PERSON_NAME]"
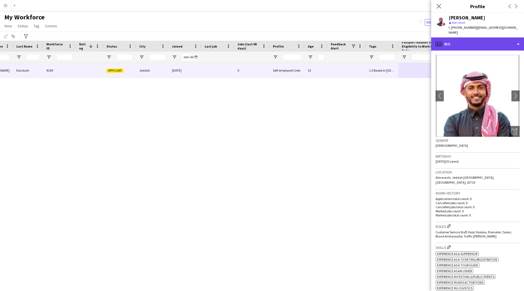
click at [474, 41] on div "profile Bio" at bounding box center [477, 43] width 93 height 13
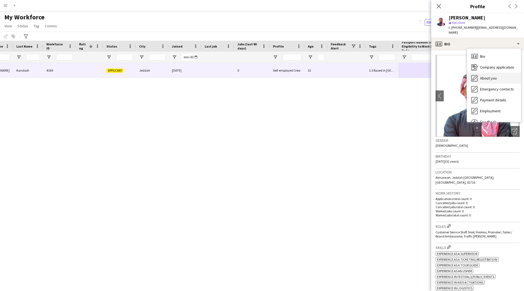
click at [490, 76] on span "About you" at bounding box center [488, 78] width 17 height 5
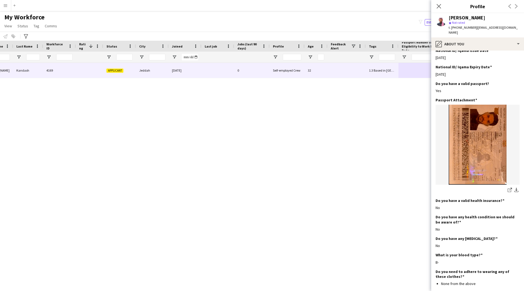
scroll to position [291, 0]
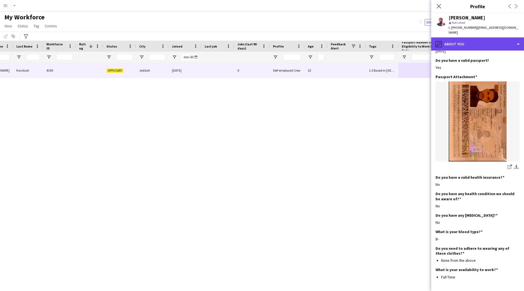
click at [463, 37] on div "pencil4 About you" at bounding box center [477, 43] width 93 height 13
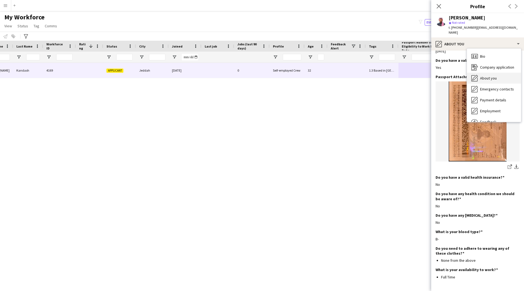
click at [491, 73] on div "About you About you" at bounding box center [494, 78] width 54 height 11
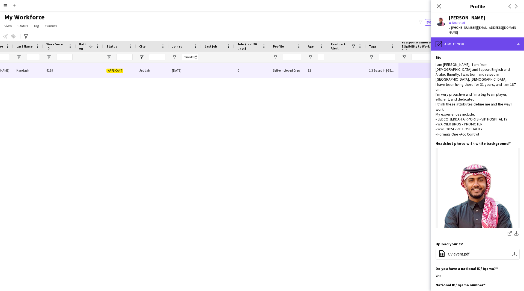
click at [474, 45] on div "pencil4 About you" at bounding box center [477, 43] width 93 height 13
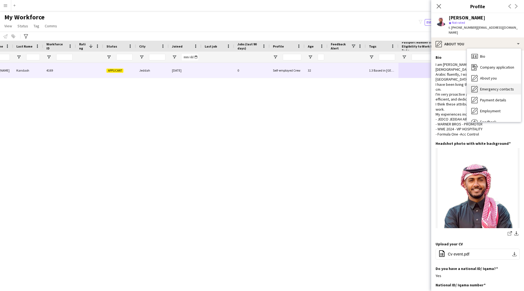
click at [490, 87] on span "Emergency contacts" at bounding box center [497, 89] width 34 height 5
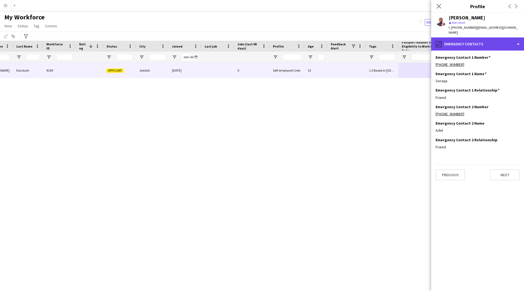
click at [471, 42] on div "pencil4 Emergency contacts" at bounding box center [477, 43] width 93 height 13
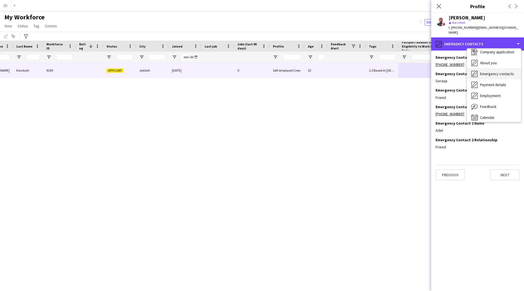
scroll to position [16, 0]
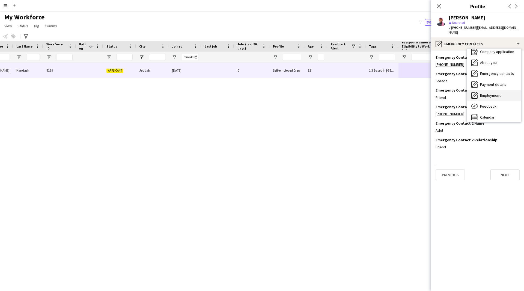
click at [484, 93] on span "Employment" at bounding box center [490, 95] width 20 height 5
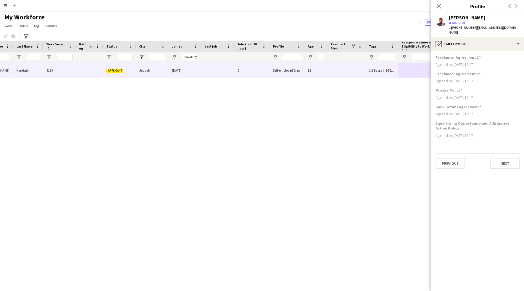
click at [474, 56] on div "Freelancer Agreement 1 Agreed on 07-01-2025 12:17" at bounding box center [478, 63] width 84 height 16
click at [470, 51] on app-section-data-types "Freelancer Agreement 1 Agreed on 07-01-2025 12:17 Freelancer Agreement 2 Agreed…" at bounding box center [477, 171] width 93 height 240
click at [466, 41] on div "pencil4 Employment" at bounding box center [477, 43] width 93 height 13
click at [485, 82] on span "Payment details" at bounding box center [493, 84] width 26 height 5
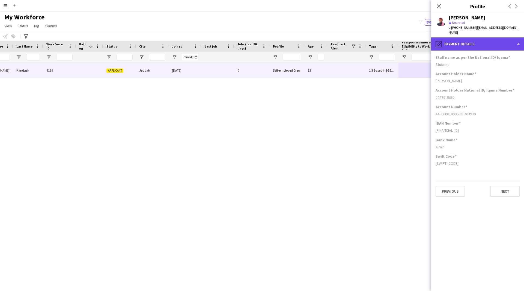
click at [451, 45] on div "pencil4 Payment details" at bounding box center [477, 43] width 93 height 13
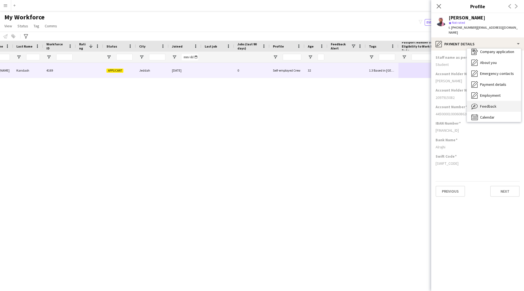
click at [492, 101] on div "Feedback Feedback" at bounding box center [494, 106] width 54 height 11
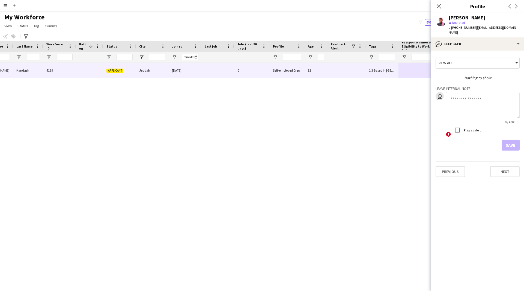
click at [459, 94] on textarea at bounding box center [483, 105] width 74 height 26
paste textarea "**********"
type textarea "**********"
click at [511, 140] on button "Save" at bounding box center [511, 145] width 18 height 11
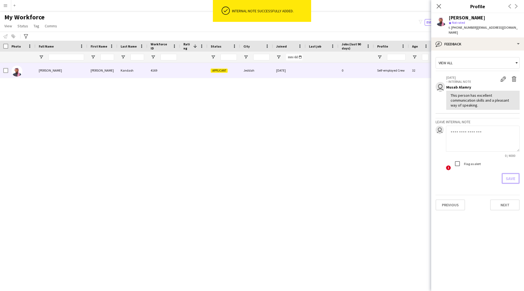
scroll to position [0, 0]
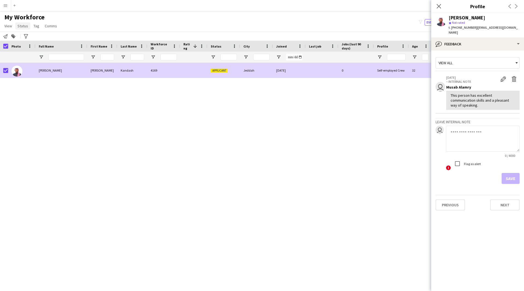
click at [23, 26] on span "Status" at bounding box center [22, 25] width 11 height 5
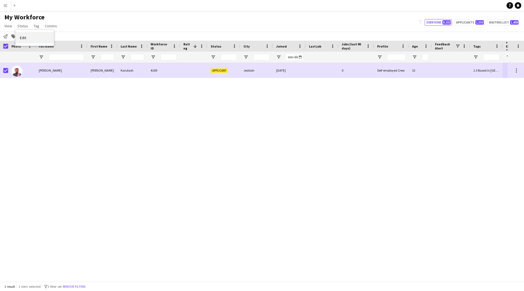
click at [38, 37] on link "Edit" at bounding box center [35, 37] width 38 height 11
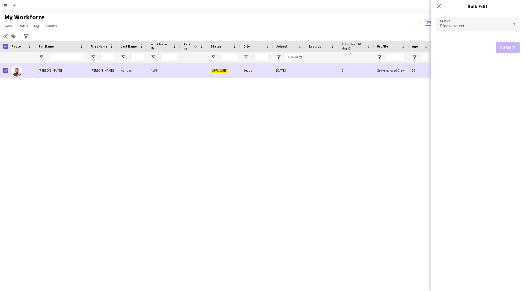
click at [463, 28] on span "Please select" at bounding box center [452, 25] width 25 height 5
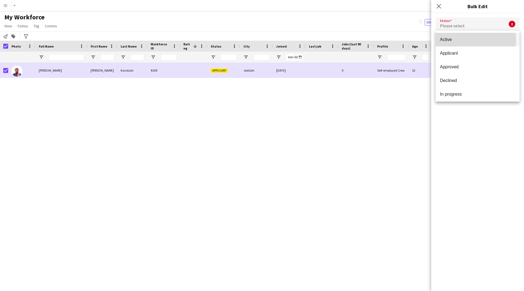
click at [470, 40] on span "Active" at bounding box center [477, 39] width 75 height 5
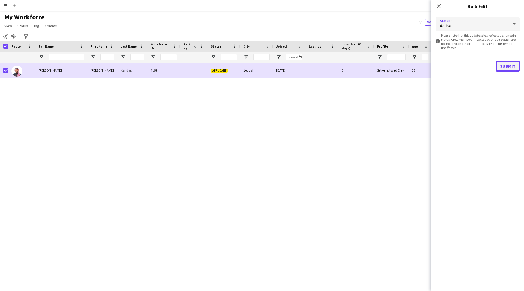
click at [508, 63] on button "Submit" at bounding box center [508, 66] width 24 height 11
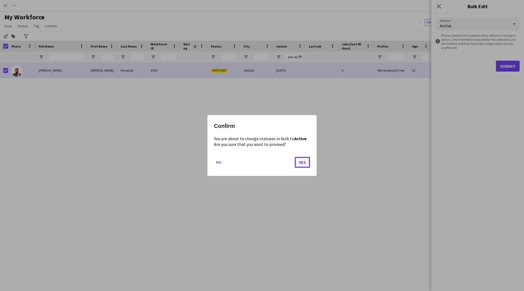
click at [304, 162] on button "Yes" at bounding box center [302, 162] width 15 height 11
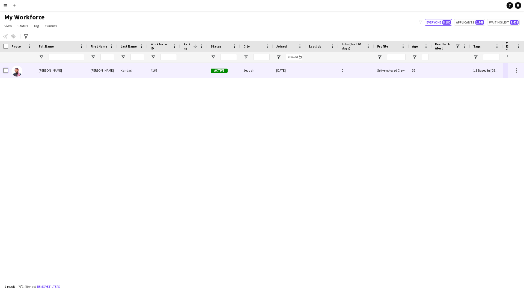
scroll to position [0, 104]
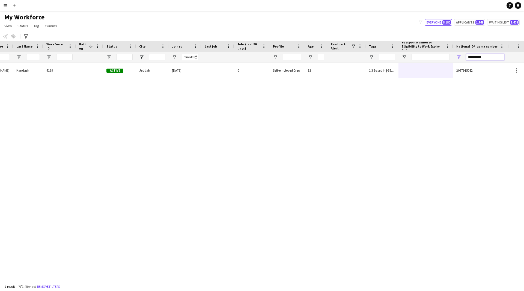
drag, startPoint x: 478, startPoint y: 57, endPoint x: 419, endPoint y: 61, distance: 58.6
click at [419, 61] on div at bounding box center [202, 57] width 612 height 11
paste input "National ID/ Iqama number Filter Input"
drag, startPoint x: 472, startPoint y: 58, endPoint x: 447, endPoint y: 62, distance: 25.0
click at [447, 62] on div at bounding box center [202, 57] width 612 height 11
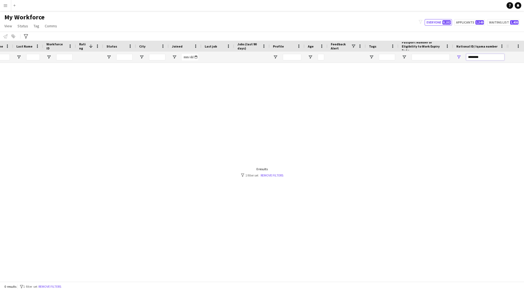
click at [473, 55] on input "********" at bounding box center [485, 57] width 38 height 7
click at [473, 55] on input "*****" at bounding box center [485, 57] width 38 height 7
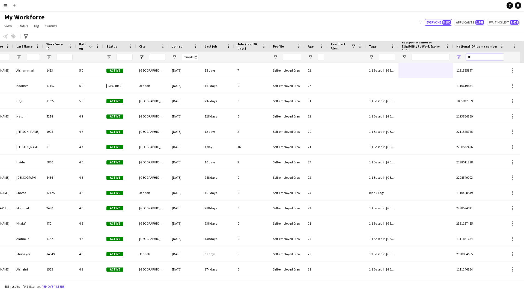
type input "*"
click at [473, 55] on input "*" at bounding box center [485, 57] width 38 height 7
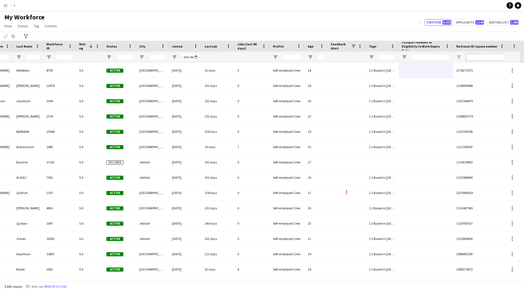
paste input "**********"
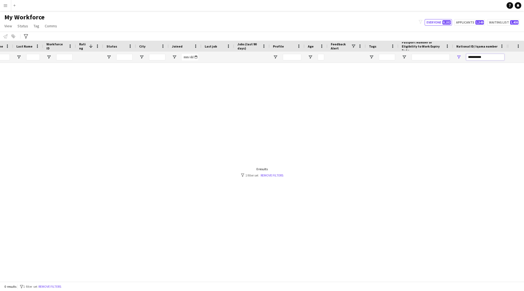
drag, startPoint x: 487, startPoint y: 59, endPoint x: 479, endPoint y: 59, distance: 8.7
click at [479, 59] on input "**********" at bounding box center [485, 57] width 38 height 7
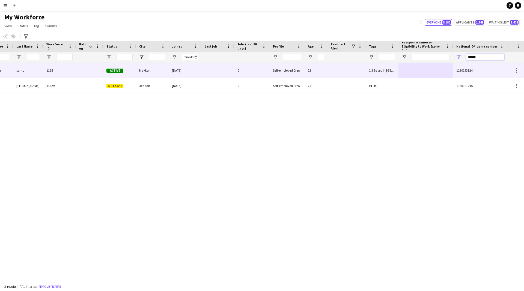
scroll to position [0, 0]
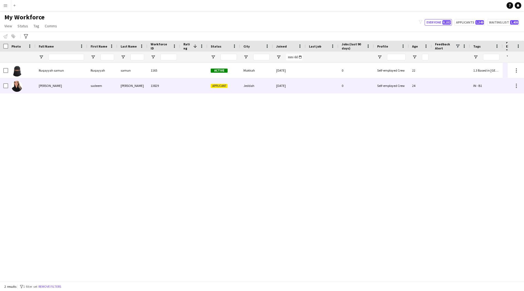
type input "******"
click at [271, 88] on div "Jeddah" at bounding box center [256, 85] width 33 height 15
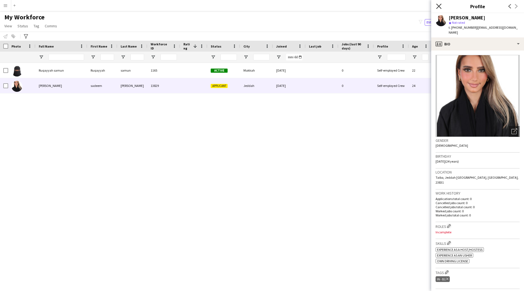
click at [438, 8] on icon at bounding box center [438, 6] width 5 height 5
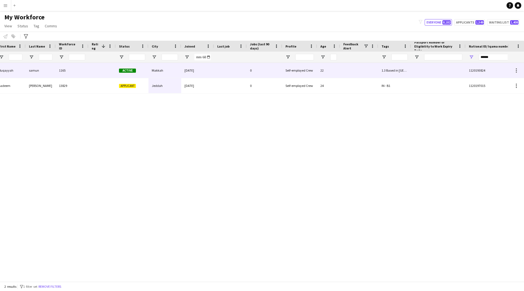
scroll to position [0, 104]
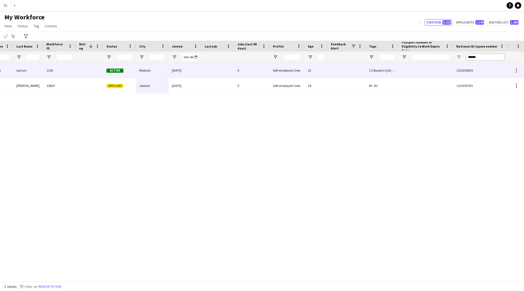
drag, startPoint x: 486, startPoint y: 58, endPoint x: 390, endPoint y: 84, distance: 99.8
click at [390, 84] on div "Workforce Details Profile Data Full Name First Name Last Name 1" at bounding box center [262, 161] width 524 height 241
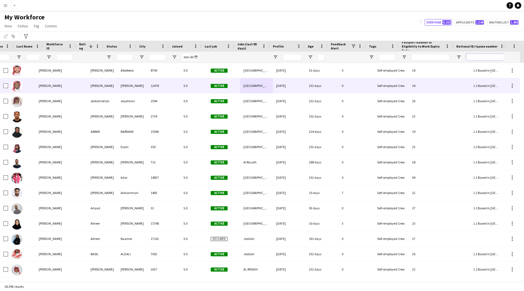
scroll to position [0, 0]
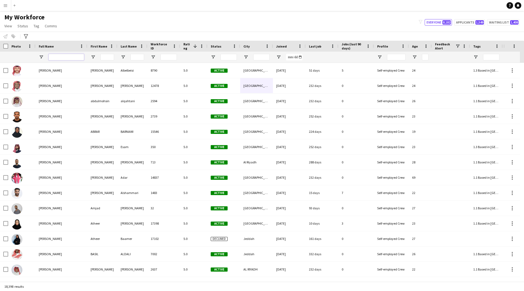
click at [64, 59] on input "Full Name Filter Input" at bounding box center [66, 57] width 35 height 7
paste input "**********"
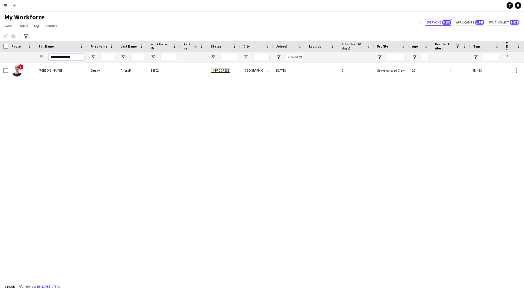
type input "**********"
click at [81, 86] on div "! Qusay Alteraifi Qusay Alteraifi 18302 In progress Riyadh 09-09-2025 0 Self-em…" at bounding box center [254, 170] width 508 height 214
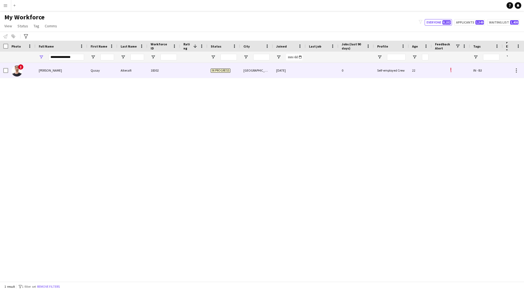
click at [103, 74] on div "Qusay" at bounding box center [102, 70] width 30 height 15
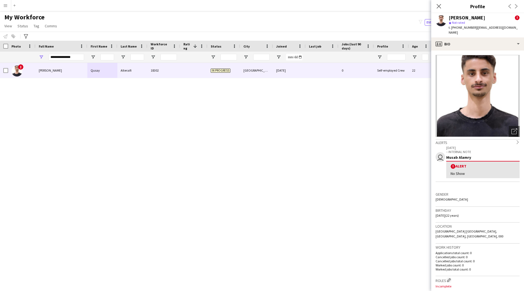
drag, startPoint x: 483, startPoint y: 15, endPoint x: 447, endPoint y: 16, distance: 35.8
click at [447, 16] on div "Qusay Alteraifi ! star Not rated t. +966594100317 | qusaya79@gmail.com" at bounding box center [477, 25] width 93 height 24
copy div "[PERSON_NAME]"
click at [438, 6] on icon "Close pop-in" at bounding box center [438, 6] width 5 height 5
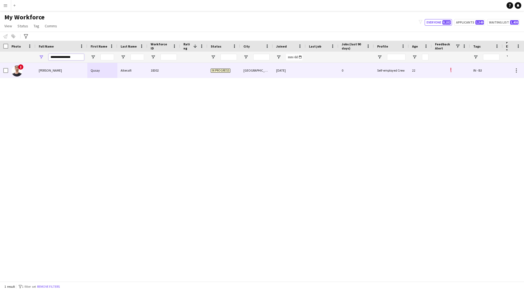
drag, startPoint x: 74, startPoint y: 56, endPoint x: 0, endPoint y: 73, distance: 76.4
click at [0, 73] on div "Workforce Details Profile Data Full Name First Name" at bounding box center [262, 161] width 524 height 241
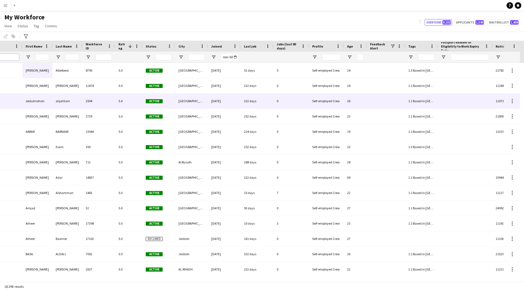
scroll to position [0, 108]
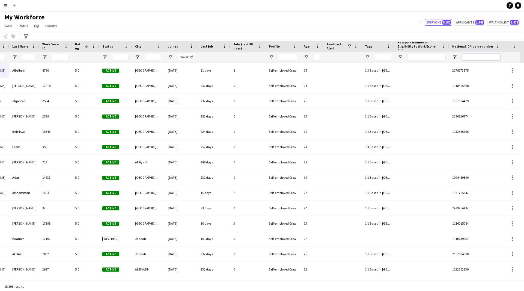
click at [481, 56] on input "National ID/ Iqama number Filter Input" at bounding box center [481, 57] width 38 height 7
paste input "**********"
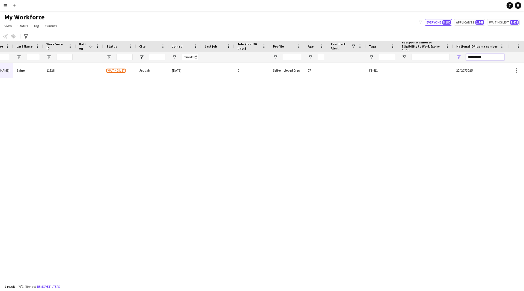
scroll to position [0, 104]
type input "**********"
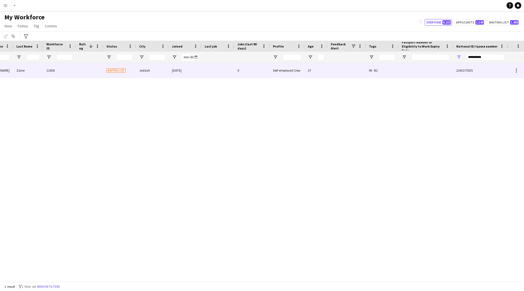
click at [429, 73] on div at bounding box center [426, 70] width 55 height 15
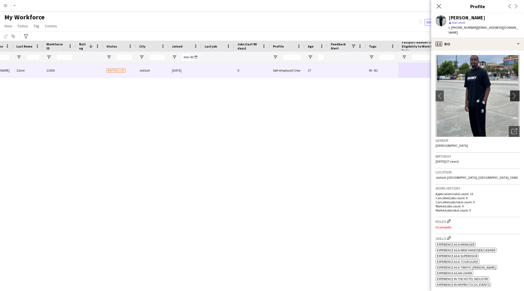
click at [512, 94] on button "chevron-right" at bounding box center [515, 95] width 11 height 11
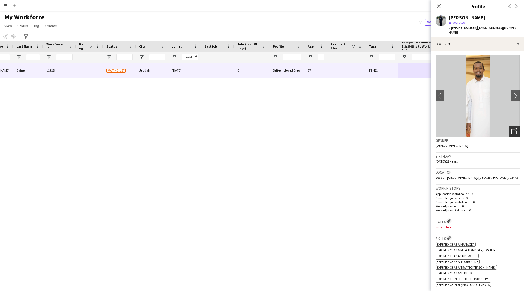
click at [512, 126] on div "Open photos pop-in" at bounding box center [514, 131] width 11 height 11
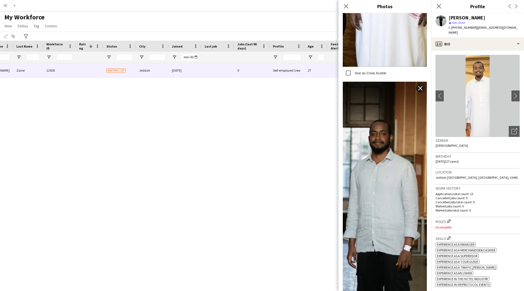
scroll to position [847, 0]
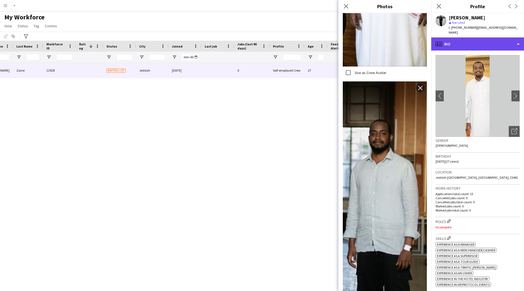
click at [481, 39] on div "profile Bio" at bounding box center [477, 43] width 93 height 13
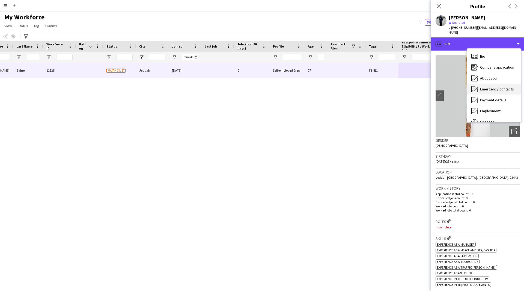
scroll to position [19, 0]
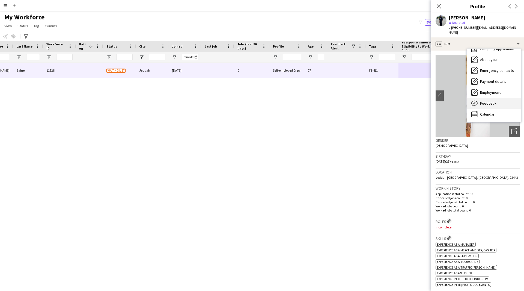
click at [485, 101] on span "Feedback" at bounding box center [488, 103] width 16 height 5
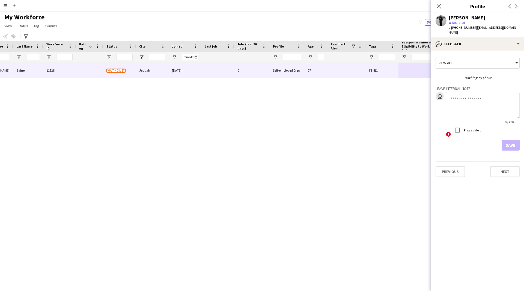
click at [475, 92] on textarea at bounding box center [483, 105] width 74 height 26
type textarea "*******"
click at [513, 143] on button "Save" at bounding box center [511, 145] width 18 height 11
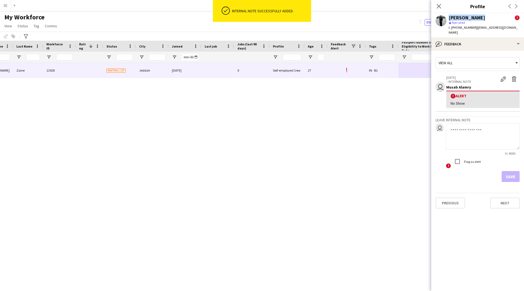
drag, startPoint x: 476, startPoint y: 16, endPoint x: 445, endPoint y: 16, distance: 30.9
click at [445, 16] on div "Khalid Zaine ! star Not rated t. +966561432620 | tshi1418@gmail.com" at bounding box center [477, 25] width 93 height 24
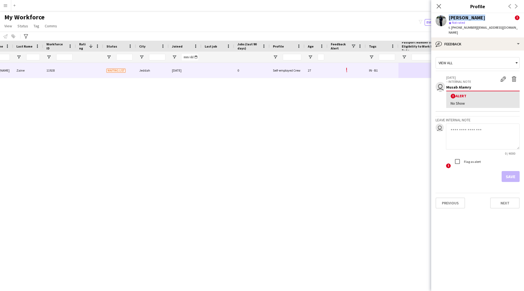
copy div "[PERSON_NAME]"
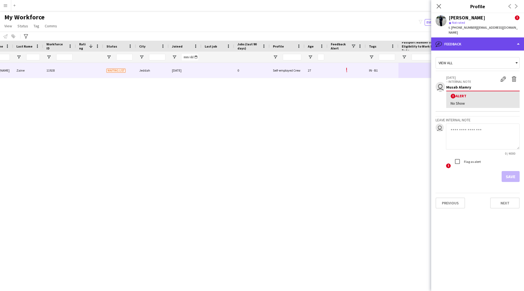
click at [466, 41] on div "bubble-pencil Feedback" at bounding box center [477, 43] width 93 height 13
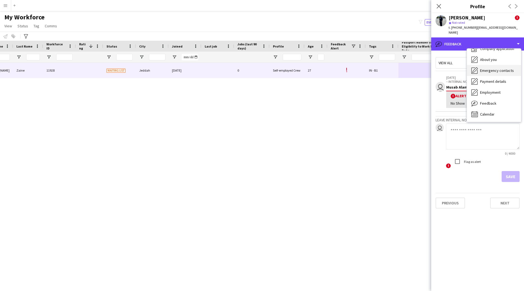
scroll to position [0, 0]
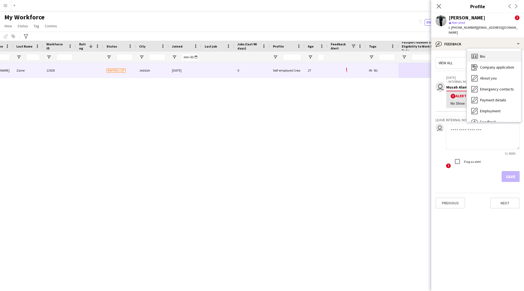
click at [479, 51] on div "Bio Bio" at bounding box center [494, 56] width 54 height 11
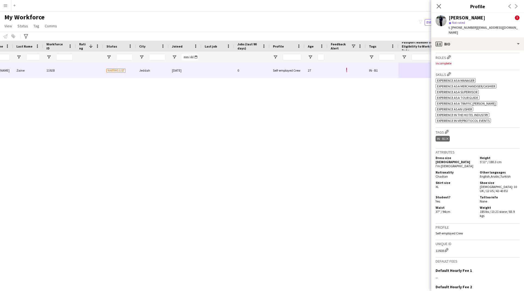
scroll to position [226, 0]
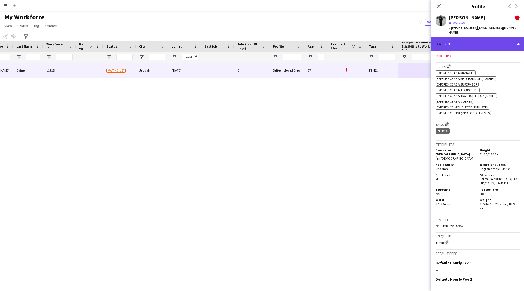
click at [473, 37] on div "profile Bio" at bounding box center [477, 43] width 93 height 13
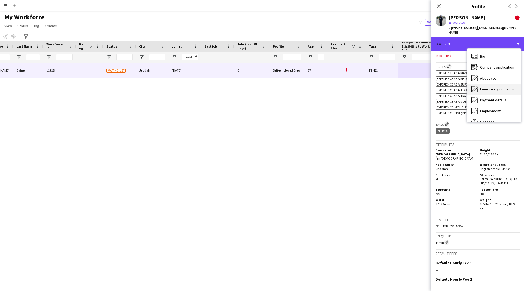
scroll to position [19, 0]
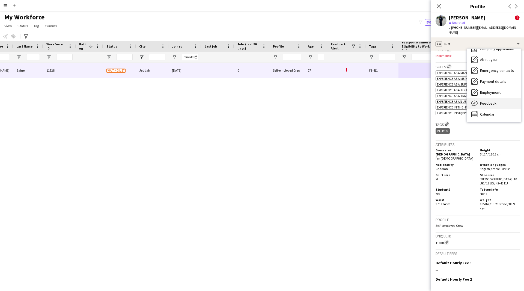
click at [489, 101] on span "Feedback" at bounding box center [488, 103] width 16 height 5
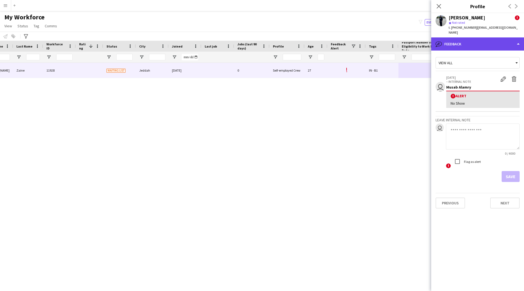
click at [465, 38] on div "bubble-pencil Feedback" at bounding box center [477, 43] width 93 height 13
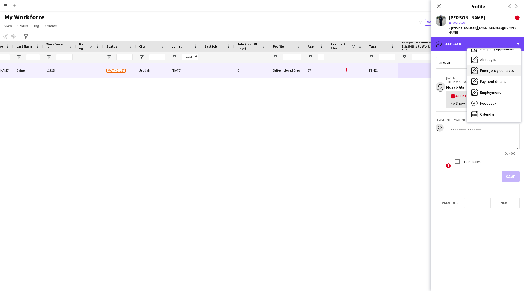
scroll to position [0, 0]
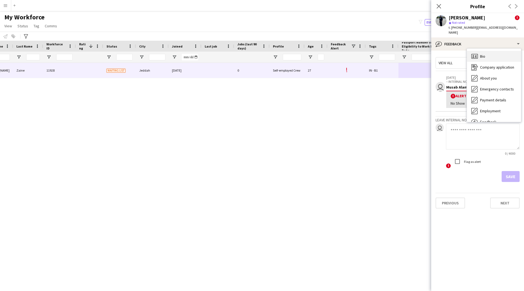
click at [491, 53] on div "Bio Bio" at bounding box center [494, 56] width 54 height 11
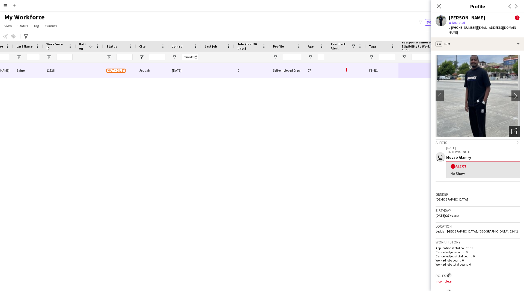
drag, startPoint x: 511, startPoint y: 93, endPoint x: 512, endPoint y: 127, distance: 34.4
click at [512, 128] on icon "Open photos pop-in" at bounding box center [515, 131] width 6 height 6
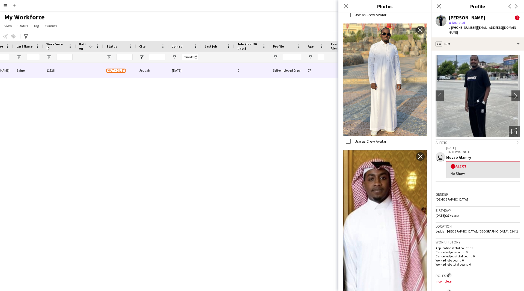
scroll to position [547, 0]
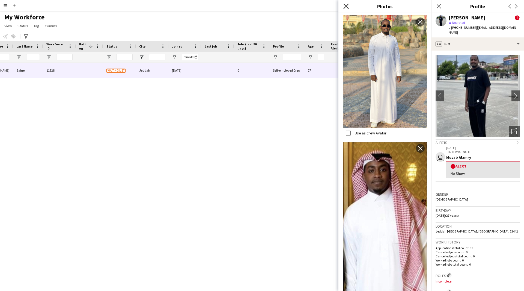
click at [346, 7] on icon at bounding box center [345, 6] width 5 height 5
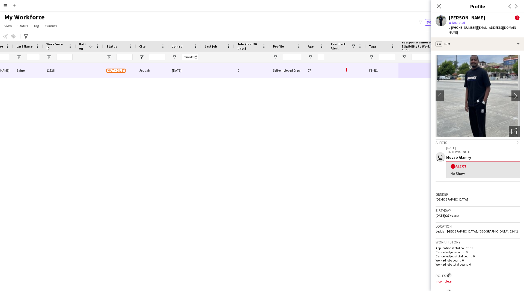
click at [435, 8] on div "Close pop-in" at bounding box center [438, 6] width 15 height 13
click at [443, 7] on div "Close pop-in" at bounding box center [438, 6] width 15 height 13
click at [440, 6] on icon "Close pop-in" at bounding box center [438, 6] width 5 height 5
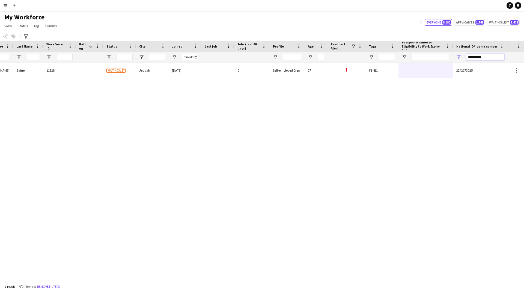
drag, startPoint x: 488, startPoint y: 56, endPoint x: 392, endPoint y: 56, distance: 95.8
click at [392, 56] on div at bounding box center [202, 57] width 612 height 11
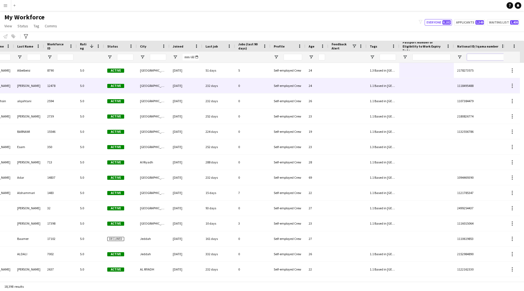
scroll to position [0, 0]
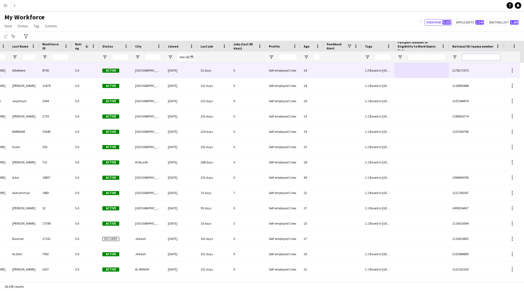
paste input "**********"
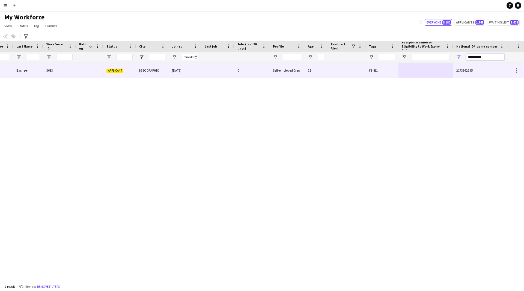
scroll to position [0, 104]
type input "**********"
click at [305, 73] on div "25" at bounding box center [316, 70] width 23 height 15
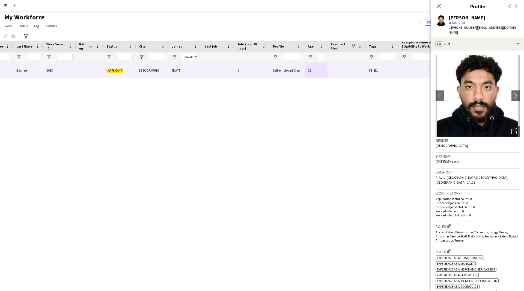
drag, startPoint x: 477, startPoint y: 20, endPoint x: 460, endPoint y: 20, distance: 17.5
click at [460, 20] on div "star Not rated" at bounding box center [484, 22] width 71 height 5
click at [492, 19] on div "Khader Basheer" at bounding box center [484, 17] width 71 height 5
drag, startPoint x: 488, startPoint y: 17, endPoint x: 449, endPoint y: 15, distance: 39.4
click at [449, 15] on div "Khader Basheer" at bounding box center [484, 17] width 71 height 5
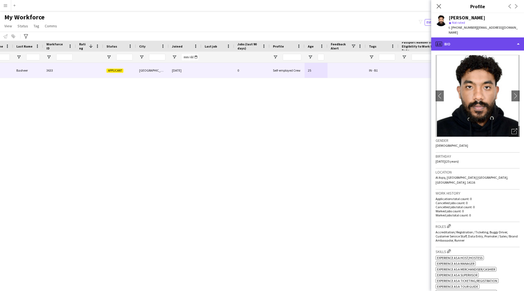
click at [481, 40] on div "profile Bio" at bounding box center [477, 43] width 93 height 13
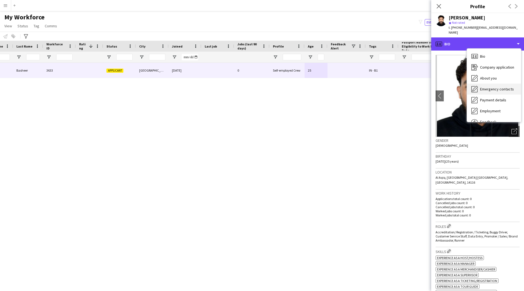
scroll to position [19, 0]
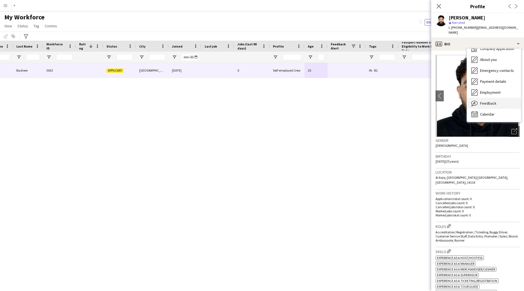
click at [491, 101] on span "Feedback" at bounding box center [488, 103] width 16 height 5
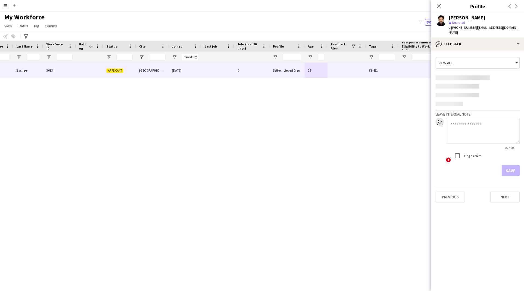
click at [462, 124] on textarea at bounding box center [483, 131] width 74 height 26
paste textarea "**********"
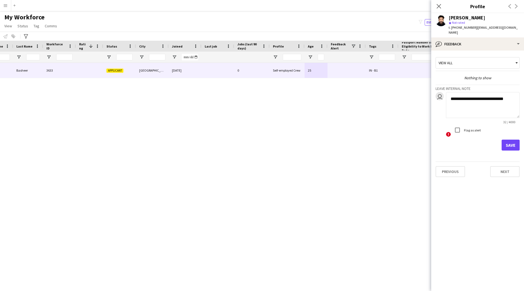
type textarea "**********"
click at [513, 141] on button "Save" at bounding box center [511, 145] width 18 height 11
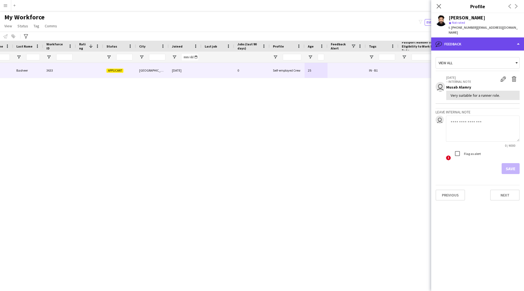
click at [474, 37] on div "bubble-pencil Feedback" at bounding box center [477, 43] width 93 height 13
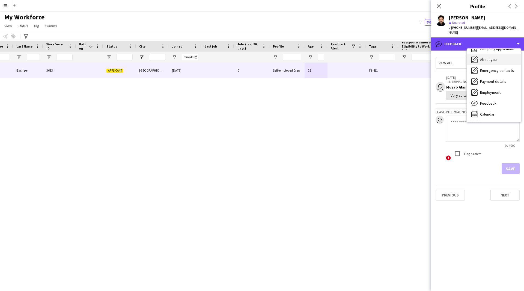
scroll to position [0, 0]
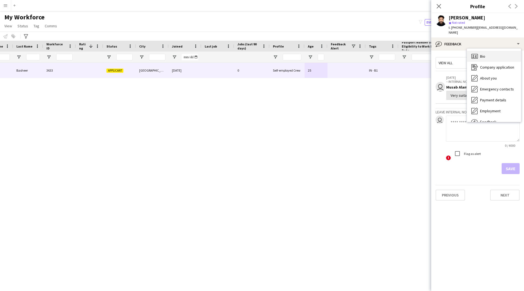
click at [482, 54] on span "Bio" at bounding box center [482, 56] width 5 height 5
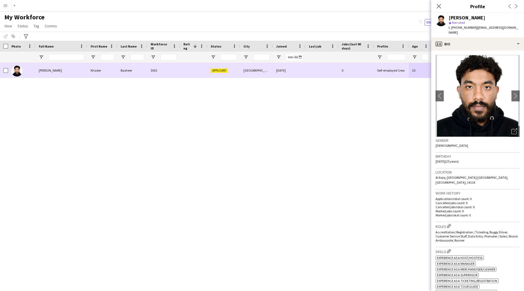
click at [3, 69] on div at bounding box center [4, 70] width 8 height 15
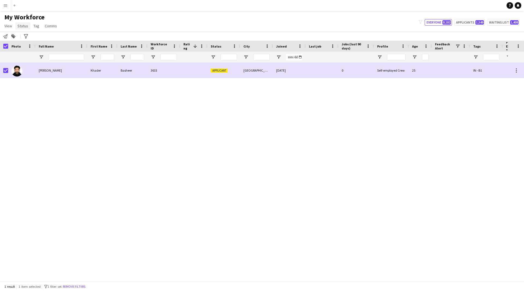
click at [22, 29] on link "Status" at bounding box center [22, 25] width 15 height 7
click at [38, 39] on link "Edit" at bounding box center [35, 37] width 38 height 11
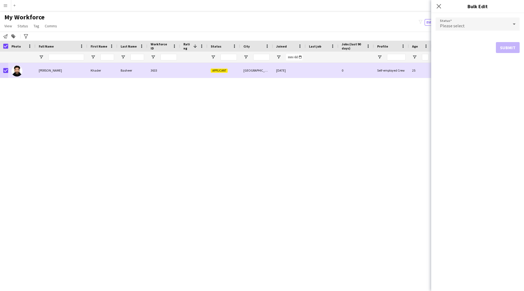
click at [493, 18] on div "Please select" at bounding box center [472, 23] width 73 height 13
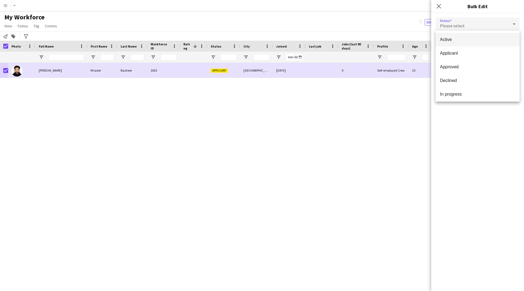
click at [486, 41] on span "Active" at bounding box center [477, 39] width 75 height 5
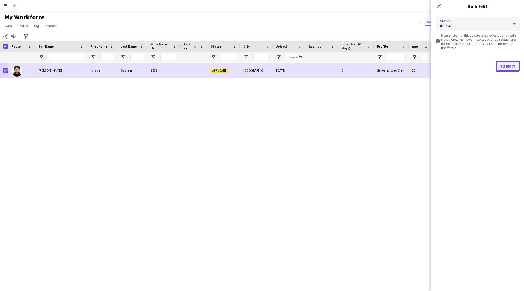
click at [509, 62] on button "Submit" at bounding box center [508, 66] width 24 height 11
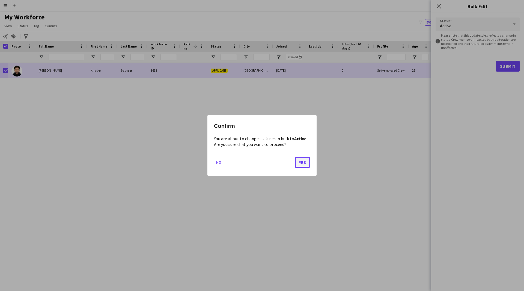
click at [304, 165] on button "Yes" at bounding box center [302, 162] width 15 height 11
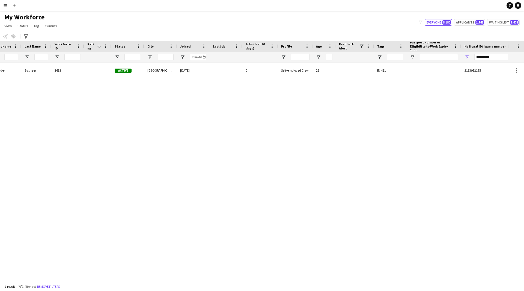
scroll to position [0, 104]
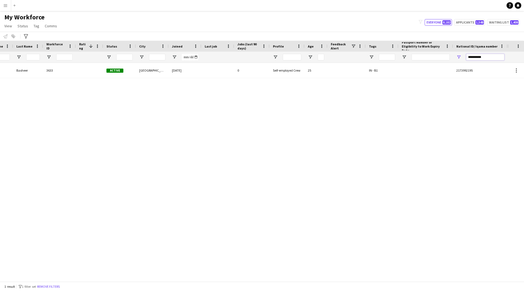
drag, startPoint x: 496, startPoint y: 57, endPoint x: 398, endPoint y: 64, distance: 97.4
click at [398, 64] on div "Workforce Details Profile Data Full Name First Name Last Name 1" at bounding box center [262, 161] width 524 height 241
paste input "National ID/ Iqama number Filter Input"
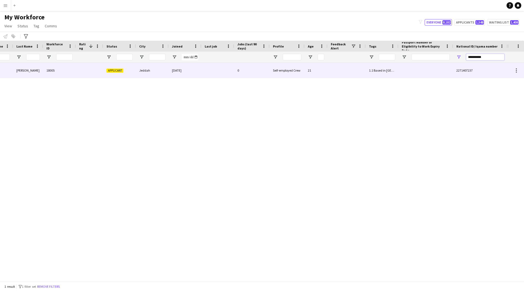
type input "**********"
click at [362, 64] on div at bounding box center [347, 70] width 38 height 15
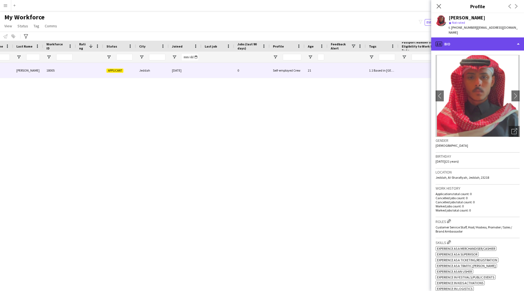
click at [461, 38] on div "profile Bio" at bounding box center [477, 43] width 93 height 13
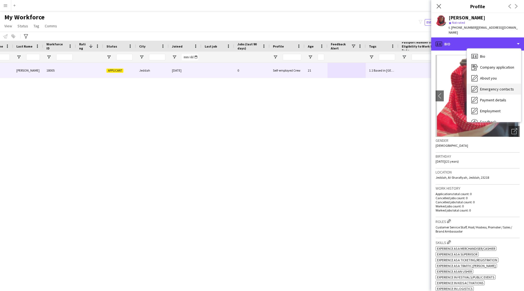
scroll to position [19, 0]
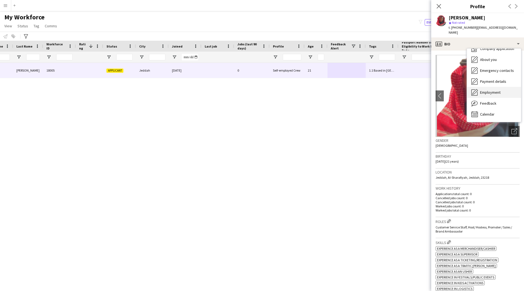
click at [482, 90] on span "Employment" at bounding box center [490, 92] width 20 height 5
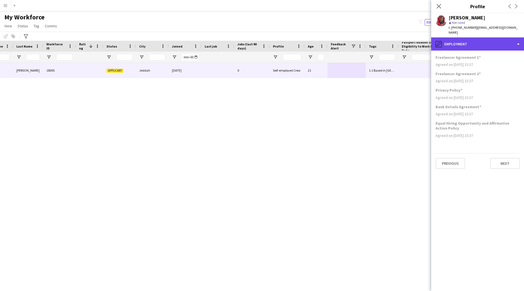
click at [474, 38] on div "pencil4 Employment" at bounding box center [477, 43] width 93 height 13
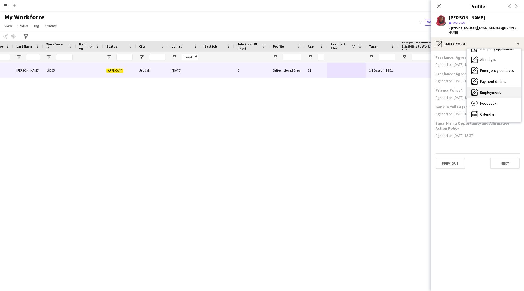
click at [489, 92] on div "Employment Employment" at bounding box center [494, 92] width 54 height 11
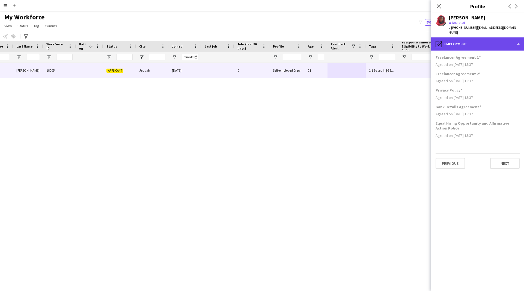
click at [473, 37] on div "pencil4 Employment" at bounding box center [477, 43] width 93 height 13
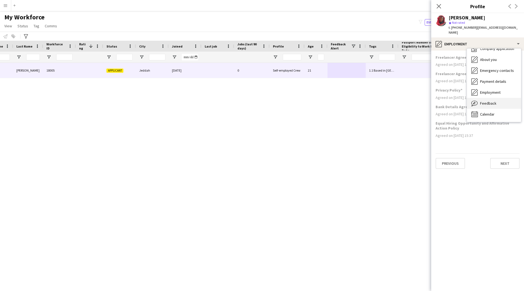
click at [494, 101] on span "Feedback" at bounding box center [488, 103] width 16 height 5
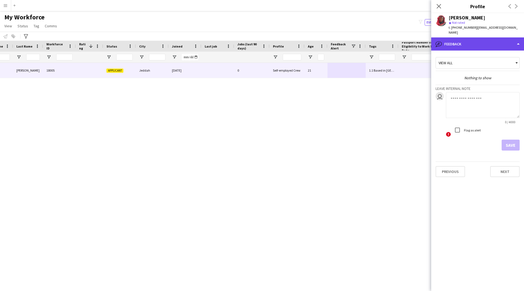
click at [474, 40] on div "bubble-pencil Feedback" at bounding box center [477, 43] width 93 height 13
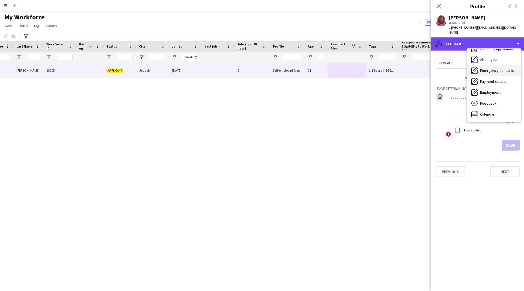
scroll to position [0, 0]
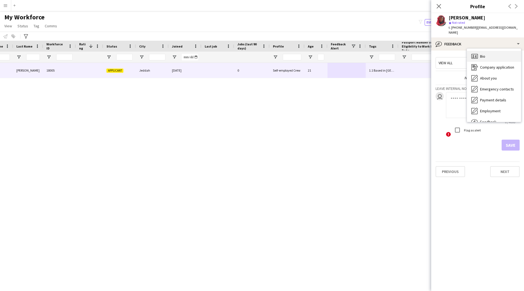
click at [487, 52] on div "Bio Bio" at bounding box center [494, 56] width 54 height 11
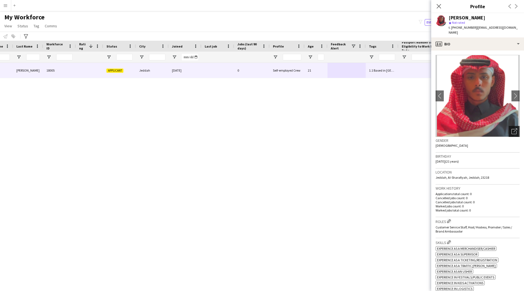
click at [514, 128] on icon at bounding box center [516, 130] width 4 height 4
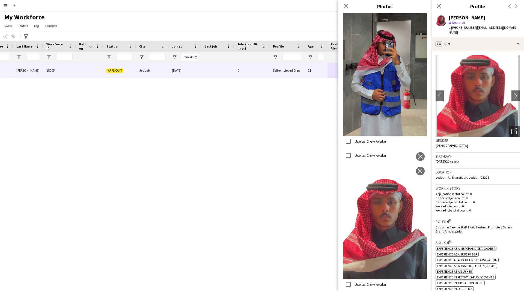
scroll to position [910, 0]
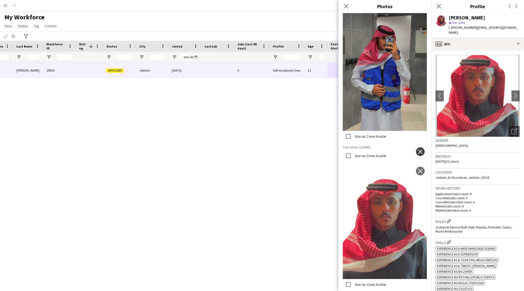
click at [418, 149] on app-icon "close" at bounding box center [420, 151] width 5 height 4
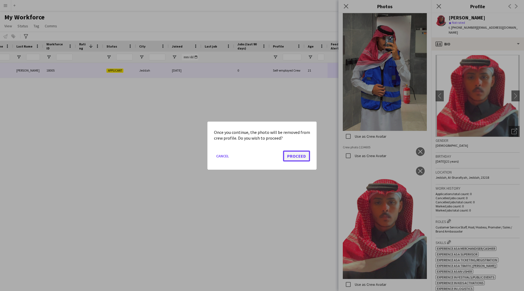
click at [295, 156] on button "Proceed" at bounding box center [296, 155] width 27 height 11
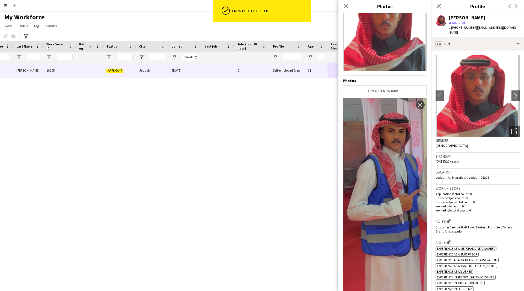
scroll to position [0, 0]
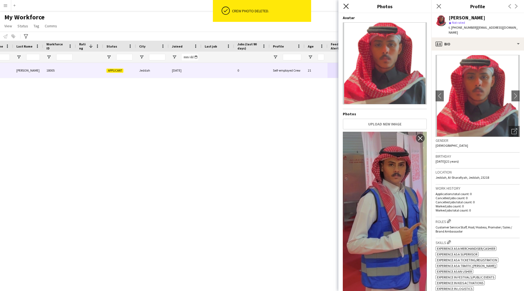
click at [348, 7] on icon "Close pop-in" at bounding box center [345, 6] width 5 height 5
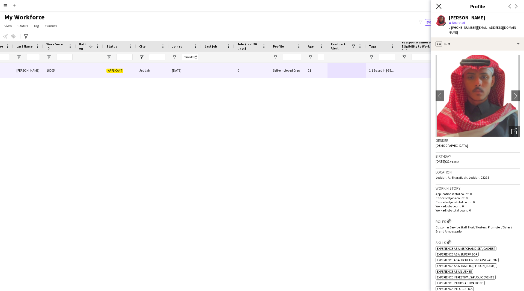
click at [438, 8] on icon "Close pop-in" at bounding box center [438, 6] width 5 height 5
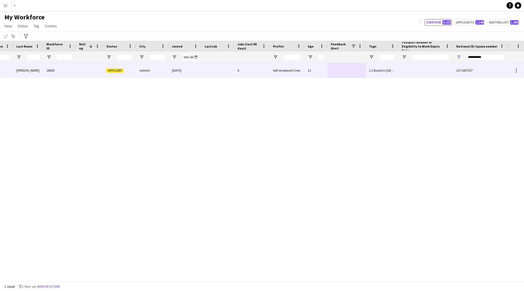
click at [400, 69] on div at bounding box center [426, 70] width 55 height 15
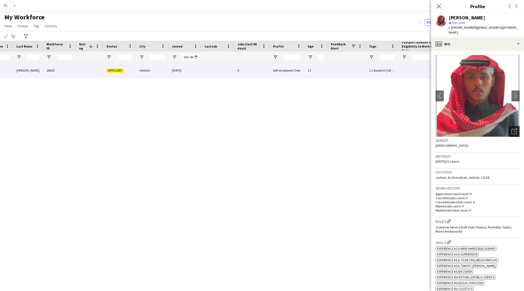
click at [512, 128] on icon "Open photos pop-in" at bounding box center [515, 131] width 6 height 6
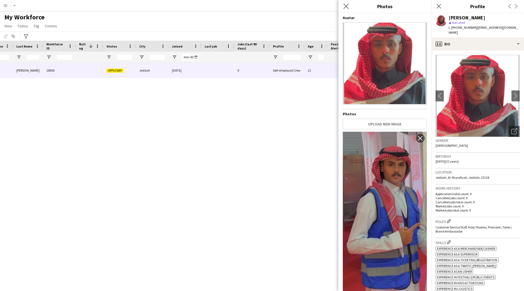
click at [346, 9] on app-icon "Close pop-in" at bounding box center [346, 6] width 8 height 8
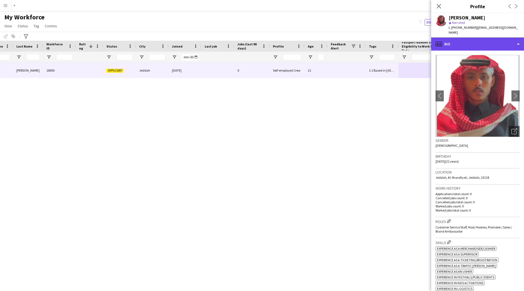
click at [472, 39] on div "profile Bio" at bounding box center [477, 43] width 93 height 13
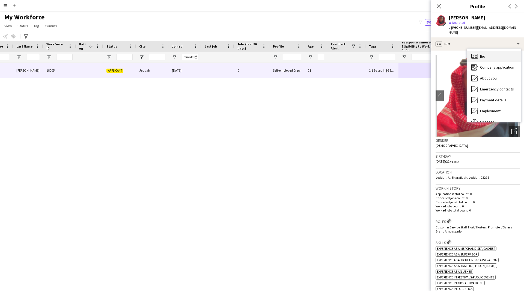
click at [486, 53] on div "Bio Bio" at bounding box center [494, 56] width 54 height 11
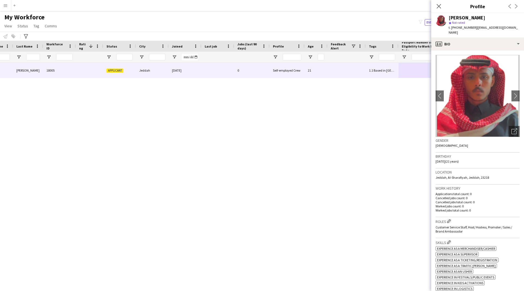
scroll to position [0, 0]
click at [476, 42] on div "profile Bio" at bounding box center [477, 43] width 93 height 13
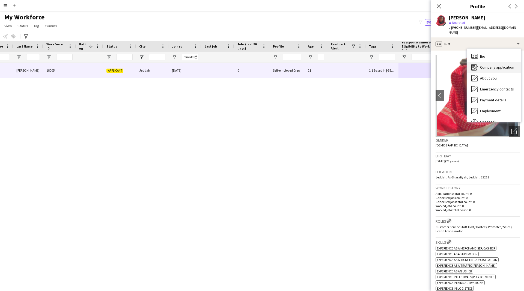
click at [490, 65] on span "Company application" at bounding box center [497, 67] width 34 height 5
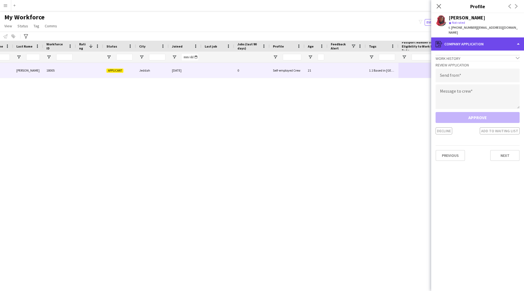
click at [473, 37] on div "register Company application" at bounding box center [477, 43] width 93 height 13
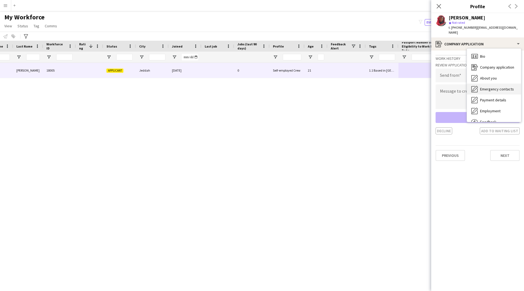
click at [490, 84] on div "Emergency contacts Emergency contacts" at bounding box center [494, 89] width 54 height 11
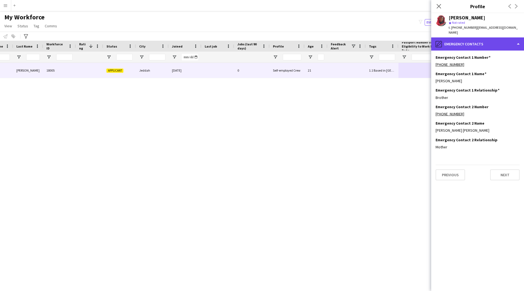
click at [480, 41] on div "pencil4 Emergency contacts" at bounding box center [477, 43] width 93 height 13
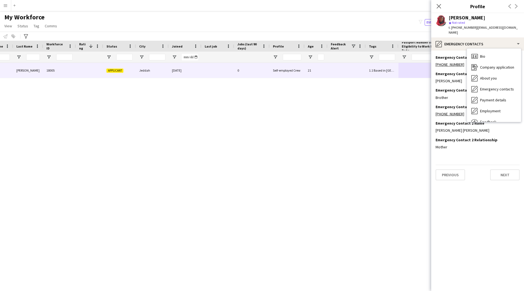
click at [487, 49] on div "Bio Bio Company application Company application About you About you Emergency c…" at bounding box center [494, 85] width 54 height 73
click at [488, 53] on div "Bio Bio" at bounding box center [494, 56] width 54 height 11
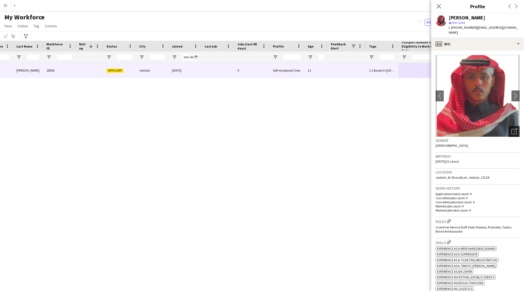
click at [512, 128] on icon "Open photos pop-in" at bounding box center [515, 131] width 6 height 6
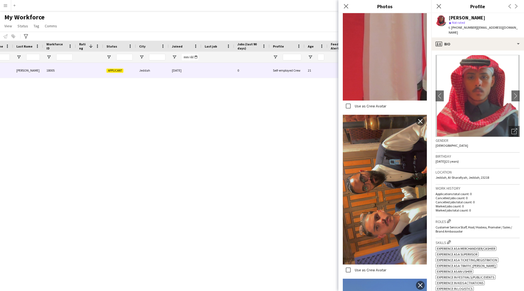
scroll to position [300, 0]
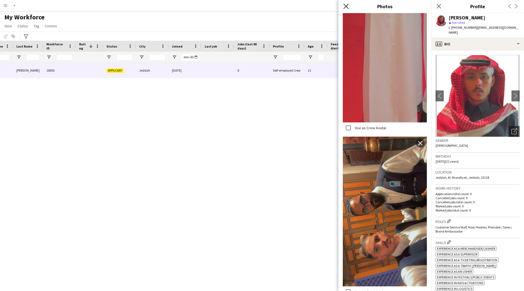
click at [345, 5] on icon "Close pop-in" at bounding box center [345, 6] width 5 height 5
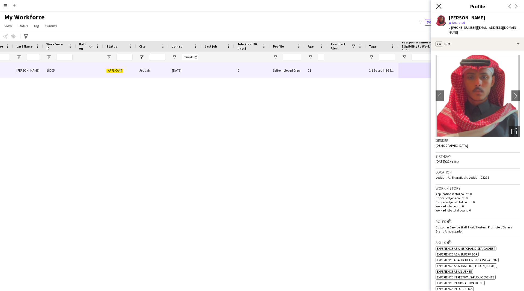
click at [439, 5] on icon "Close pop-in" at bounding box center [438, 6] width 5 height 5
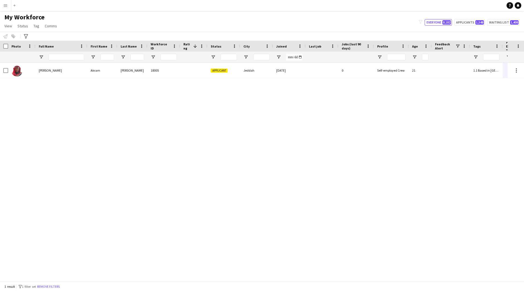
scroll to position [0, 104]
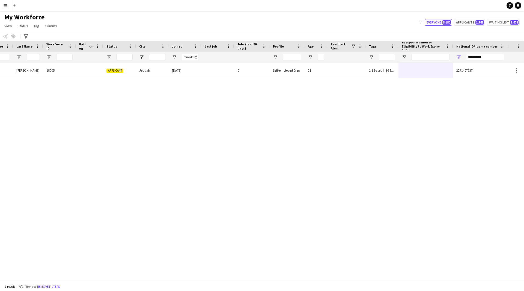
click at [353, 78] on div "Akram Alaa-Eldeen Akram Alaa-Eldeen 18005 Applicant Jeddah 10-08-2025 0 Self-em…" at bounding box center [254, 170] width 508 height 214
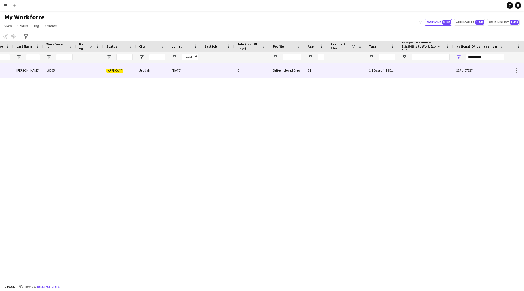
click at [349, 74] on div at bounding box center [347, 70] width 38 height 15
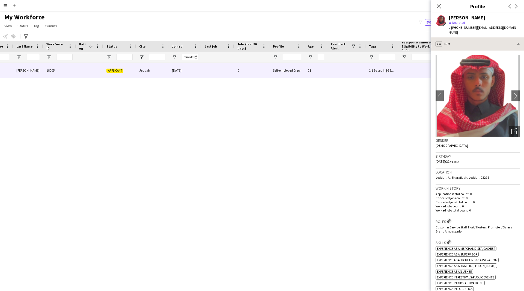
scroll to position [0, 0]
drag, startPoint x: 490, startPoint y: 18, endPoint x: 472, endPoint y: 18, distance: 18.6
click at [472, 18] on div "Akram Alaa-Eldeen" at bounding box center [484, 17] width 71 height 5
click at [472, 18] on div "Akram Alaa-Eldeen" at bounding box center [467, 17] width 37 height 5
click at [485, 17] on div "Akram Alaa-Eldeen" at bounding box center [467, 17] width 37 height 5
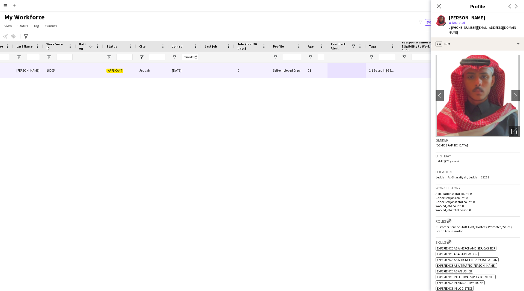
click at [485, 16] on div "Akram Alaa-Eldeen" at bounding box center [467, 17] width 37 height 5
drag, startPoint x: 491, startPoint y: 16, endPoint x: 473, endPoint y: 18, distance: 17.6
click at [473, 18] on div "Akram Alaa-Eldeen" at bounding box center [484, 17] width 71 height 5
click at [473, 18] on div "Akram Alaa-Eldeen" at bounding box center [467, 17] width 37 height 5
click at [512, 93] on app-icon "chevron-right" at bounding box center [516, 96] width 8 height 6
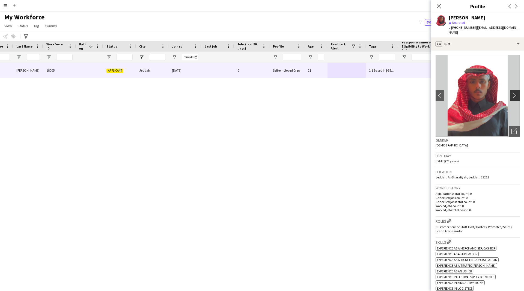
click at [512, 93] on app-icon "chevron-right" at bounding box center [516, 96] width 8 height 6
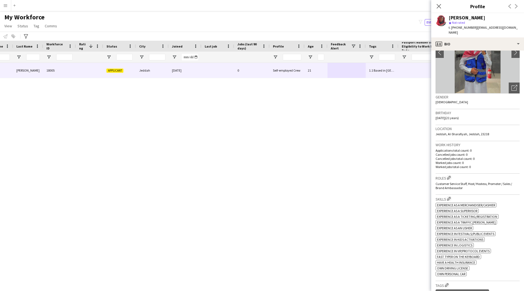
scroll to position [0, 0]
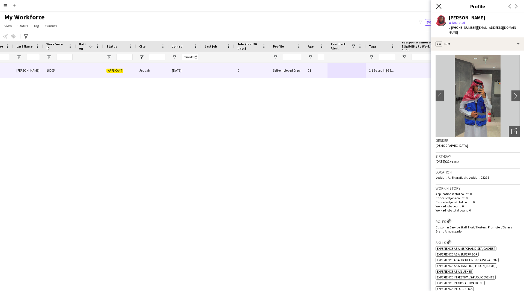
click at [441, 7] on icon "Close pop-in" at bounding box center [438, 6] width 5 height 5
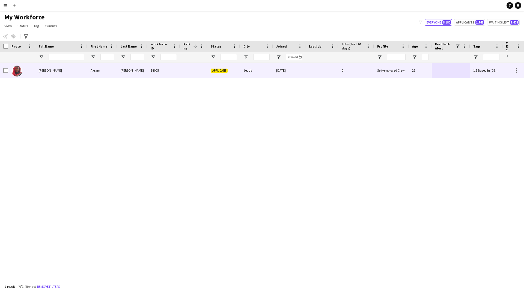
click at [282, 75] on div "10-08-2025" at bounding box center [289, 70] width 33 height 15
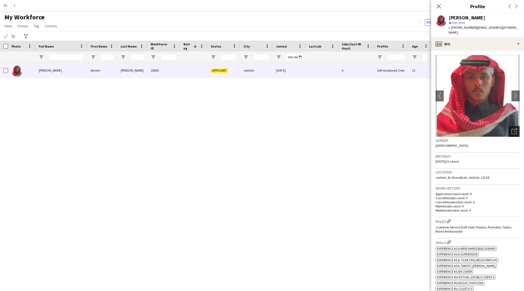
click at [512, 128] on icon "Open photos pop-in" at bounding box center [515, 131] width 6 height 6
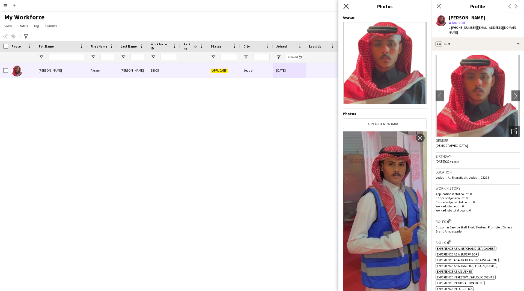
click at [348, 8] on icon at bounding box center [345, 6] width 5 height 5
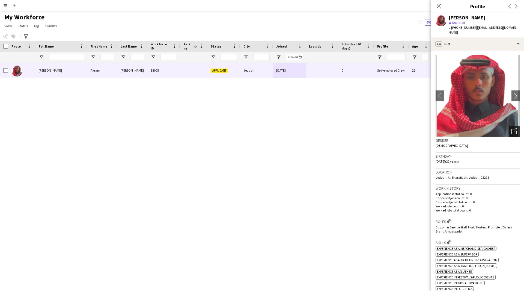
click at [512, 129] on icon at bounding box center [514, 131] width 5 height 5
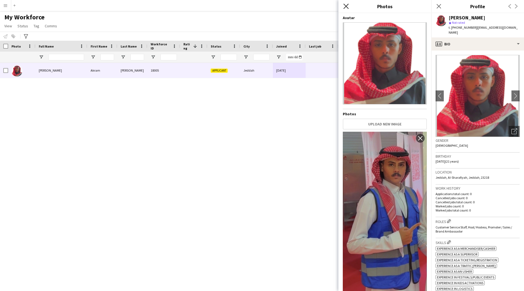
click at [347, 8] on icon "Close pop-in" at bounding box center [345, 6] width 5 height 5
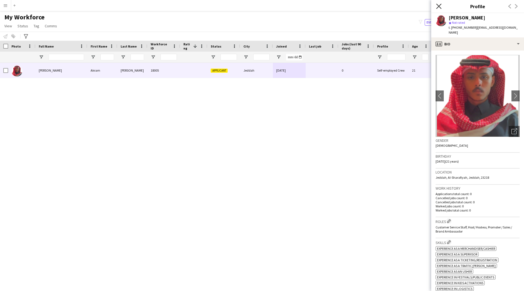
click at [439, 8] on icon "Close pop-in" at bounding box center [438, 6] width 5 height 5
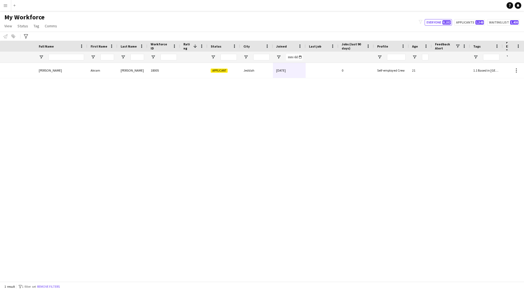
scroll to position [0, 104]
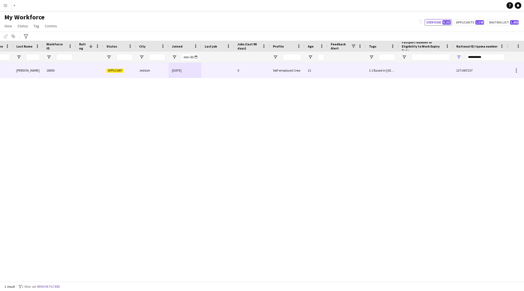
click at [287, 66] on div "Self-employed Crew" at bounding box center [287, 70] width 35 height 15
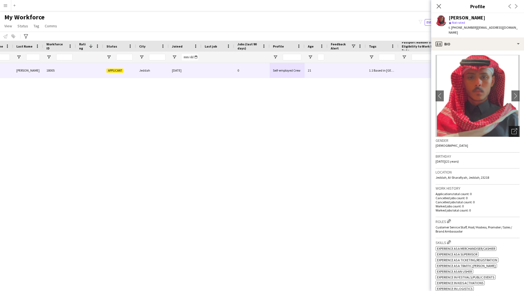
click at [512, 128] on icon "Open photos pop-in" at bounding box center [515, 131] width 6 height 6
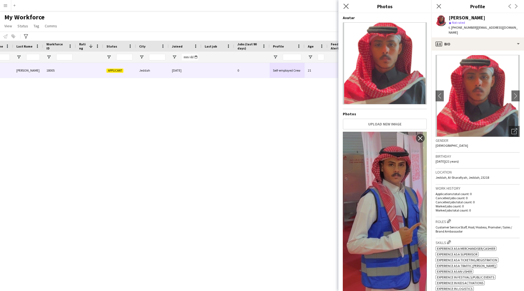
click at [349, 8] on icon at bounding box center [345, 6] width 5 height 5
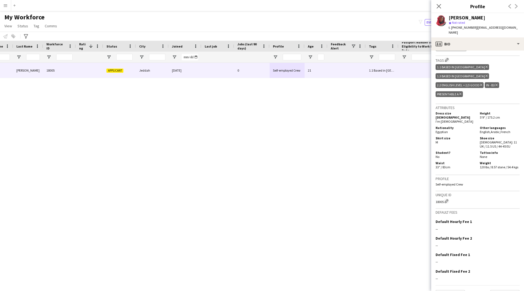
scroll to position [0, 0]
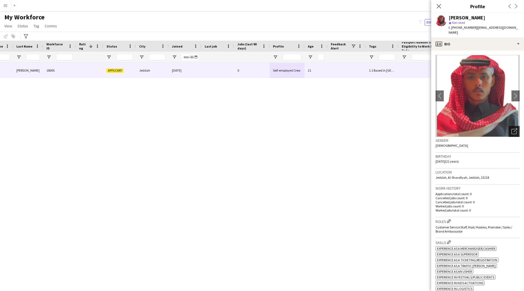
click at [512, 128] on icon "Open photos pop-in" at bounding box center [515, 131] width 6 height 6
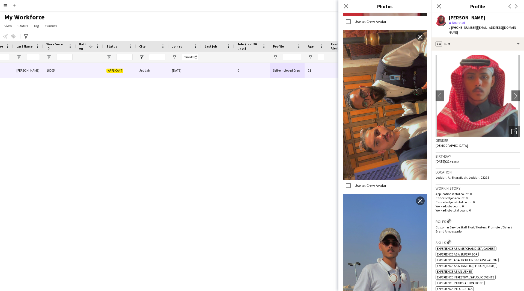
scroll to position [400, 0]
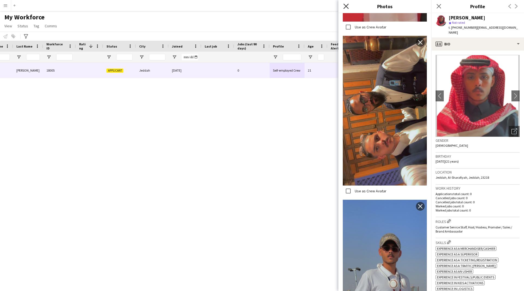
click at [345, 8] on icon "Close pop-in" at bounding box center [345, 6] width 5 height 5
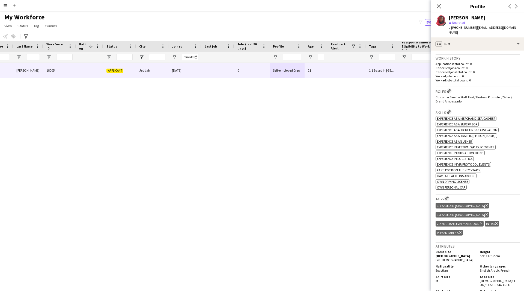
scroll to position [0, 0]
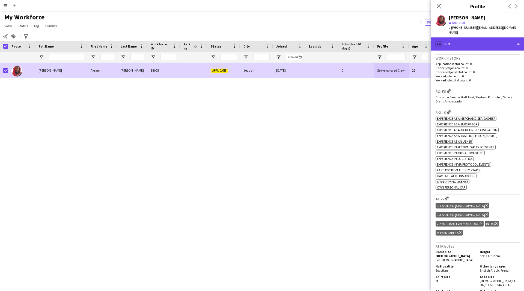
click at [447, 37] on div "profile Bio" at bounding box center [477, 43] width 93 height 13
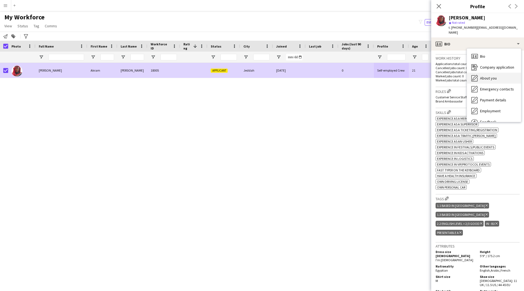
click at [490, 76] on span "About you" at bounding box center [488, 78] width 17 height 5
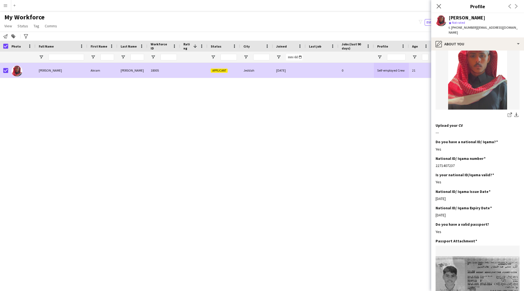
scroll to position [104, 0]
